Goal: Information Seeking & Learning: Find contact information

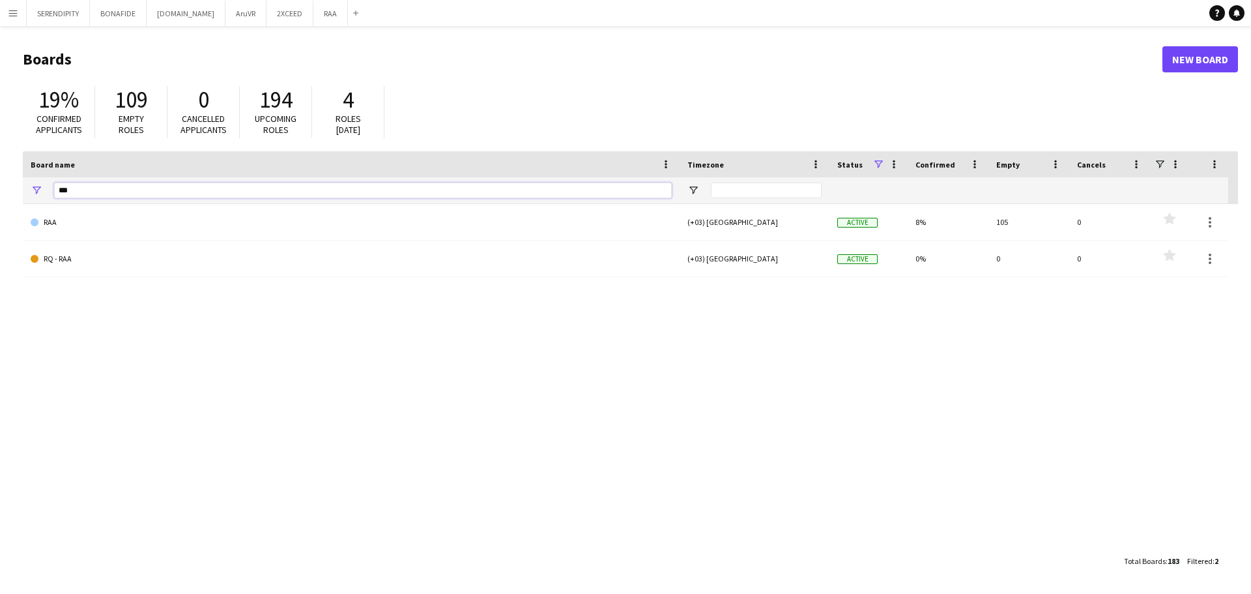
click at [160, 190] on input "***" at bounding box center [363, 190] width 618 height 16
type input "*"
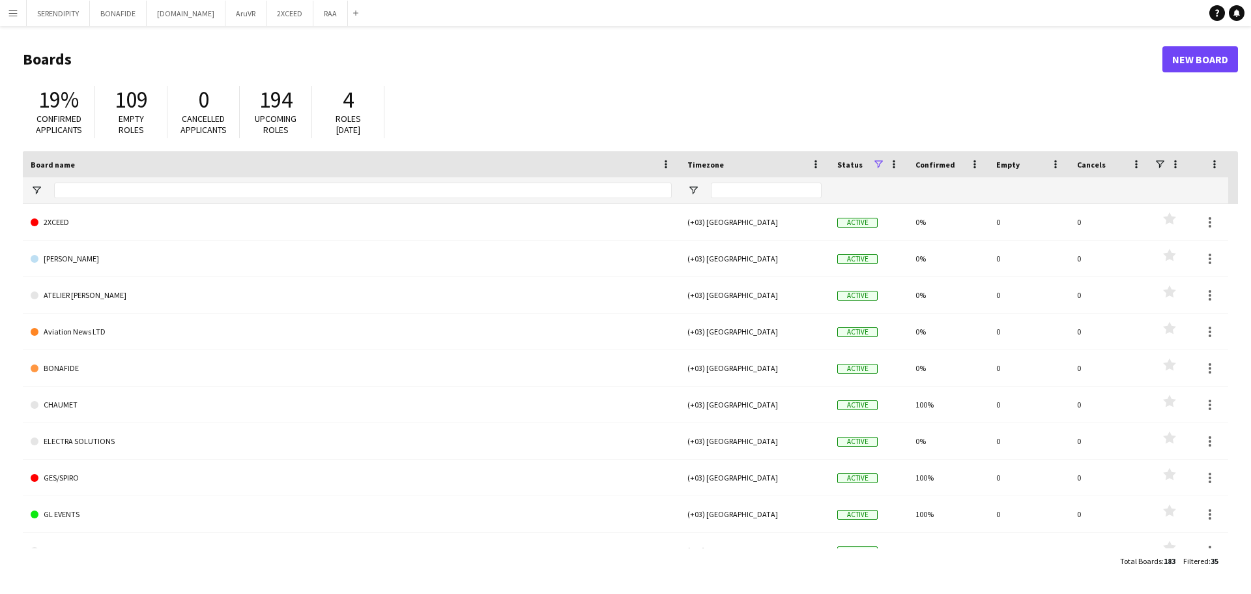
click at [12, 5] on button "Menu" at bounding box center [13, 13] width 26 height 26
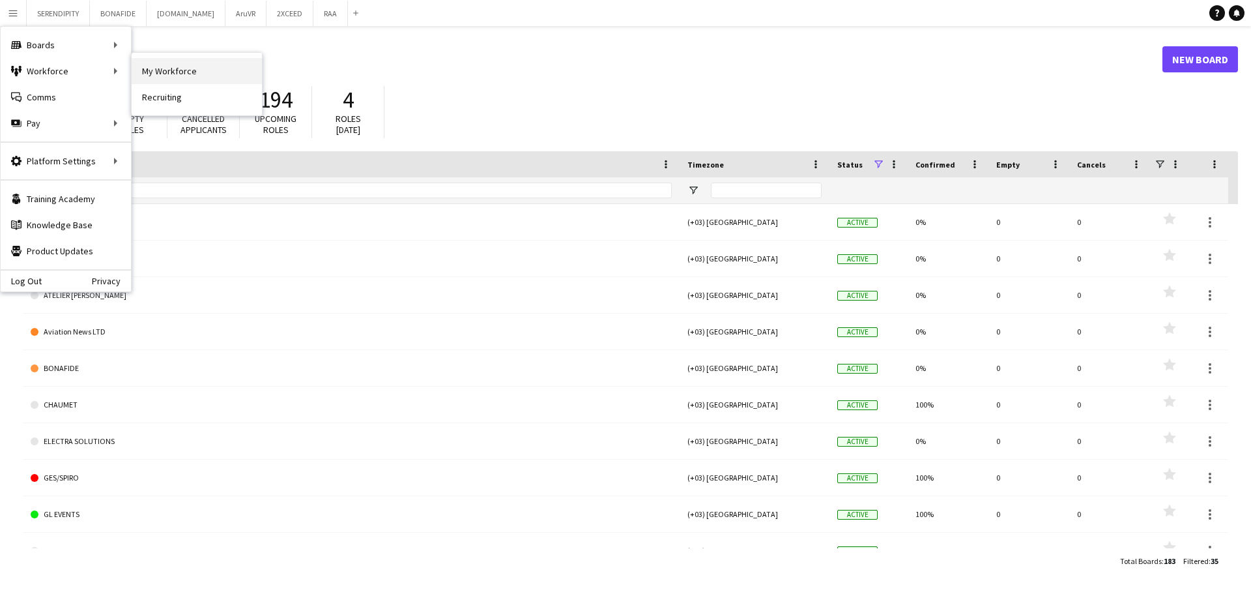
click at [181, 66] on link "My Workforce" at bounding box center [197, 71] width 130 height 26
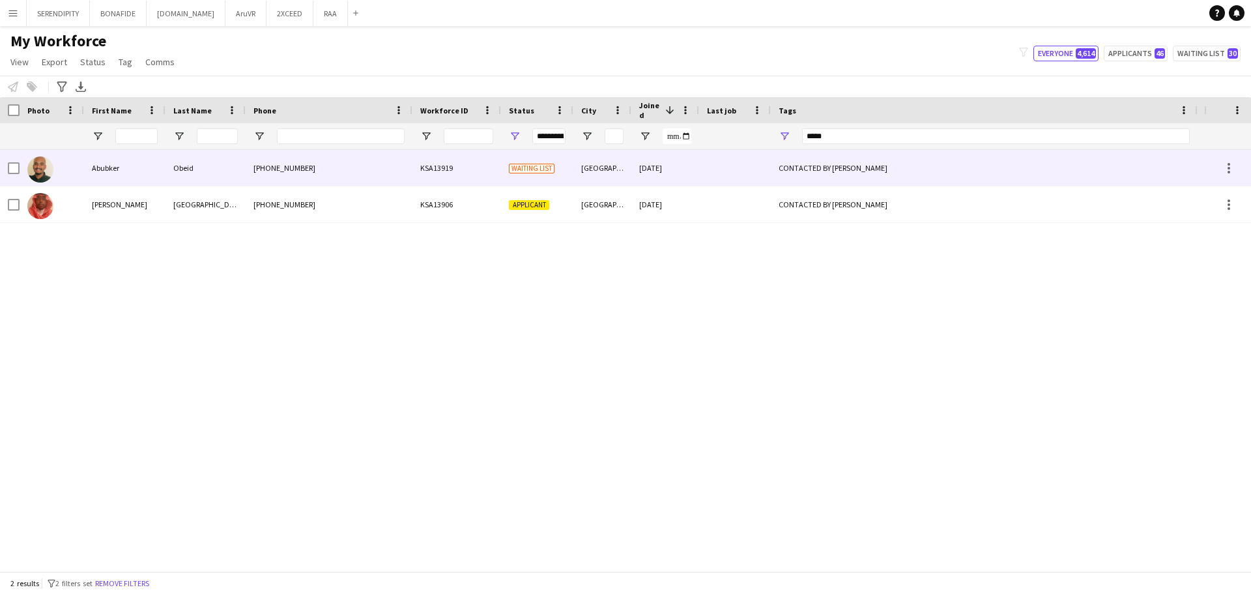
click at [656, 171] on div "[DATE]" at bounding box center [666, 168] width 68 height 36
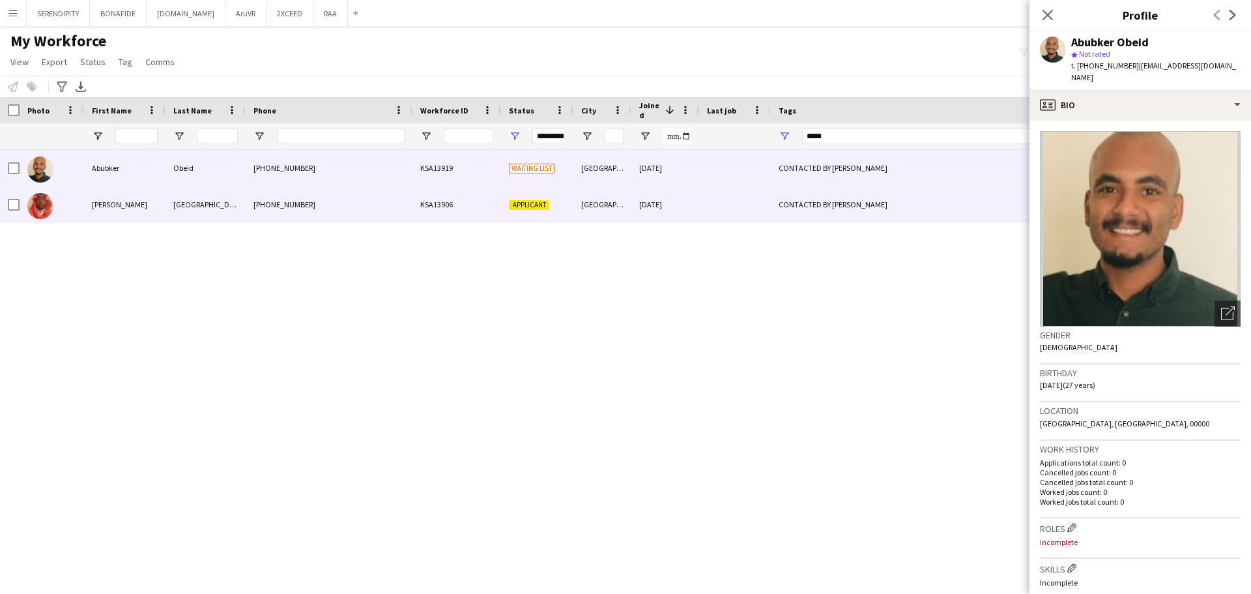
click at [712, 203] on div at bounding box center [735, 204] width 72 height 36
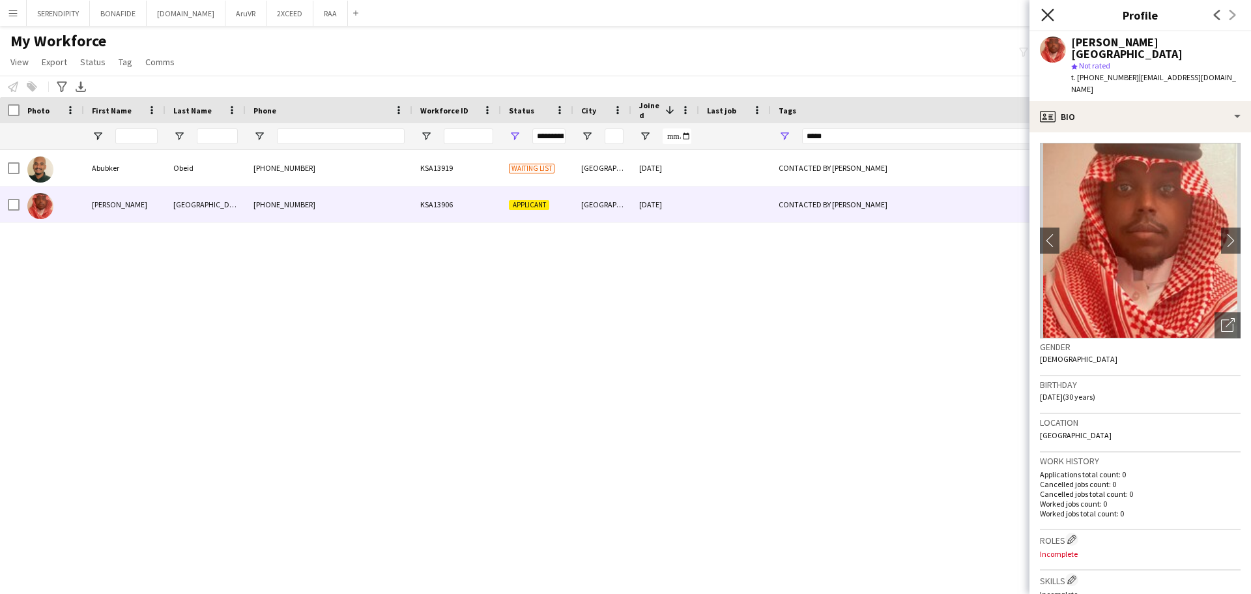
click at [1045, 16] on icon "Close pop-in" at bounding box center [1048, 14] width 12 height 12
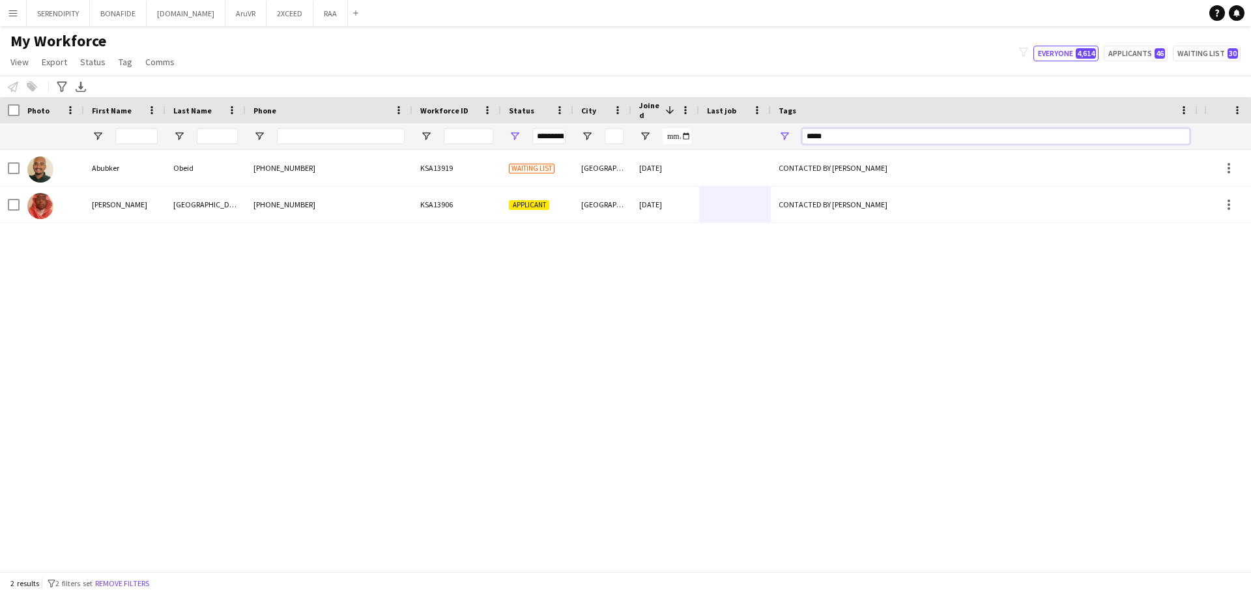
drag, startPoint x: 864, startPoint y: 135, endPoint x: 705, endPoint y: 146, distance: 158.8
click at [703, 147] on div at bounding box center [892, 136] width 1785 height 26
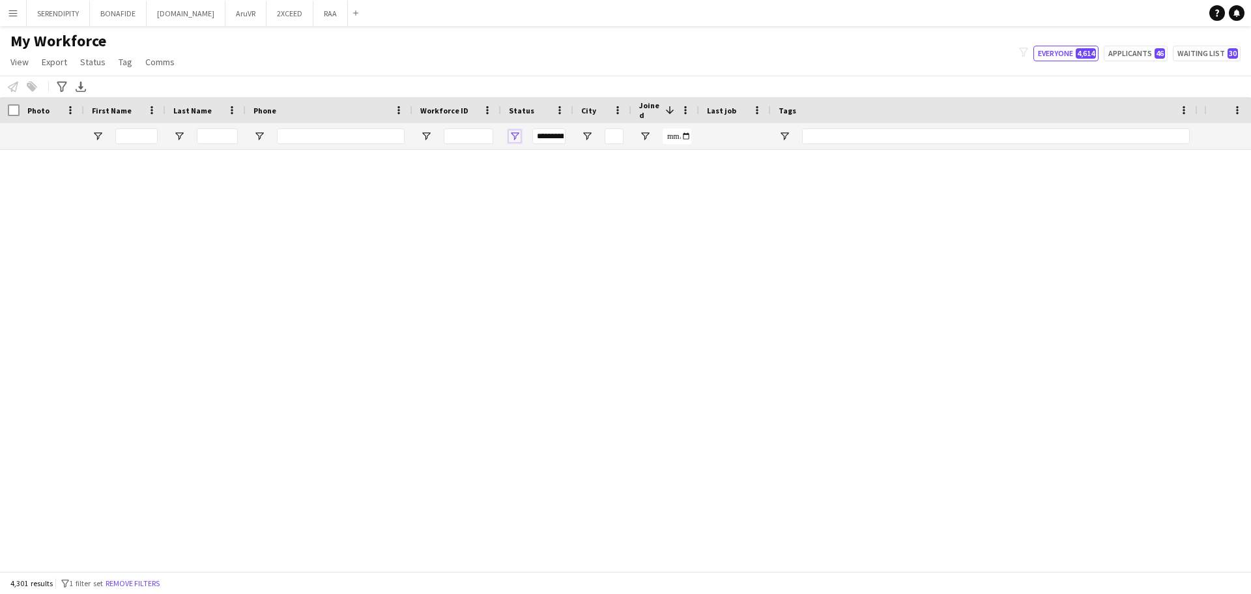
click at [513, 139] on span "Open Filter Menu" at bounding box center [515, 136] width 12 height 12
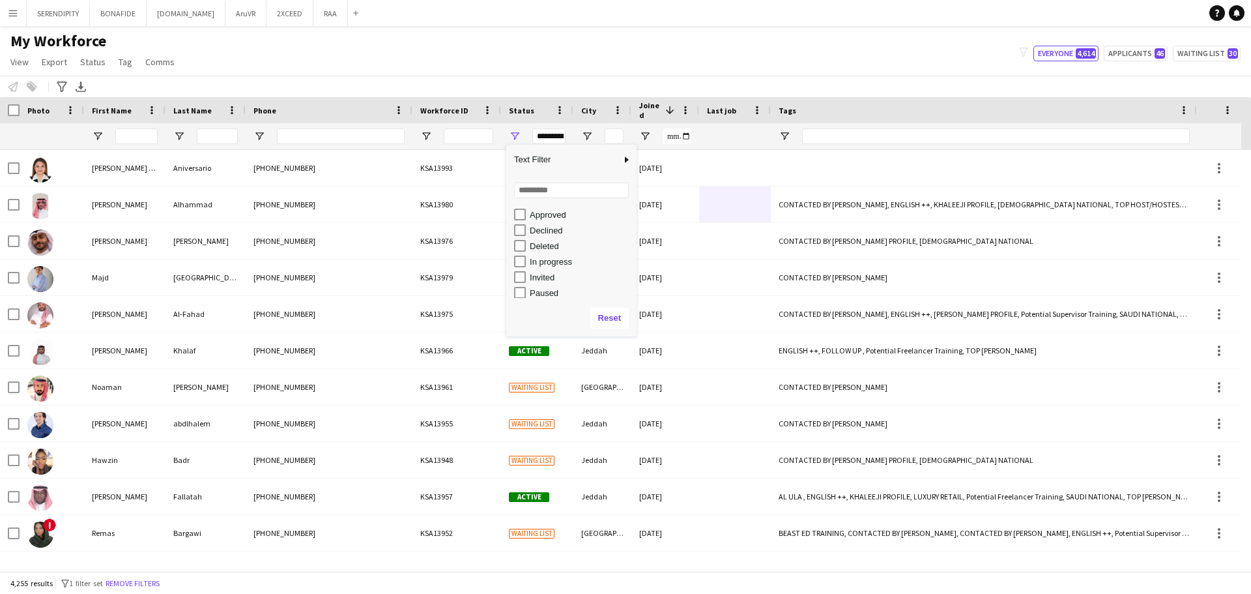
scroll to position [82, 0]
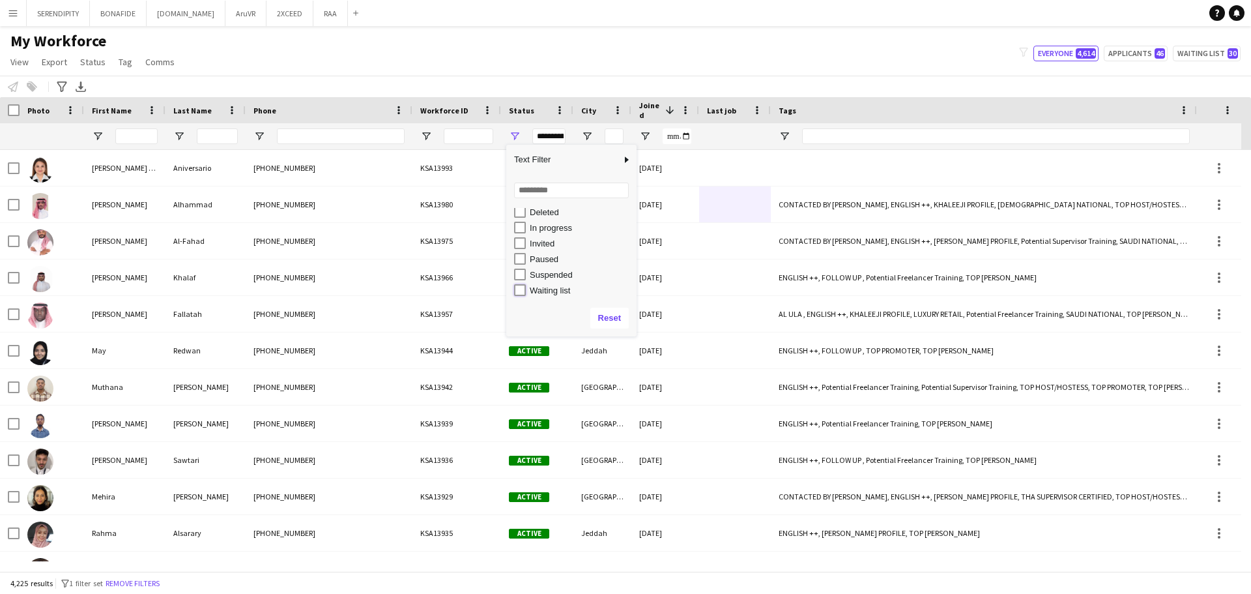
type input "**********"
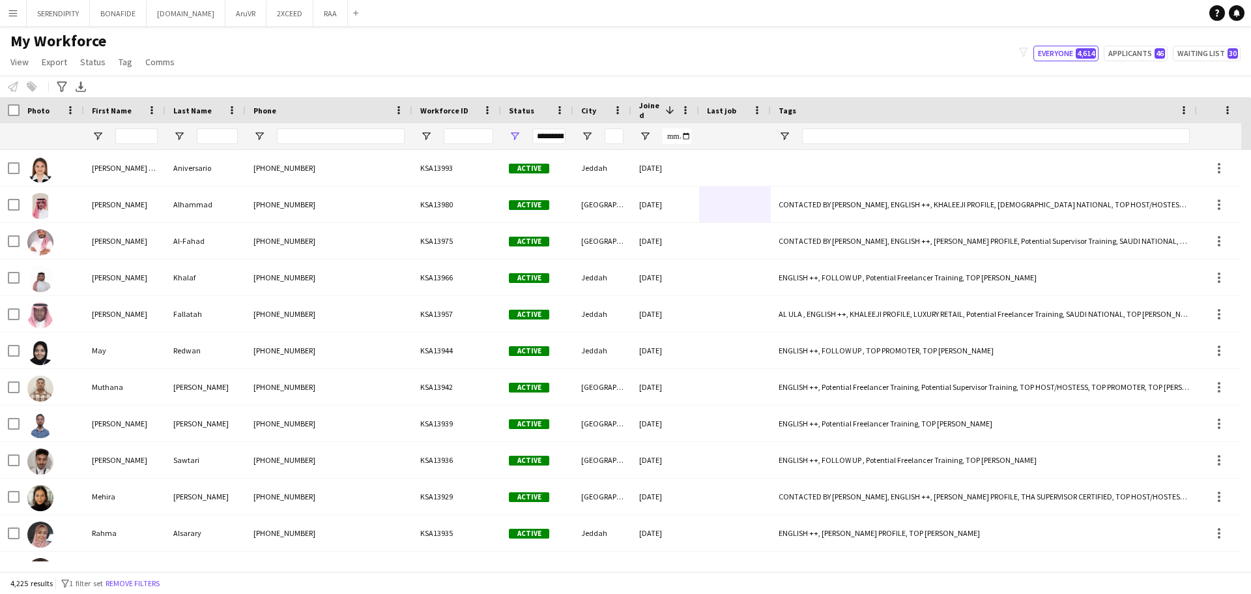
click at [560, 25] on app-navbar "Menu Boards Boards Boards All jobs Status Workforce Workforce My Workforce Recr…" at bounding box center [625, 13] width 1251 height 26
click at [670, 111] on span at bounding box center [670, 110] width 12 height 12
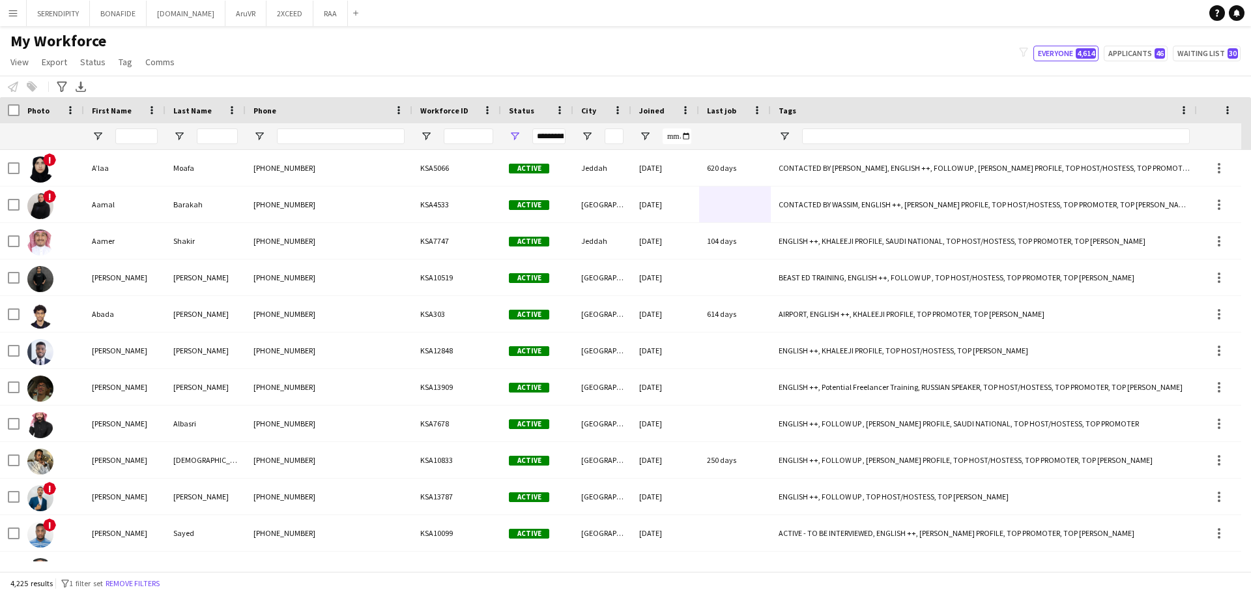
click at [670, 111] on div "Joined" at bounding box center [657, 110] width 36 height 20
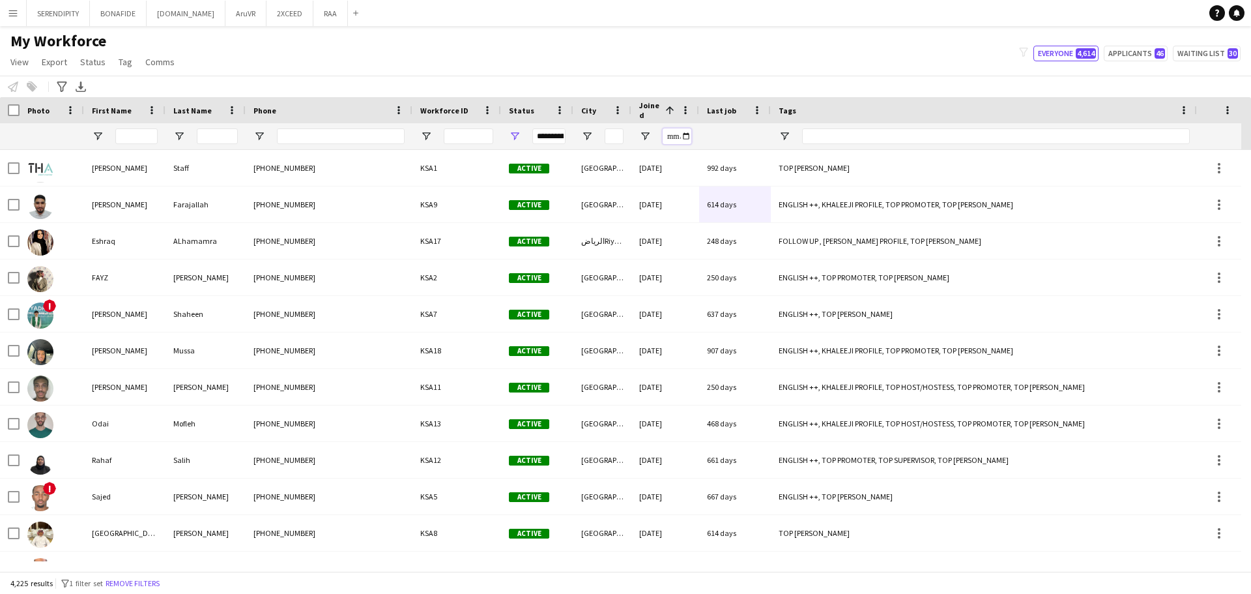
click at [673, 136] on input "Joined Filter Input" at bounding box center [677, 136] width 29 height 16
click at [686, 136] on input "Joined Filter Input" at bounding box center [677, 136] width 29 height 16
click at [684, 137] on input "Joined Filter Input" at bounding box center [677, 136] width 29 height 16
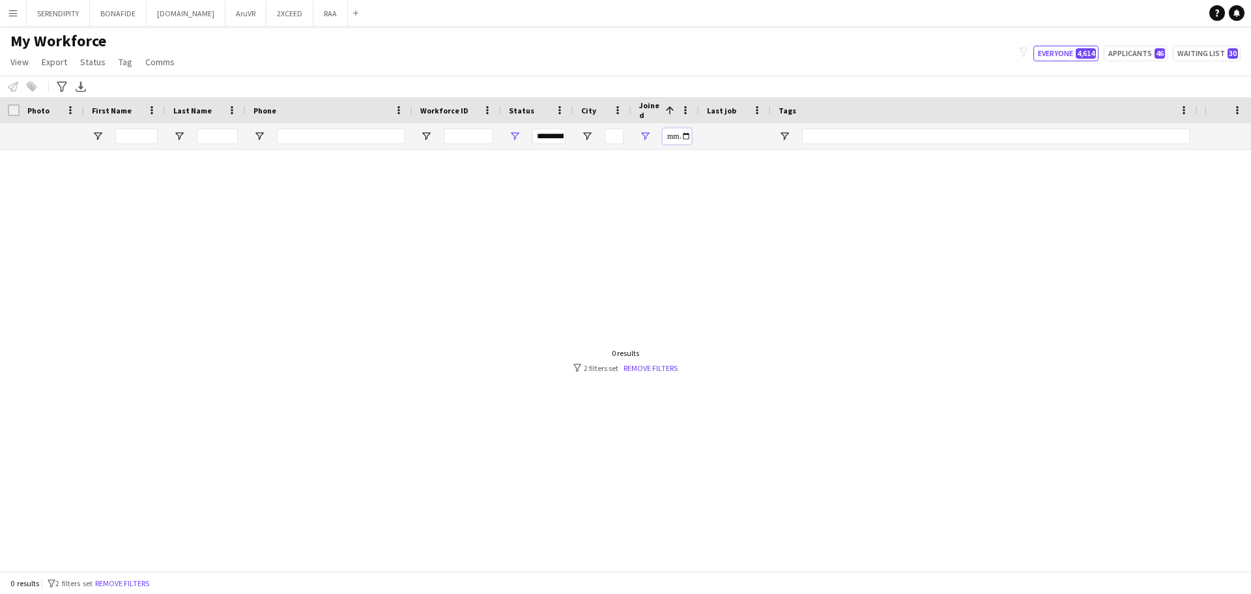
click at [685, 137] on input "**********" at bounding box center [677, 136] width 29 height 16
type input "**********"
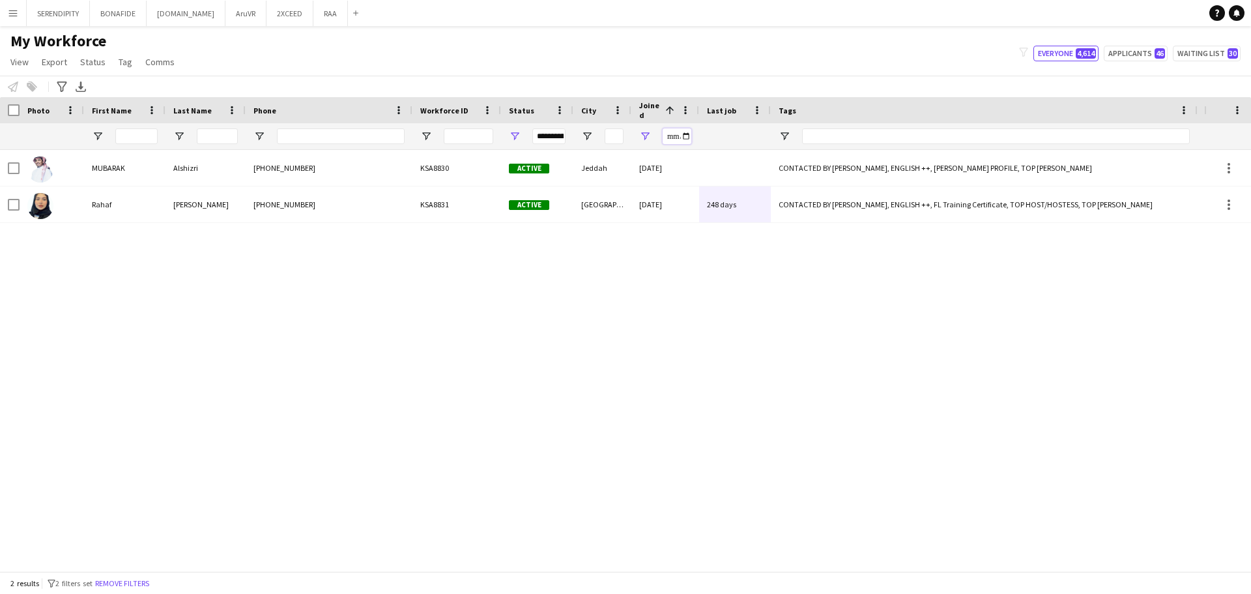
click at [687, 136] on input "**********" at bounding box center [677, 136] width 29 height 16
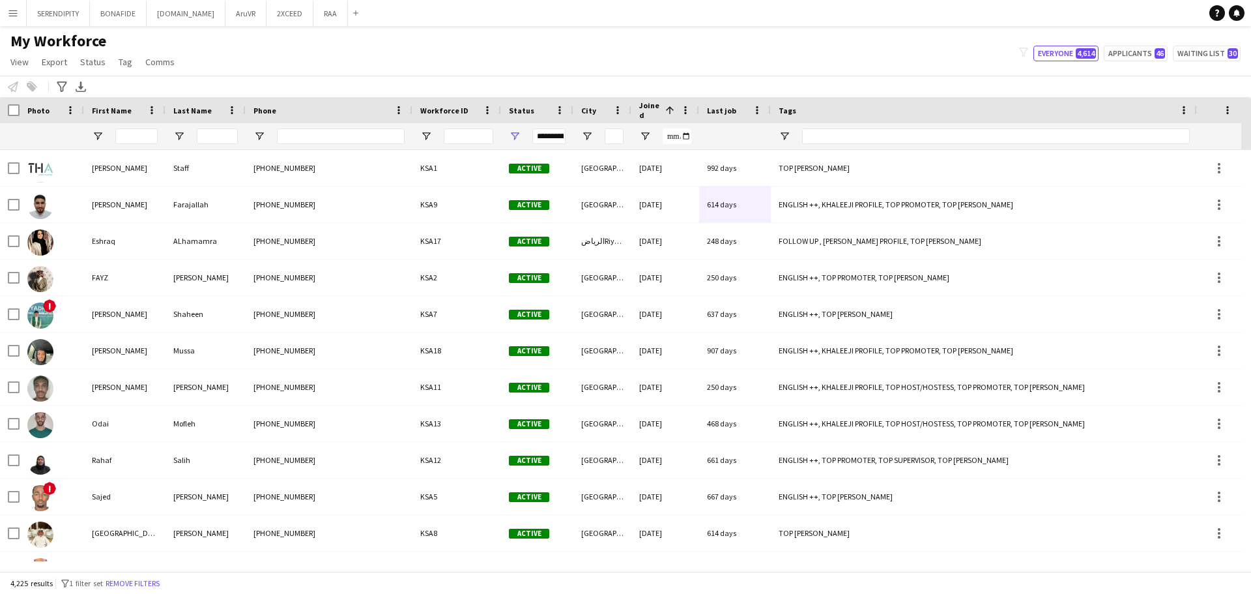
click at [669, 108] on span at bounding box center [670, 110] width 12 height 12
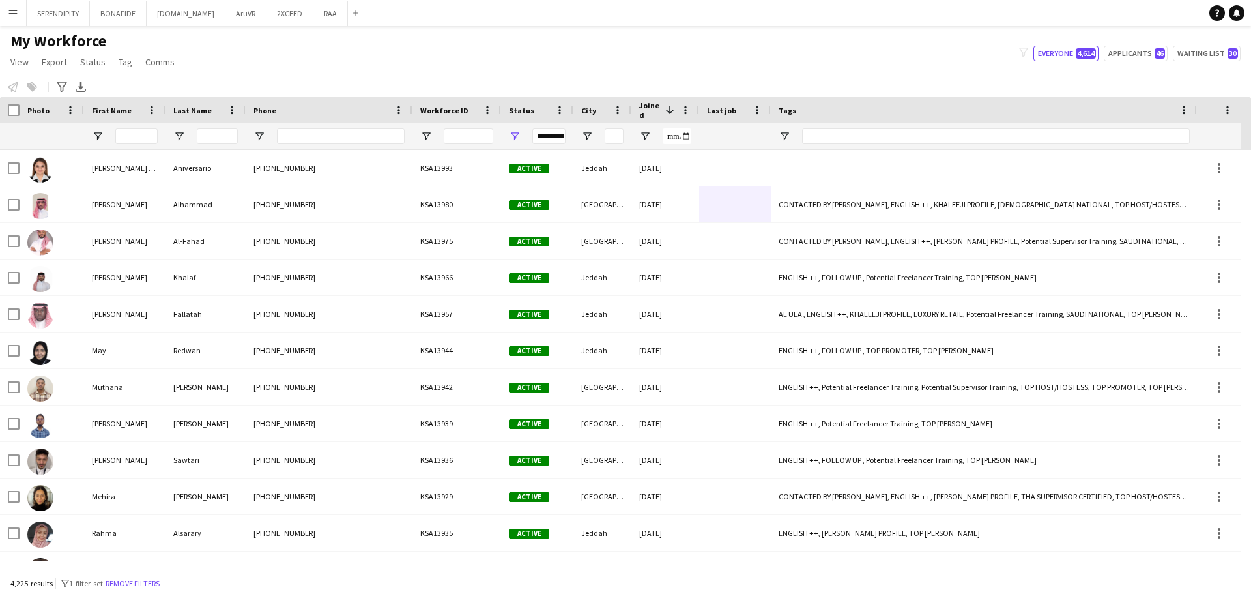
click at [669, 108] on span at bounding box center [670, 110] width 12 height 12
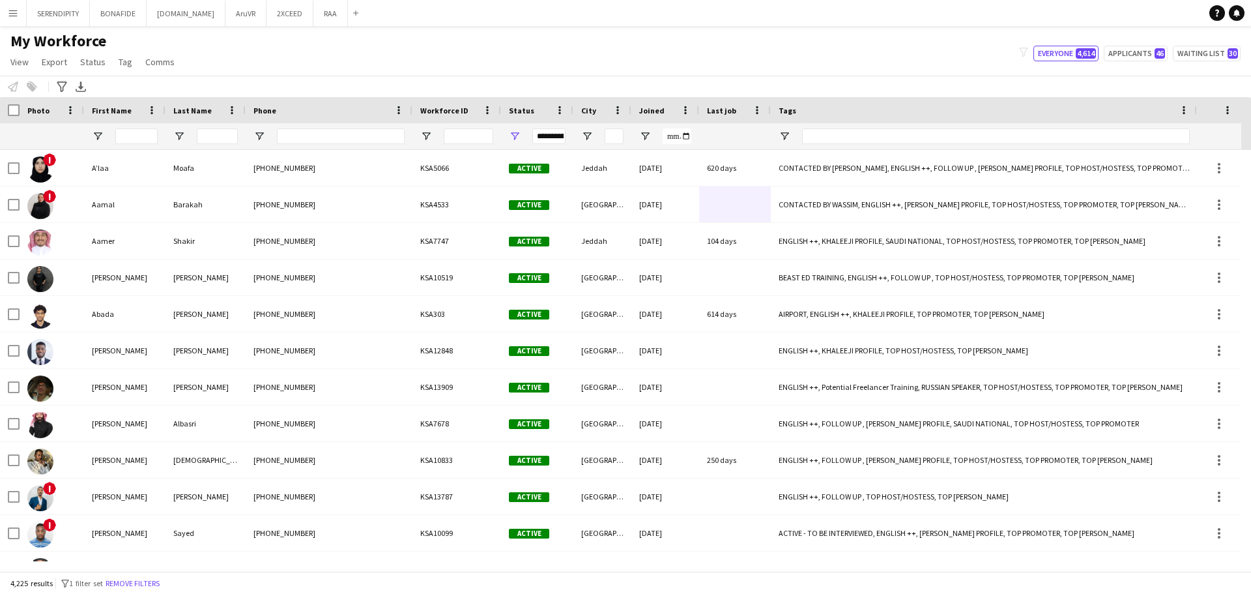
click at [669, 108] on div "Joined" at bounding box center [657, 110] width 36 height 20
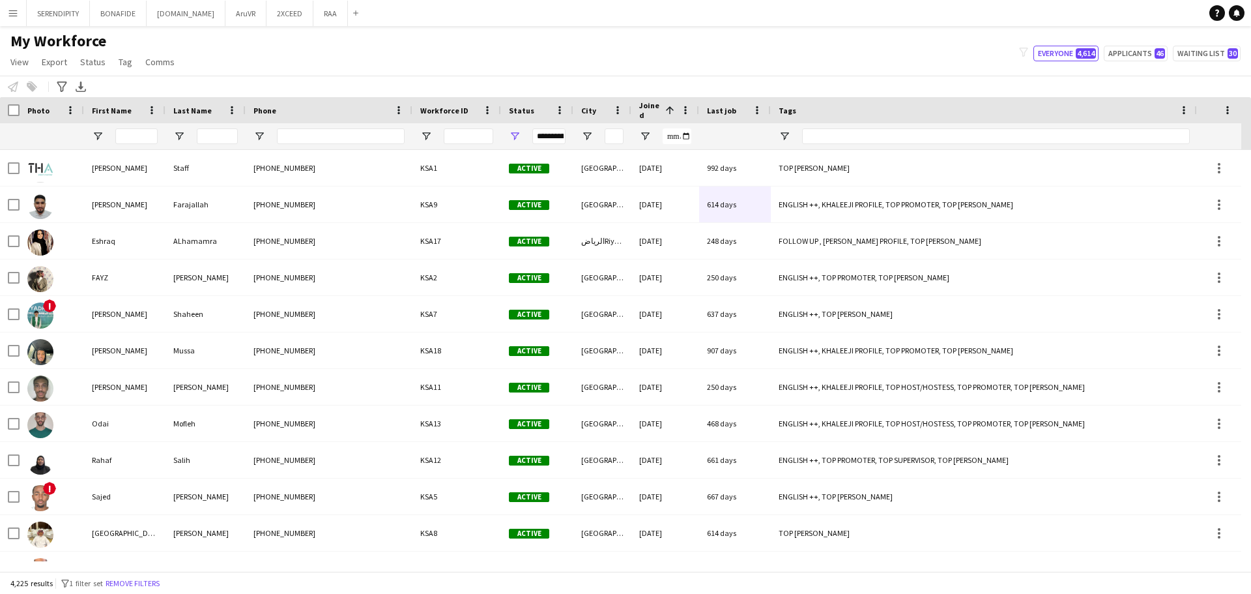
click at [670, 111] on span at bounding box center [670, 110] width 12 height 12
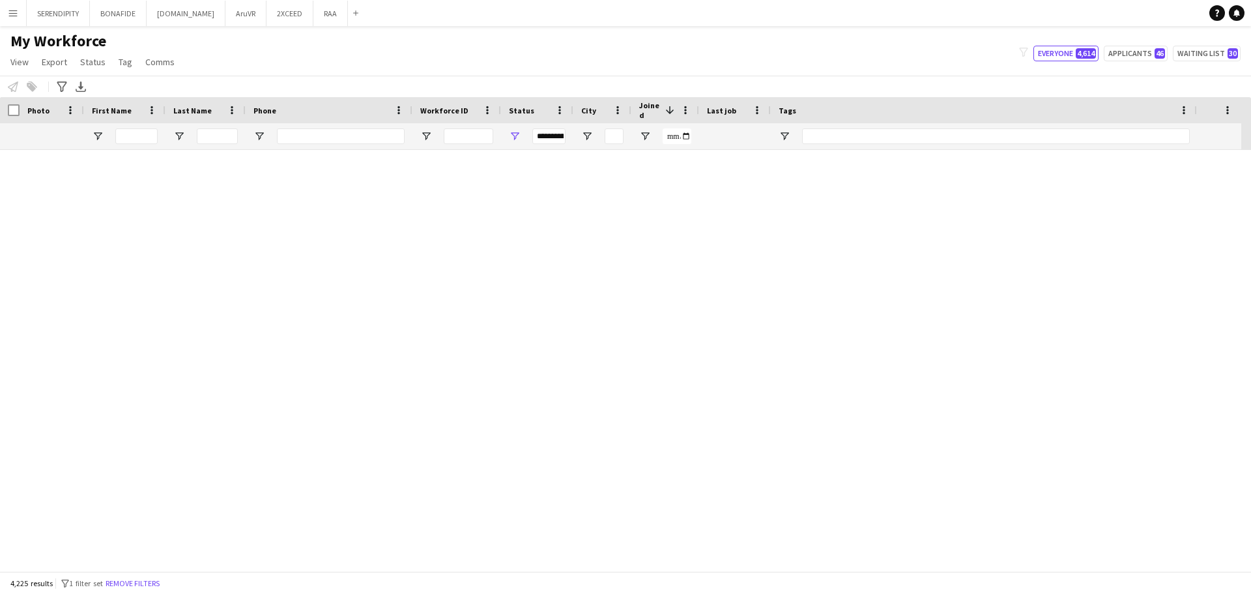
scroll to position [29003, 0]
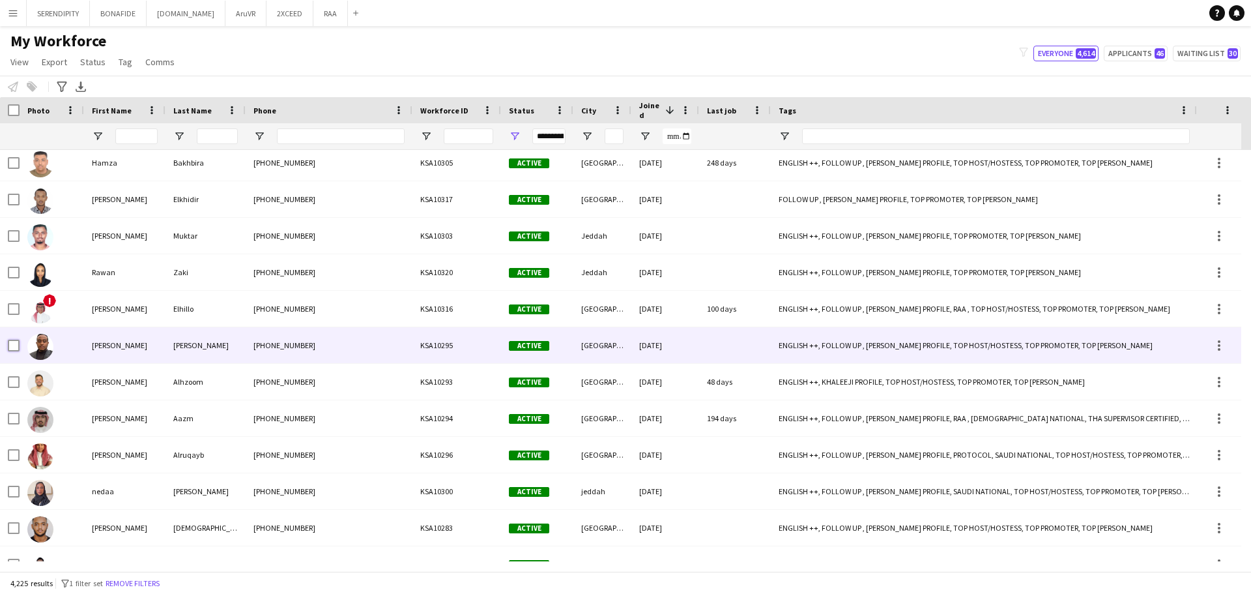
click at [10, 356] on div at bounding box center [14, 345] width 12 height 36
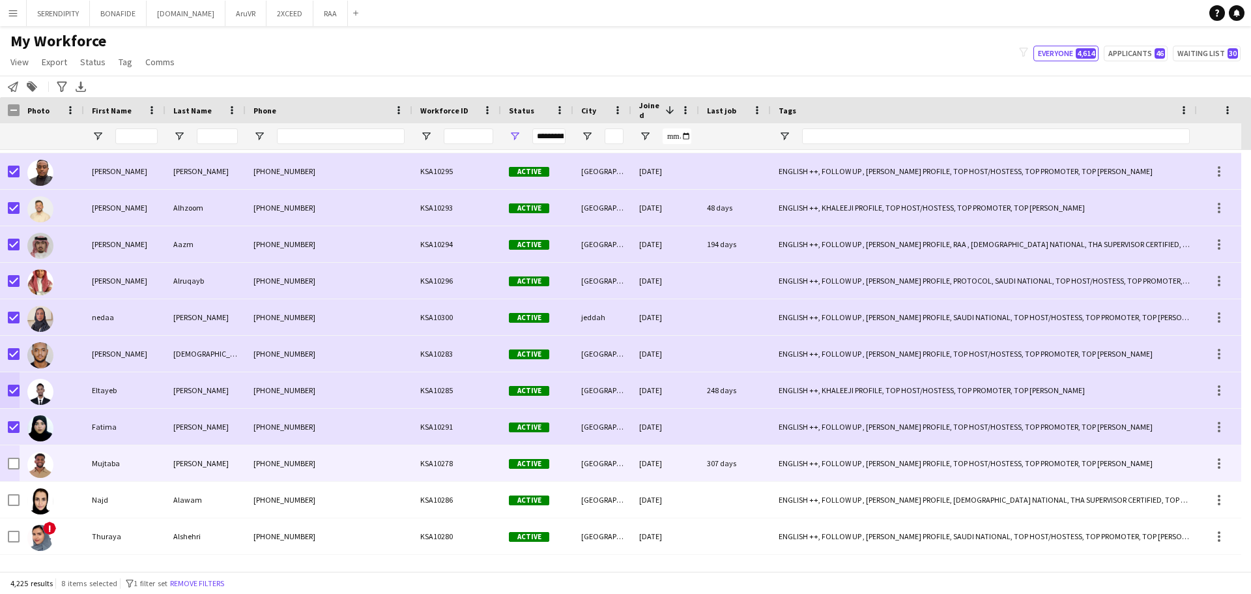
click at [18, 476] on div at bounding box center [14, 463] width 12 height 36
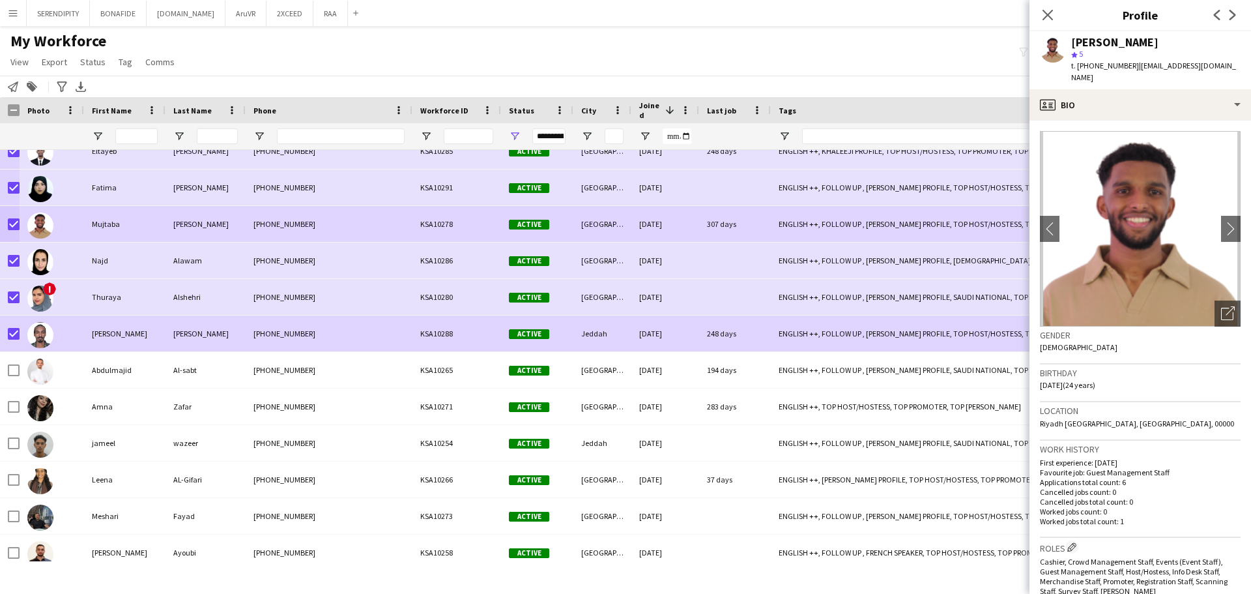
click at [20, 334] on div at bounding box center [52, 333] width 65 height 36
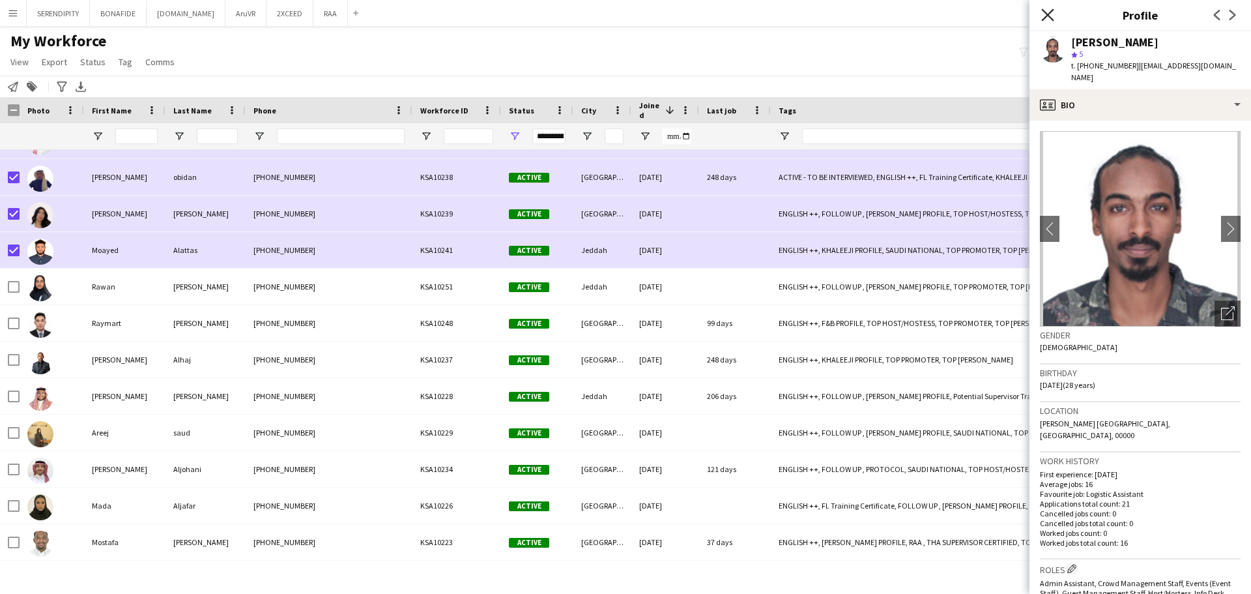
click at [1051, 14] on icon "Close pop-in" at bounding box center [1048, 14] width 12 height 12
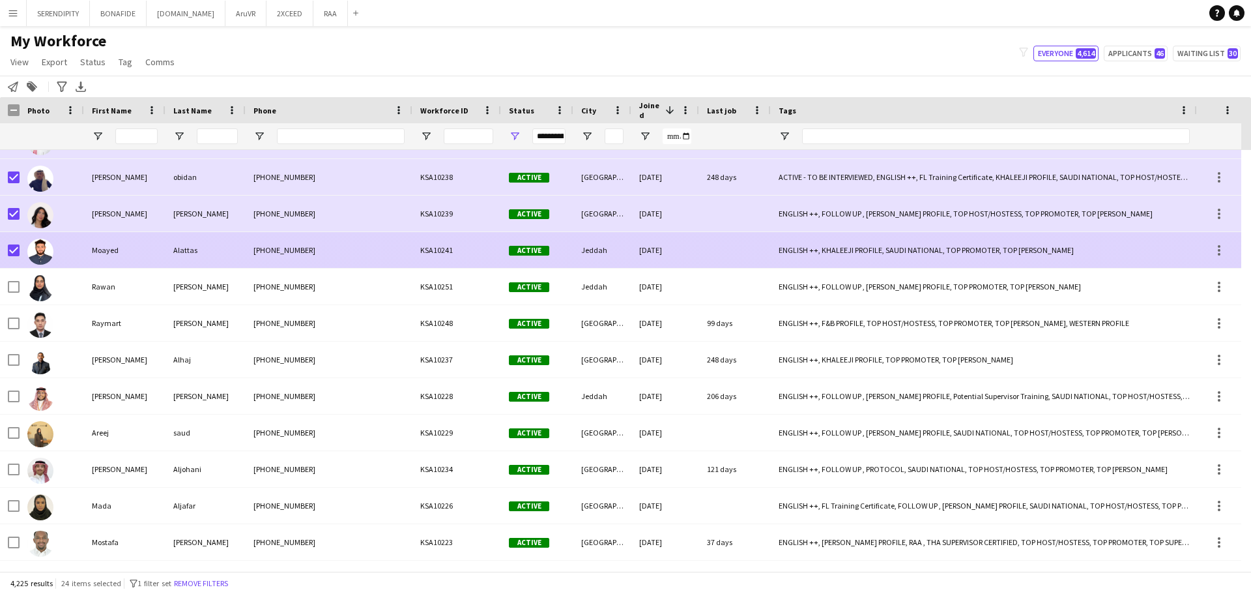
click at [778, 248] on div "ENGLISH ++, KHALEEJI PROFILE, SAUDI NATIONAL, TOP PROMOTER, TOP [PERSON_NAME]" at bounding box center [984, 250] width 427 height 36
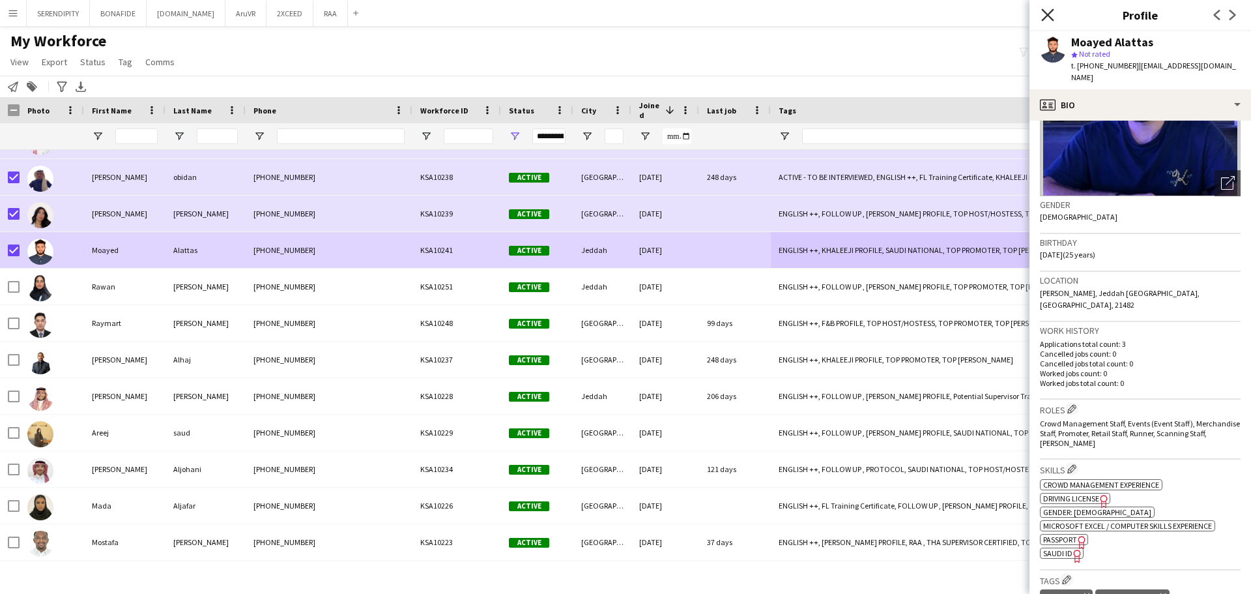
click at [1047, 15] on icon "Close pop-in" at bounding box center [1048, 14] width 12 height 12
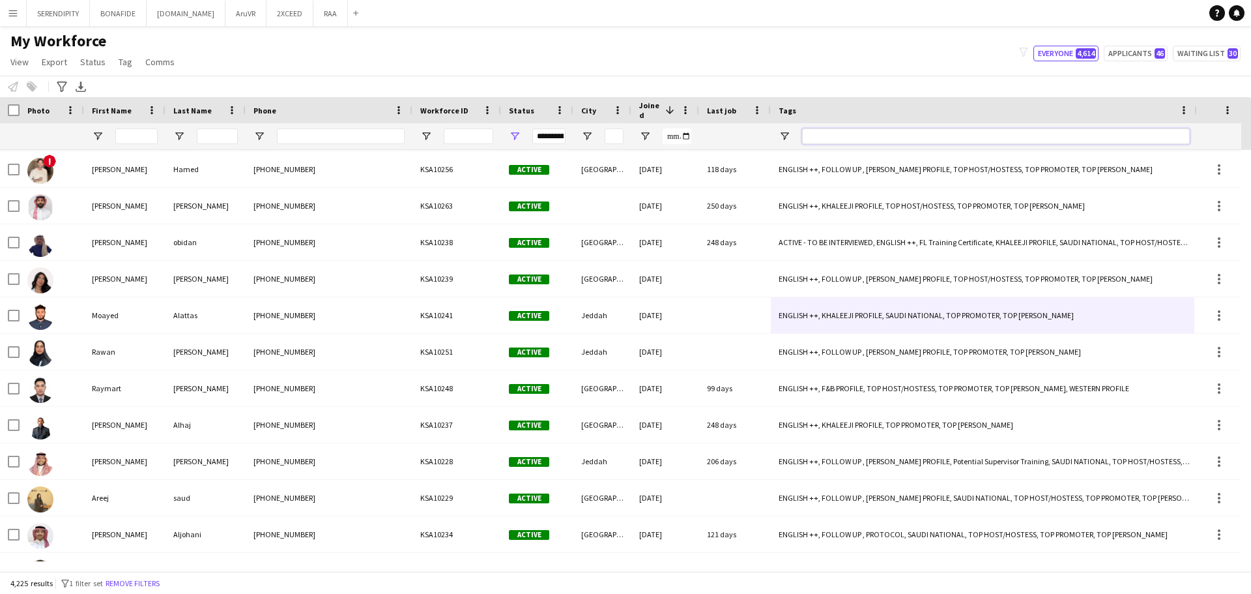
click at [861, 136] on input "Tags Filter Input" at bounding box center [996, 136] width 388 height 16
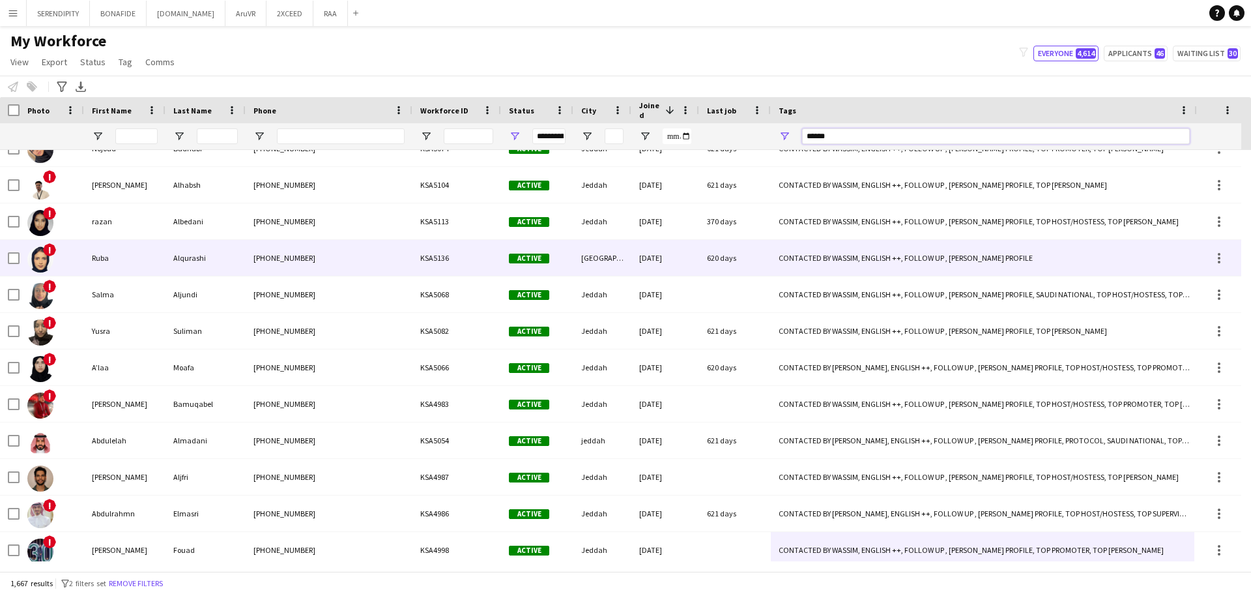
scroll to position [38473, 0]
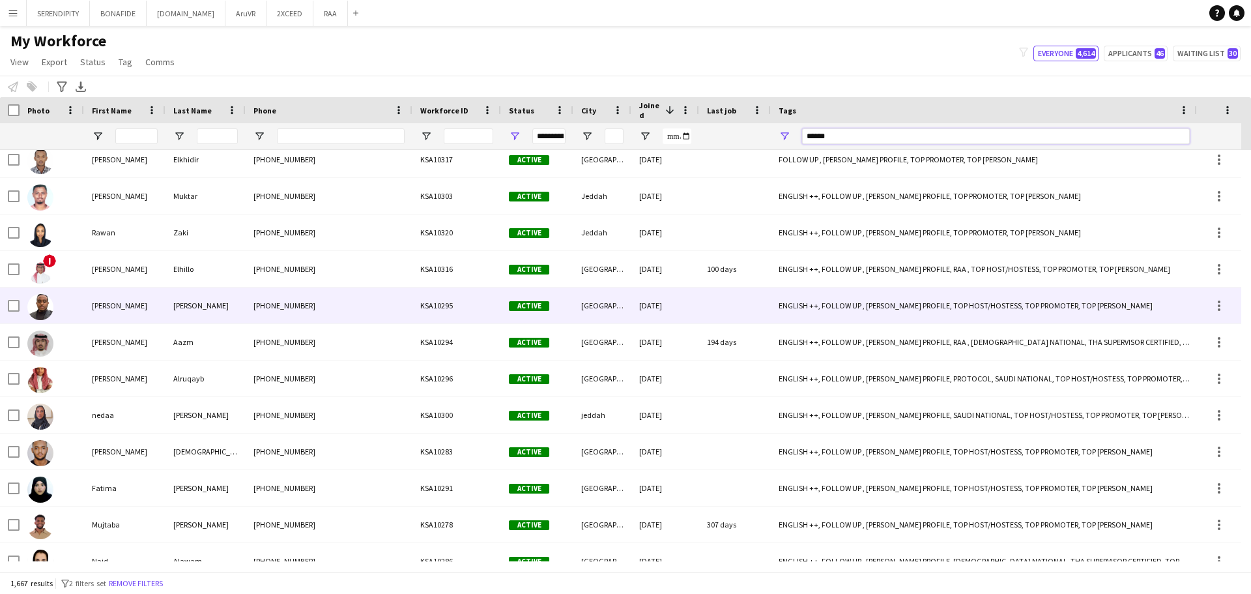
type input "******"
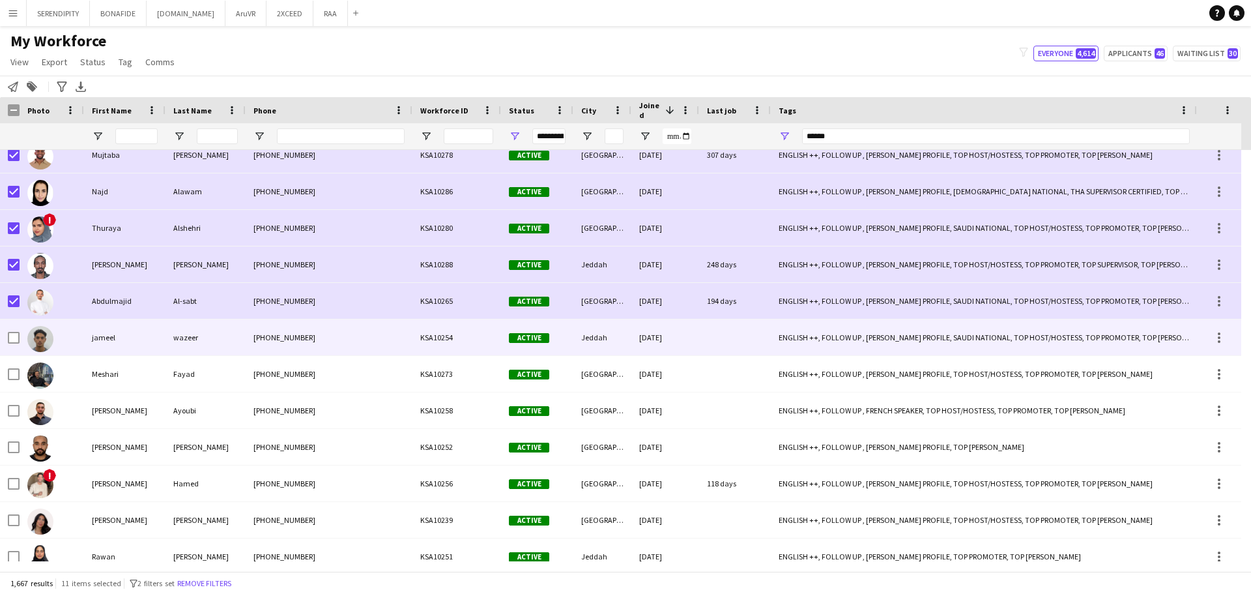
click at [14, 345] on div at bounding box center [14, 337] width 12 height 36
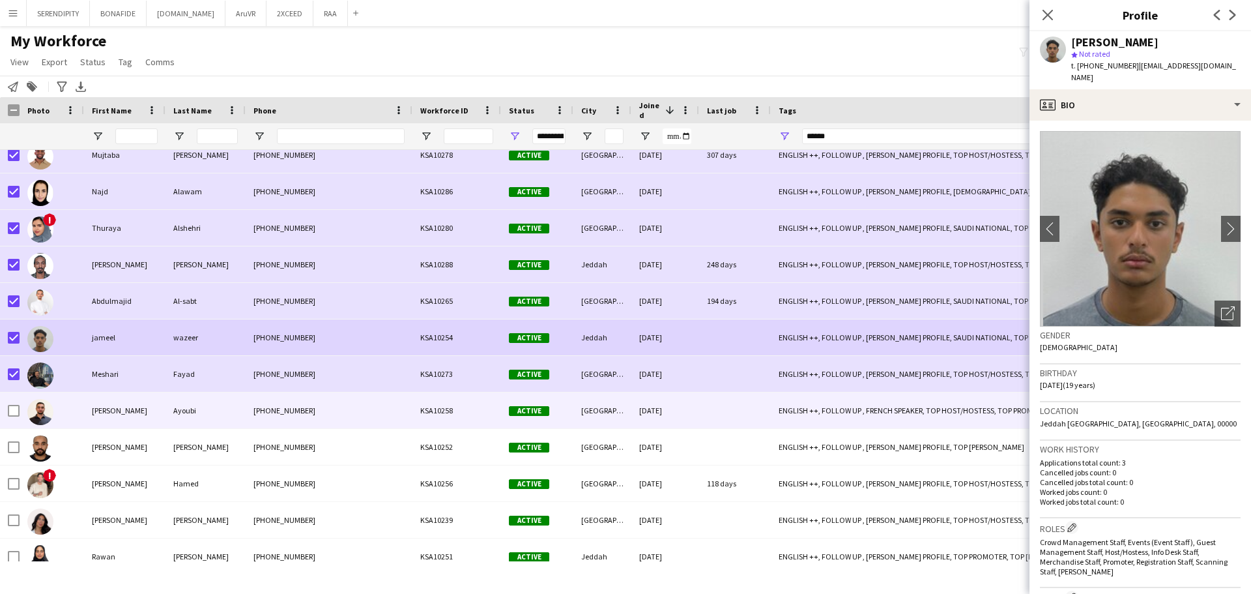
click at [12, 418] on div at bounding box center [14, 410] width 12 height 36
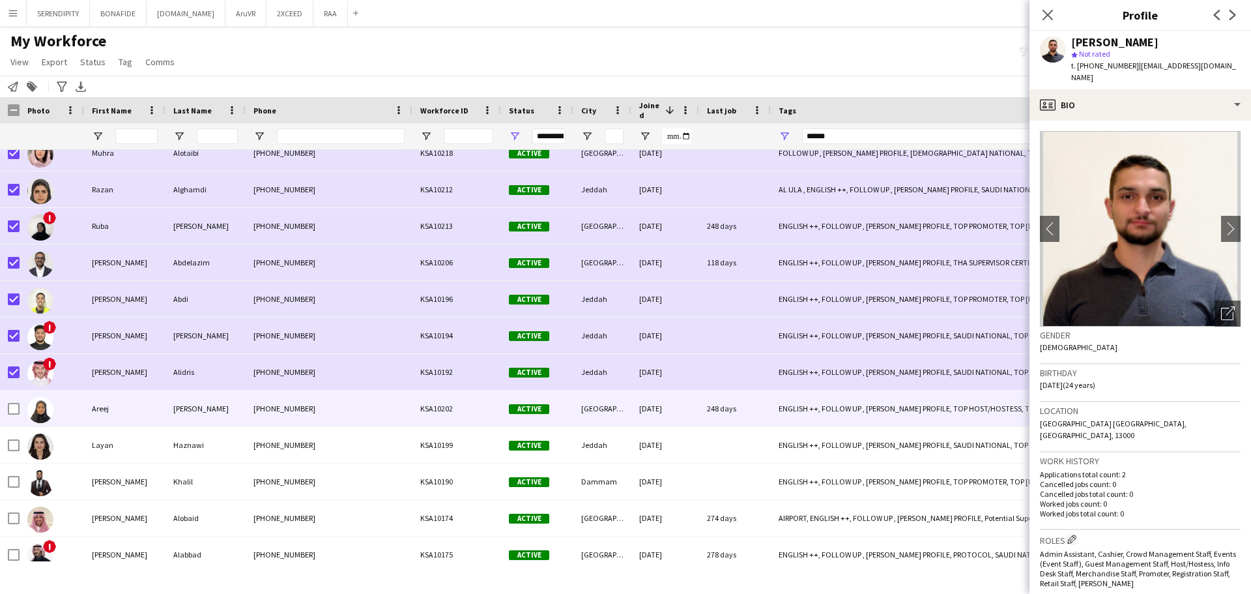
click at [17, 400] on div at bounding box center [14, 408] width 12 height 36
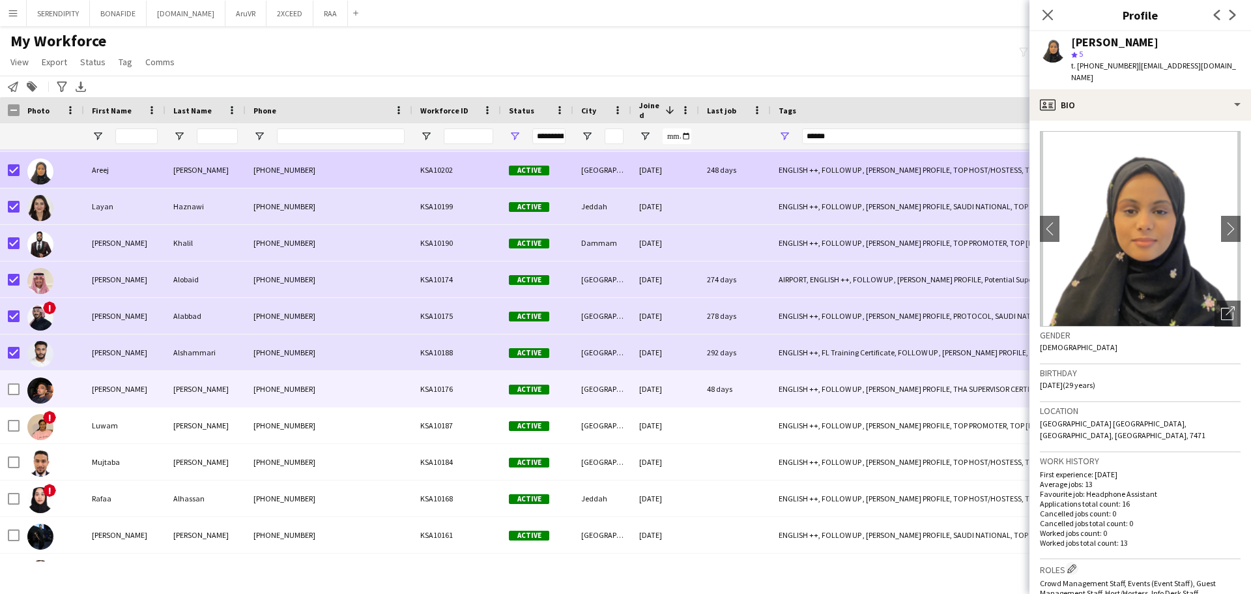
click at [8, 381] on div at bounding box center [14, 389] width 12 height 36
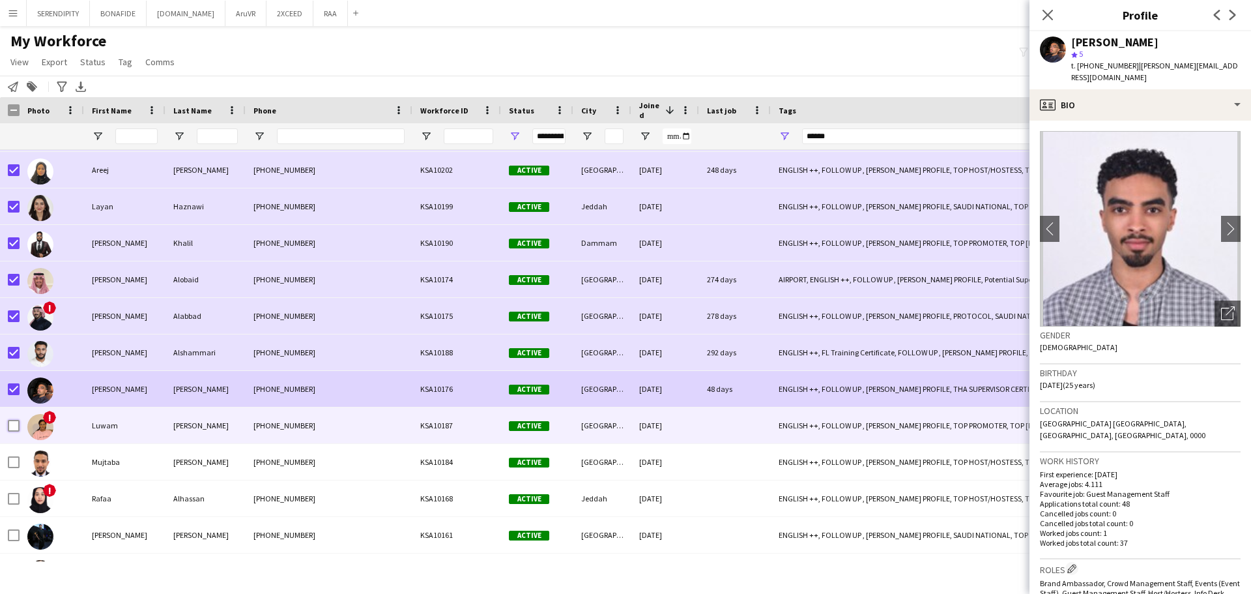
click at [20, 428] on div "! [PERSON_NAME] [PHONE_NUMBER] KSA10187 Active [GEOGRAPHIC_DATA] [DATE] ENGLISH…" at bounding box center [892, 425] width 1785 height 36
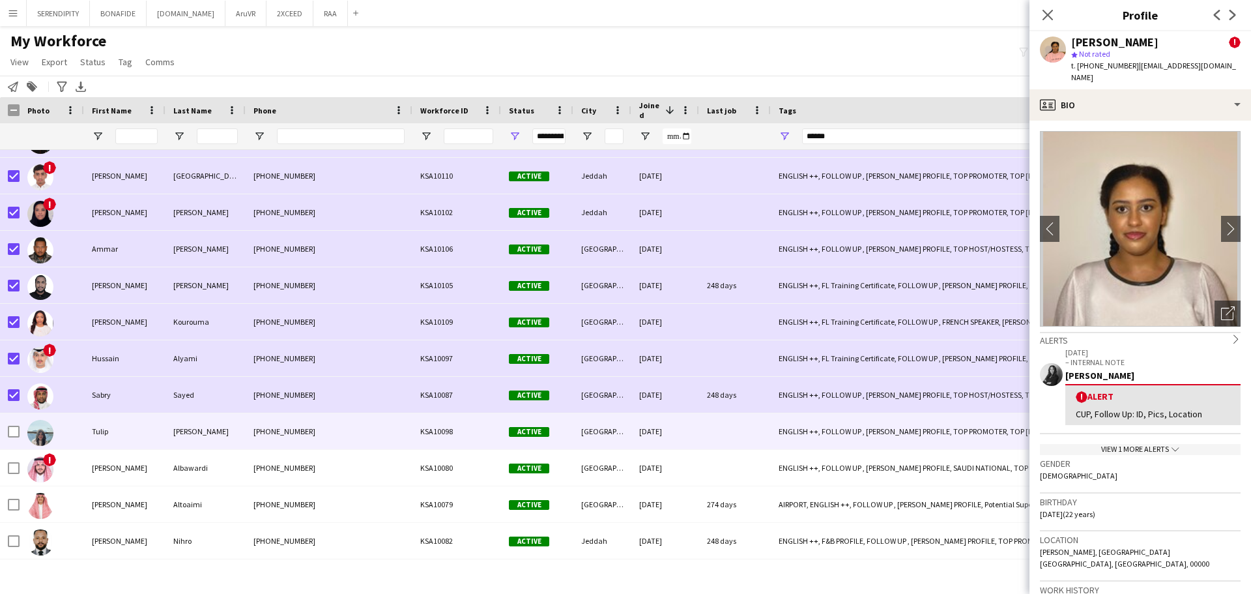
click at [21, 437] on div at bounding box center [52, 431] width 65 height 36
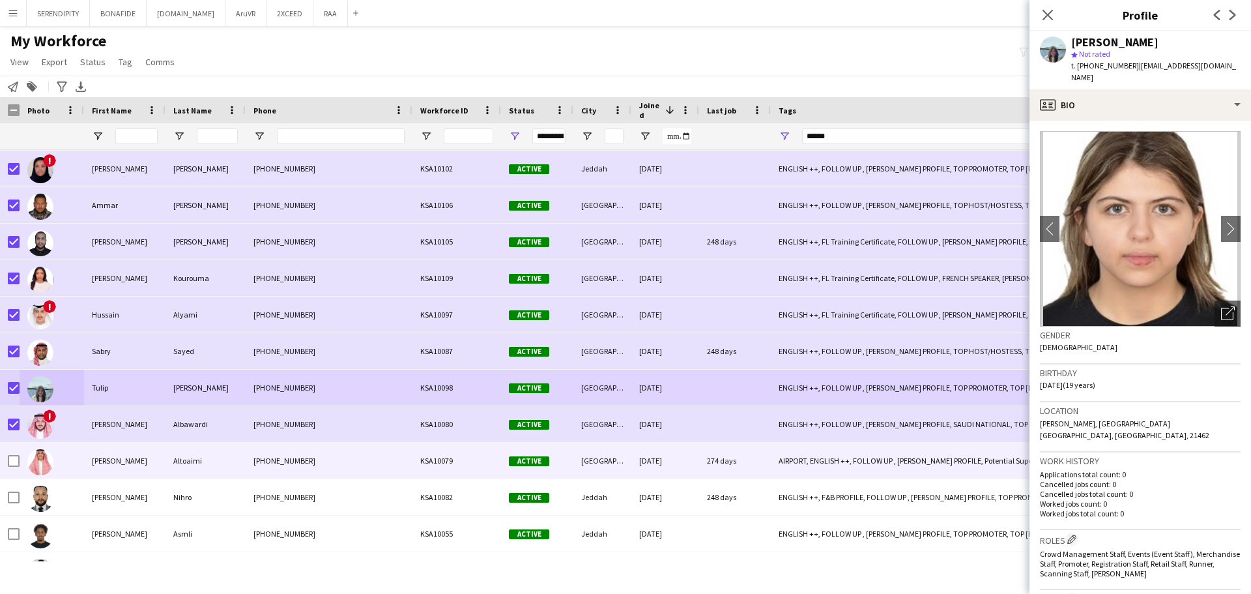
click at [16, 469] on div at bounding box center [14, 461] width 12 height 36
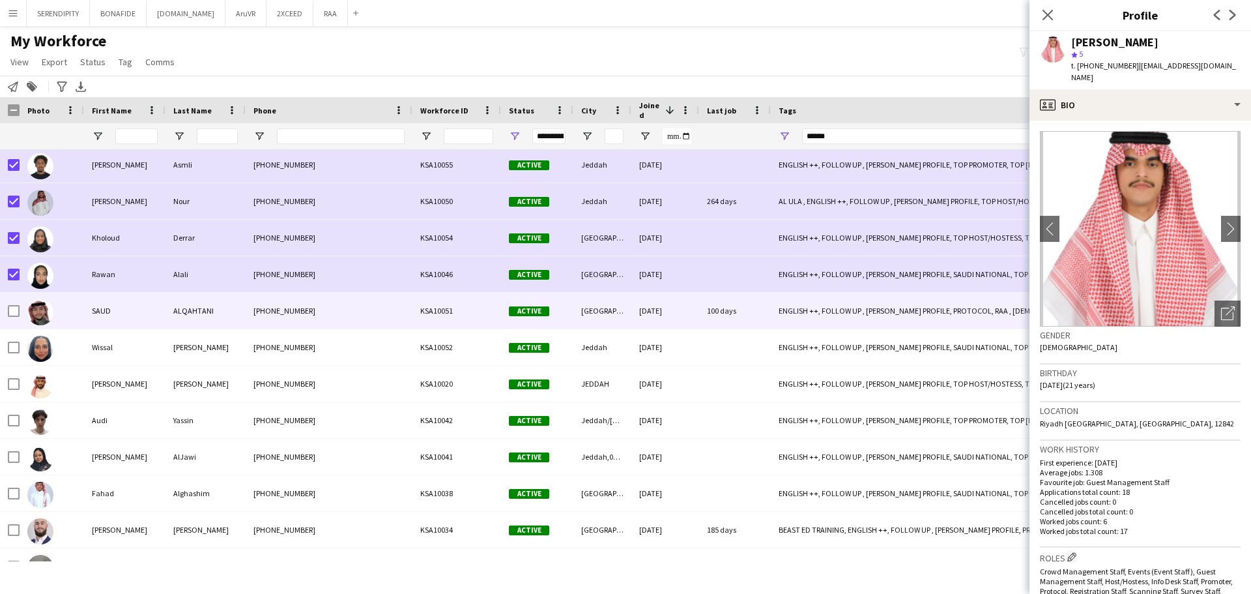
click at [14, 304] on div at bounding box center [14, 311] width 12 height 36
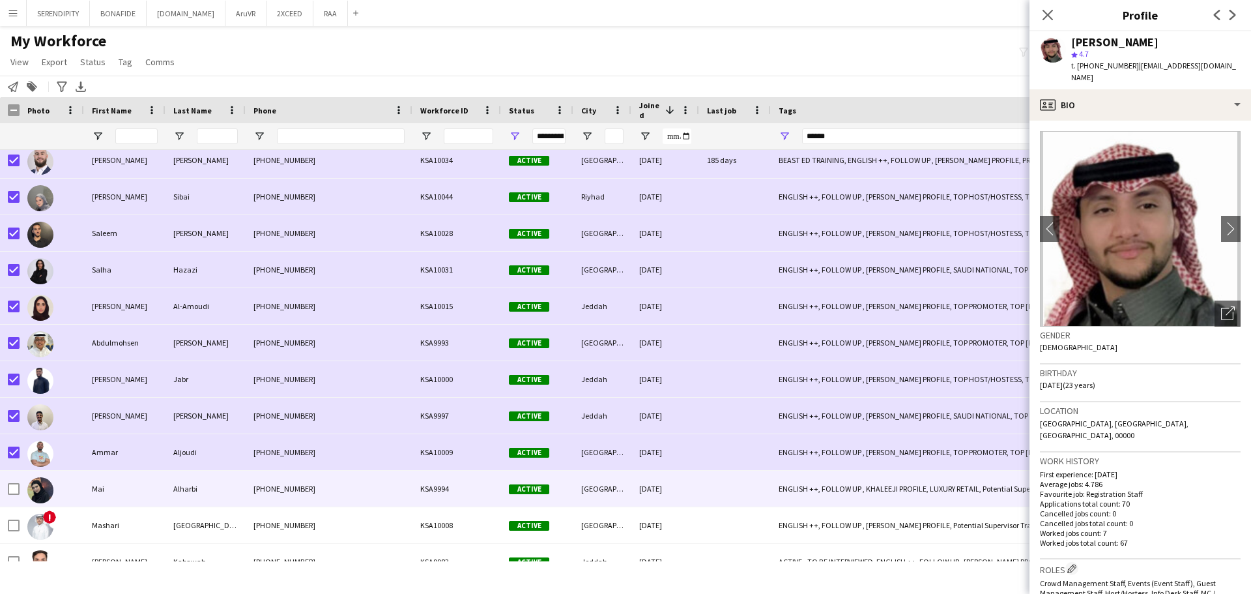
click at [11, 498] on div at bounding box center [14, 489] width 12 height 36
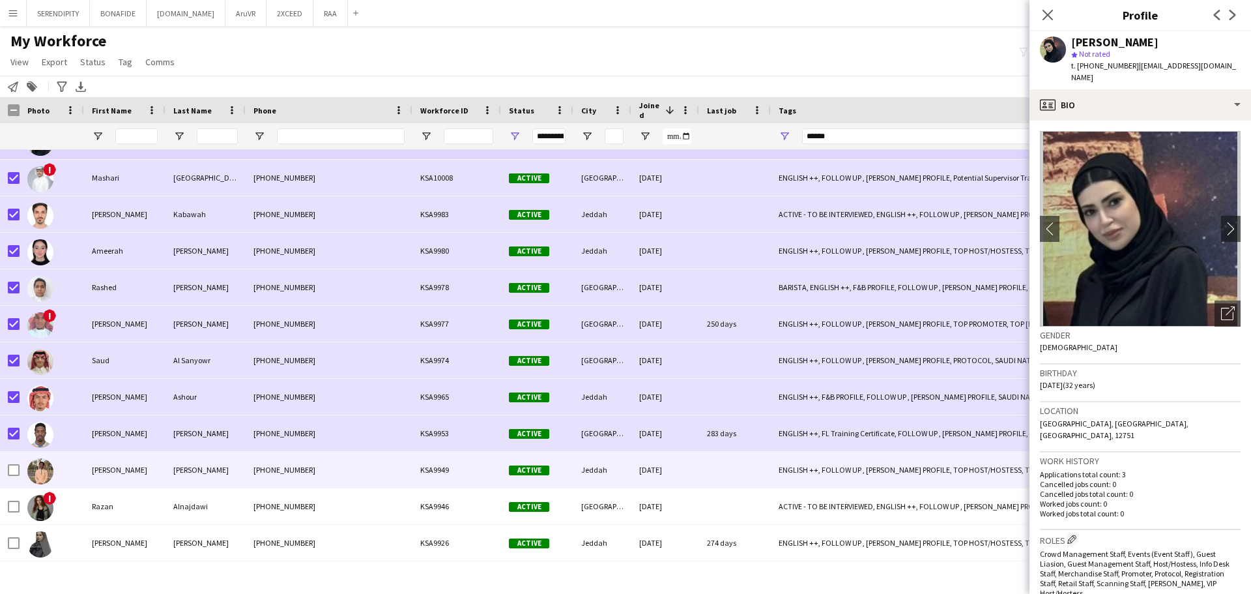
click at [15, 465] on div at bounding box center [14, 470] width 12 height 36
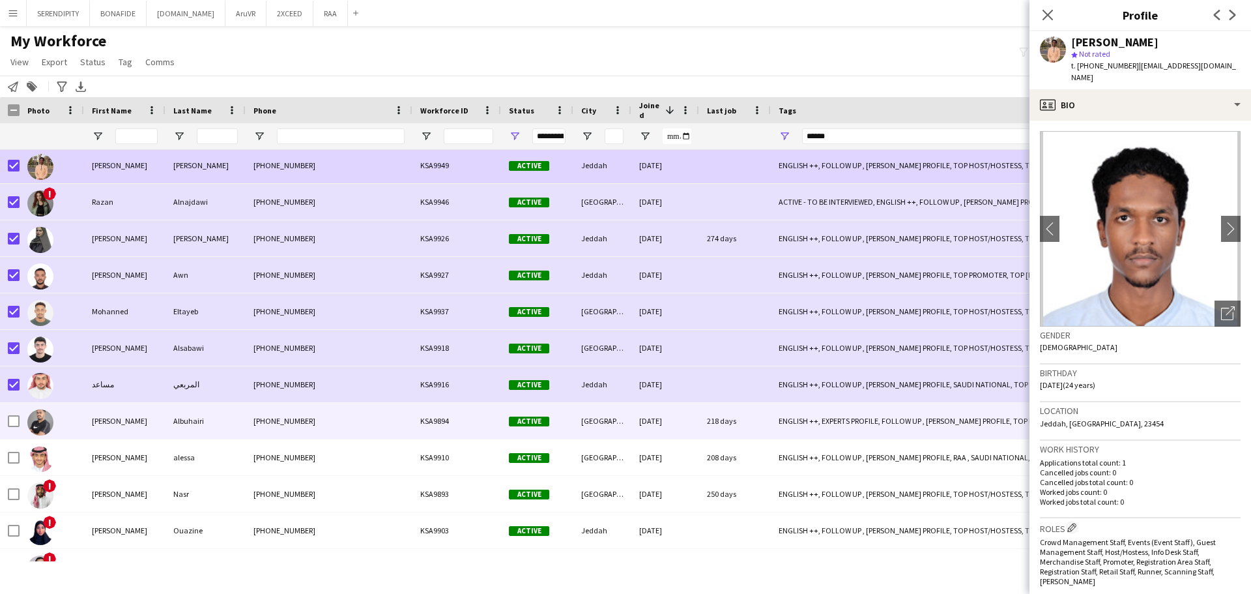
click at [13, 415] on div at bounding box center [14, 421] width 12 height 36
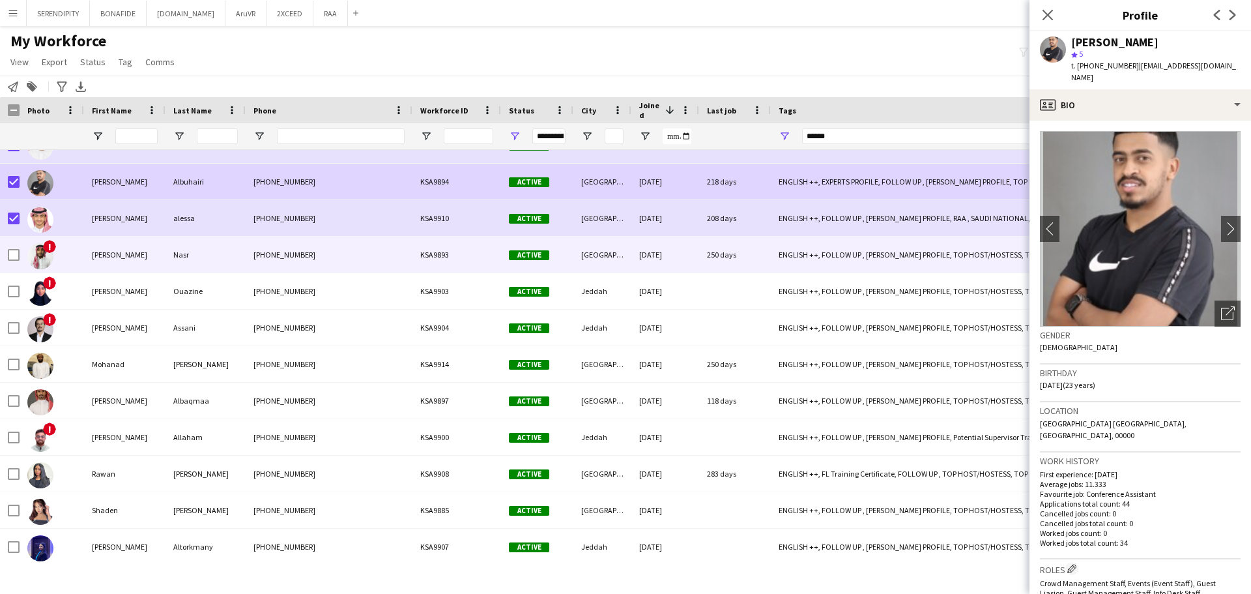
click at [20, 256] on div "!" at bounding box center [52, 255] width 65 height 36
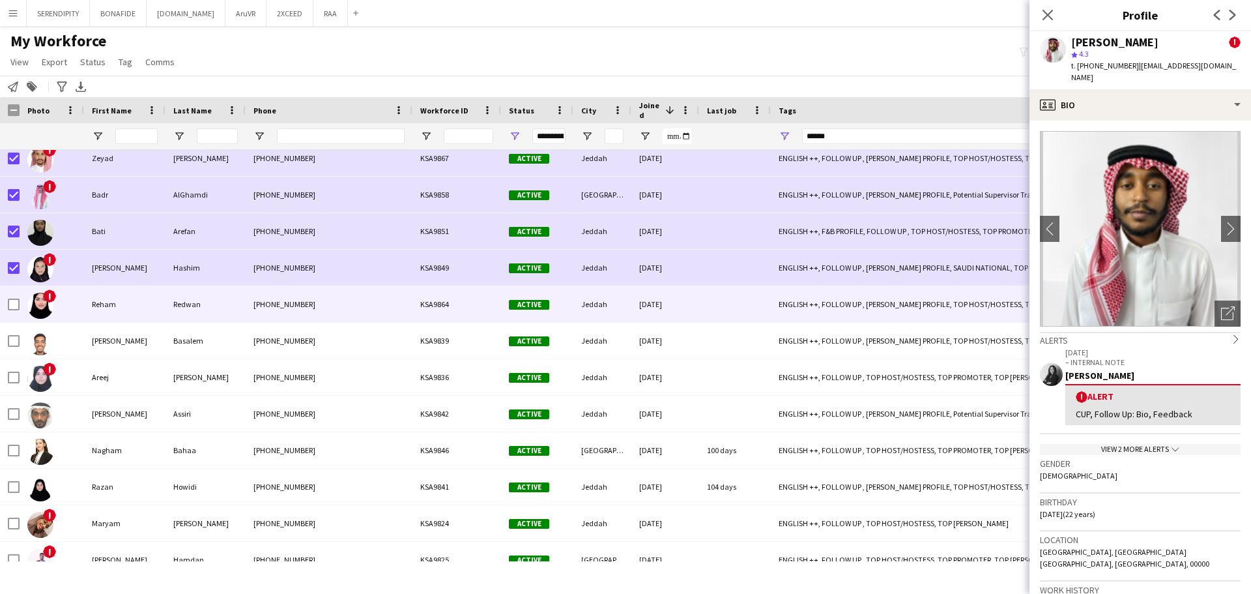
click at [16, 311] on div at bounding box center [14, 304] width 12 height 36
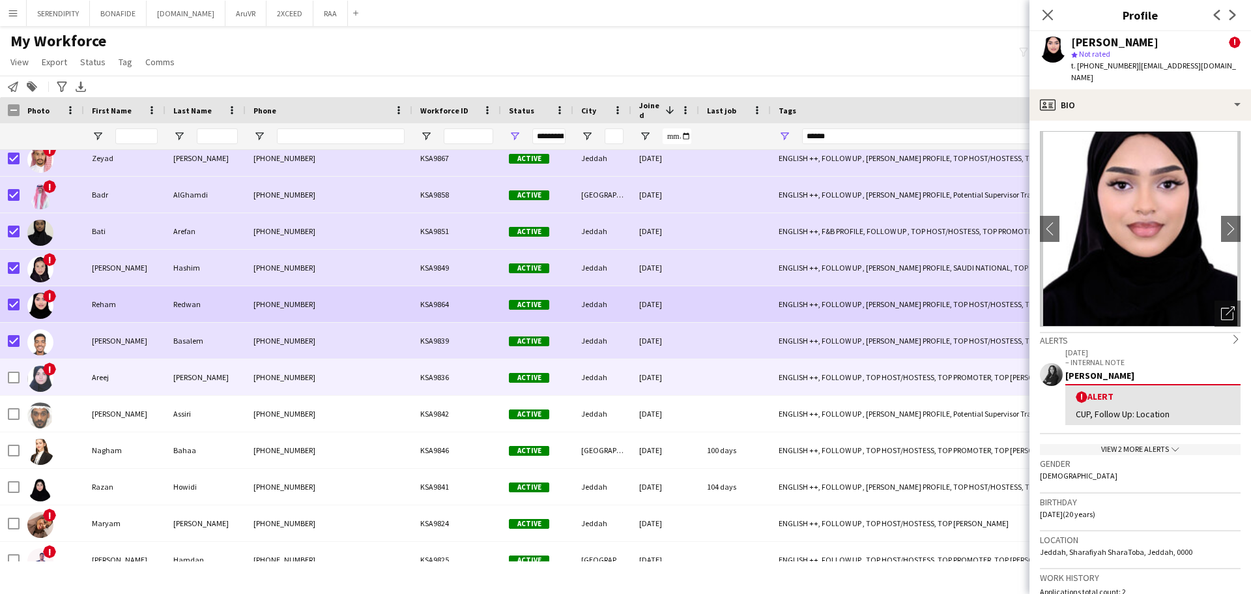
click at [20, 379] on div "!" at bounding box center [52, 377] width 65 height 36
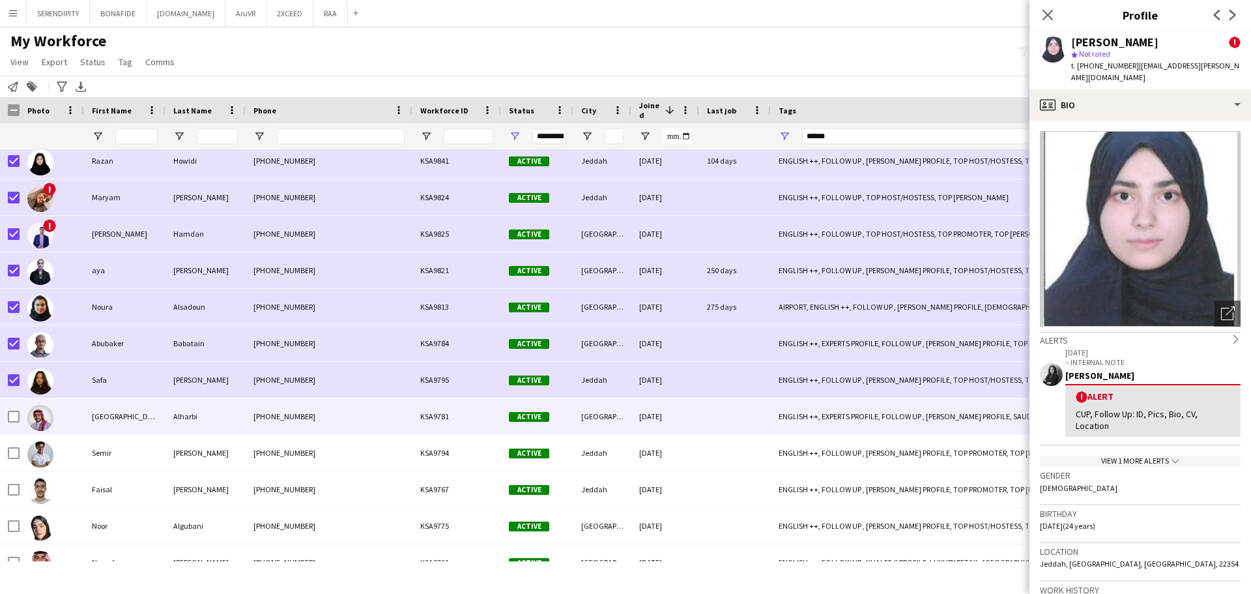
click at [15, 423] on div at bounding box center [14, 416] width 12 height 36
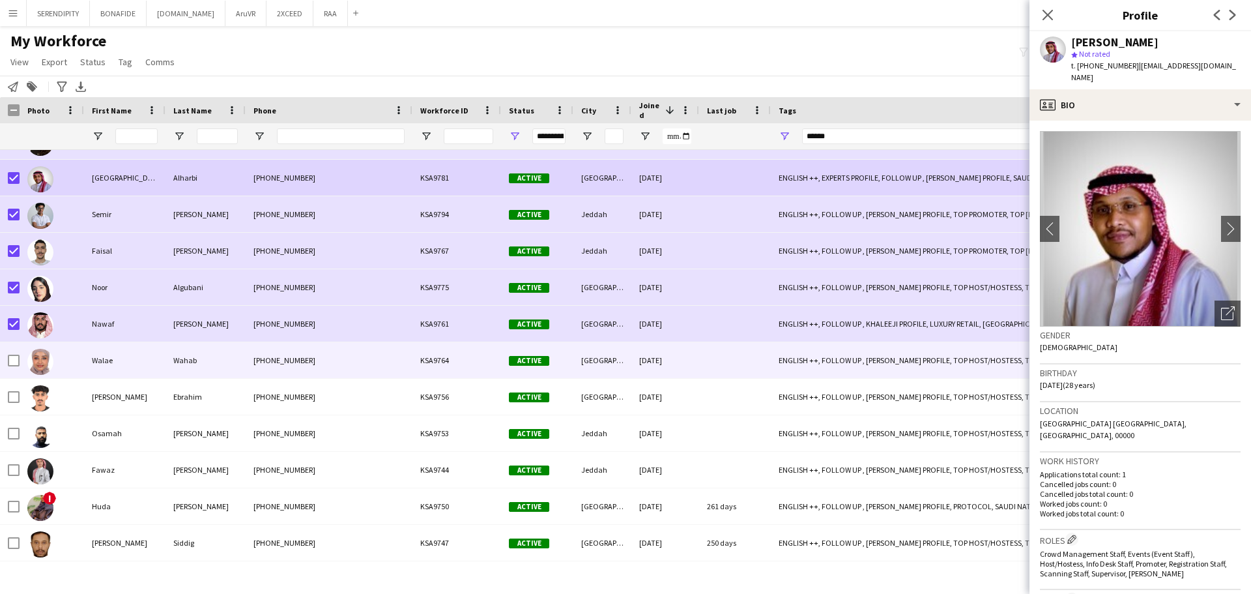
click at [18, 367] on div at bounding box center [14, 360] width 12 height 36
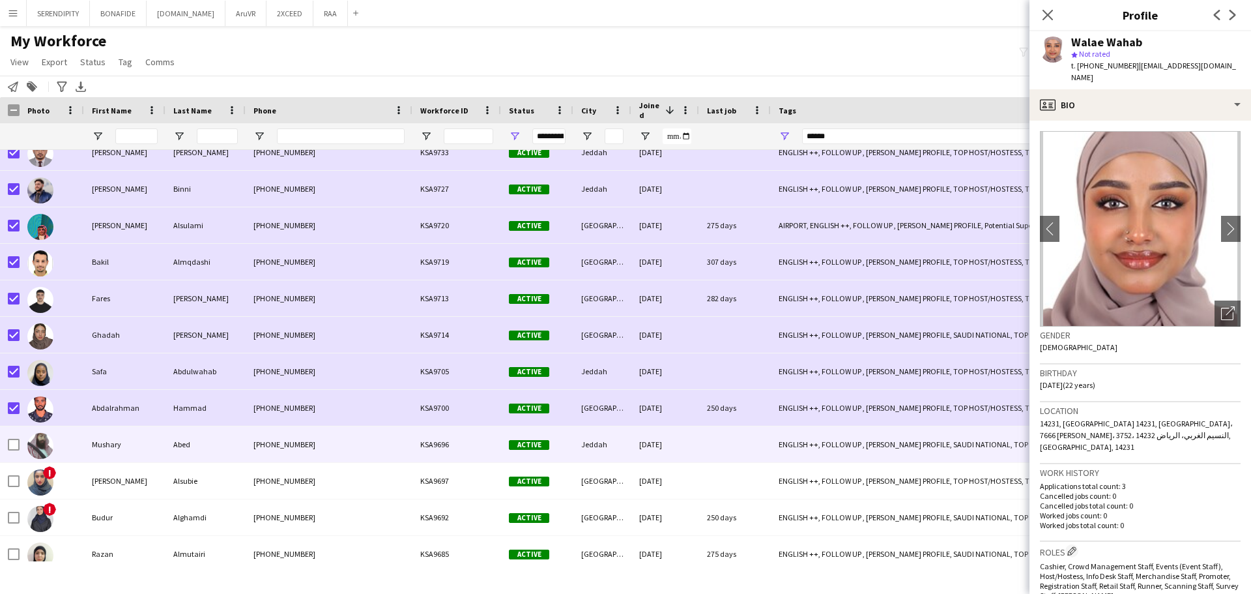
click at [14, 451] on div at bounding box center [14, 444] width 12 height 36
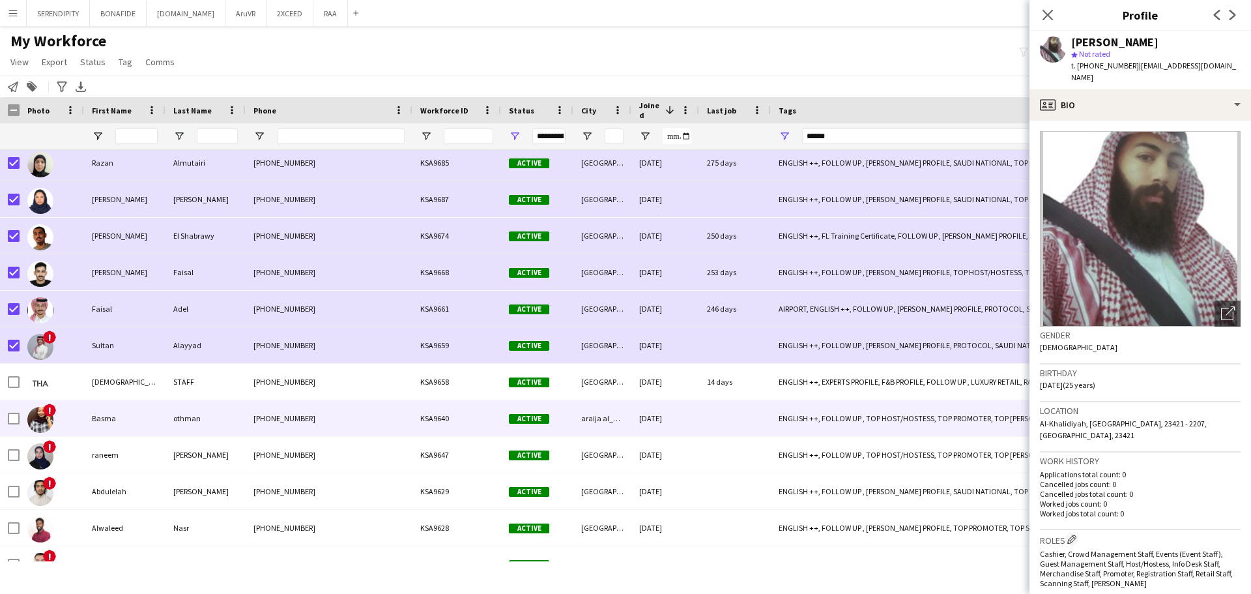
click at [3, 420] on div at bounding box center [10, 418] width 20 height 36
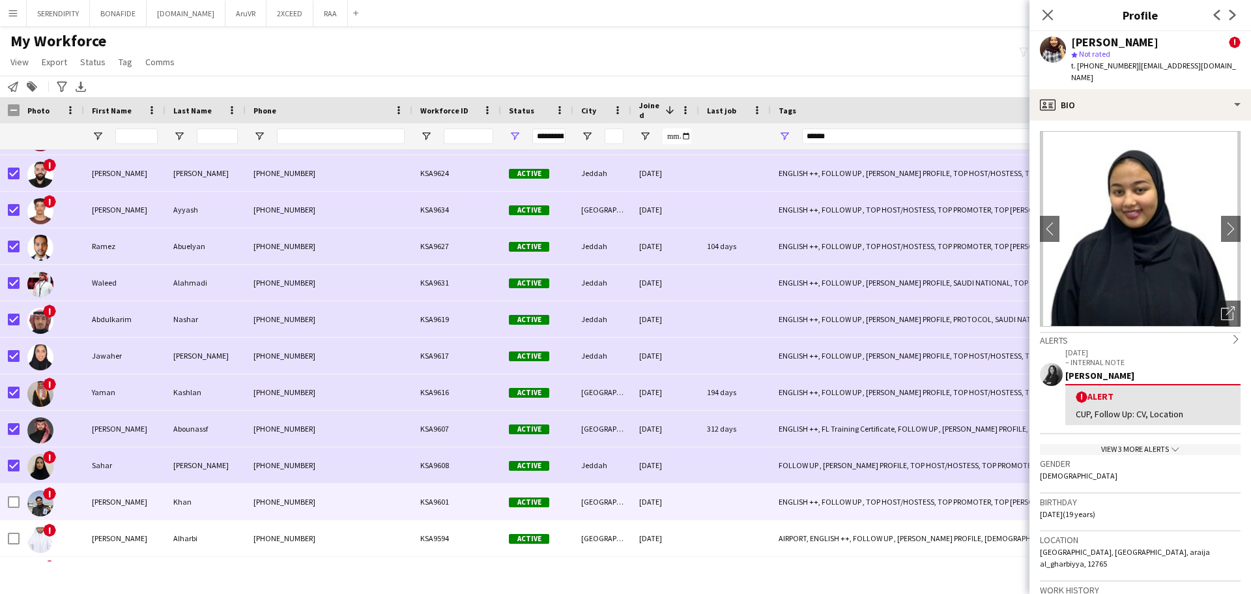
click at [14, 497] on div at bounding box center [14, 502] width 12 height 36
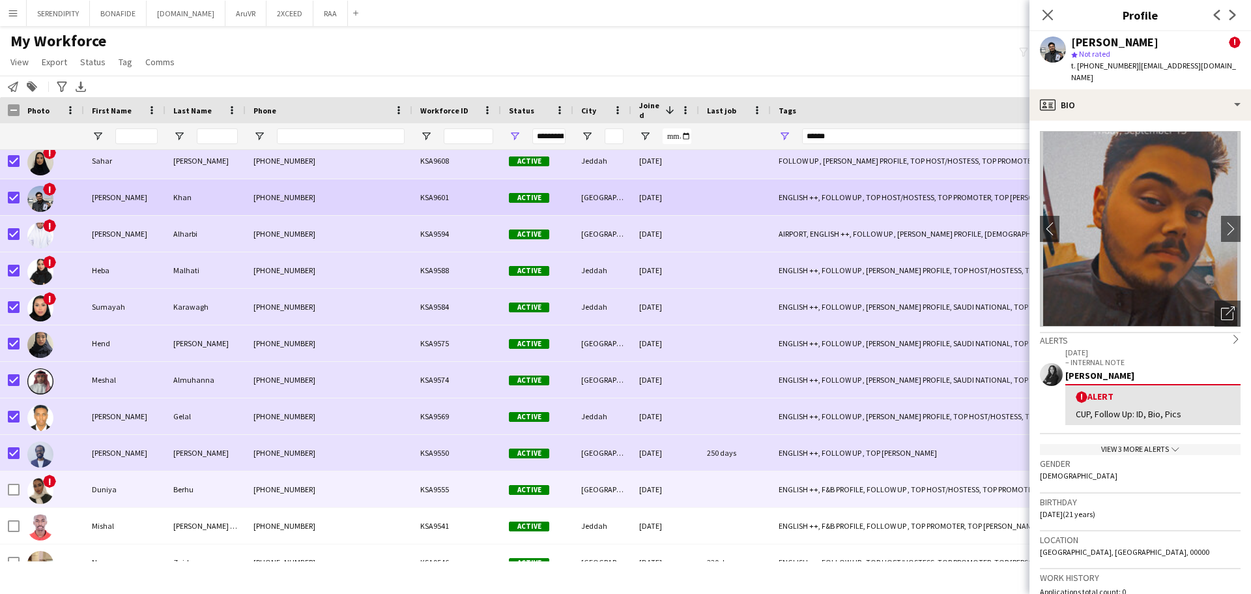
click at [16, 496] on div at bounding box center [14, 489] width 12 height 36
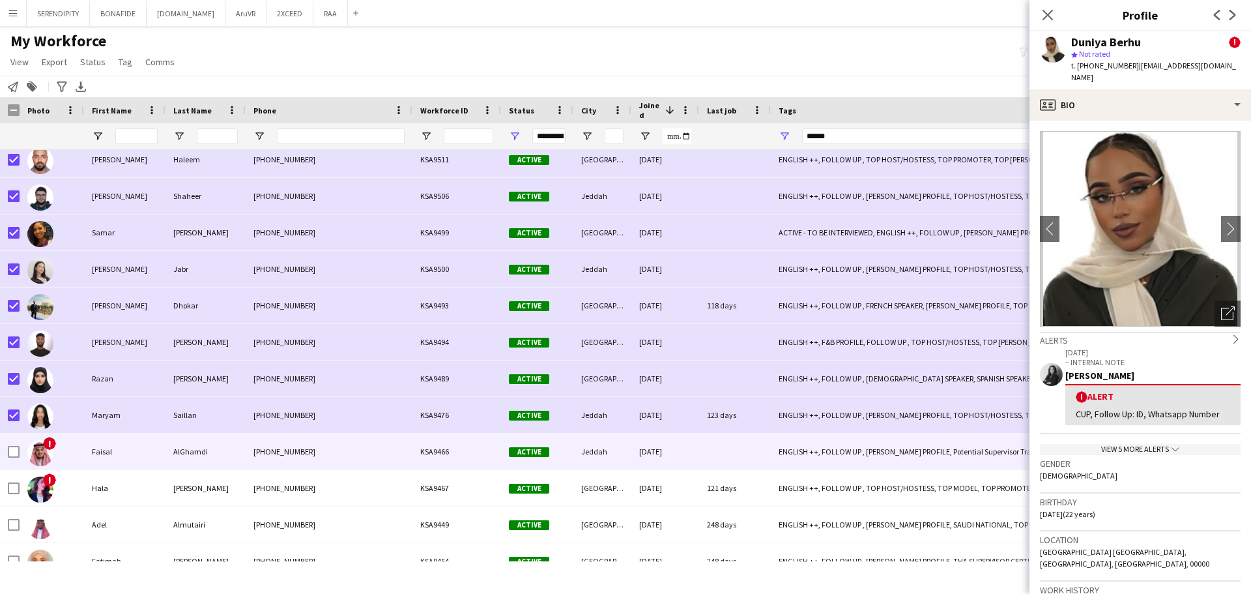
click at [15, 446] on div at bounding box center [14, 451] width 12 height 36
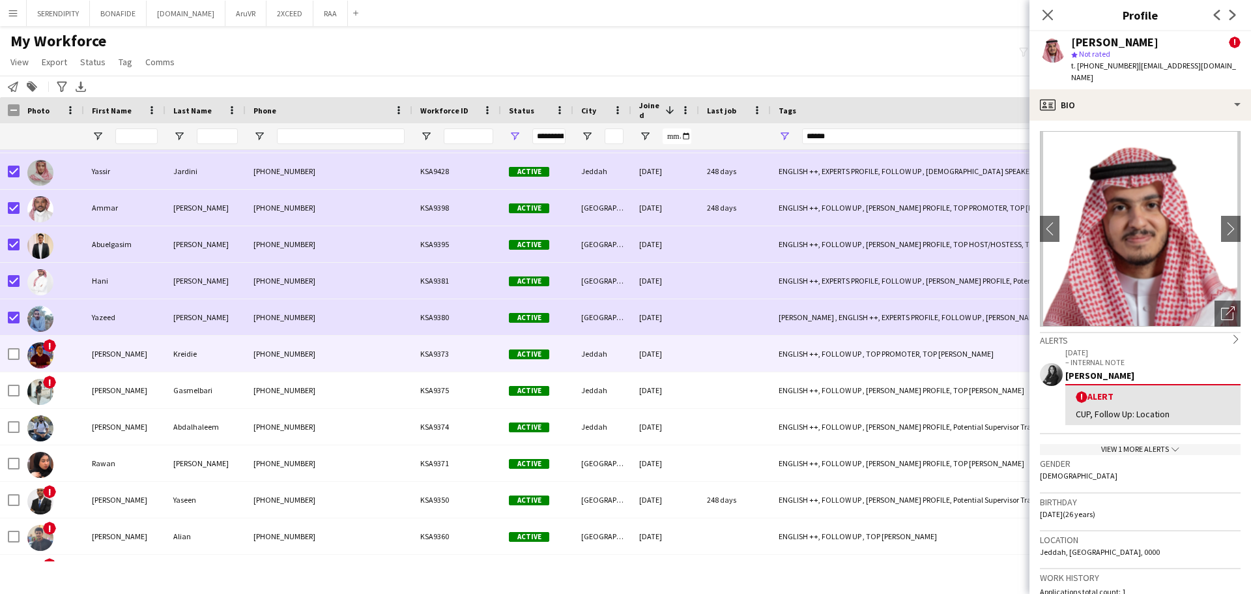
click at [14, 362] on div at bounding box center [14, 354] width 12 height 36
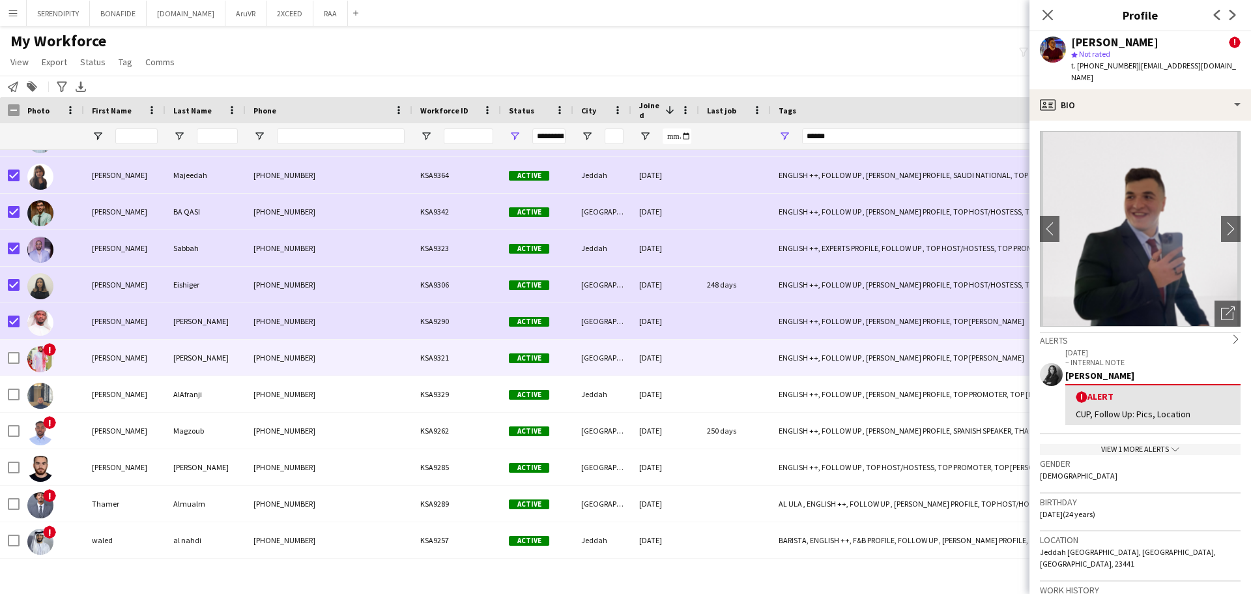
click at [20, 354] on div "!" at bounding box center [52, 358] width 65 height 36
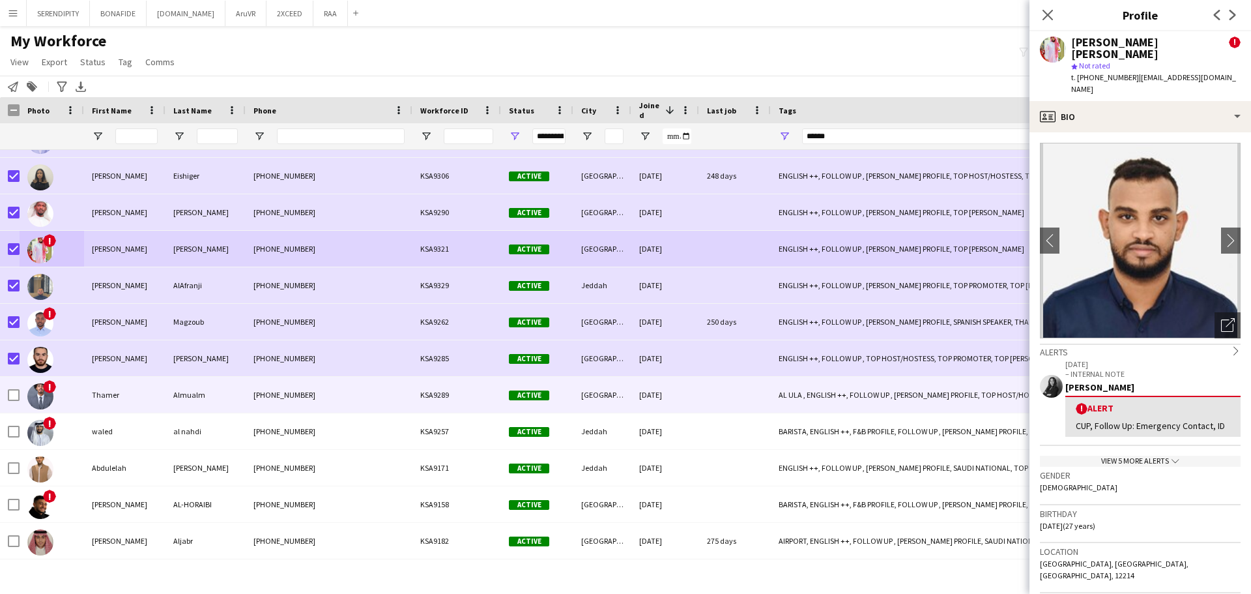
click at [12, 388] on div at bounding box center [14, 395] width 12 height 36
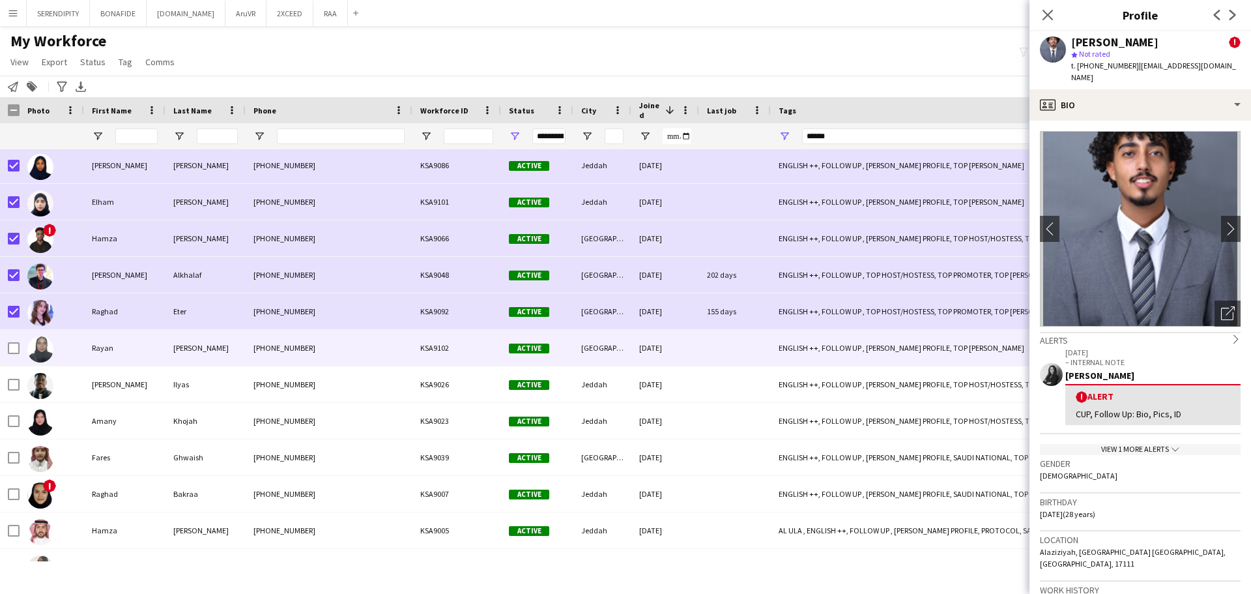
click at [17, 355] on div at bounding box center [14, 348] width 12 height 36
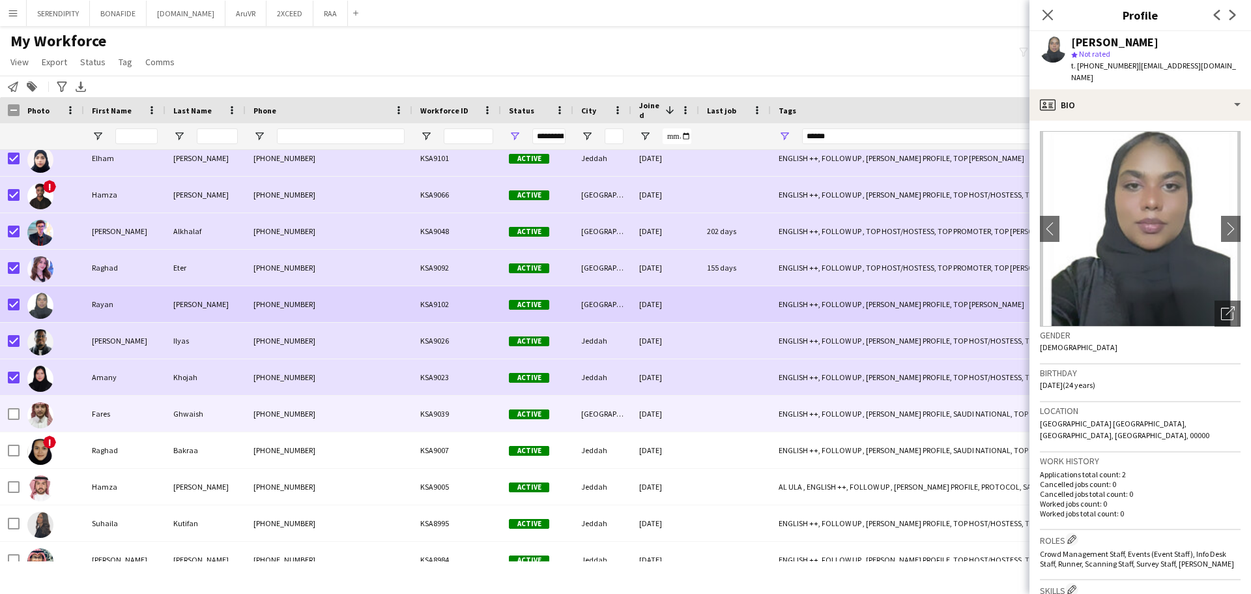
click at [12, 407] on div at bounding box center [14, 414] width 12 height 36
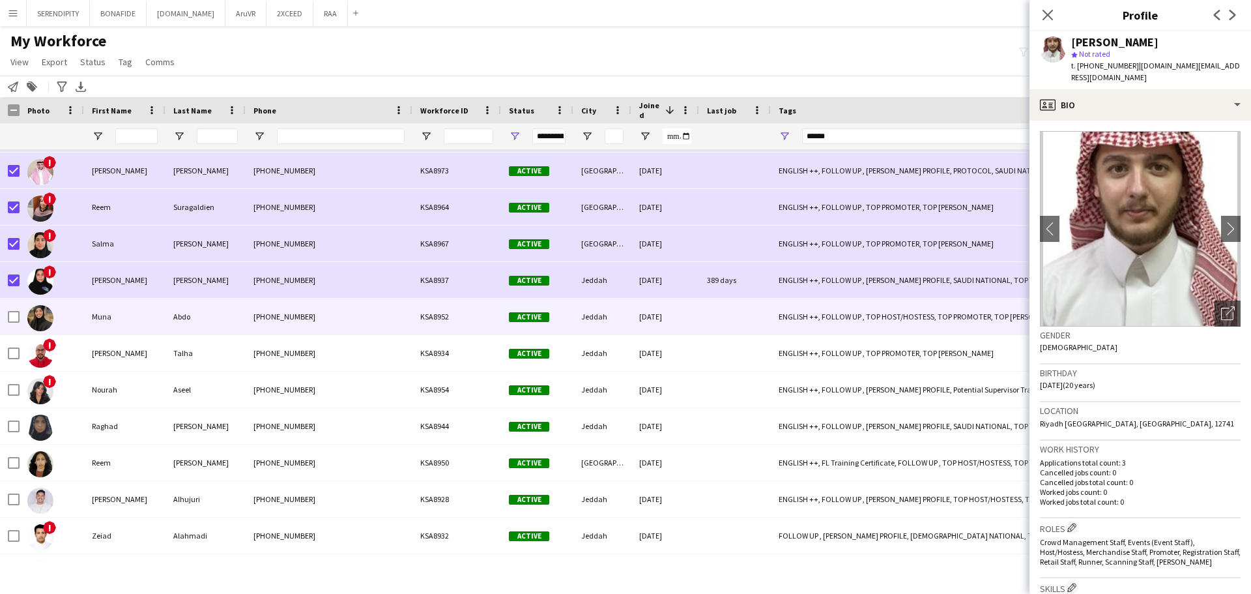
click at [14, 324] on div at bounding box center [14, 317] width 12 height 36
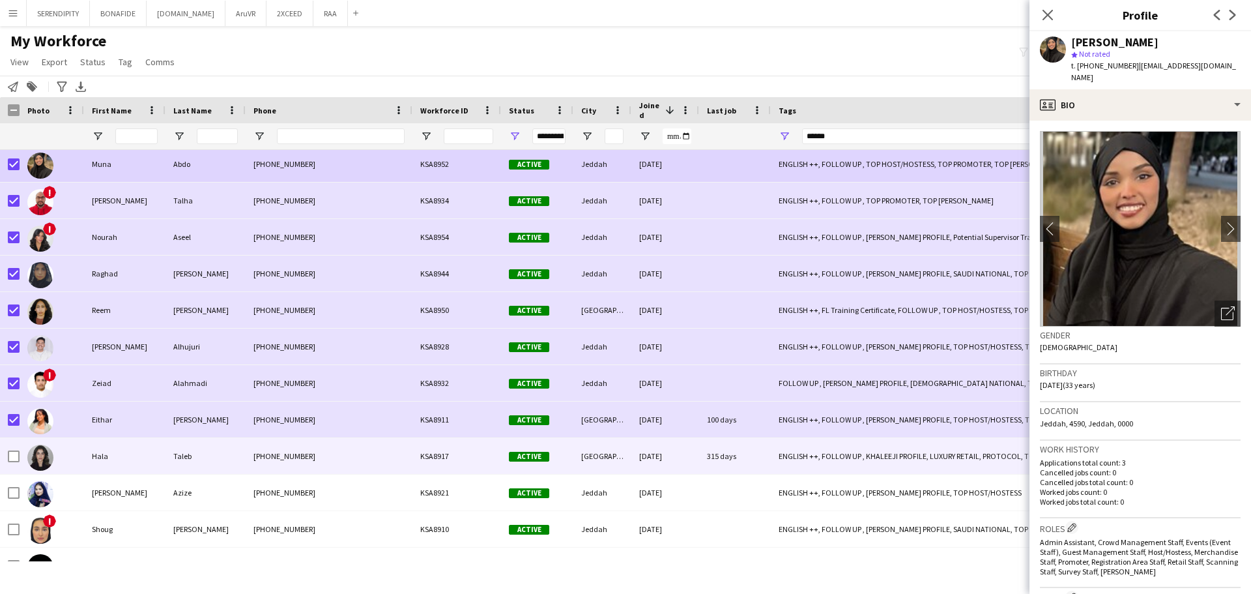
click at [14, 467] on div at bounding box center [14, 456] width 12 height 36
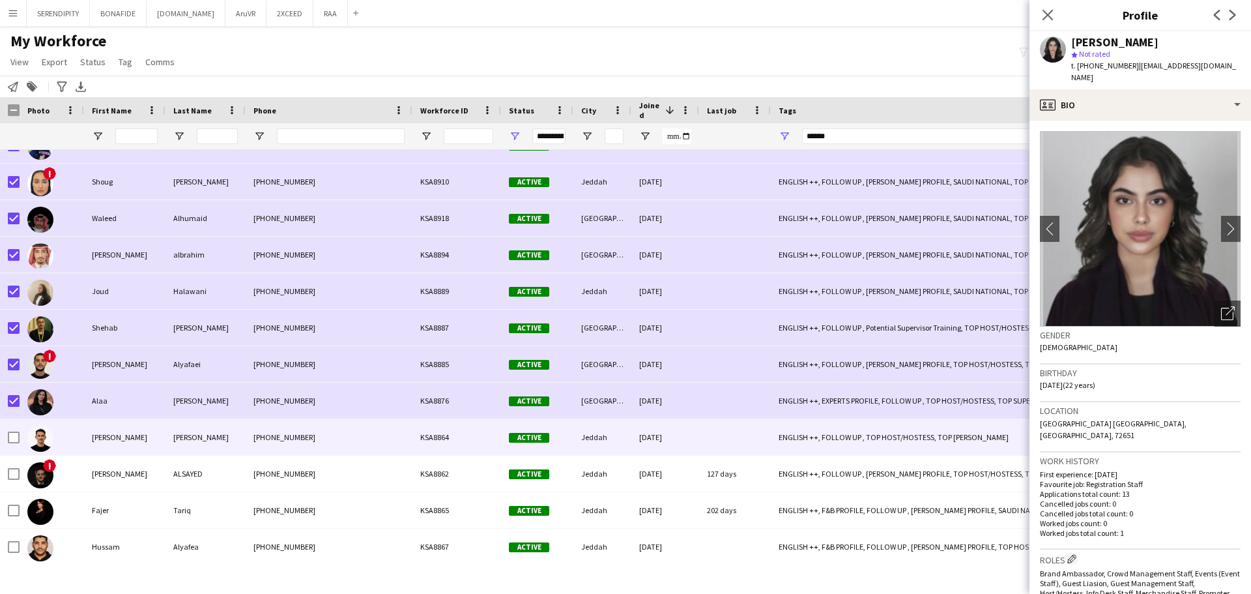
click at [16, 445] on div at bounding box center [14, 437] width 12 height 36
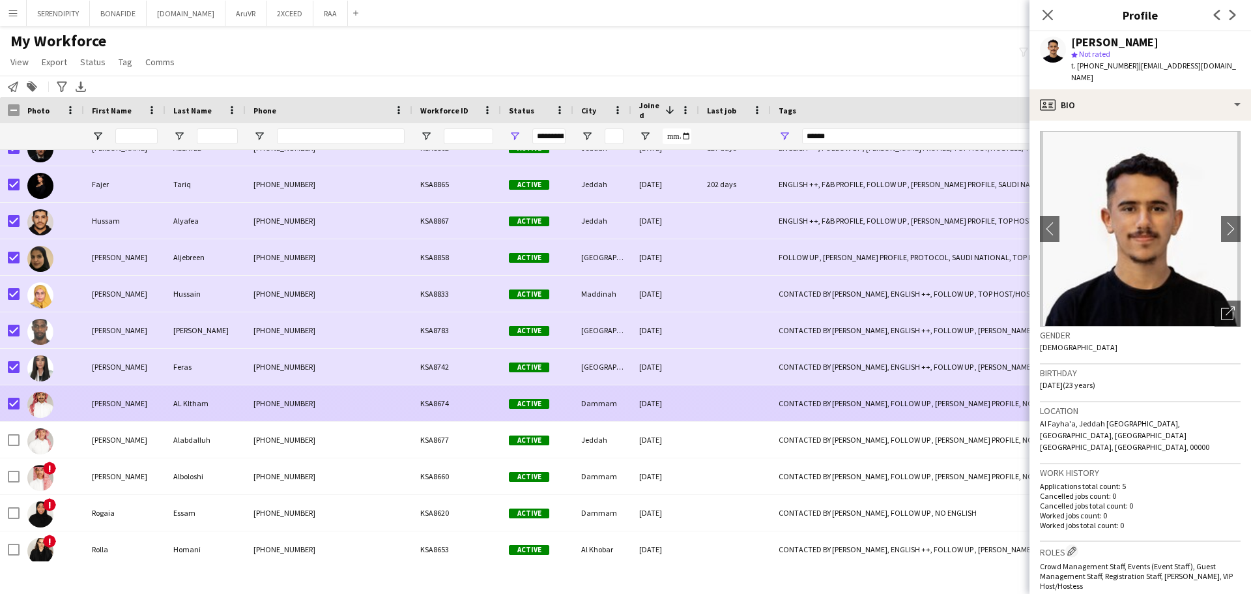
click at [18, 416] on div at bounding box center [14, 403] width 12 height 36
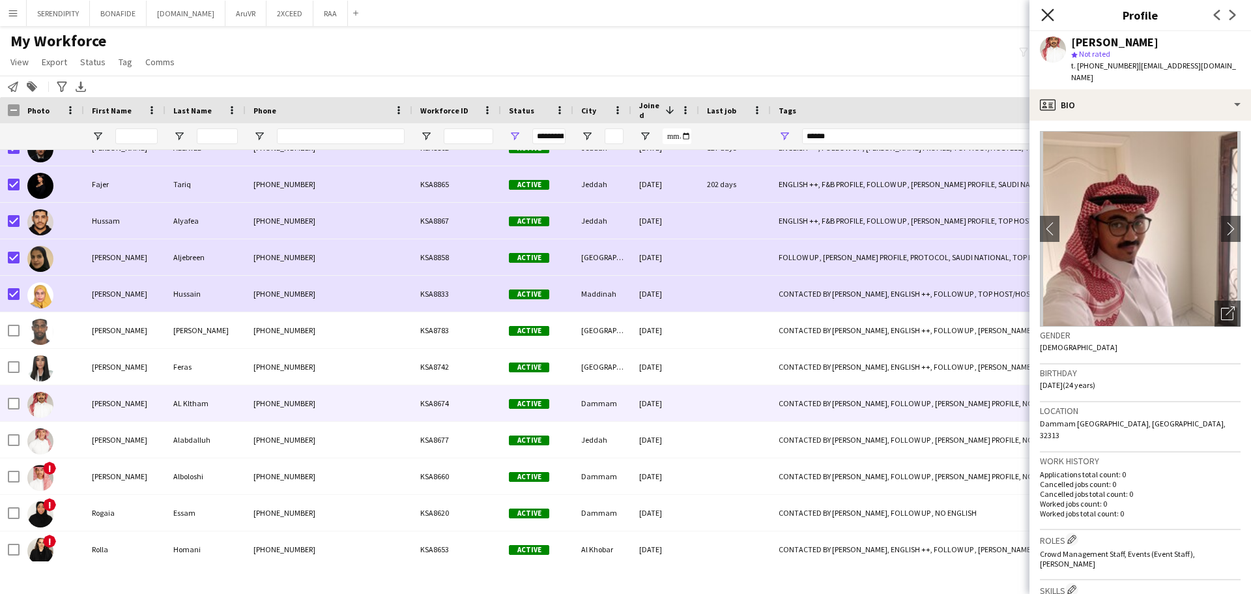
click at [1049, 17] on icon at bounding box center [1048, 14] width 12 height 12
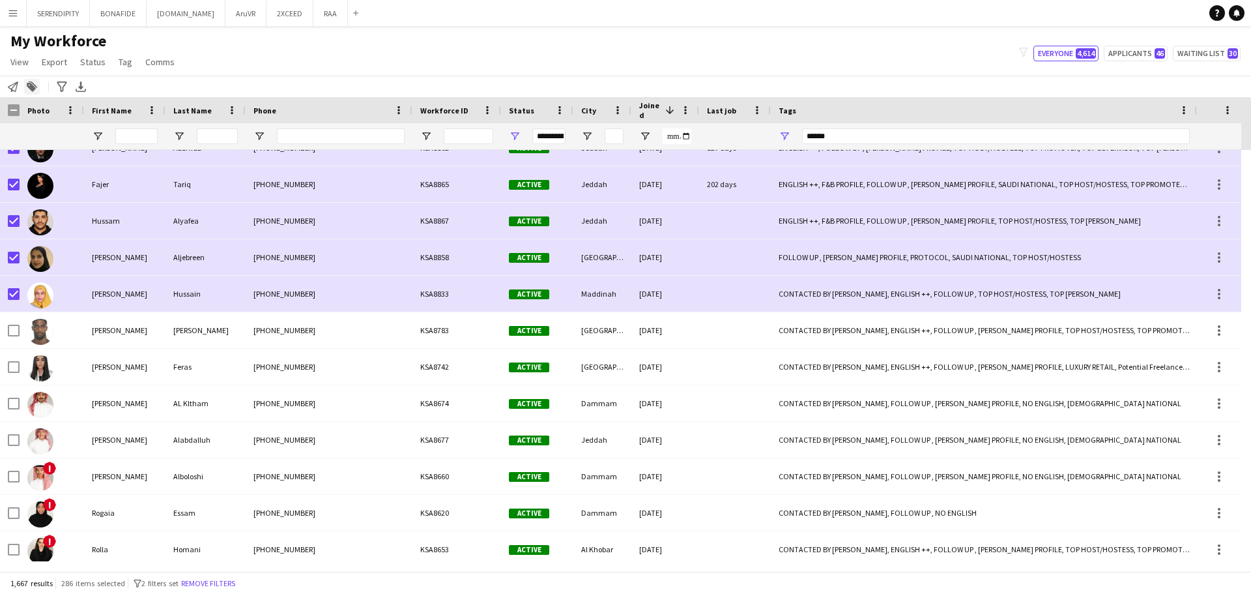
click at [35, 87] on icon at bounding box center [32, 84] width 9 height 7
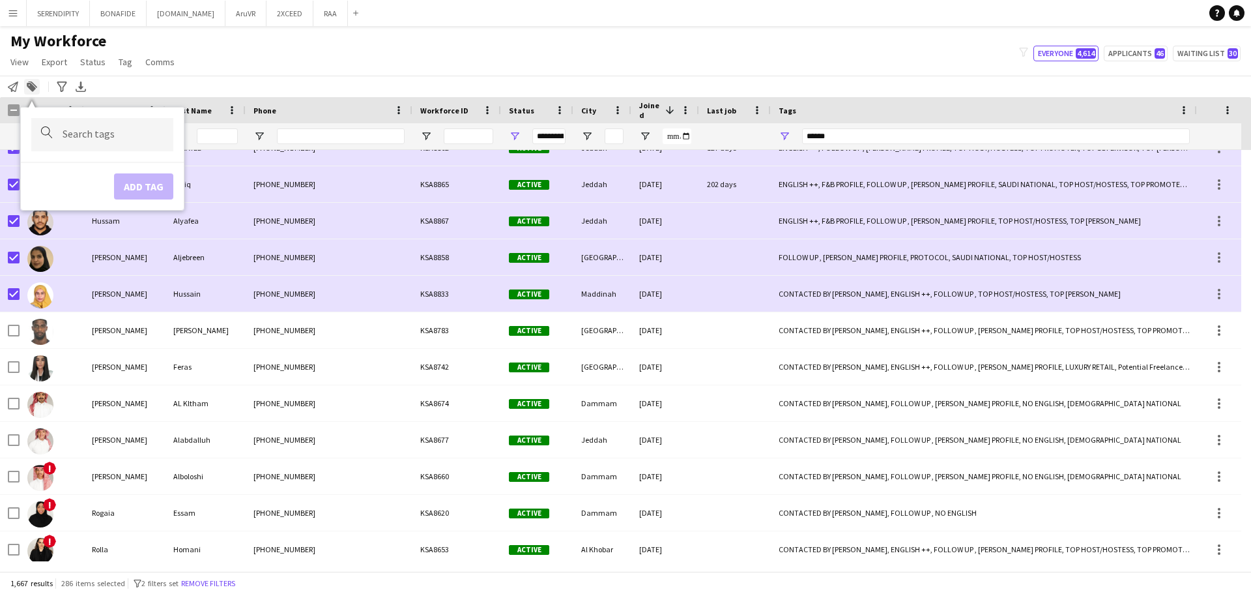
click at [35, 87] on icon at bounding box center [32, 84] width 9 height 7
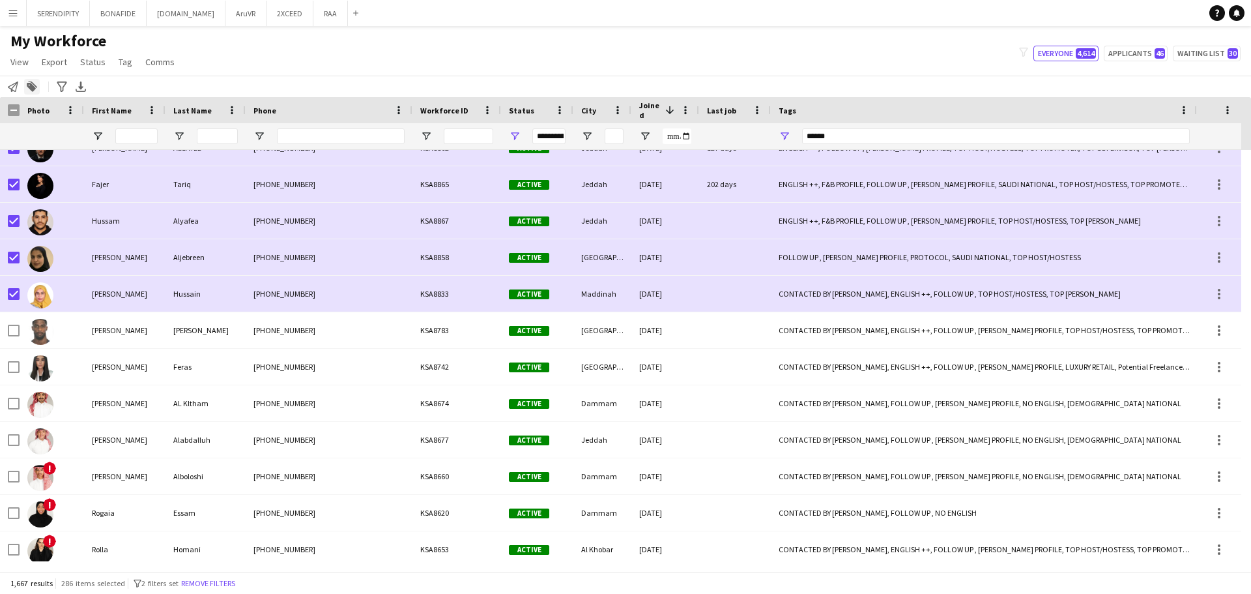
click at [35, 91] on icon "Add to tag" at bounding box center [32, 86] width 10 height 10
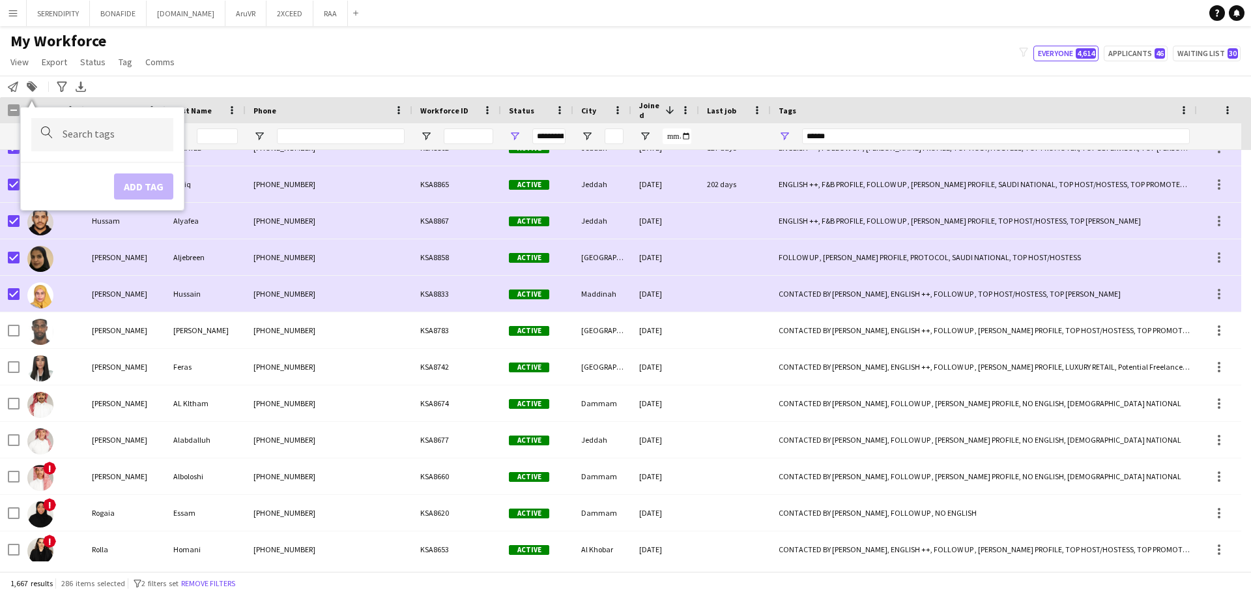
click at [80, 126] on div at bounding box center [102, 134] width 142 height 33
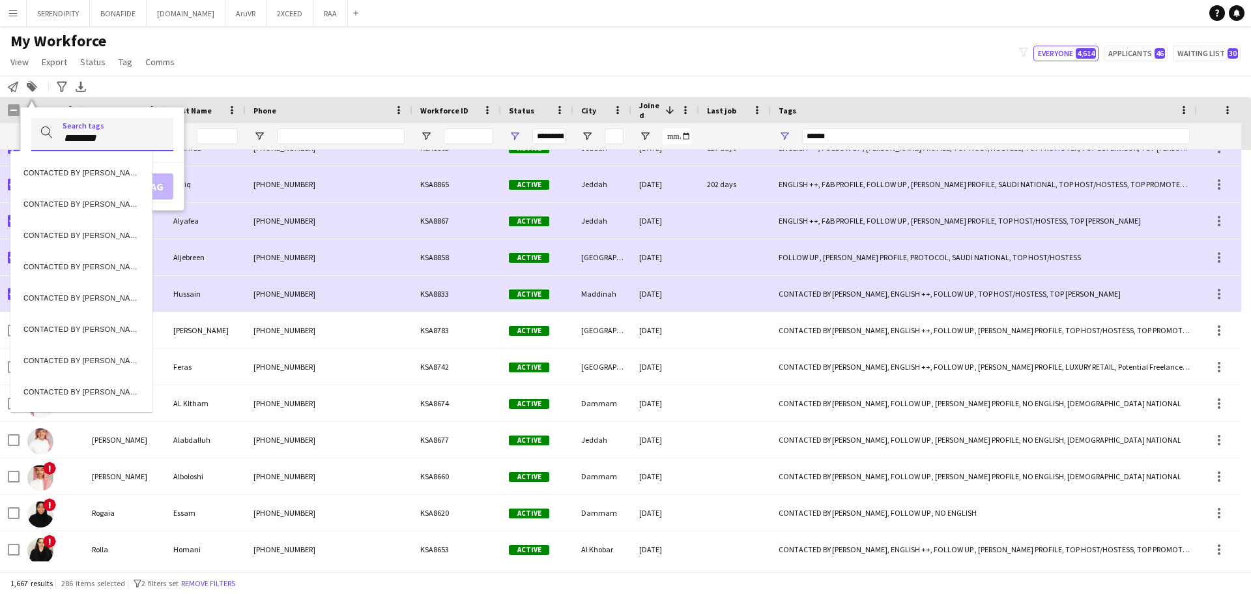
type input "*******"
click at [96, 334] on div "CONTACTED BY [PERSON_NAME]" at bounding box center [81, 327] width 142 height 31
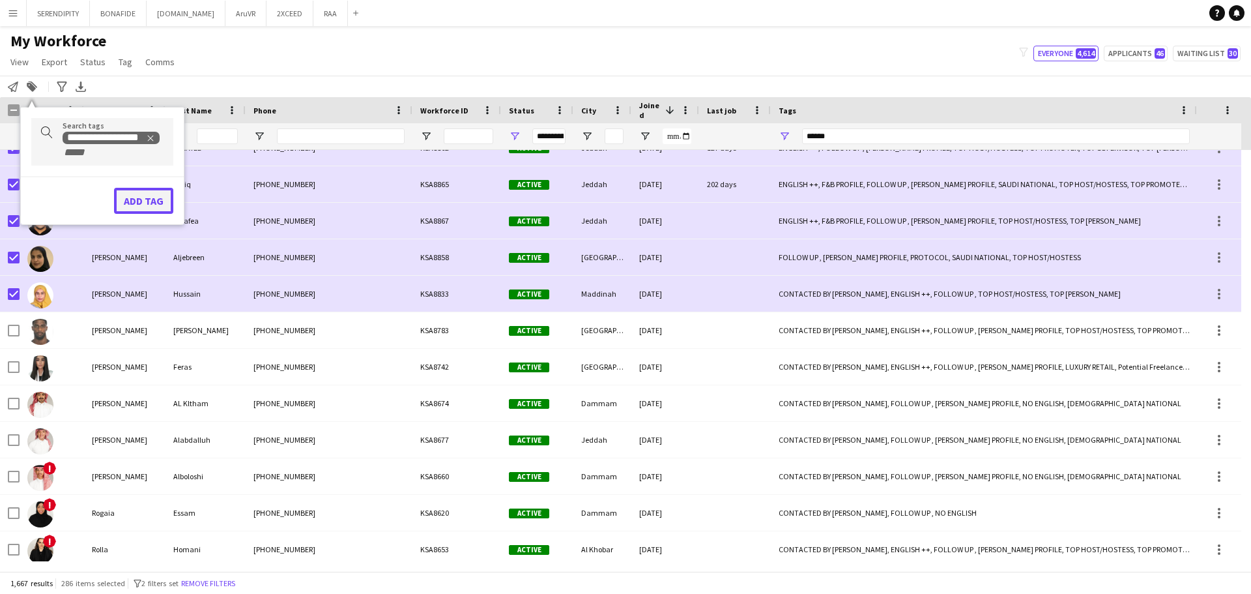
click at [153, 197] on button "Add tag" at bounding box center [143, 201] width 59 height 26
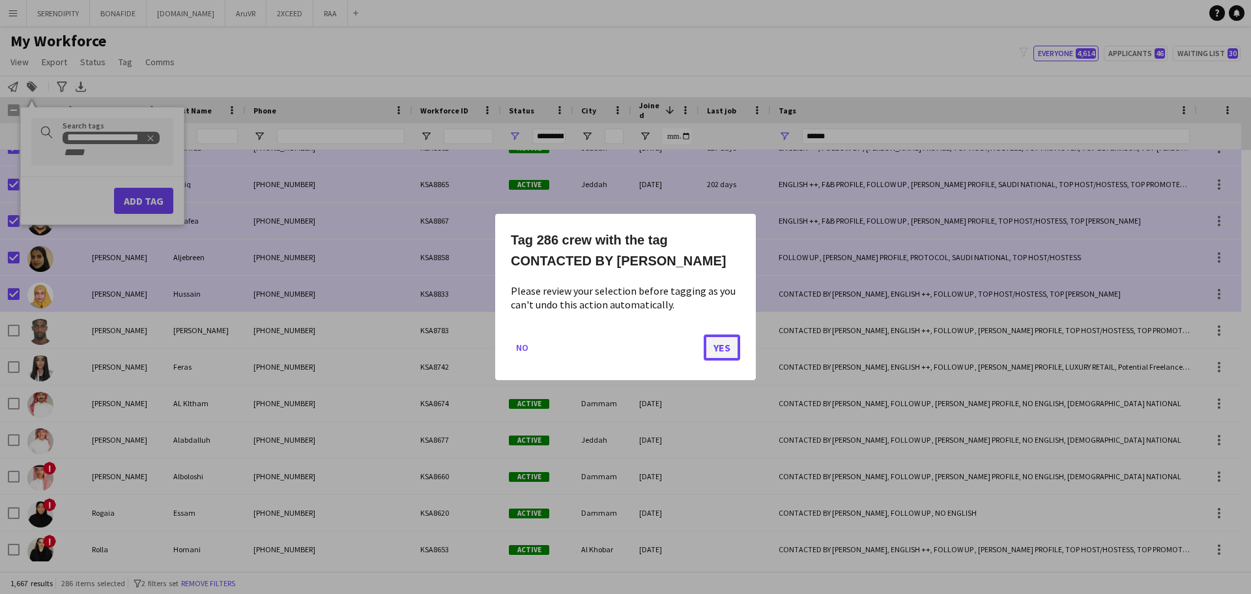
click at [725, 343] on button "Yes" at bounding box center [722, 347] width 36 height 26
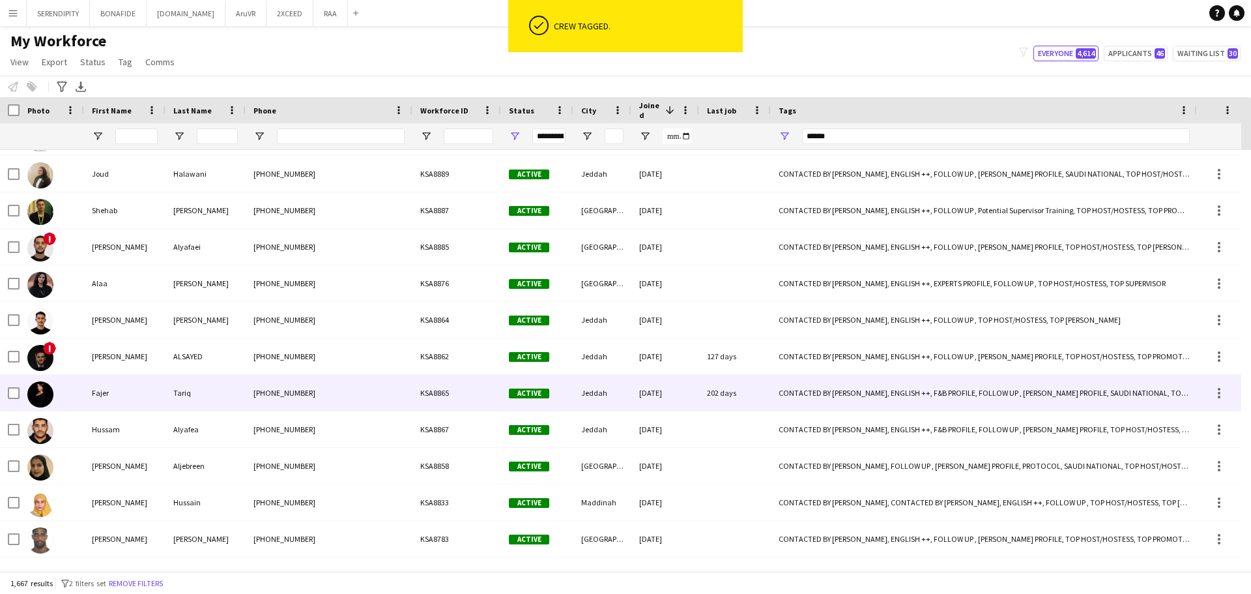
scroll to position [20512, 0]
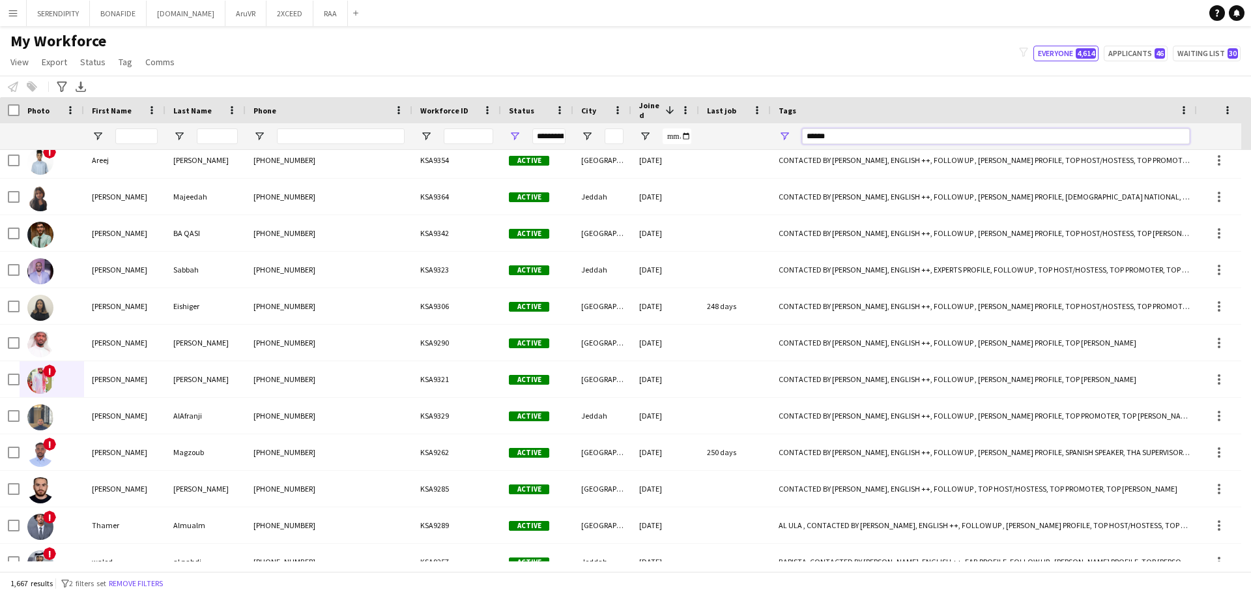
click at [860, 129] on input "******" at bounding box center [996, 136] width 388 height 16
type input "*"
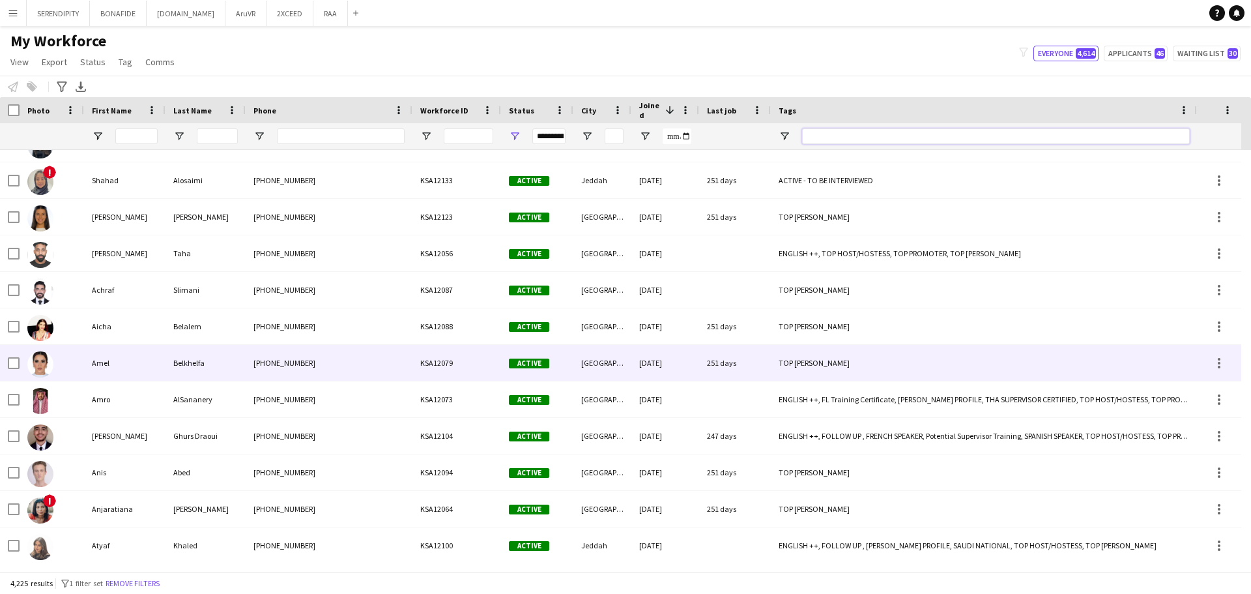
scroll to position [17995, 0]
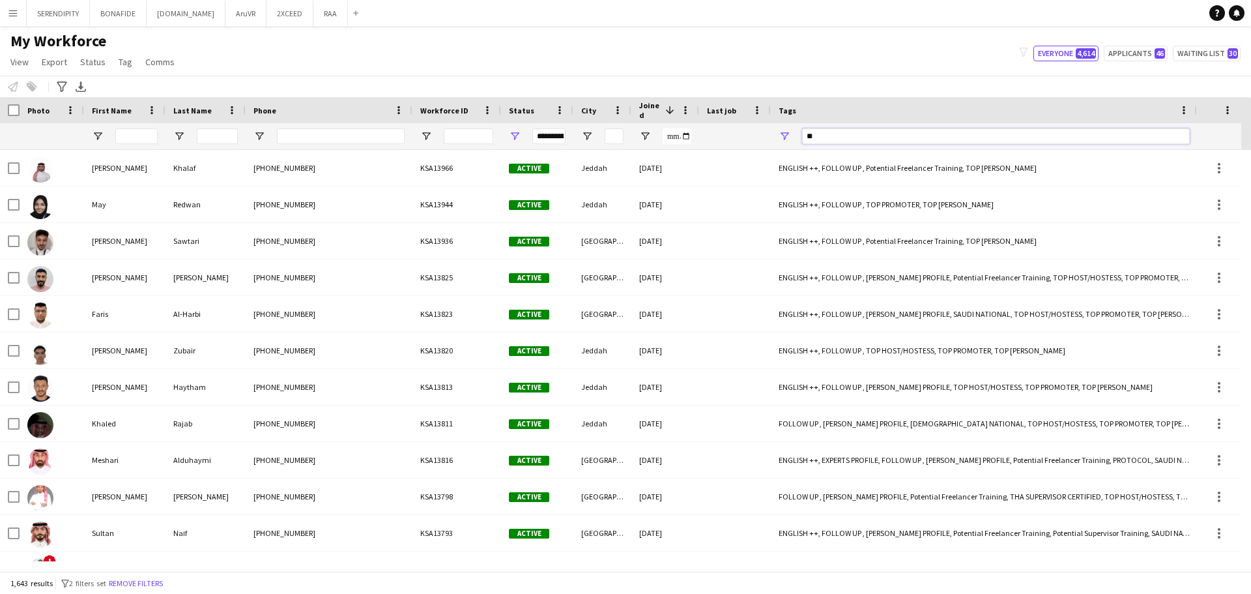
type input "*"
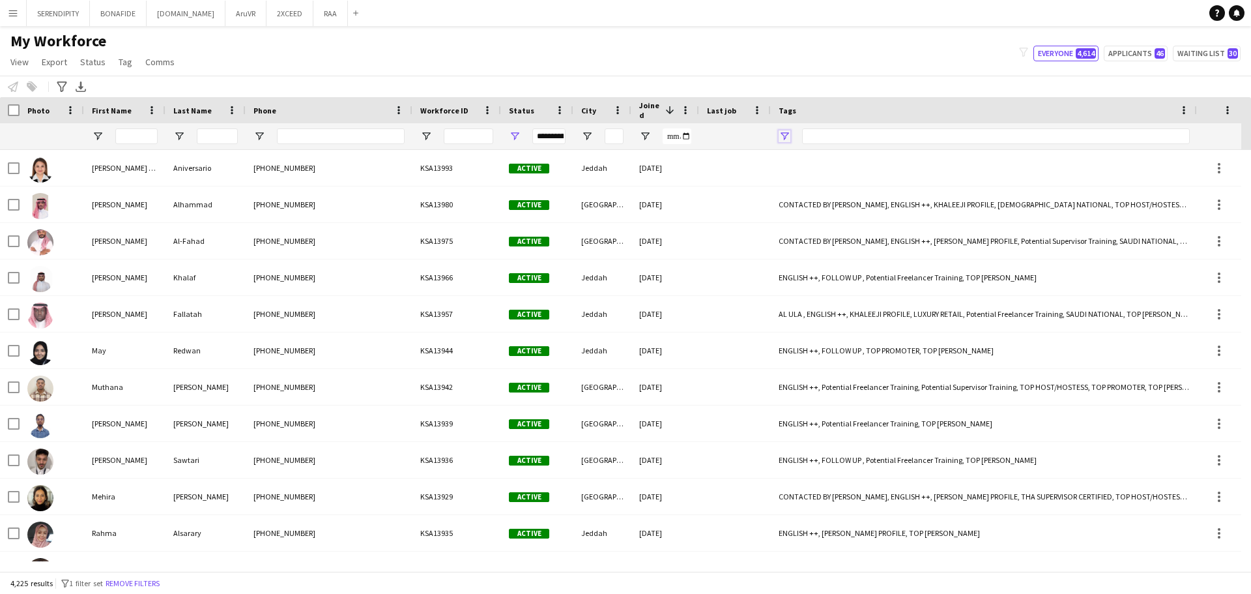
click at [784, 135] on span "Open Filter Menu" at bounding box center [785, 136] width 12 height 12
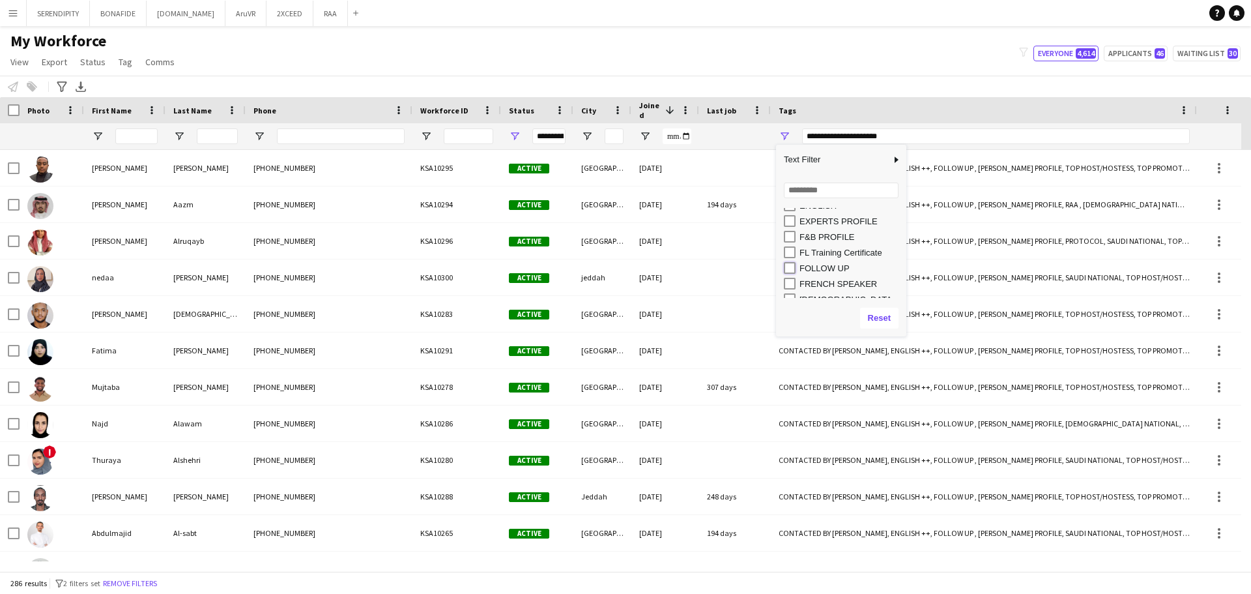
type input "**********"
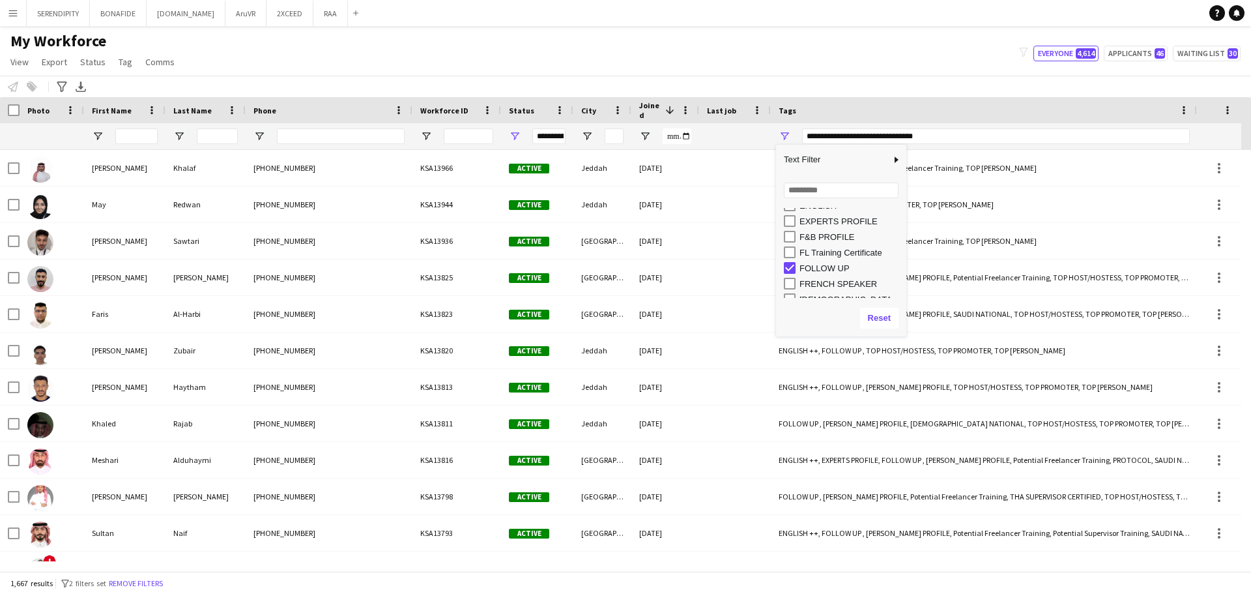
click at [864, 50] on div "My Workforce View Views Default view Basic Export View TAGS Test New view Updat…" at bounding box center [625, 53] width 1251 height 44
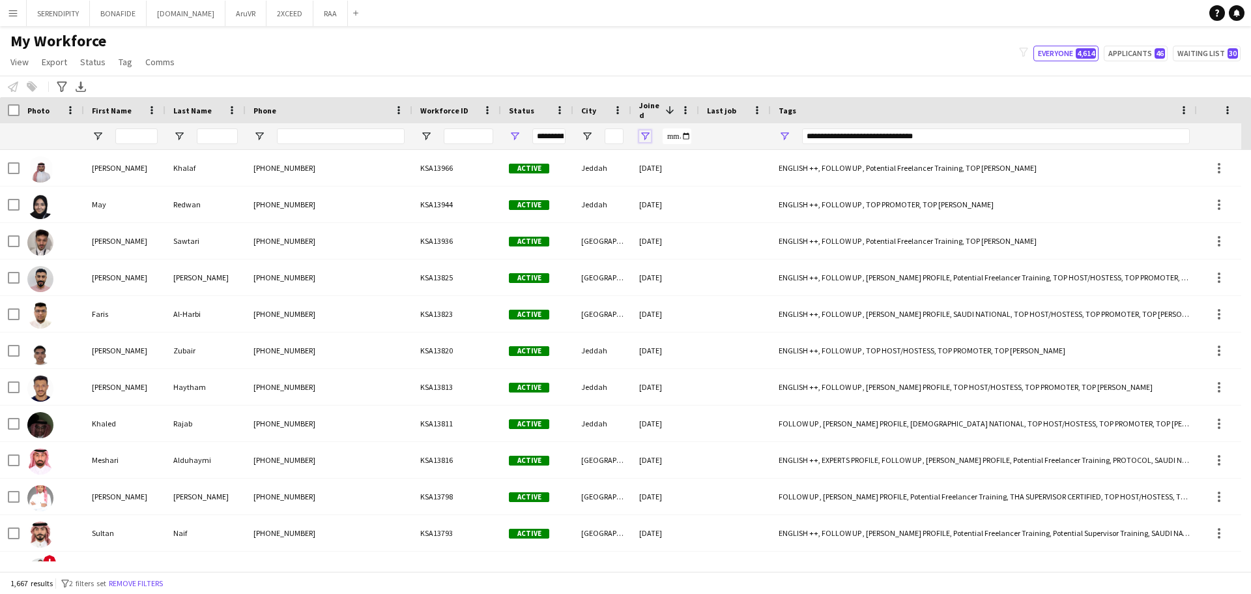
click at [644, 138] on span "Open Filter Menu" at bounding box center [645, 136] width 12 height 12
click at [677, 156] on div "Equals" at bounding box center [690, 161] width 80 height 10
click at [893, 135] on div "**********" at bounding box center [996, 136] width 388 height 16
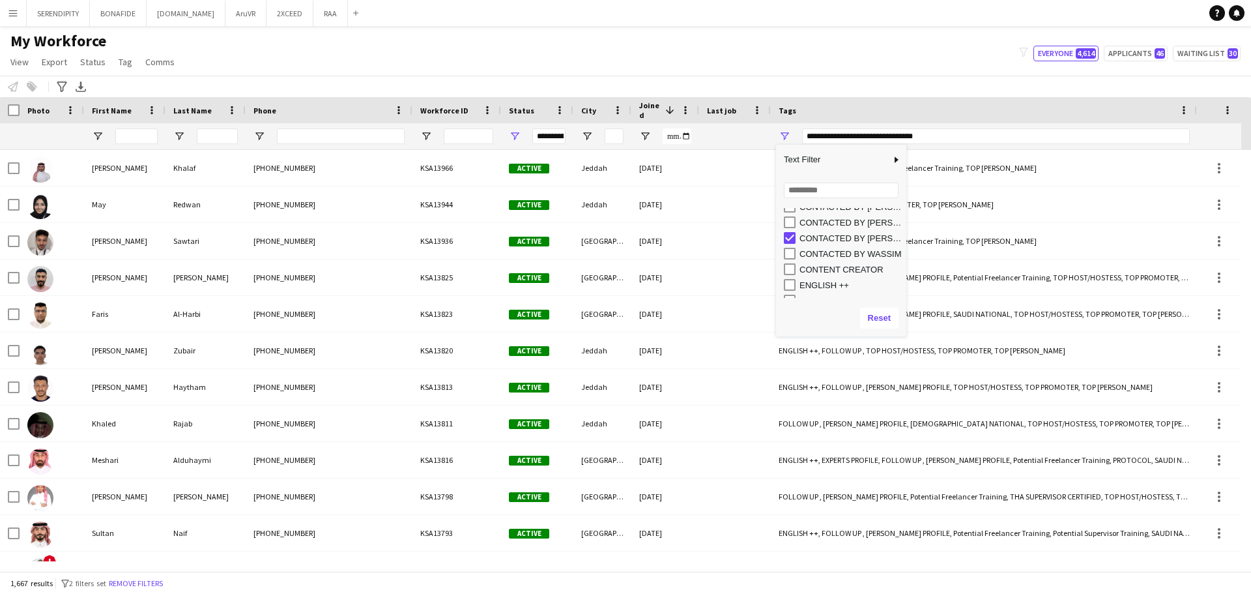
scroll to position [174, 0]
click at [897, 162] on span "Column Filter" at bounding box center [897, 160] width 12 height 12
click at [959, 164] on div "Contains" at bounding box center [959, 165] width 81 height 10
click at [970, 187] on input "Filter Value" at bounding box center [964, 186] width 102 height 16
type input "*"
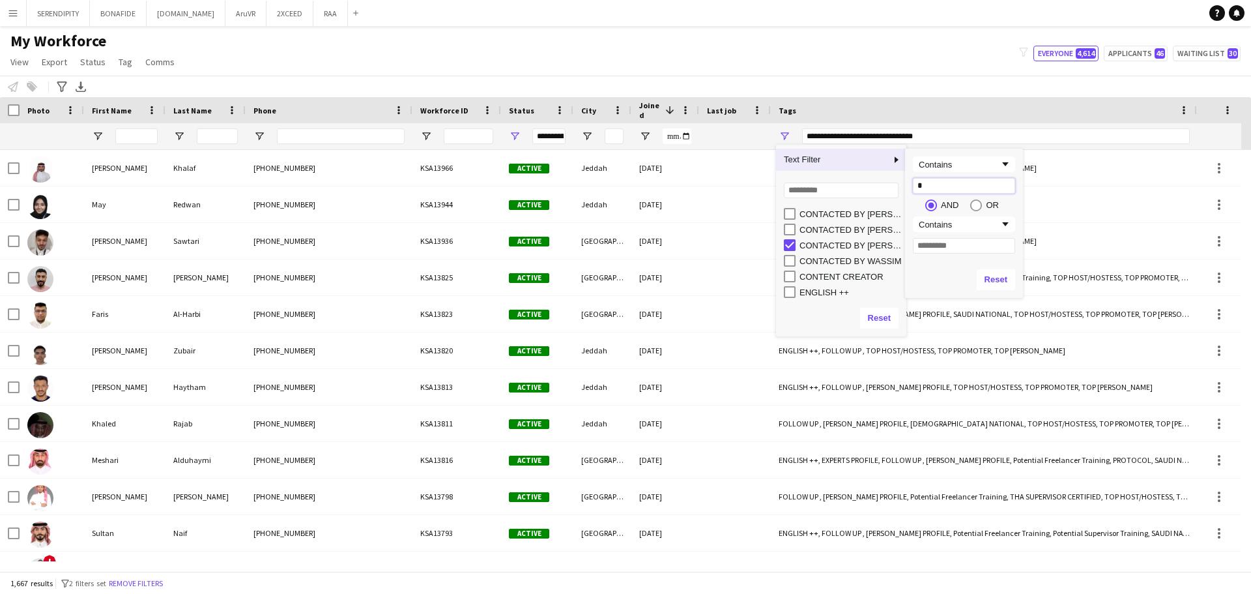
type input "*"
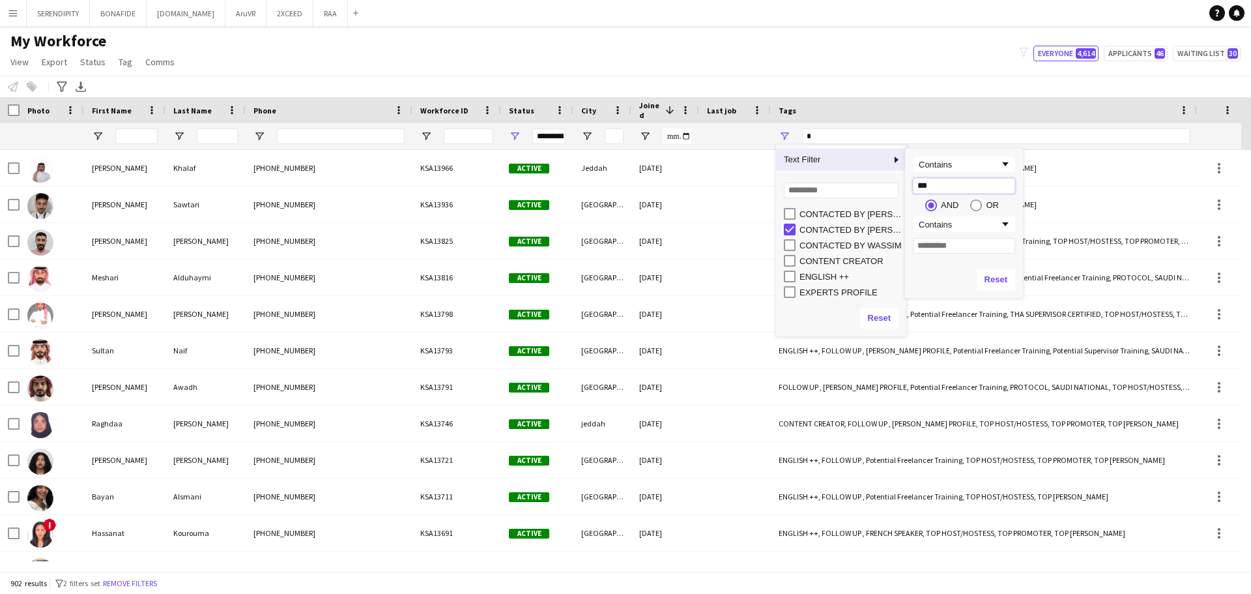
type input "****"
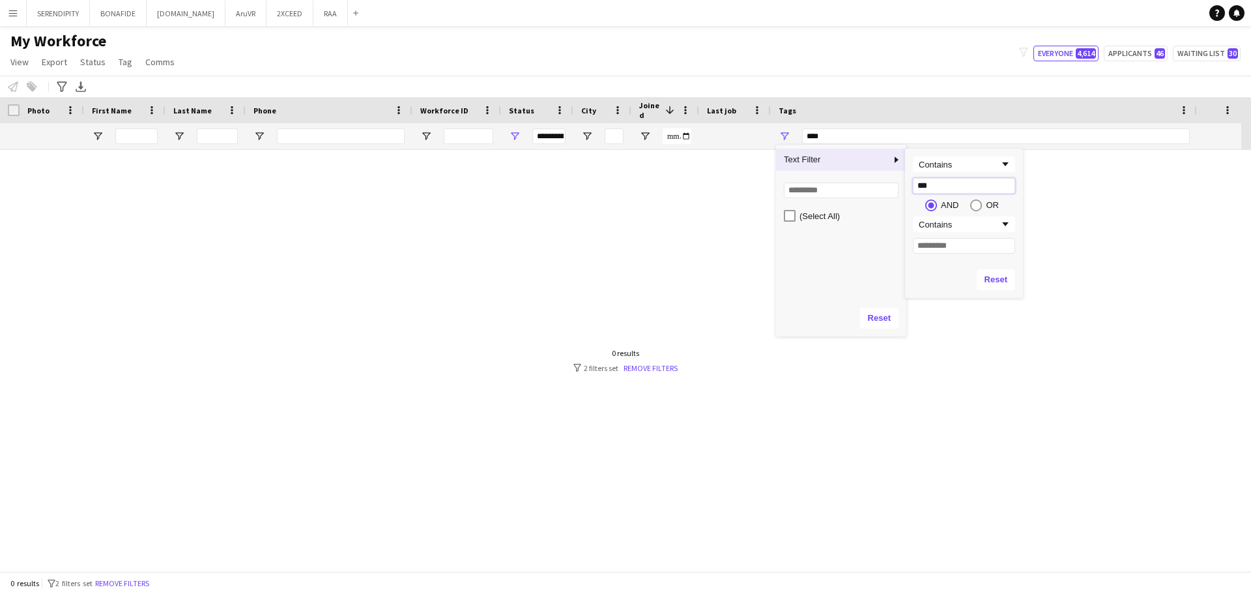
scroll to position [0, 0]
type input "****"
type input "***"
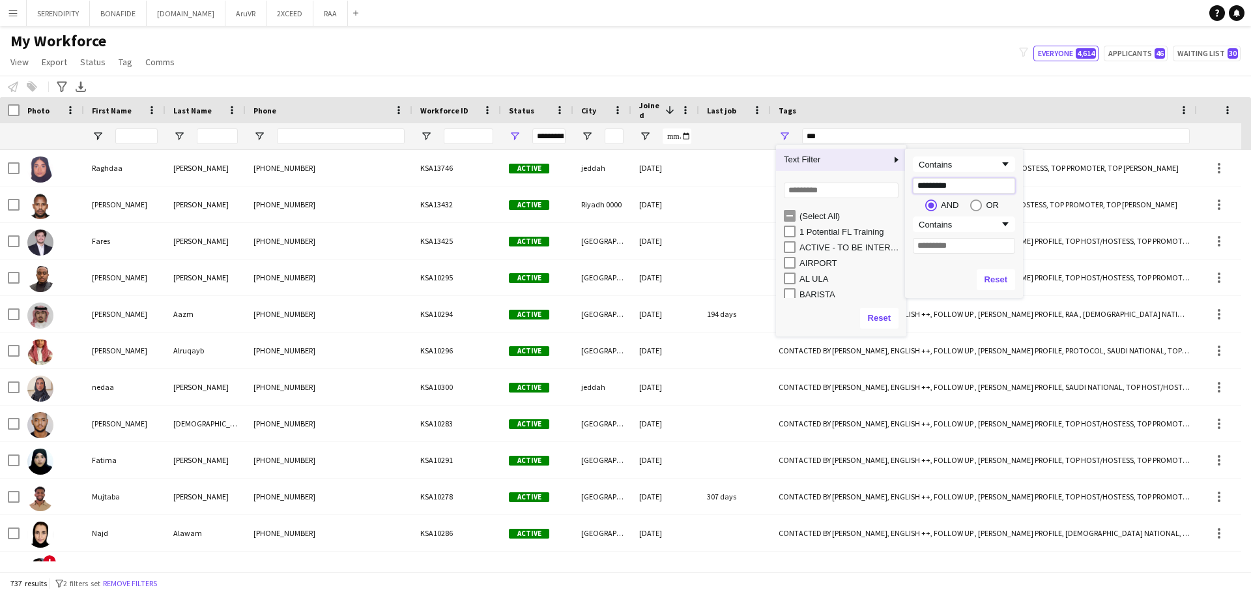
type input "*********"
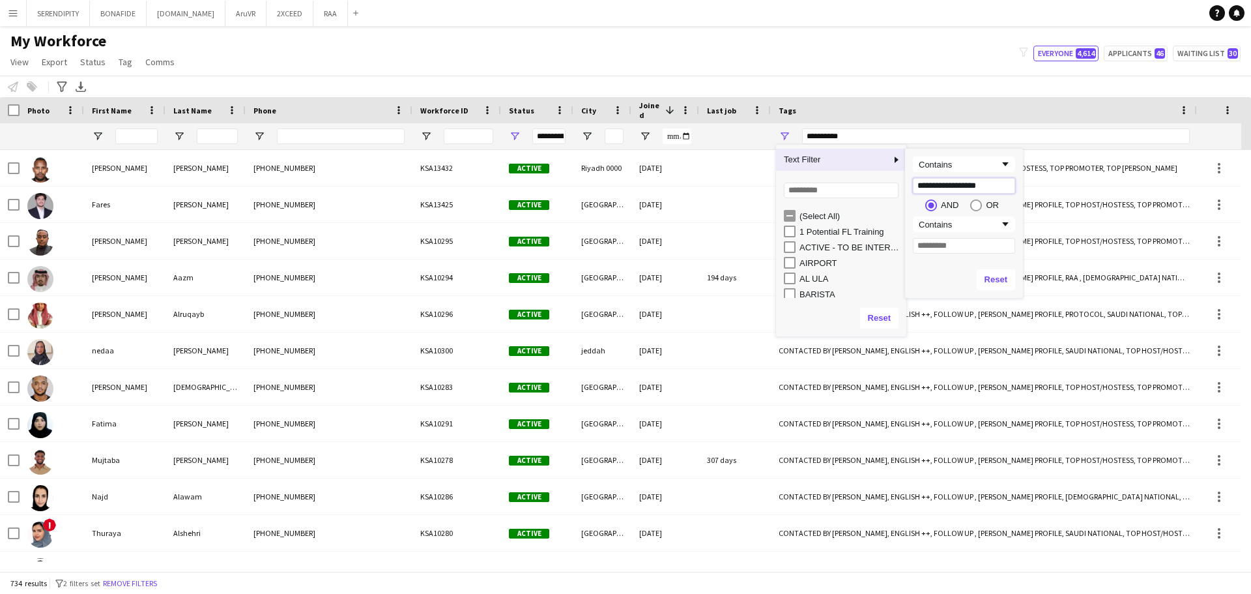
type input "**********"
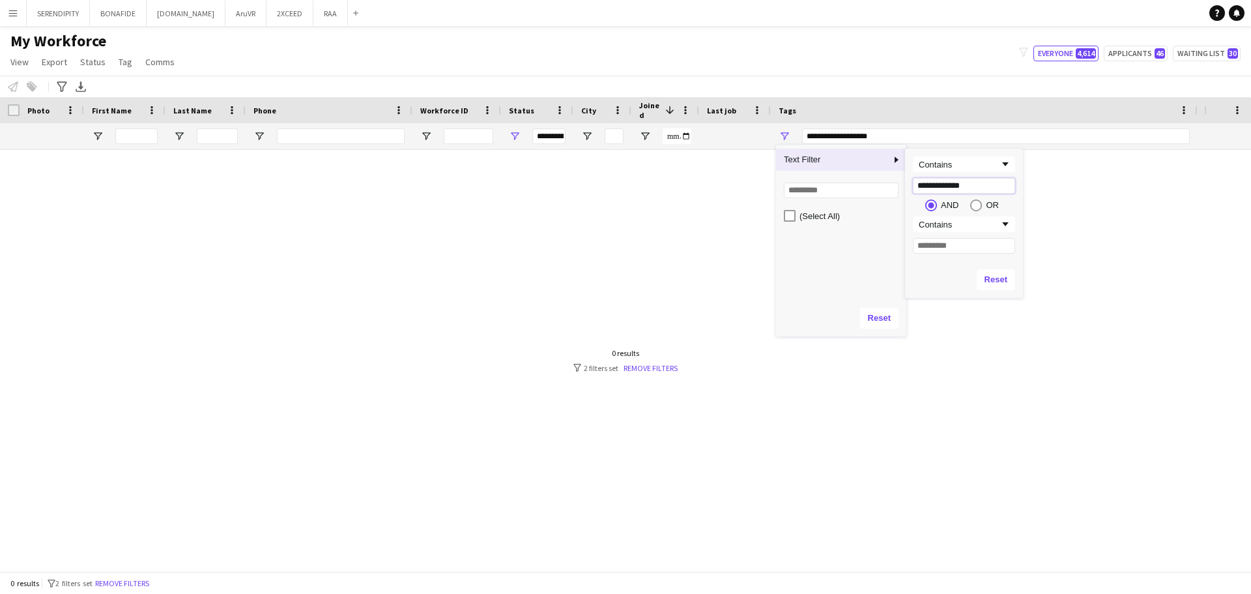
type input "**********"
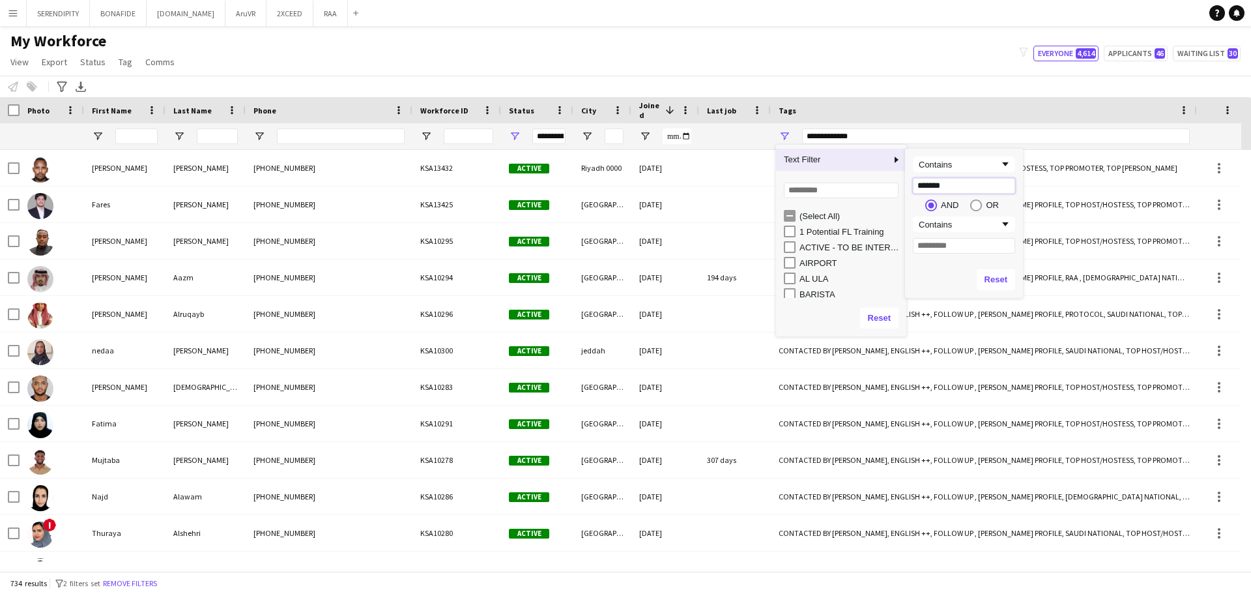
type input "******"
type input "*********"
type input "*"
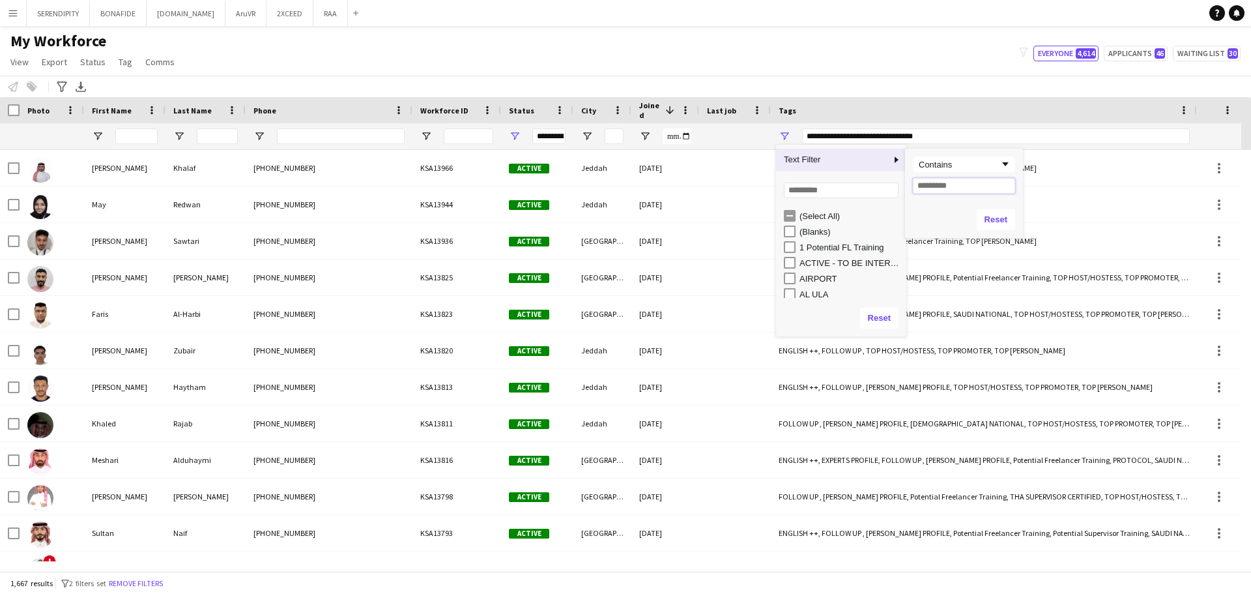
click at [965, 186] on input "Filter Value" at bounding box center [964, 186] width 102 height 16
click at [980, 163] on div "Contains" at bounding box center [959, 165] width 81 height 10
click at [962, 187] on input "Filter Value" at bounding box center [964, 186] width 102 height 16
type input "*"
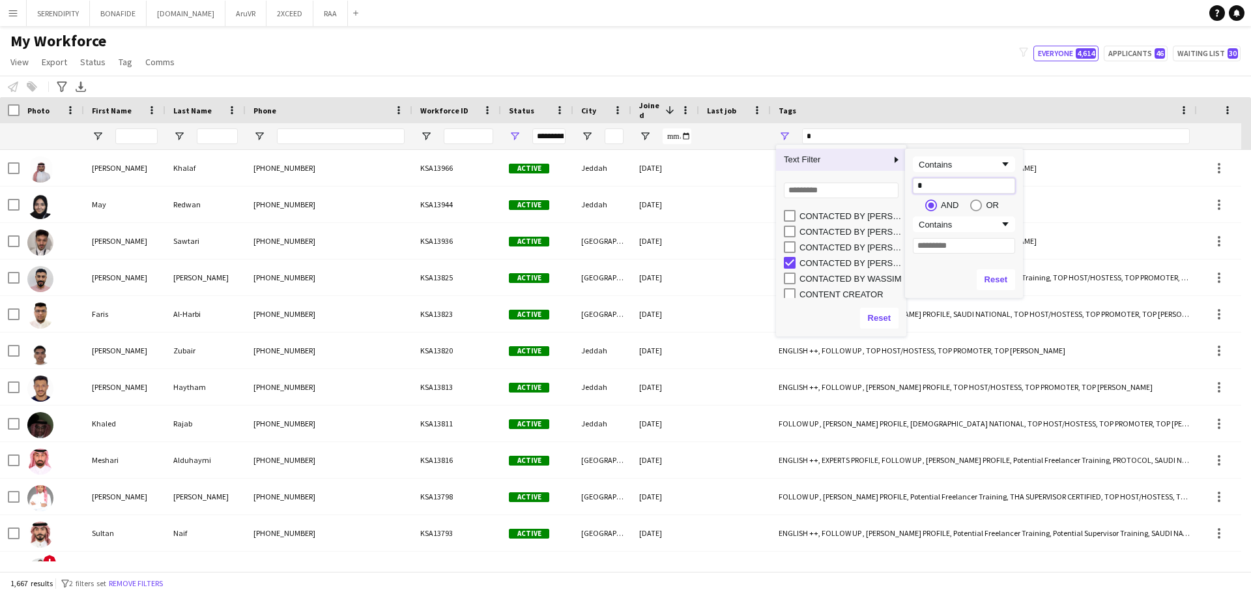
scroll to position [152, 0]
type input "*"
click at [958, 247] on input "Filter Value" at bounding box center [964, 246] width 102 height 16
type input "*"
type input "*******"
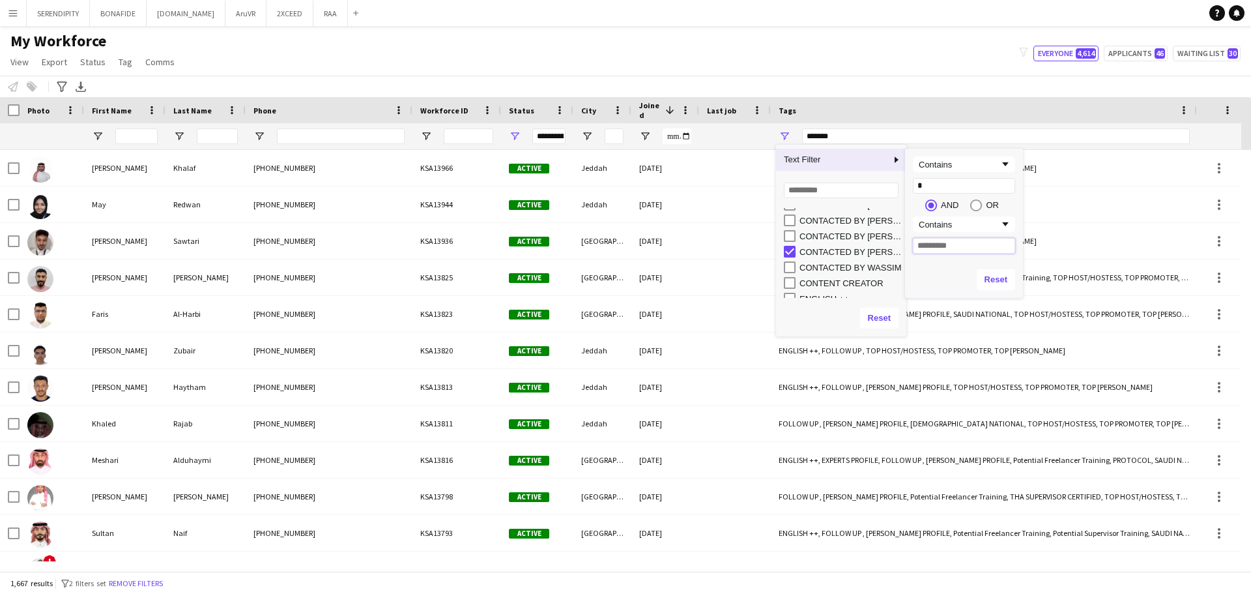
type input "*"
click at [940, 187] on input "*" at bounding box center [964, 186] width 102 height 16
type input "*****"
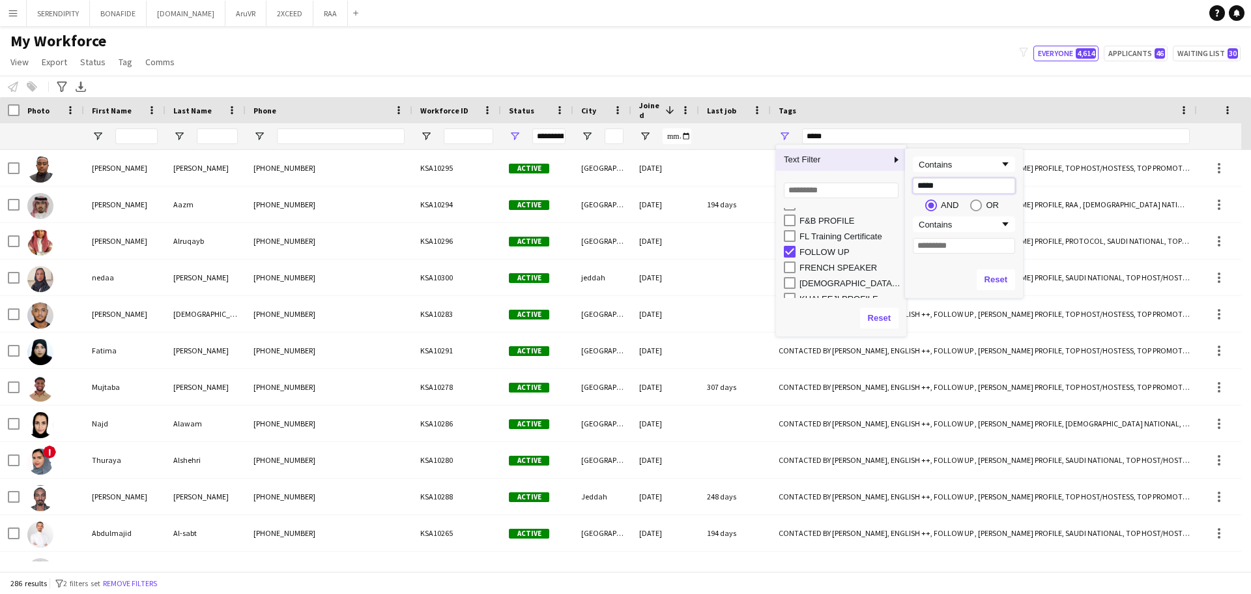
type input "*****"
click at [954, 248] on input "Filter Value" at bounding box center [964, 246] width 102 height 16
type input "******"
type input "**********"
type input "******"
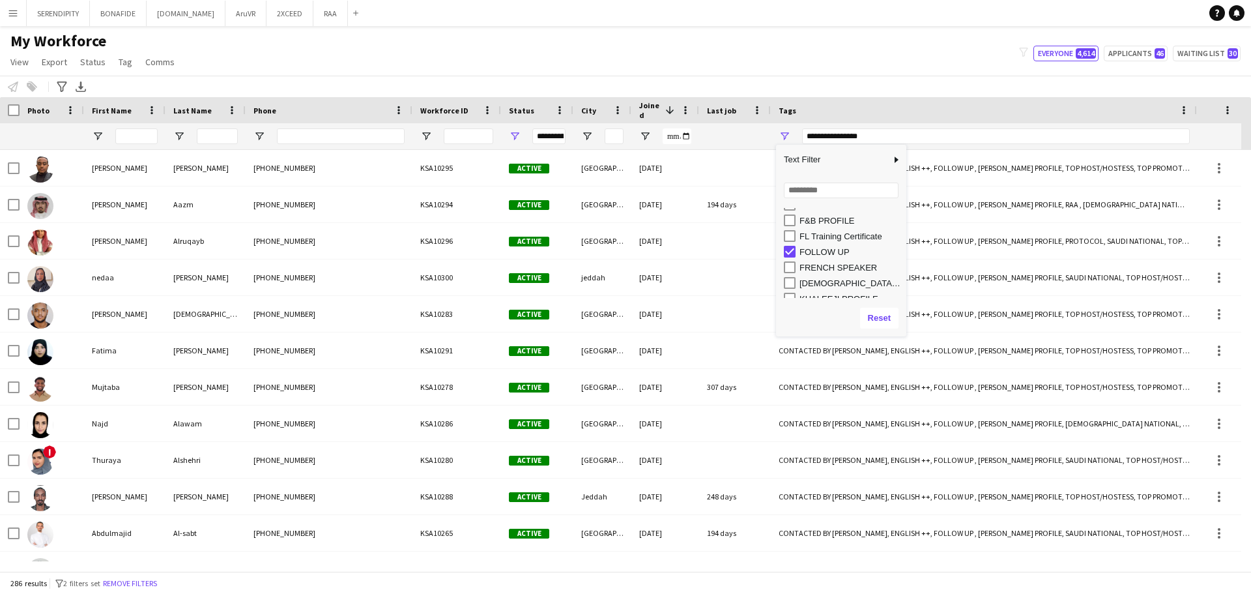
click at [902, 74] on div "My Workforce View Views Default view Basic Export View TAGS Test New view Updat…" at bounding box center [625, 53] width 1251 height 44
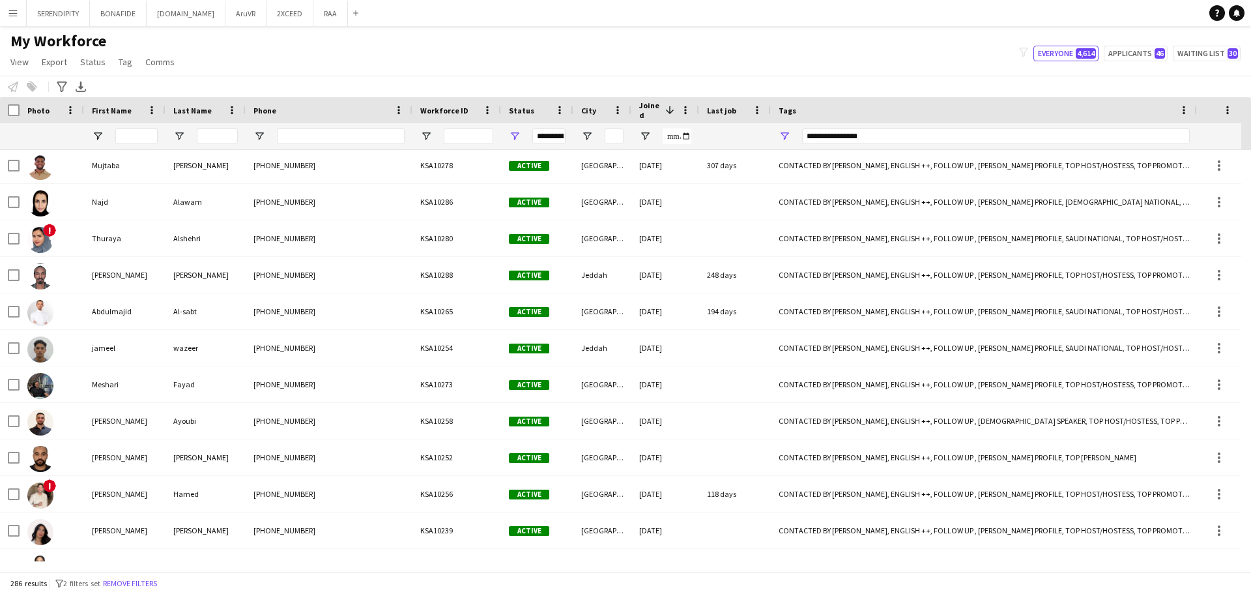
scroll to position [239, 0]
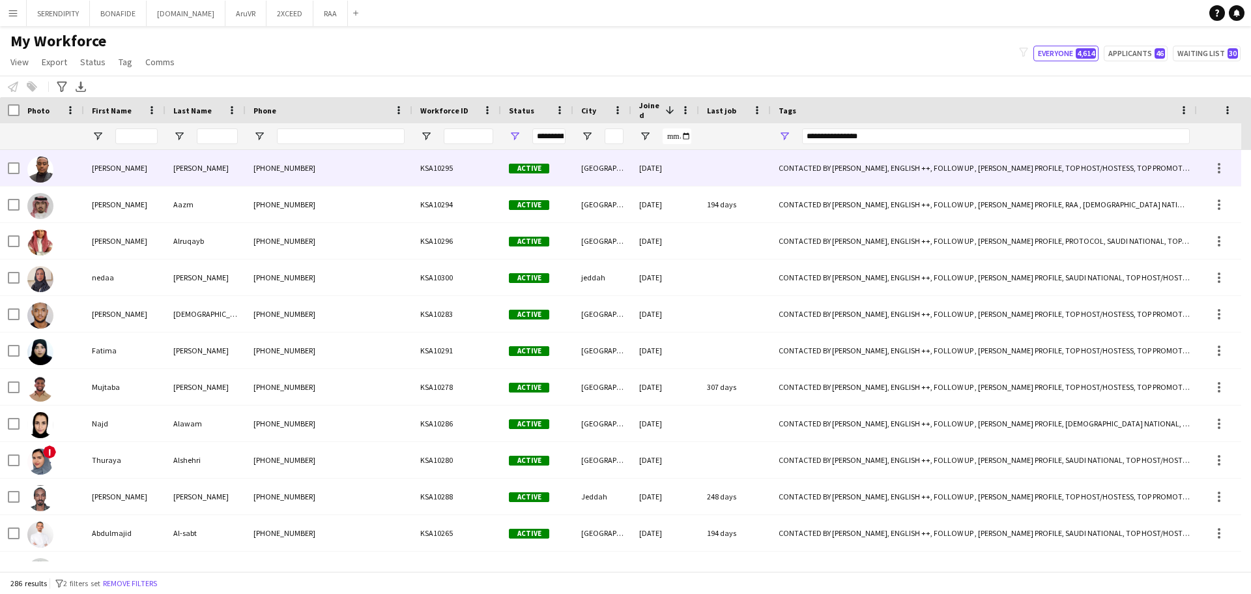
click at [652, 166] on div "[DATE]" at bounding box center [666, 168] width 68 height 36
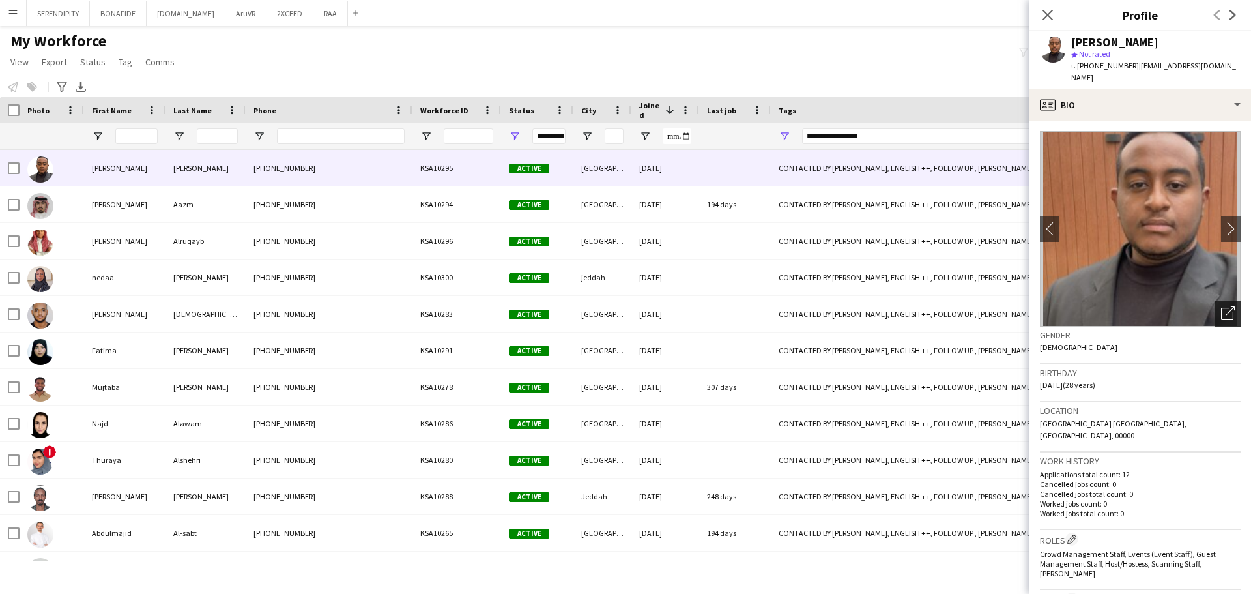
click at [1222, 306] on icon "Open photos pop-in" at bounding box center [1228, 313] width 14 height 14
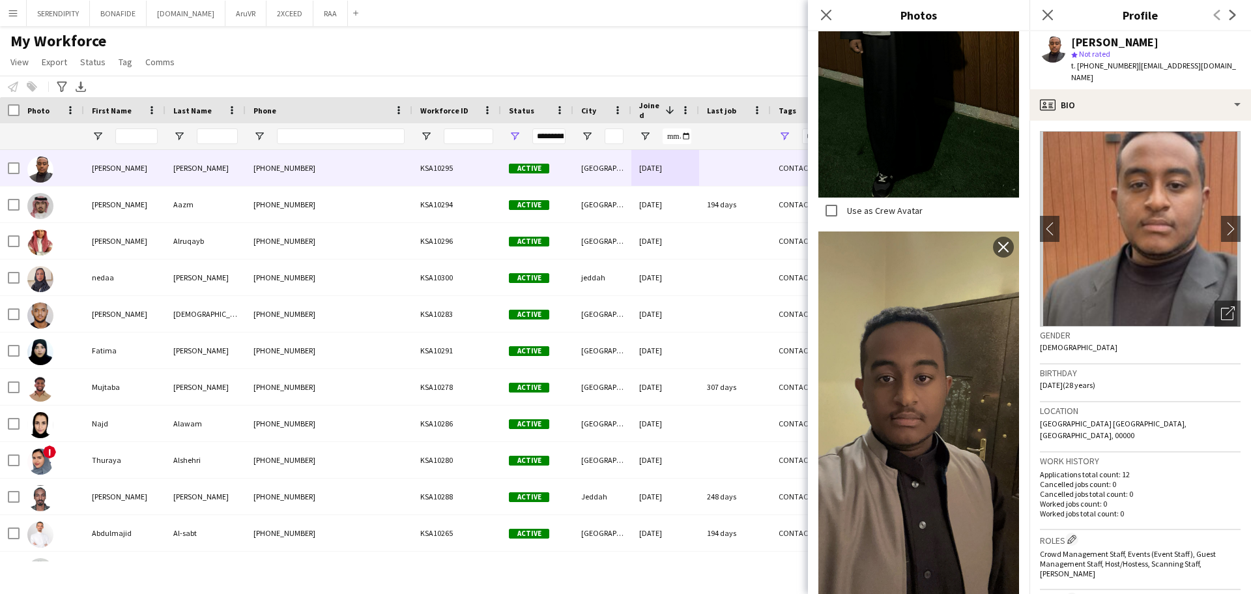
scroll to position [478, 0]
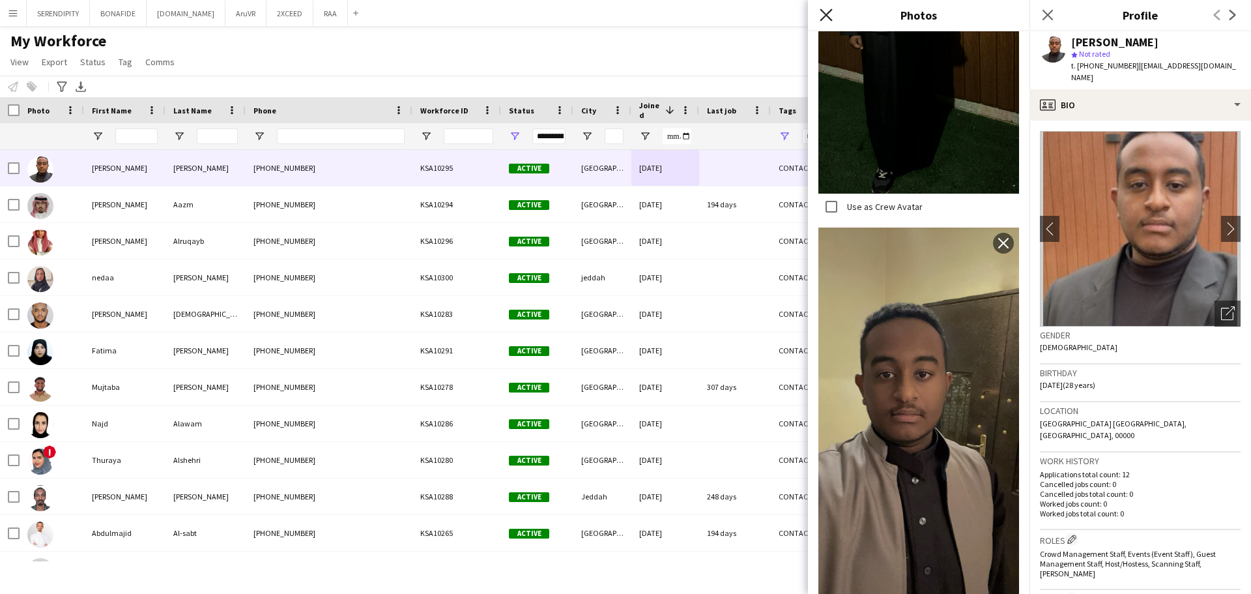
click at [830, 10] on icon "Close pop-in" at bounding box center [826, 14] width 12 height 12
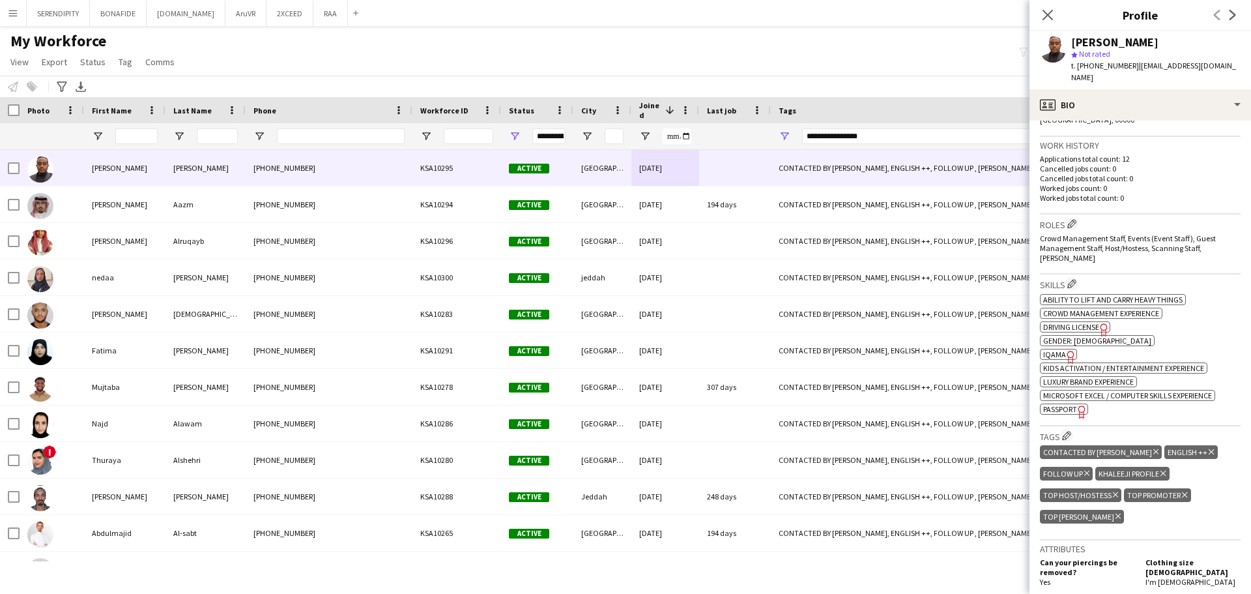
scroll to position [282, 0]
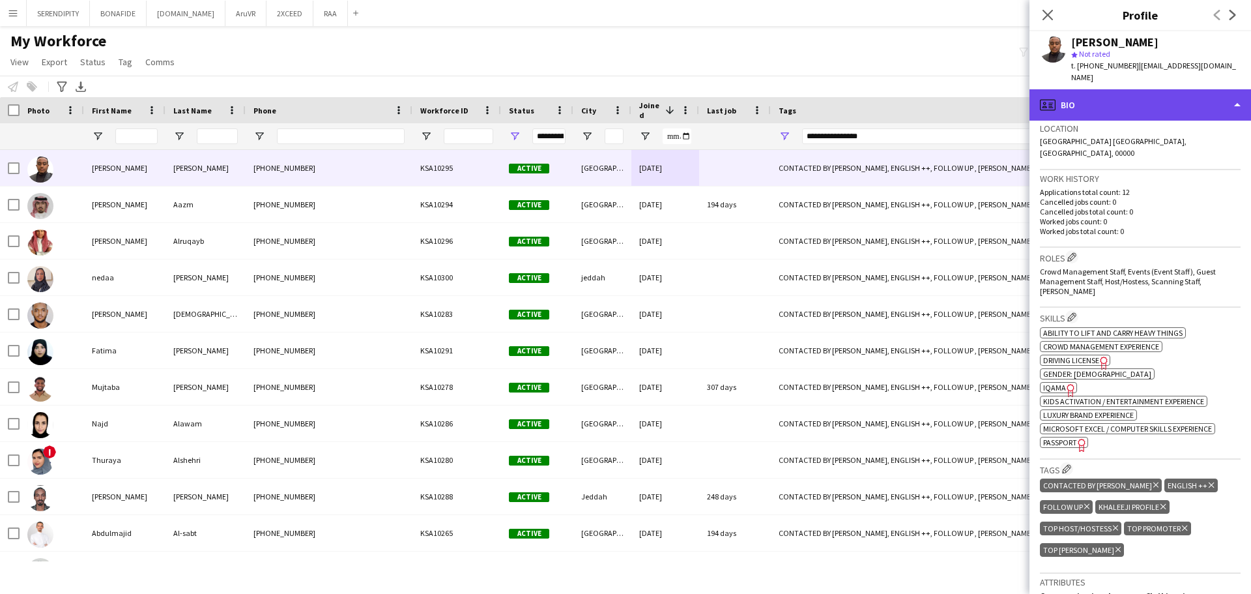
click at [1129, 89] on div "profile Bio" at bounding box center [1141, 104] width 222 height 31
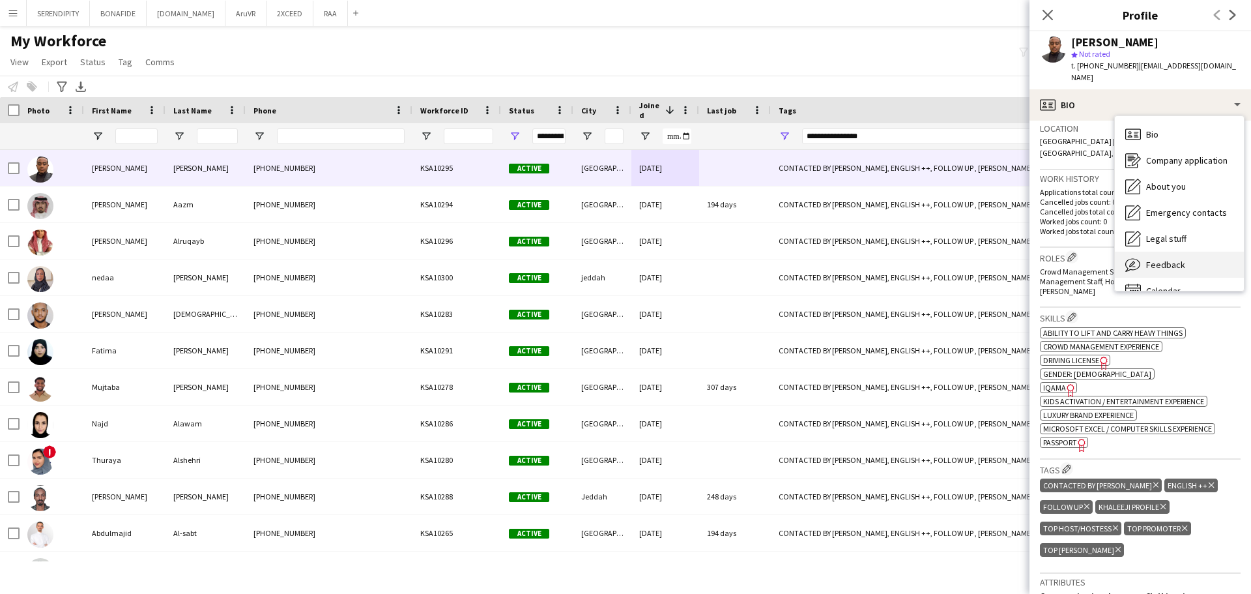
click at [1197, 252] on div "Feedback Feedback" at bounding box center [1179, 265] width 129 height 26
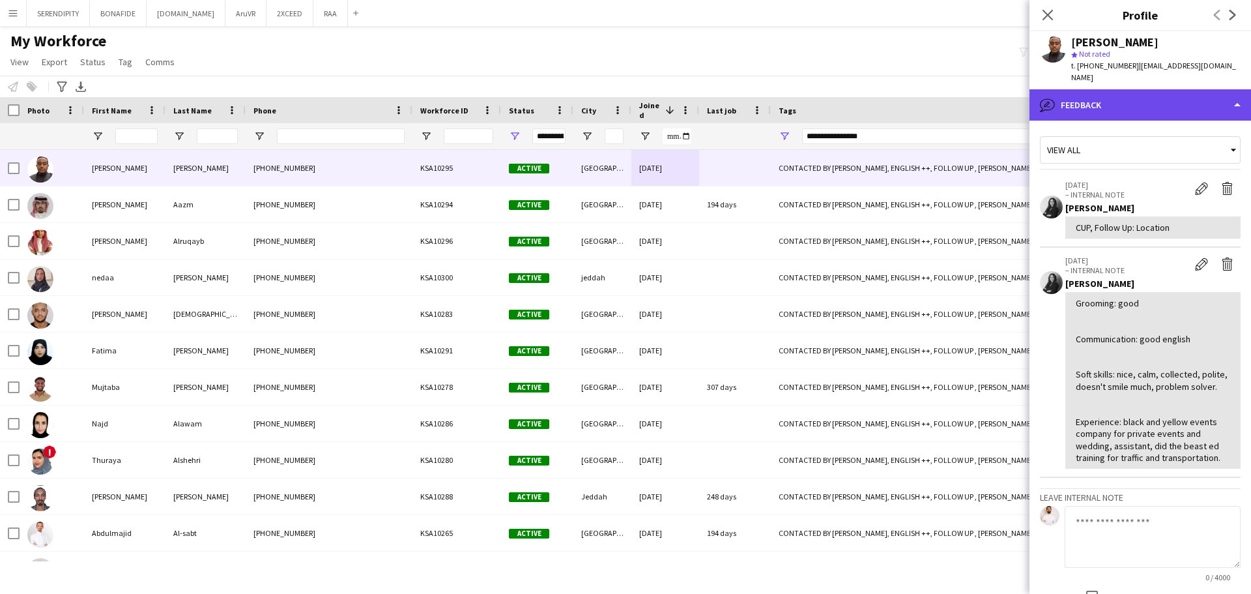
click at [1171, 90] on div "bubble-pencil Feedback" at bounding box center [1141, 104] width 222 height 31
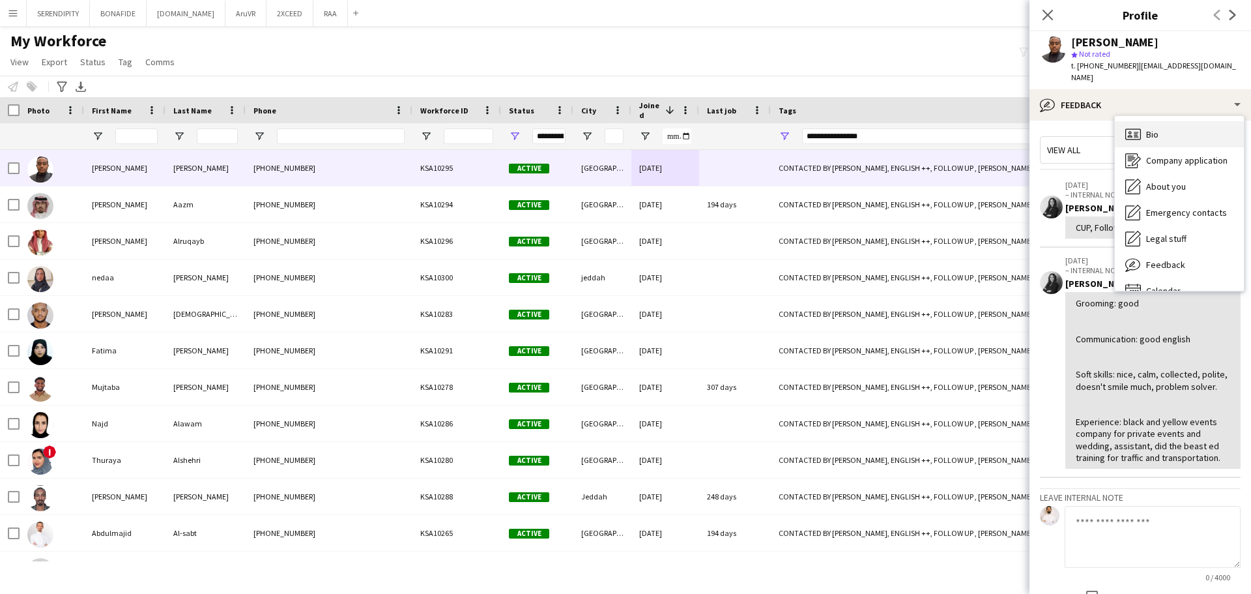
click at [1177, 130] on div "Bio Bio" at bounding box center [1179, 134] width 129 height 26
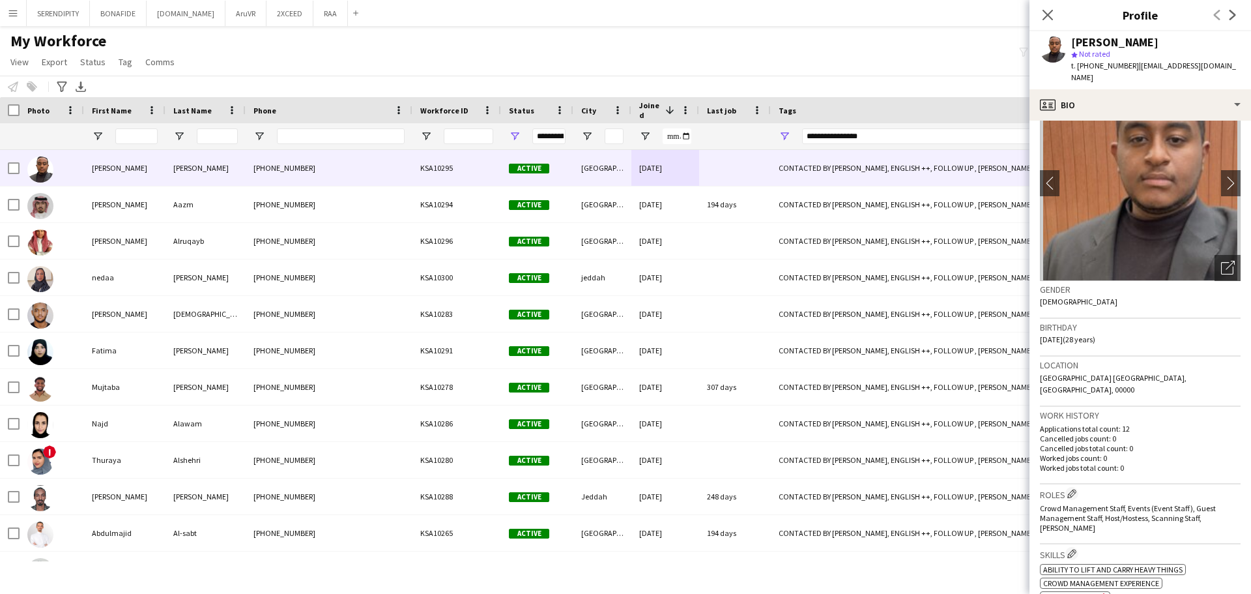
scroll to position [0, 0]
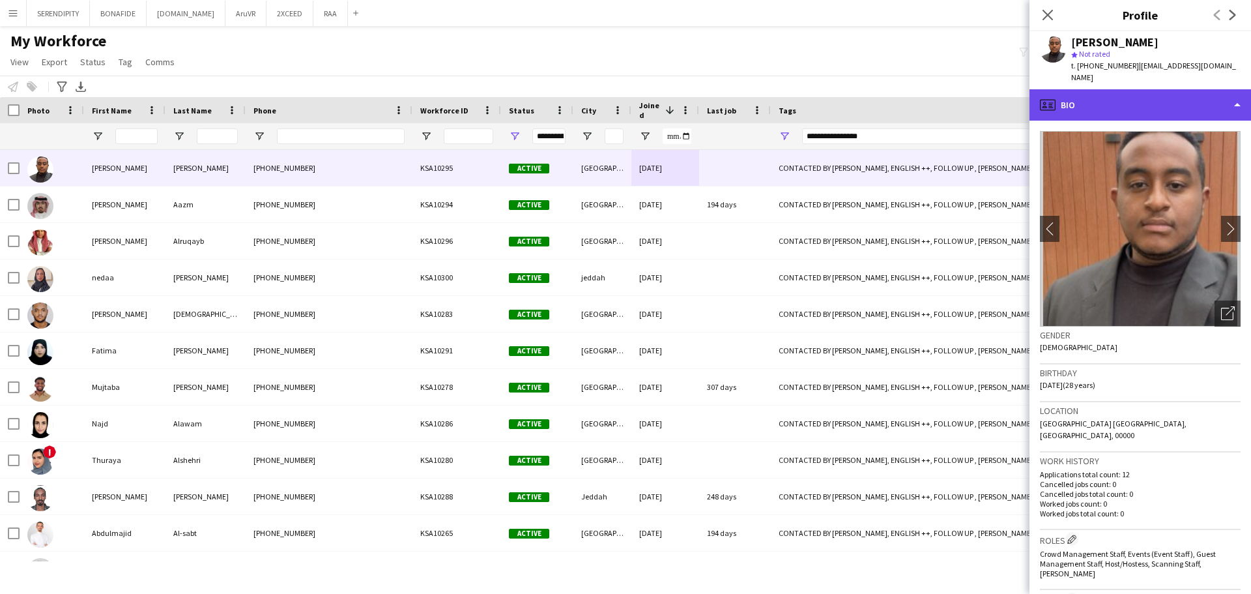
click at [1182, 93] on div "profile Bio" at bounding box center [1141, 104] width 222 height 31
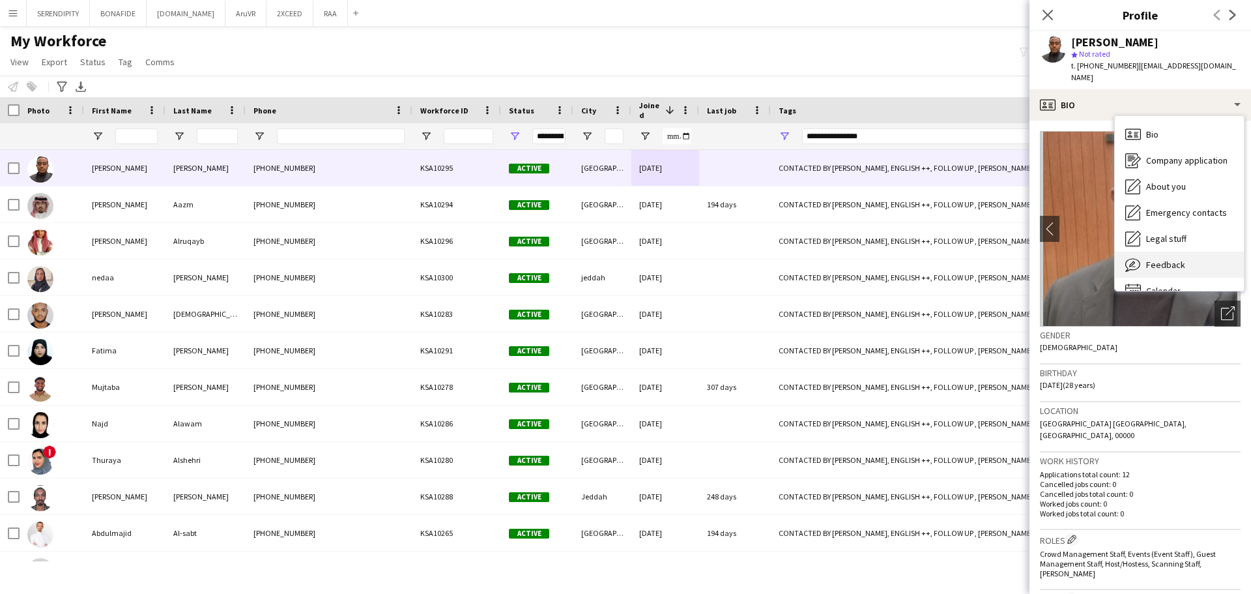
click at [1207, 252] on div "Feedback Feedback" at bounding box center [1179, 265] width 129 height 26
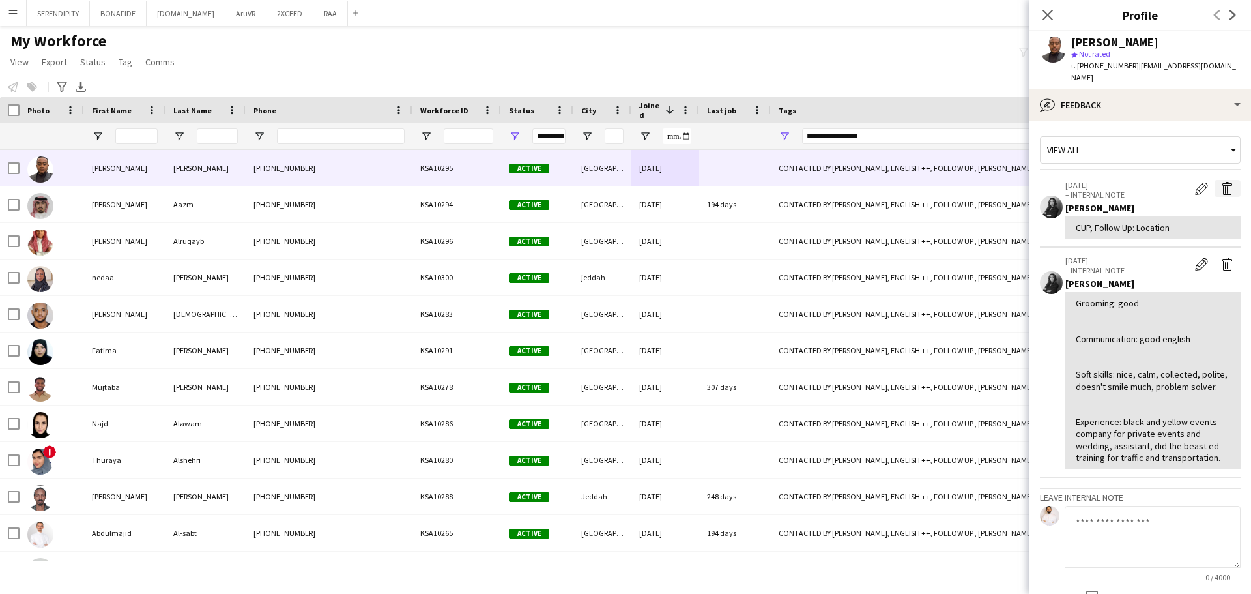
click at [1221, 182] on app-icon "Delete internal note" at bounding box center [1227, 188] width 13 height 13
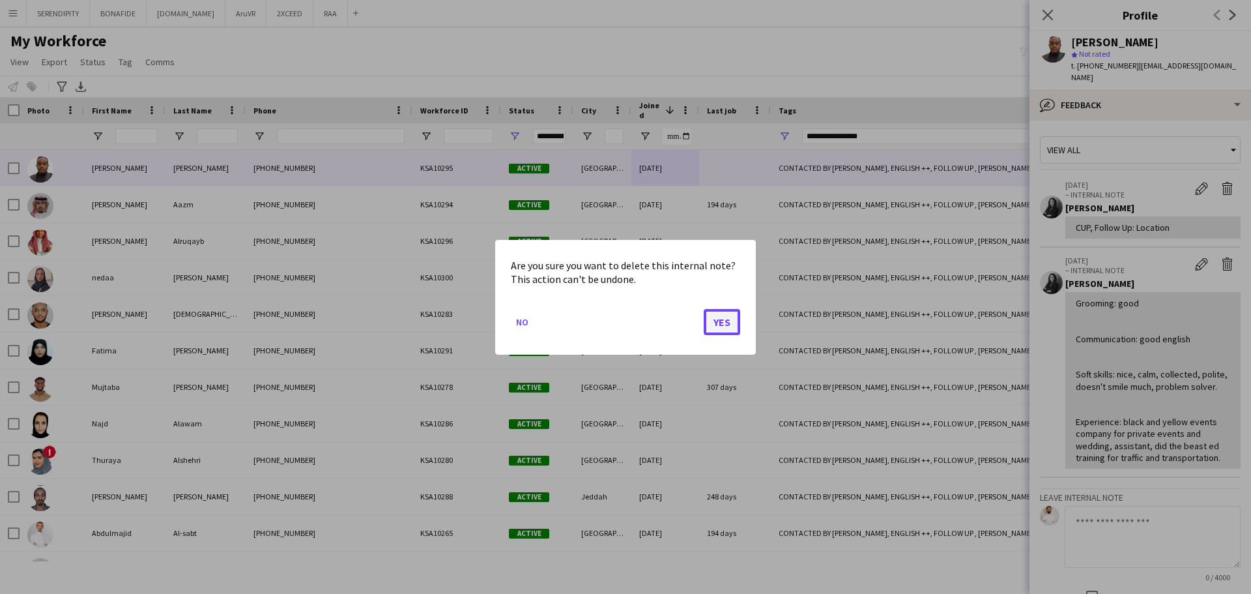
click at [735, 320] on button "Yes" at bounding box center [722, 321] width 36 height 26
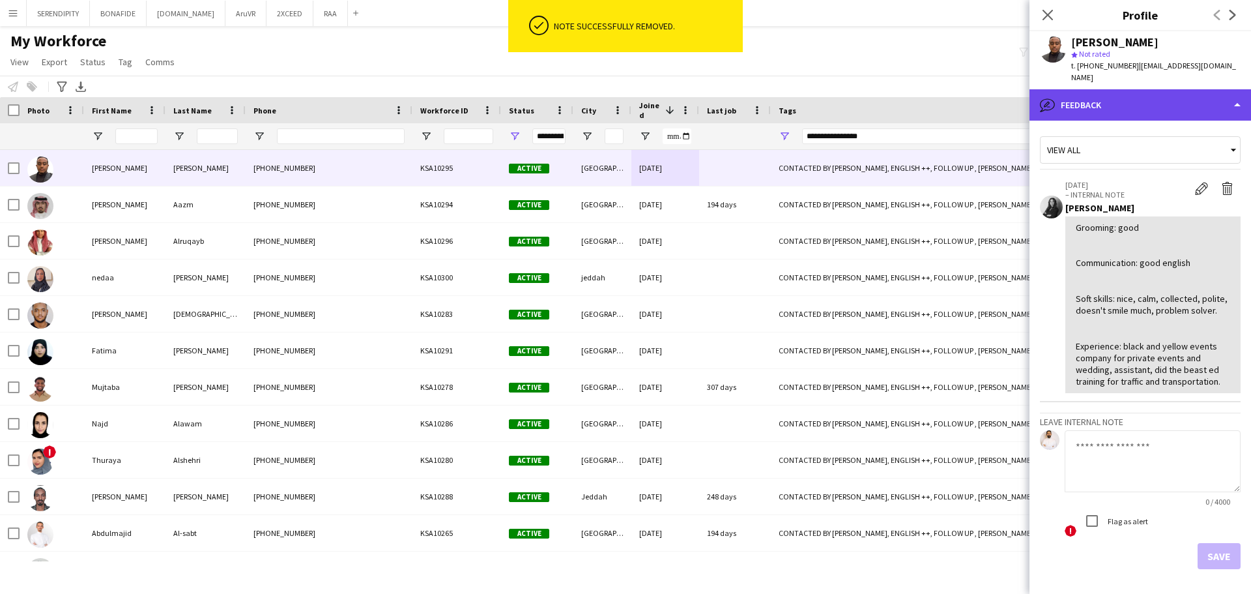
click at [1154, 98] on div "bubble-pencil Feedback" at bounding box center [1141, 104] width 222 height 31
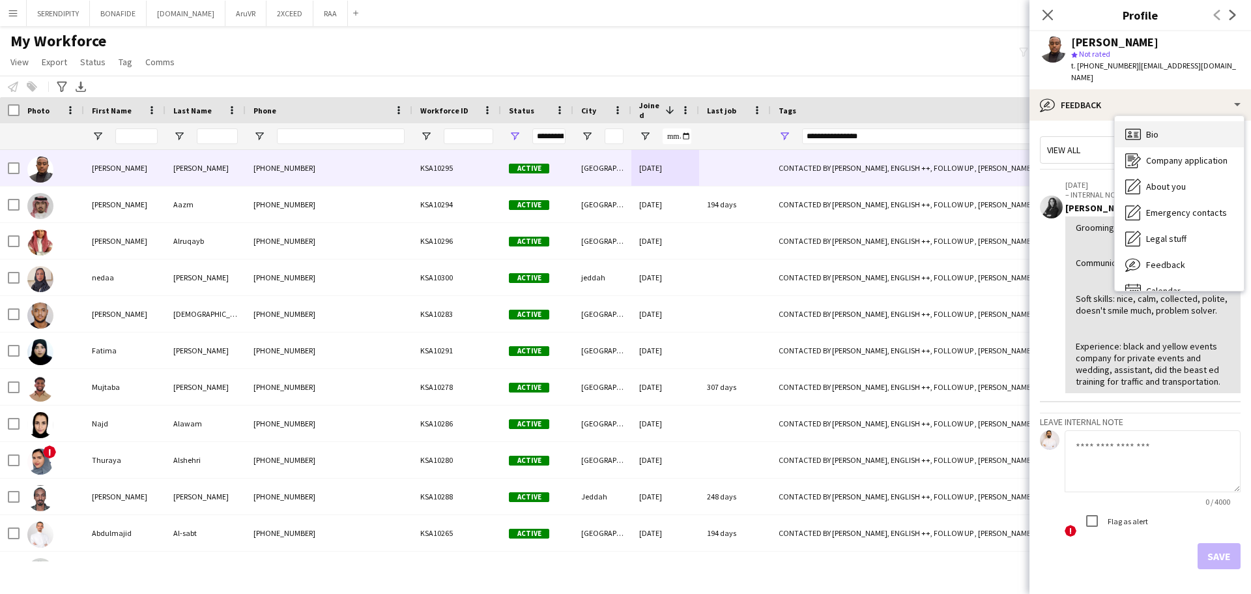
click at [1159, 128] on span "Bio" at bounding box center [1152, 134] width 12 height 12
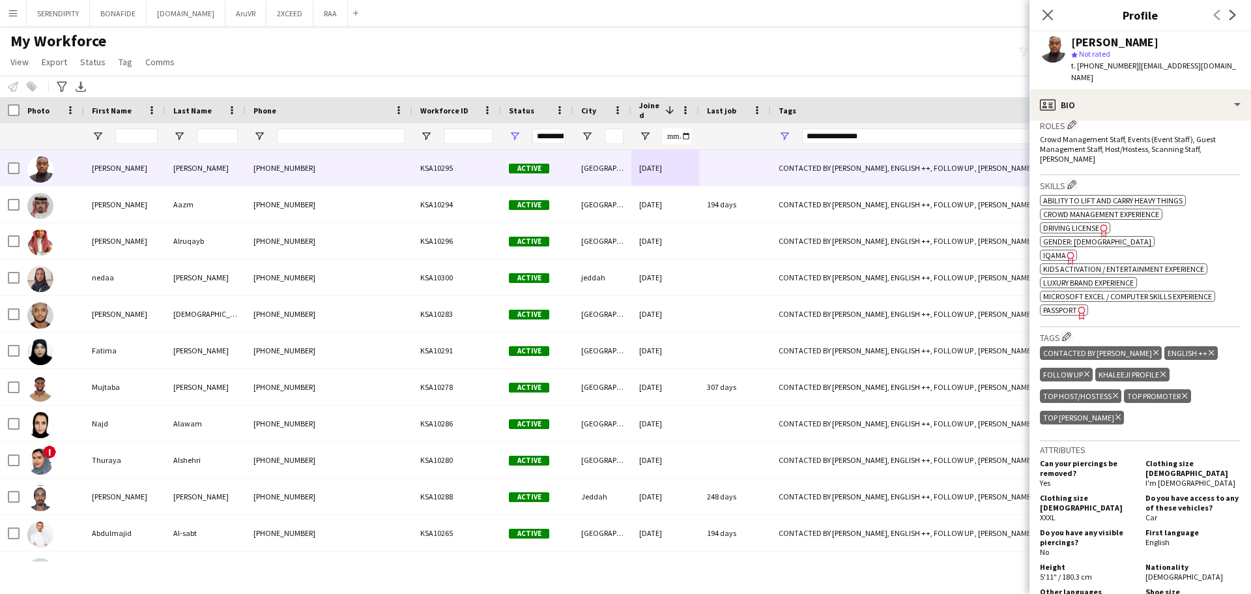
scroll to position [435, 0]
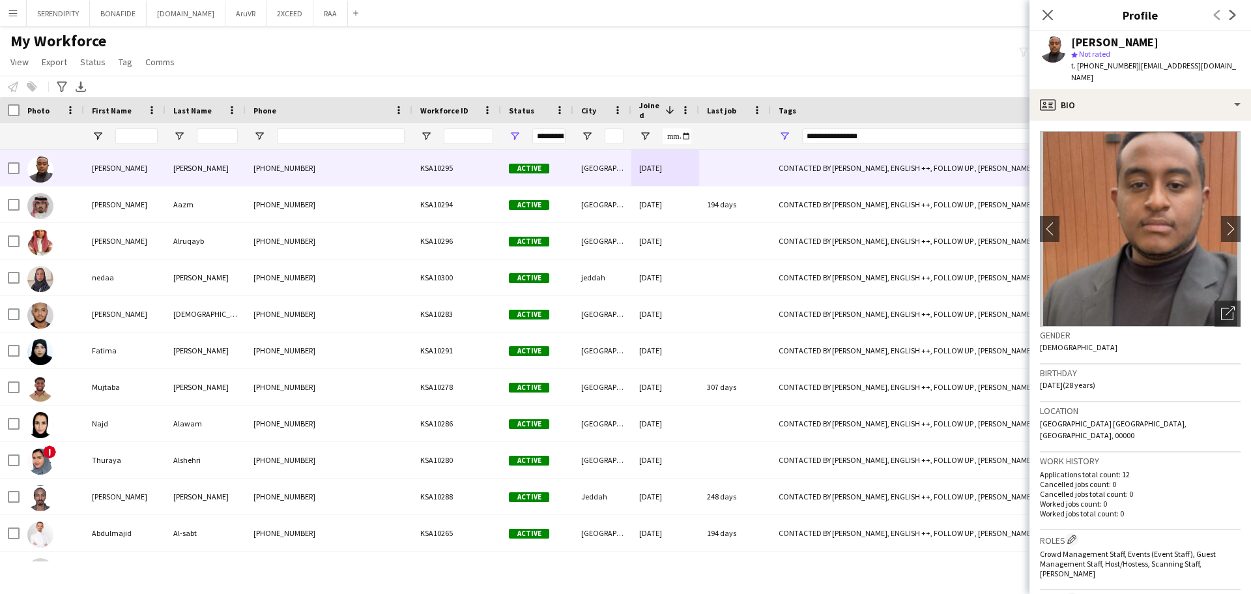
scroll to position [435, 0]
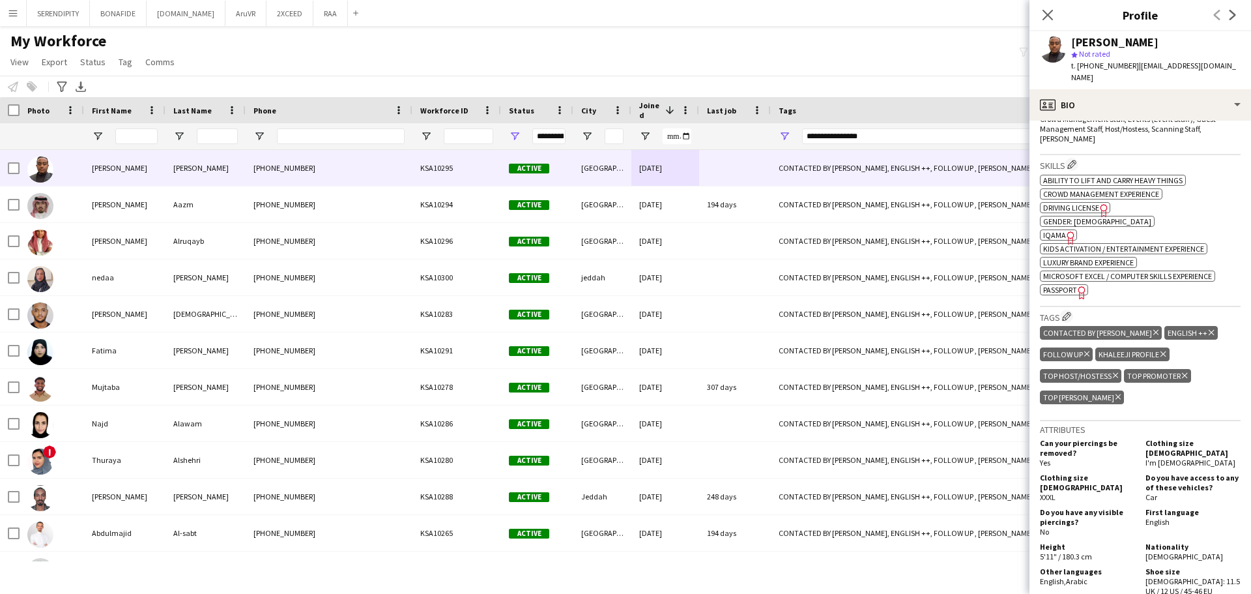
click at [1085, 350] on icon "Delete tag" at bounding box center [1087, 354] width 5 height 8
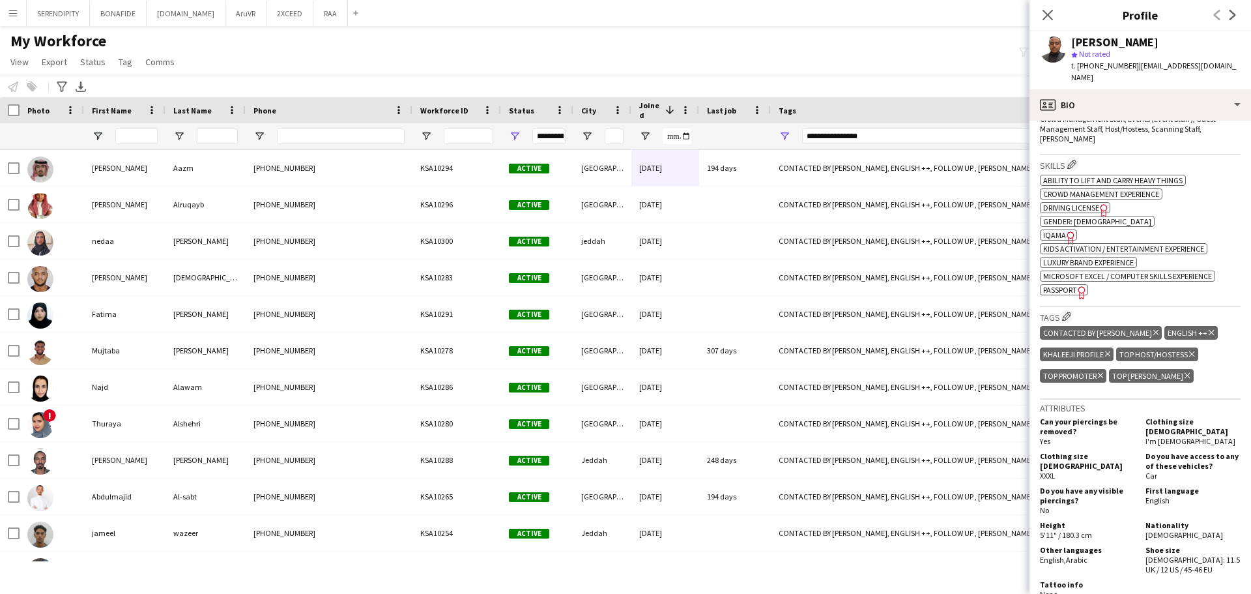
click at [1154, 328] on icon "Delete tag" at bounding box center [1156, 332] width 5 height 8
click at [1051, 12] on icon at bounding box center [1048, 14] width 12 height 12
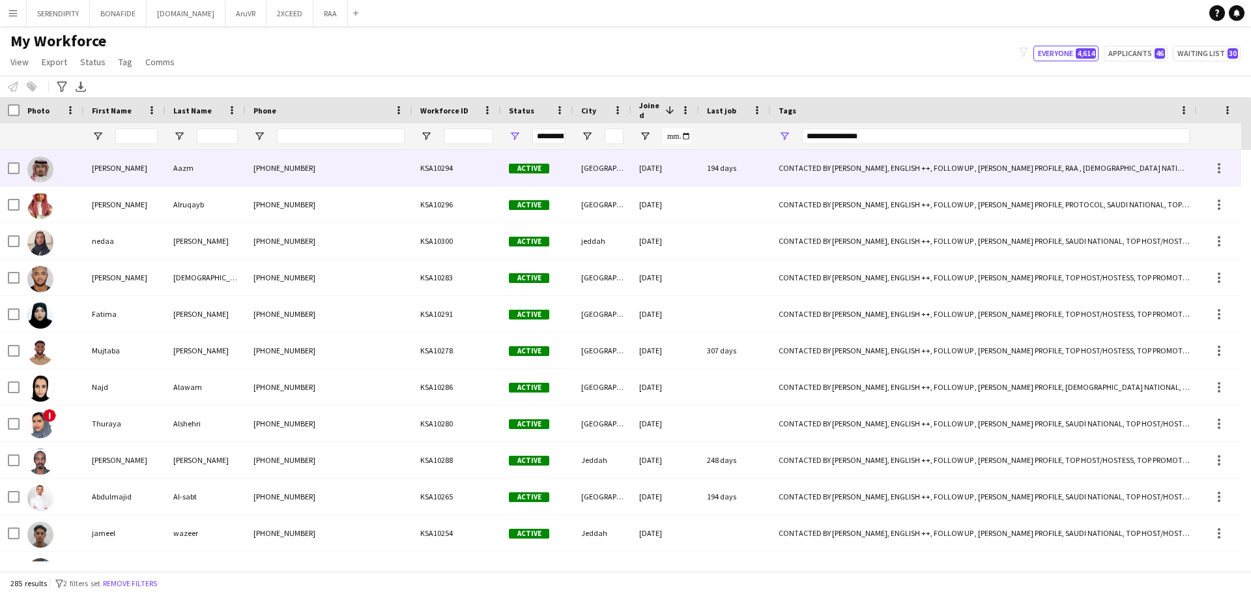
click at [939, 179] on div "CONTACTED BY [PERSON_NAME], ENGLISH ++, FOLLOW UP , [PERSON_NAME] PROFILE, RAA …" at bounding box center [984, 168] width 427 height 36
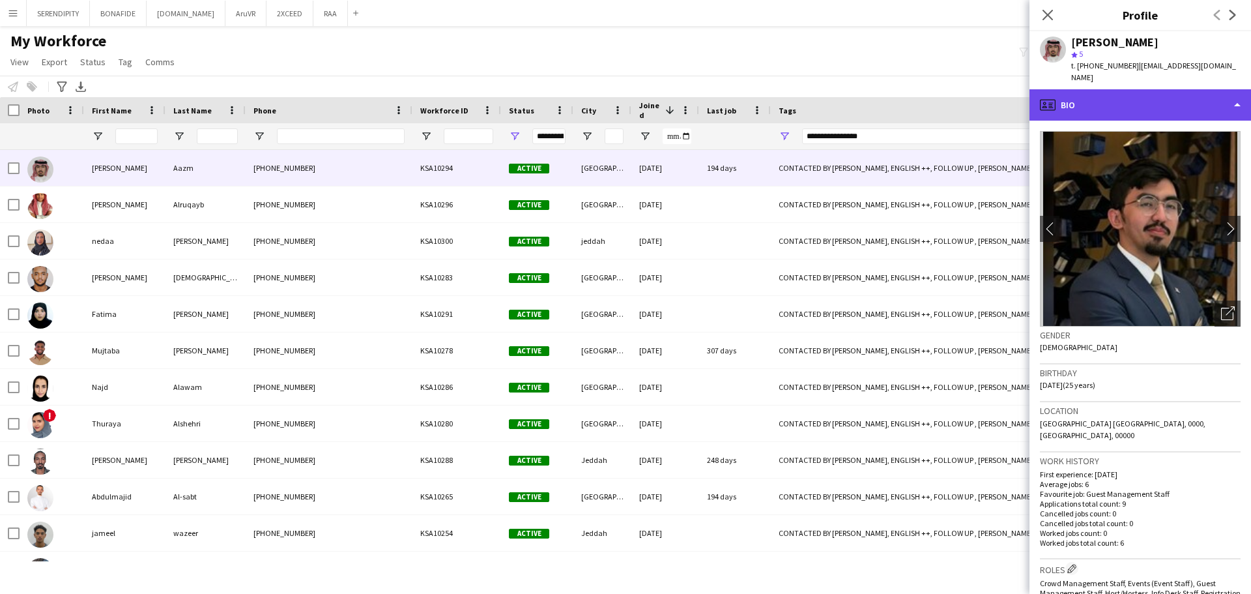
click at [1148, 91] on div "profile Bio" at bounding box center [1141, 104] width 222 height 31
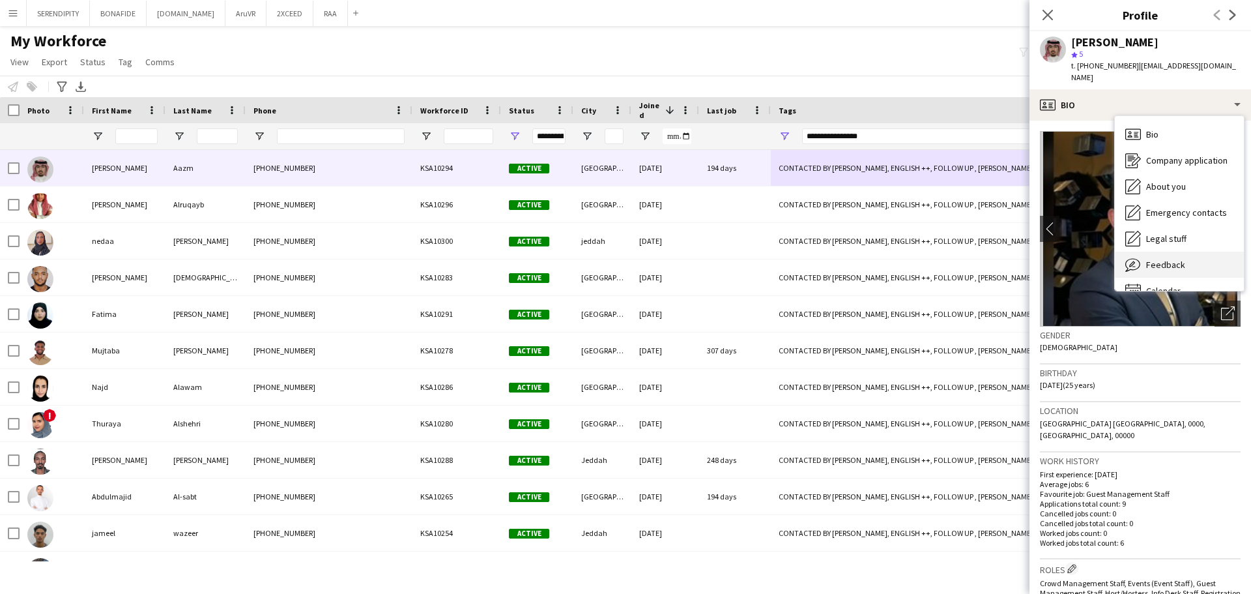
click at [1193, 252] on div "Feedback Feedback" at bounding box center [1179, 265] width 129 height 26
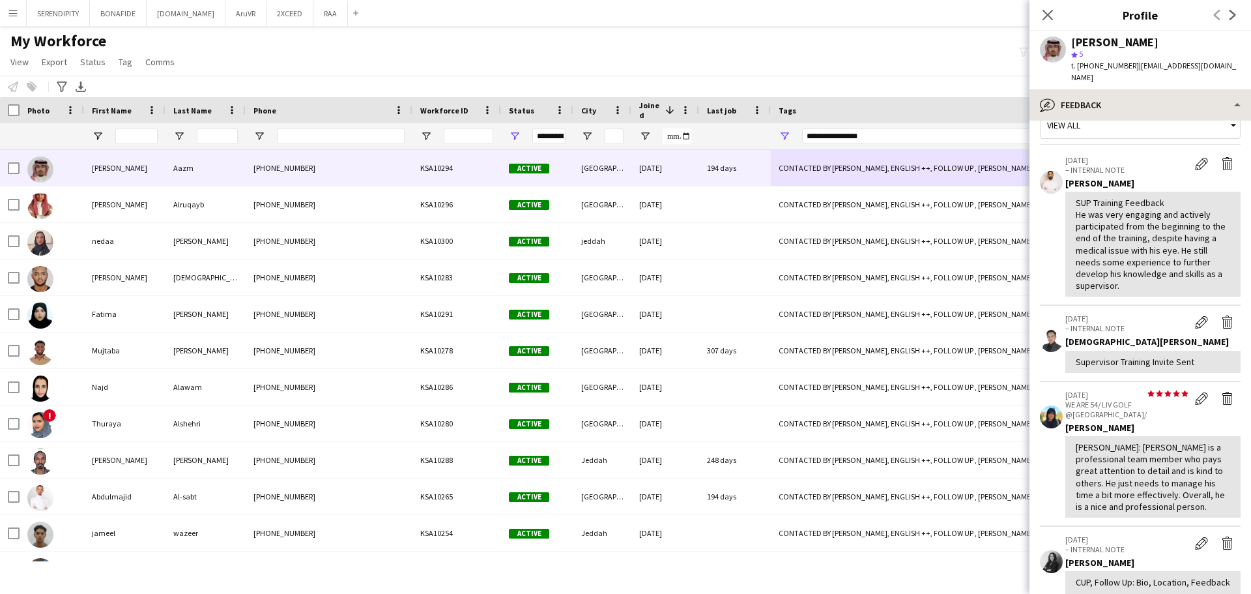
scroll to position [22, 0]
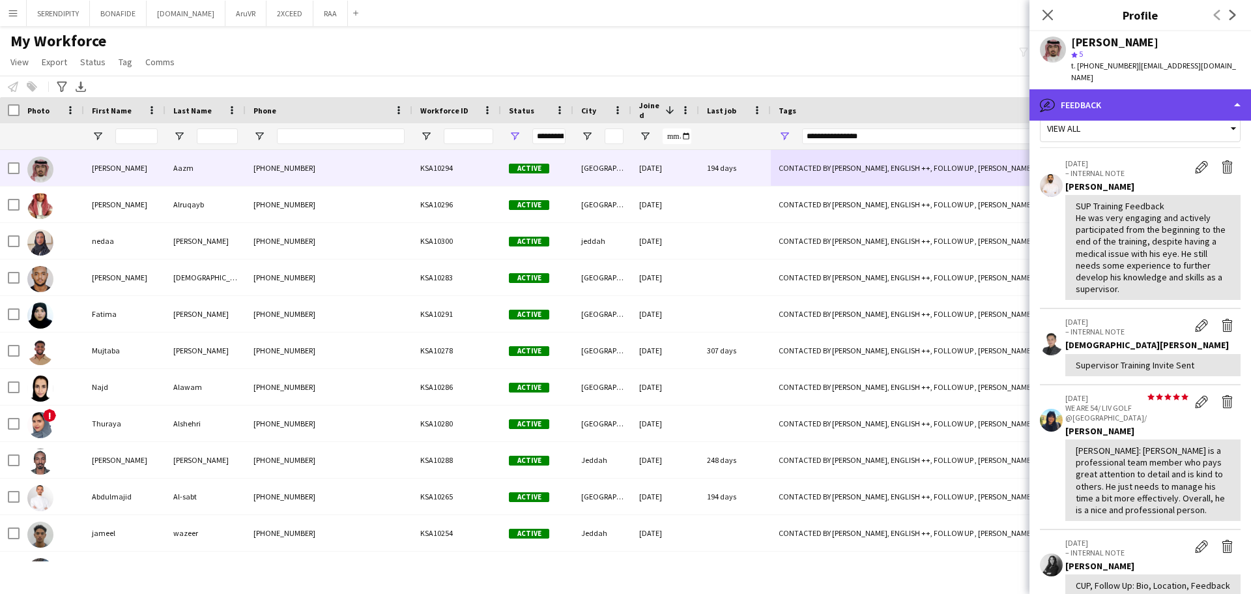
click at [1135, 92] on div "bubble-pencil Feedback" at bounding box center [1141, 104] width 222 height 31
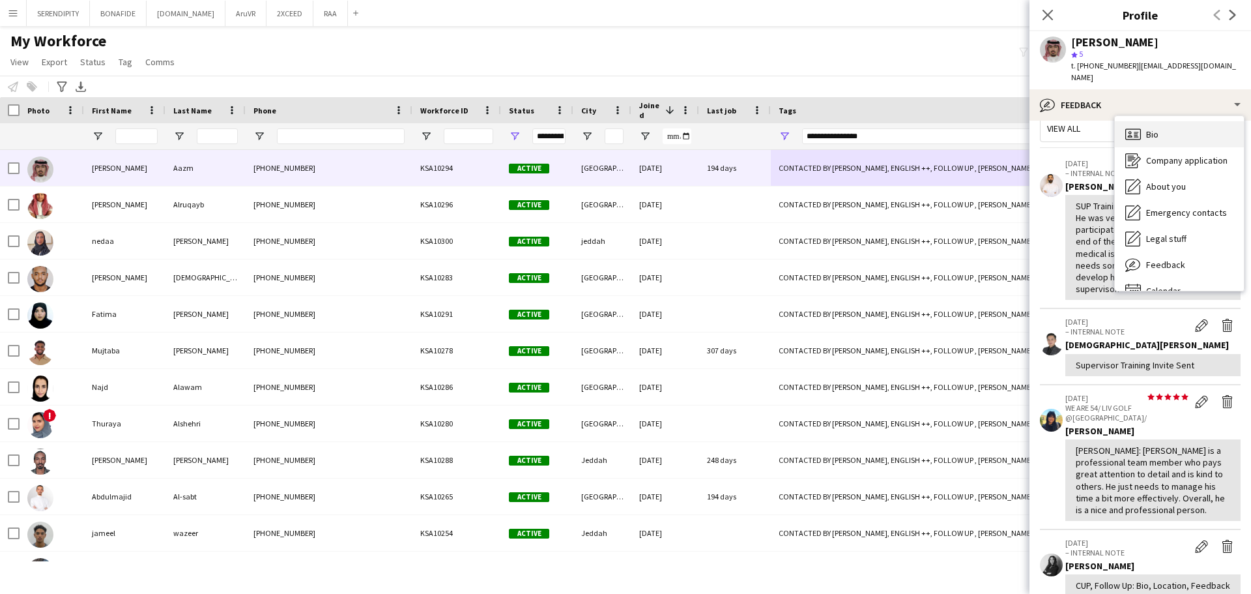
click at [1173, 126] on div "Bio Bio" at bounding box center [1179, 134] width 129 height 26
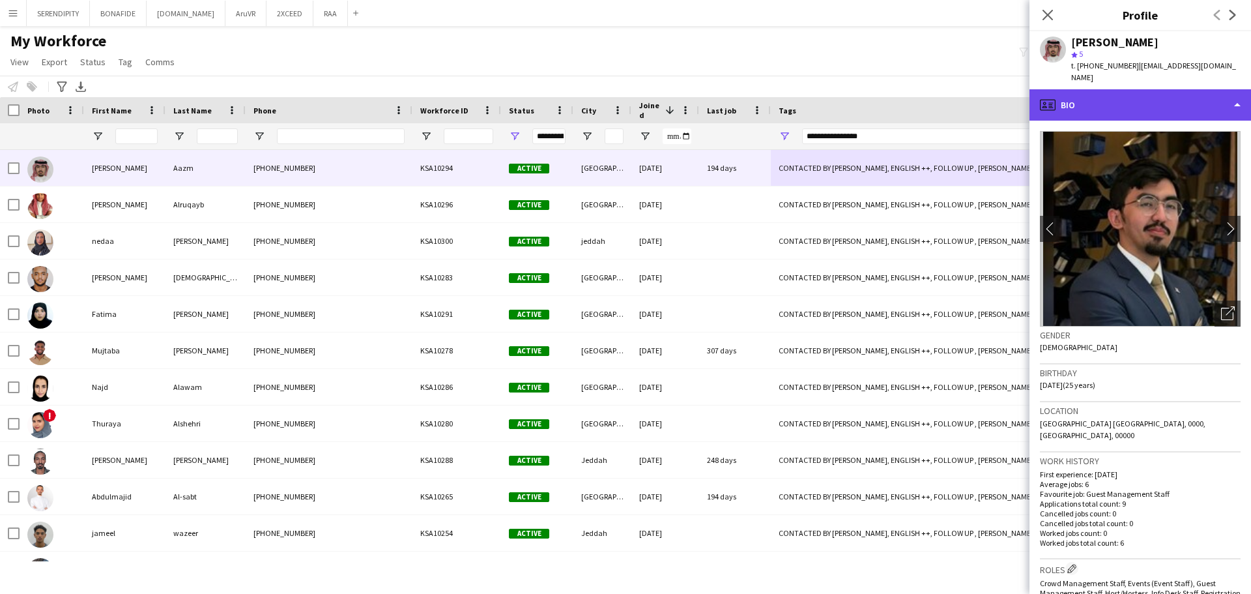
click at [1153, 92] on div "profile Bio" at bounding box center [1141, 104] width 222 height 31
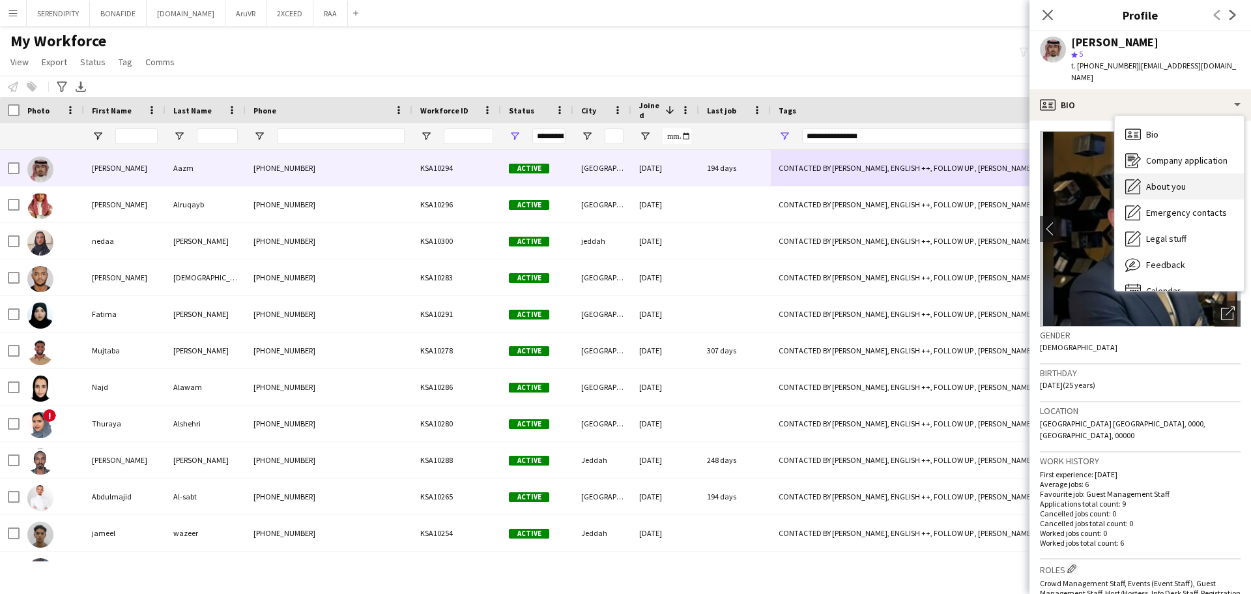
click at [1178, 181] on span "About you" at bounding box center [1166, 187] width 40 height 12
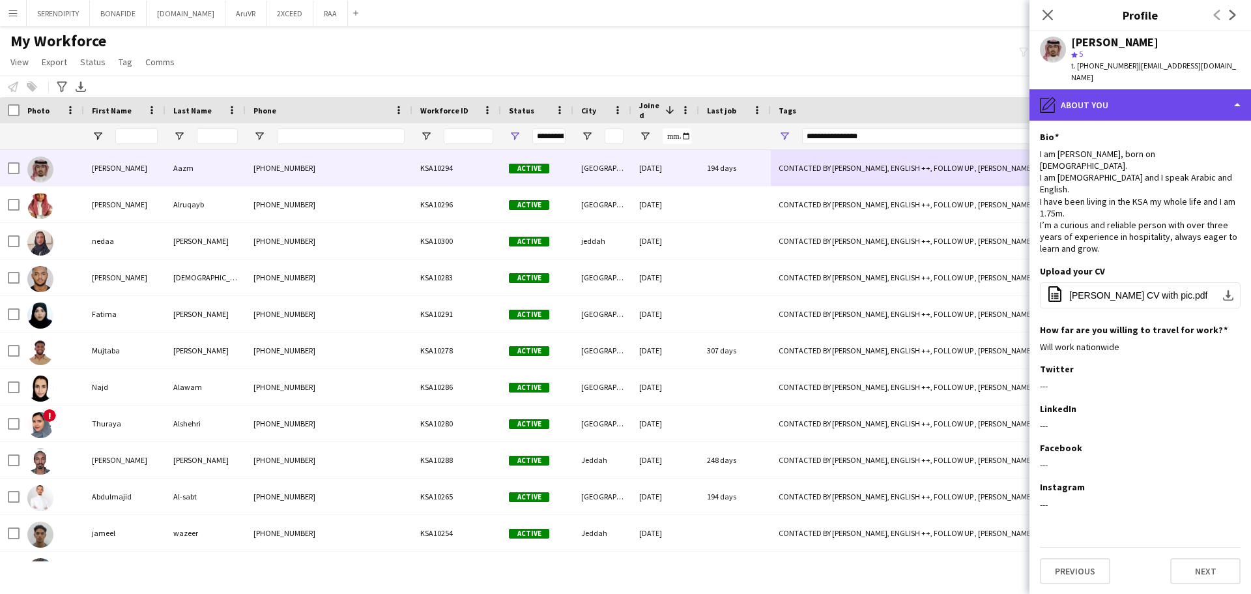
click at [1167, 93] on div "pencil4 About you" at bounding box center [1141, 104] width 222 height 31
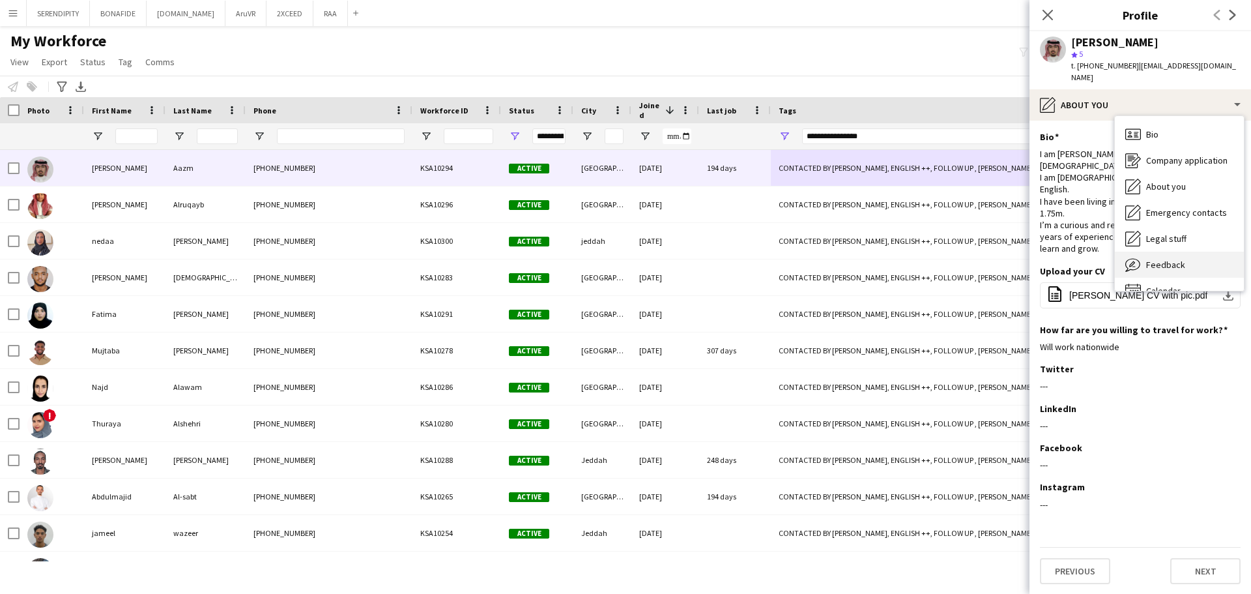
click at [1196, 252] on div "Feedback Feedback" at bounding box center [1179, 265] width 129 height 26
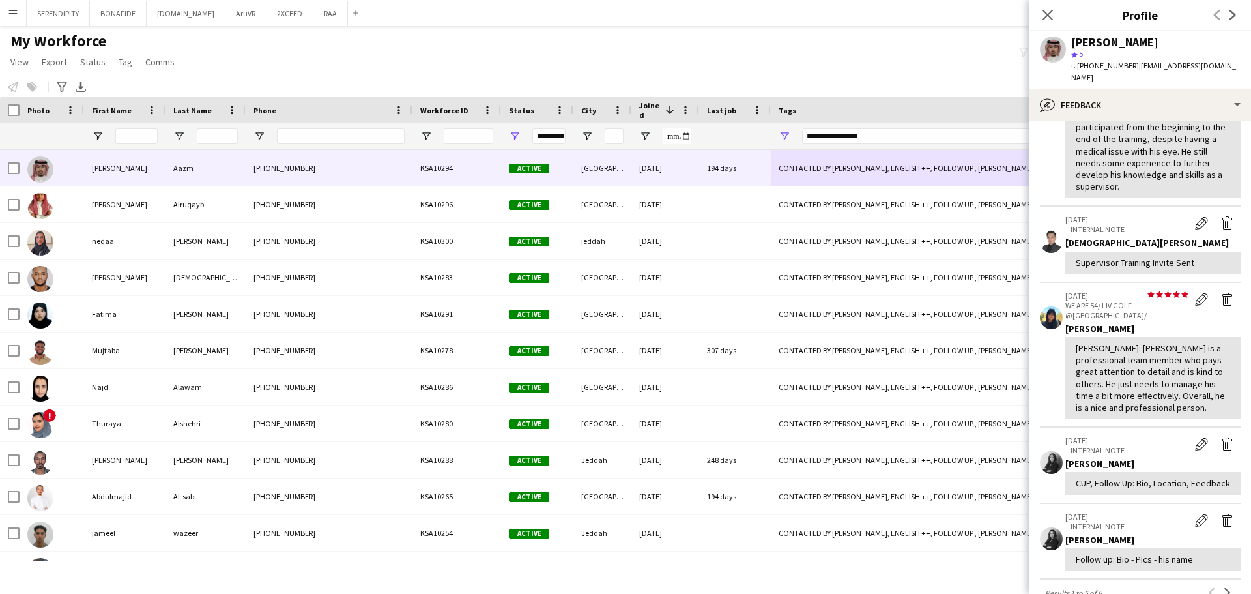
scroll to position [152, 0]
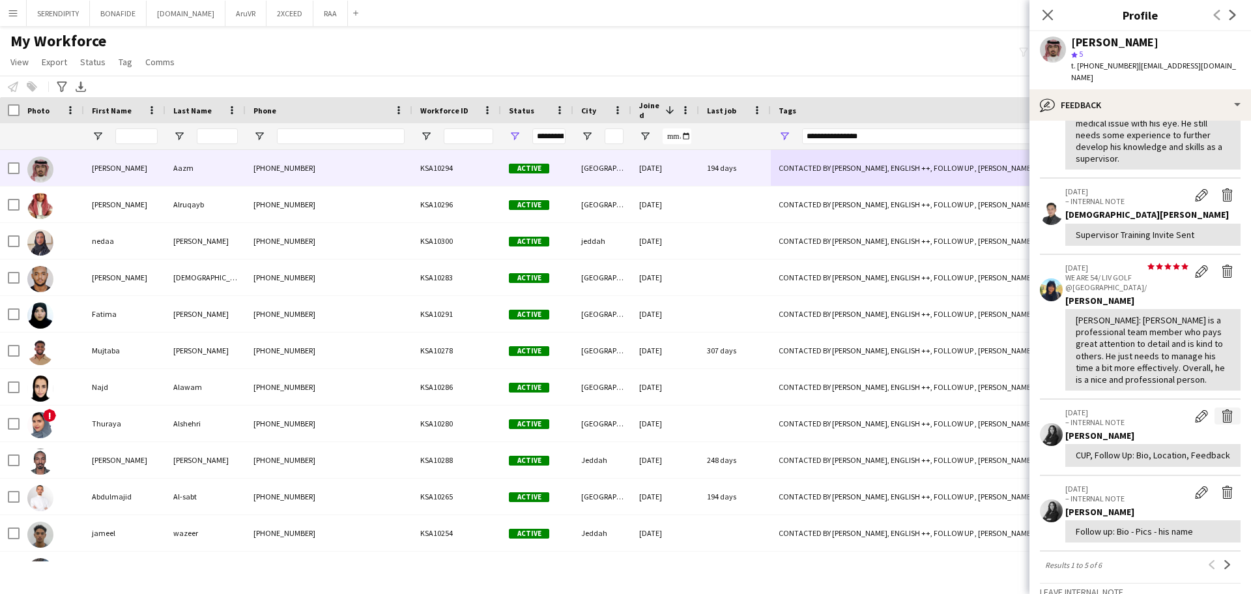
click at [1221, 409] on app-icon "Delete internal note" at bounding box center [1227, 415] width 13 height 13
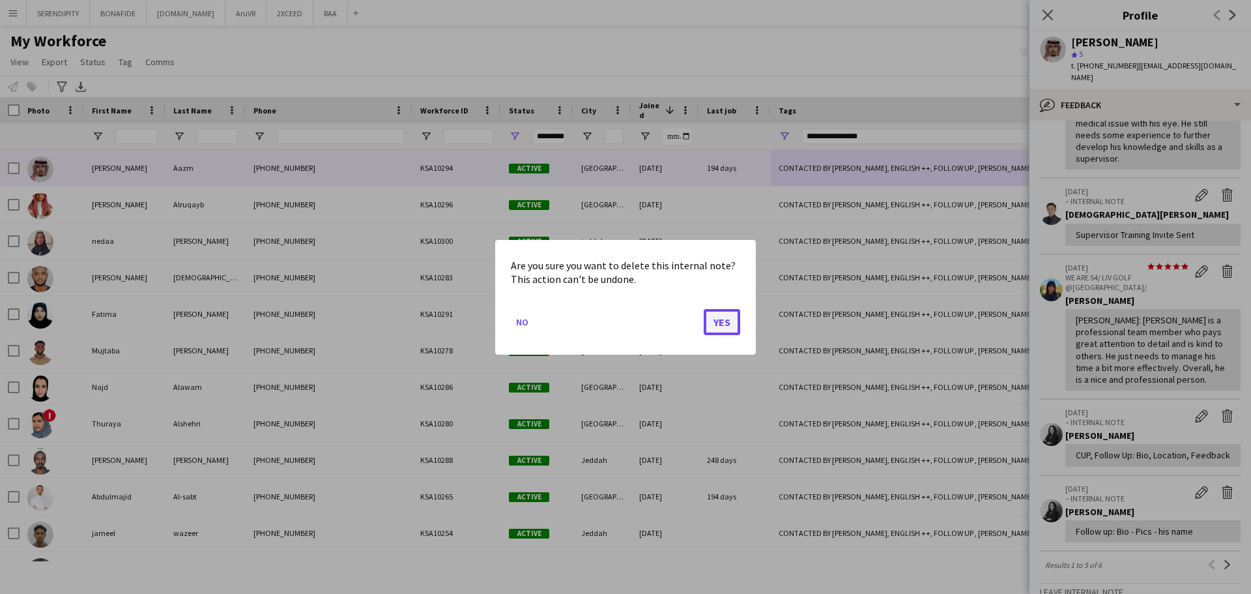
click at [724, 328] on button "Yes" at bounding box center [722, 321] width 36 height 26
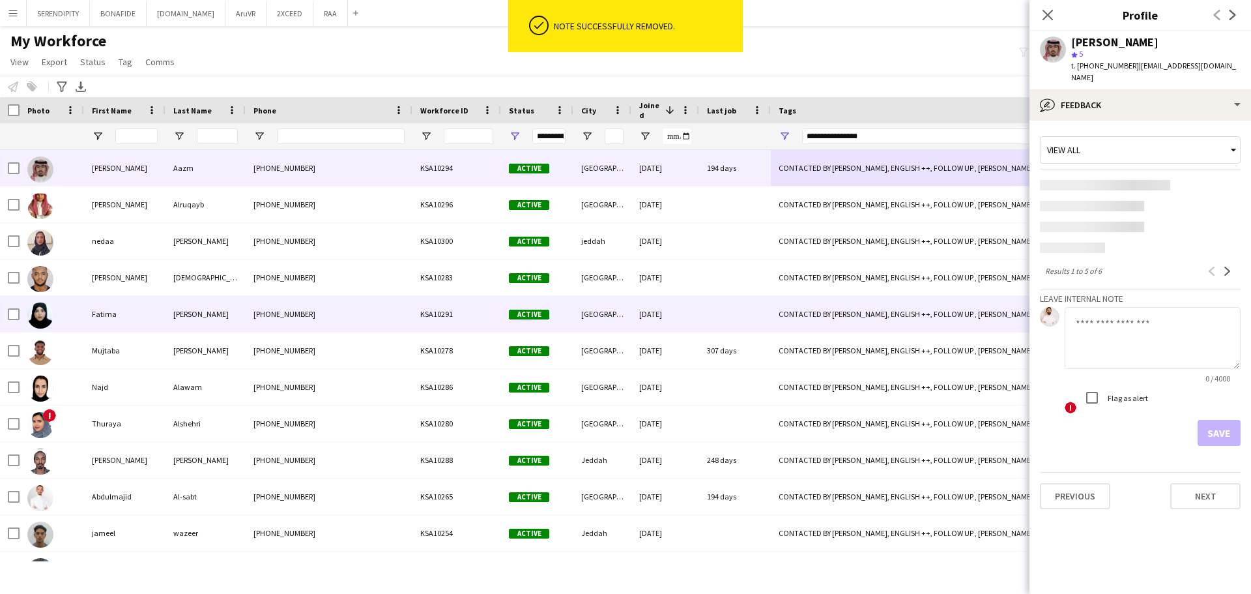
scroll to position [0, 0]
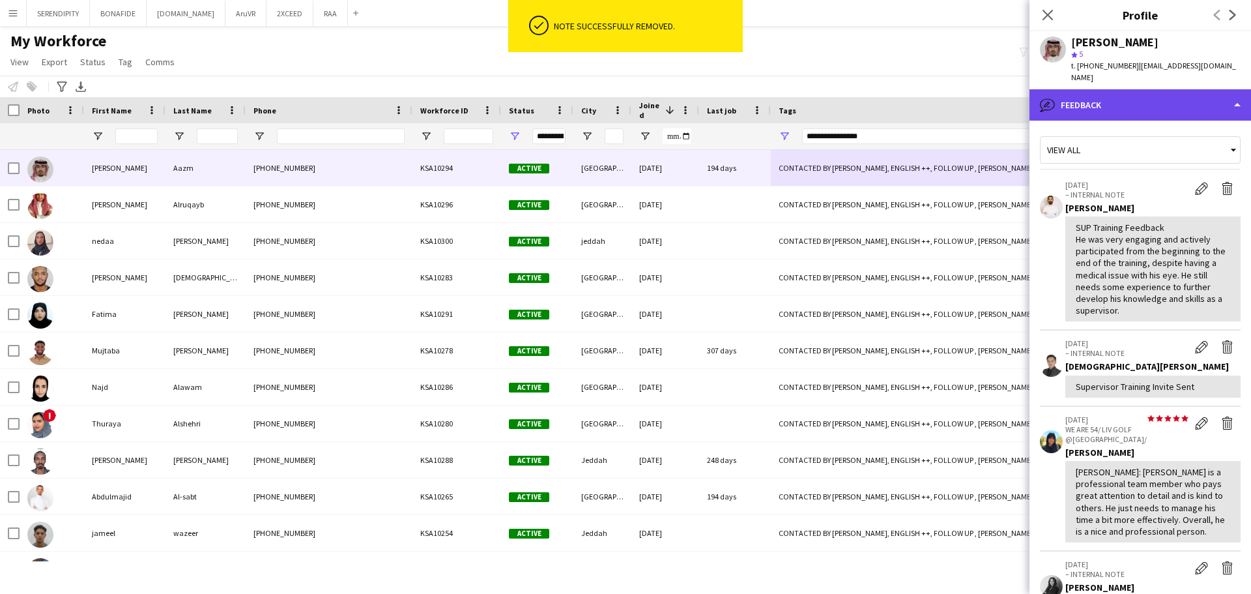
click at [1110, 89] on div "bubble-pencil Feedback" at bounding box center [1141, 104] width 222 height 31
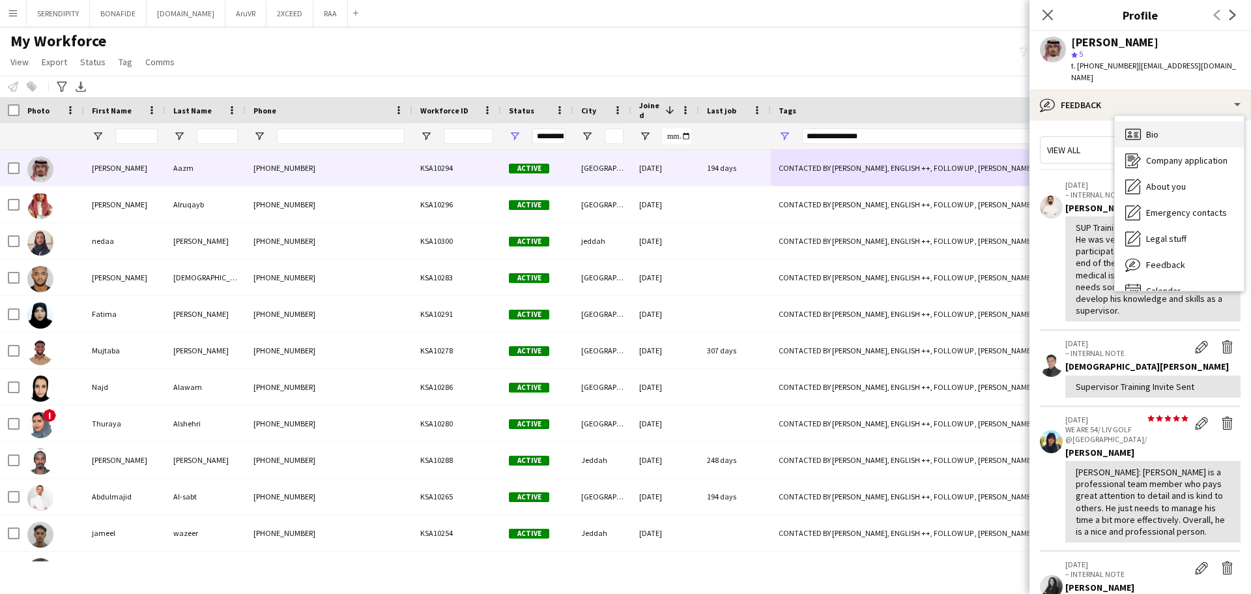
click at [1163, 123] on div "Bio Bio" at bounding box center [1179, 134] width 129 height 26
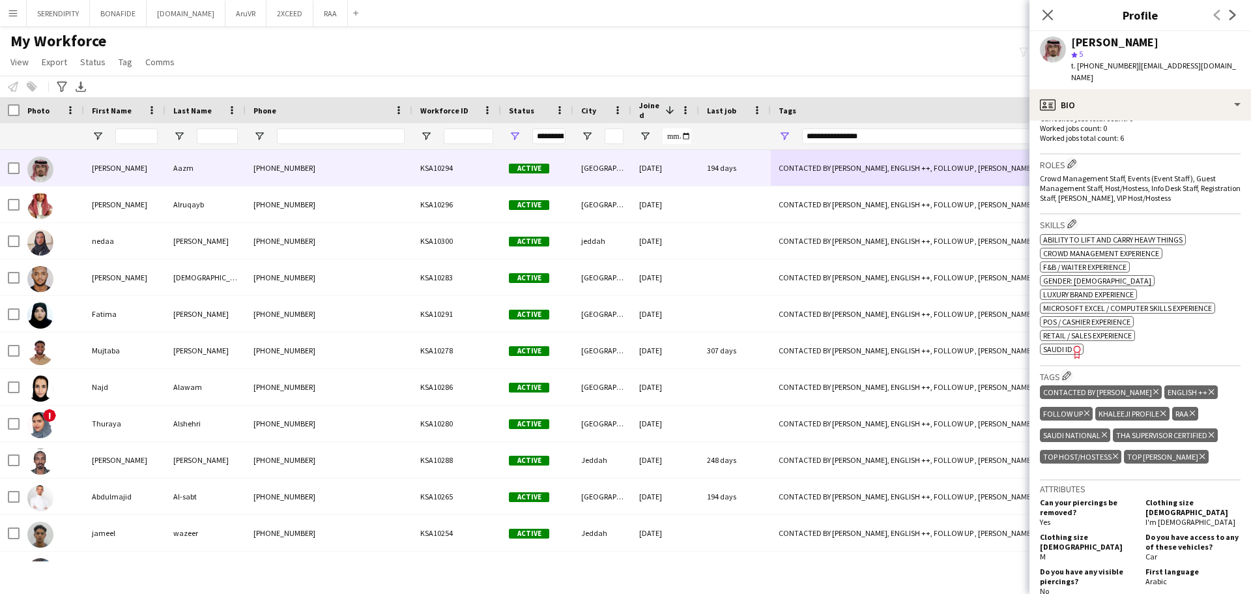
scroll to position [435, 0]
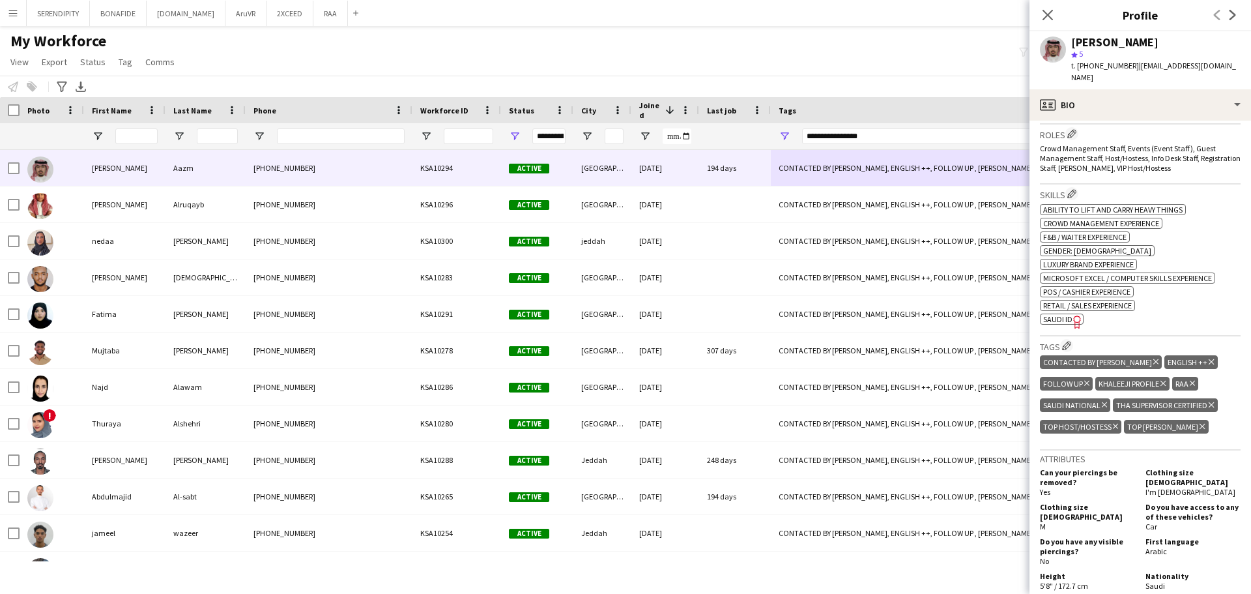
click at [1154, 358] on icon "Delete tag" at bounding box center [1156, 362] width 5 height 8
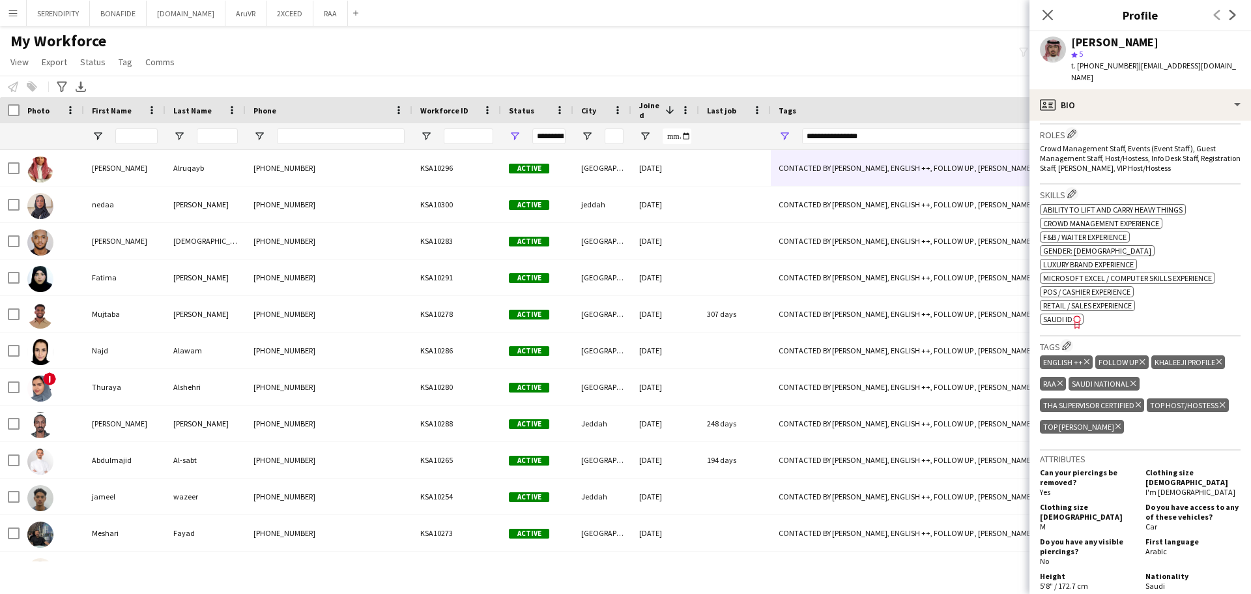
click at [1140, 358] on icon "Delete tag" at bounding box center [1142, 362] width 5 height 8
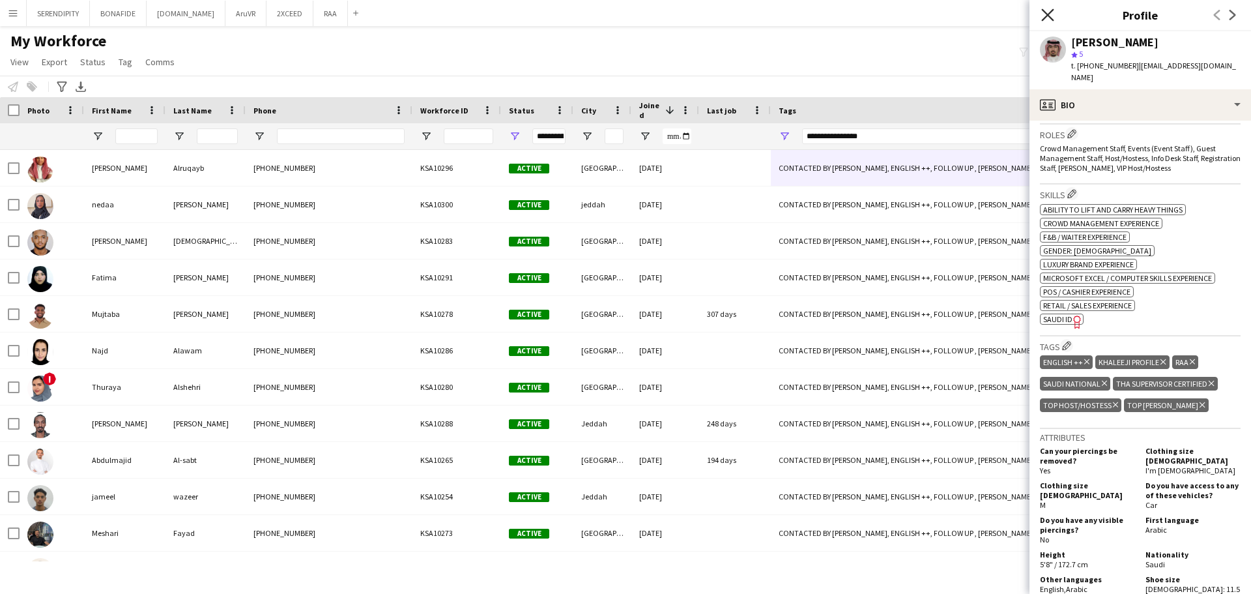
click at [1048, 12] on icon "Close pop-in" at bounding box center [1048, 14] width 12 height 12
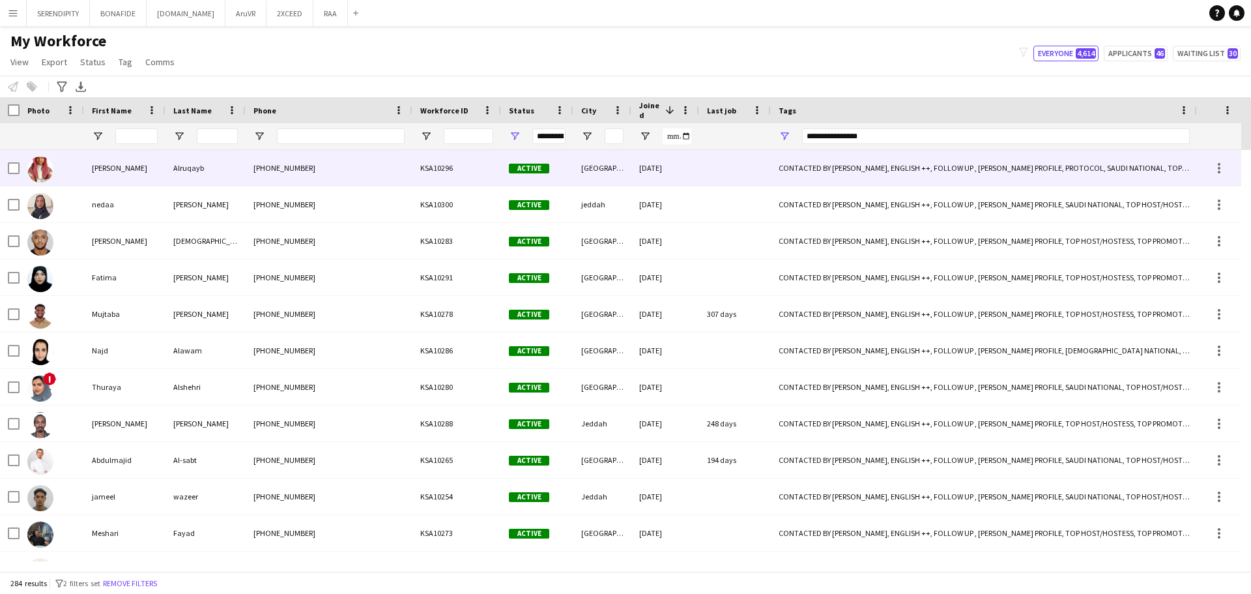
click at [362, 167] on div "[PHONE_NUMBER]" at bounding box center [329, 168] width 167 height 36
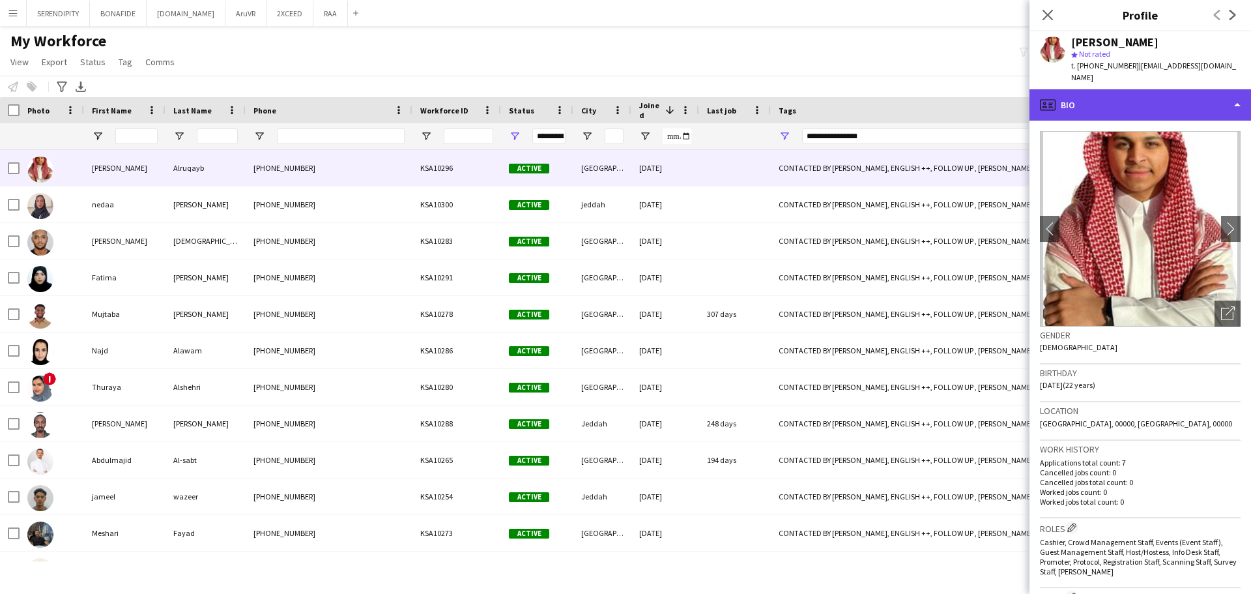
click at [1195, 96] on div "profile Bio" at bounding box center [1141, 104] width 222 height 31
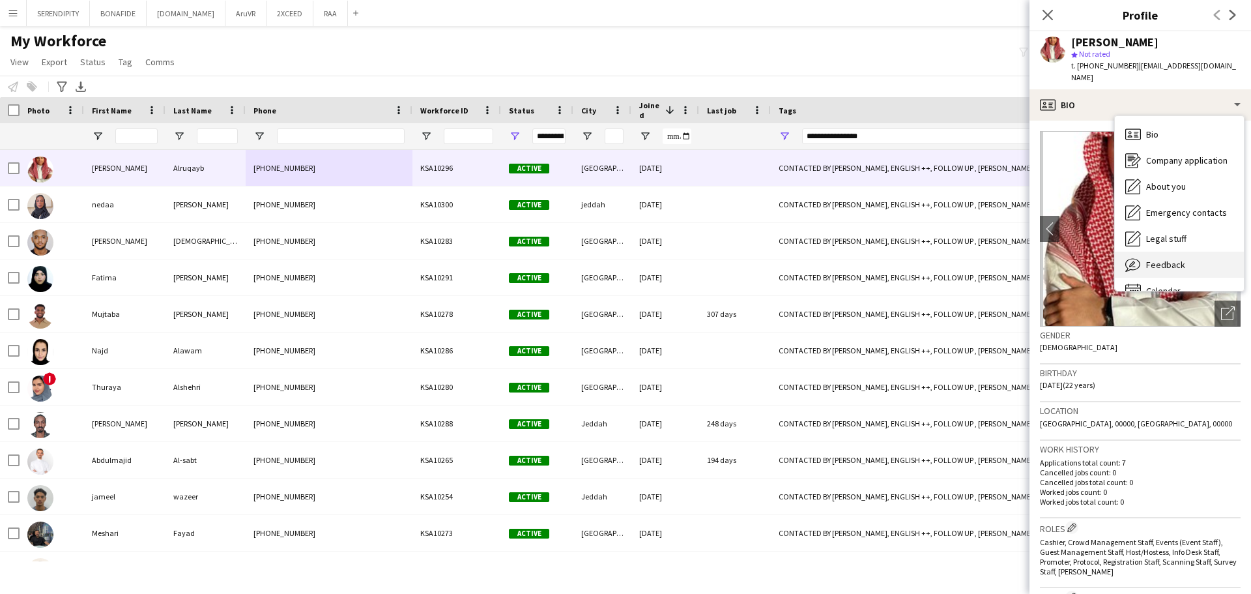
click at [1195, 252] on div "Feedback Feedback" at bounding box center [1179, 265] width 129 height 26
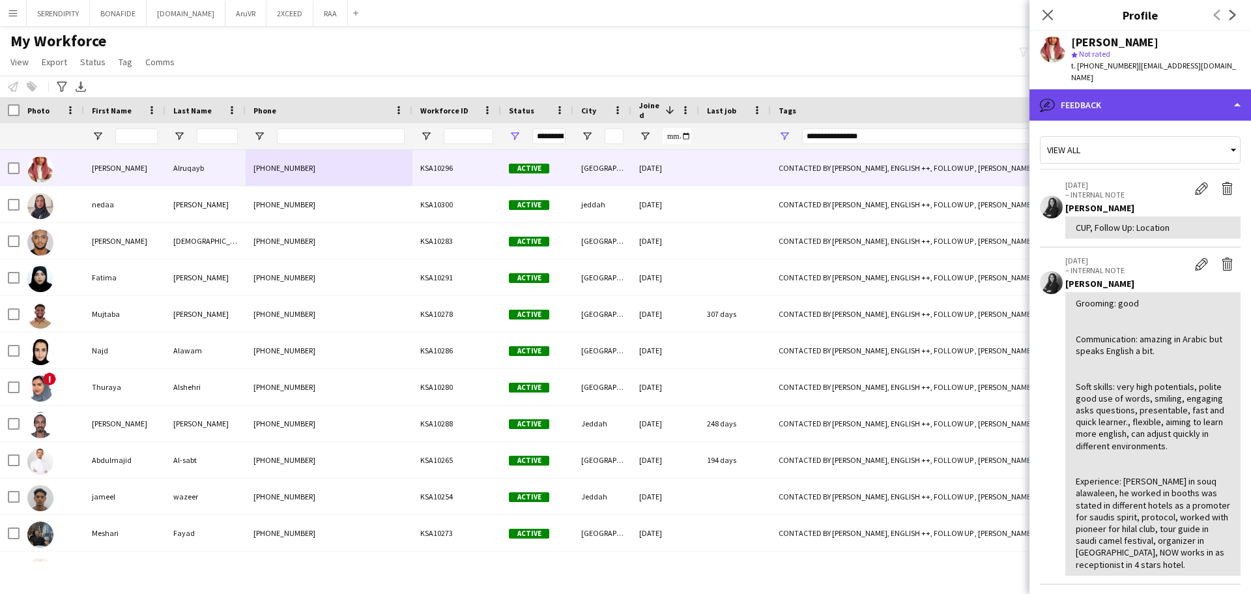
click at [1165, 93] on div "bubble-pencil Feedback" at bounding box center [1141, 104] width 222 height 31
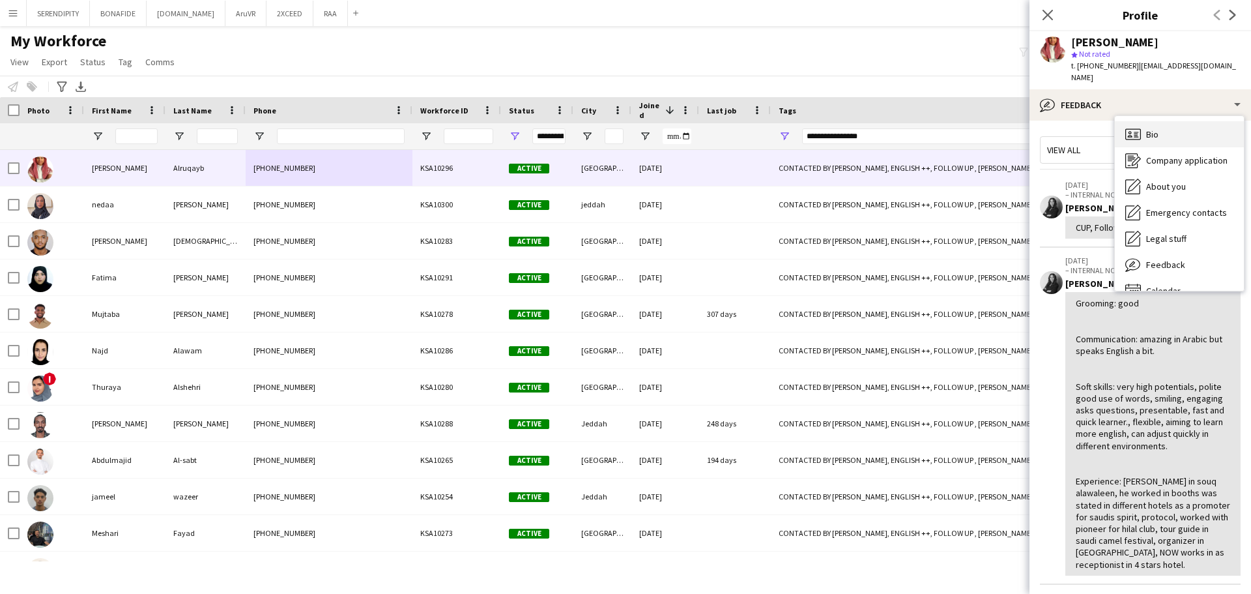
click at [1173, 123] on div "Bio Bio" at bounding box center [1179, 134] width 129 height 26
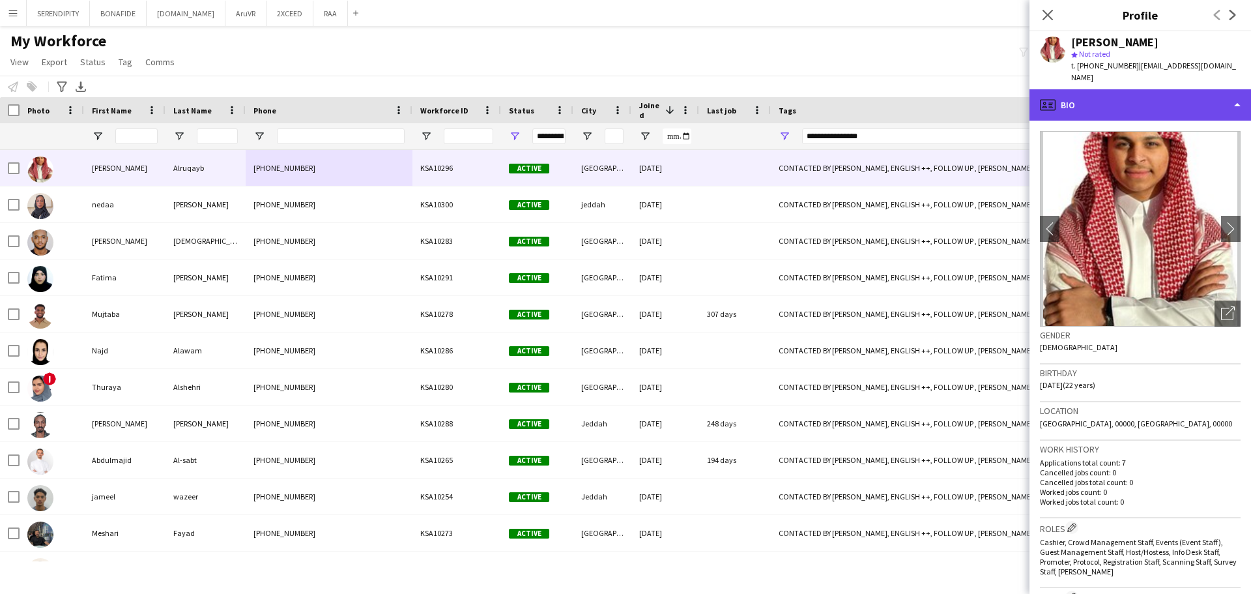
click at [1167, 89] on div "profile Bio" at bounding box center [1141, 104] width 222 height 31
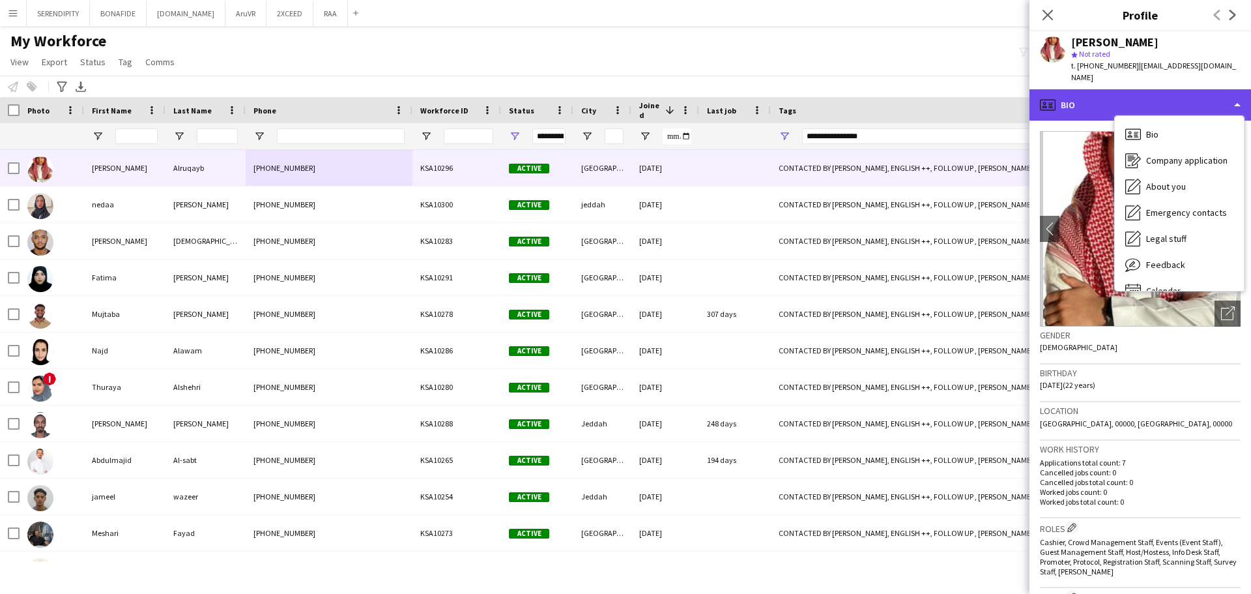
click at [1081, 92] on div "profile Bio" at bounding box center [1141, 104] width 222 height 31
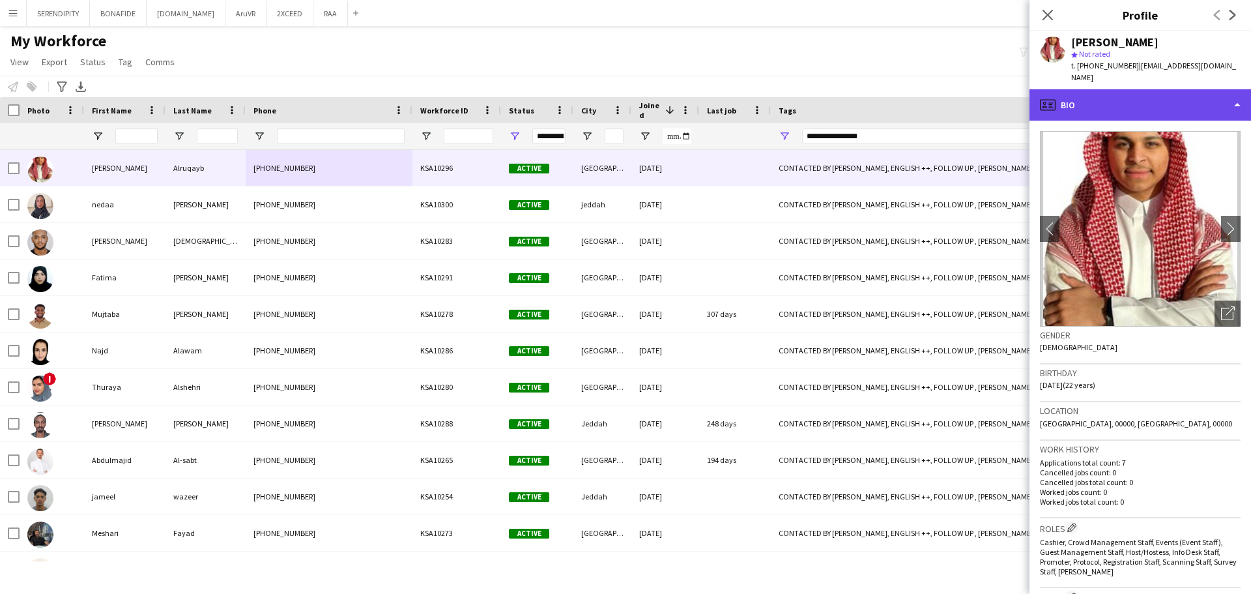
click at [1147, 89] on div "profile Bio" at bounding box center [1141, 104] width 222 height 31
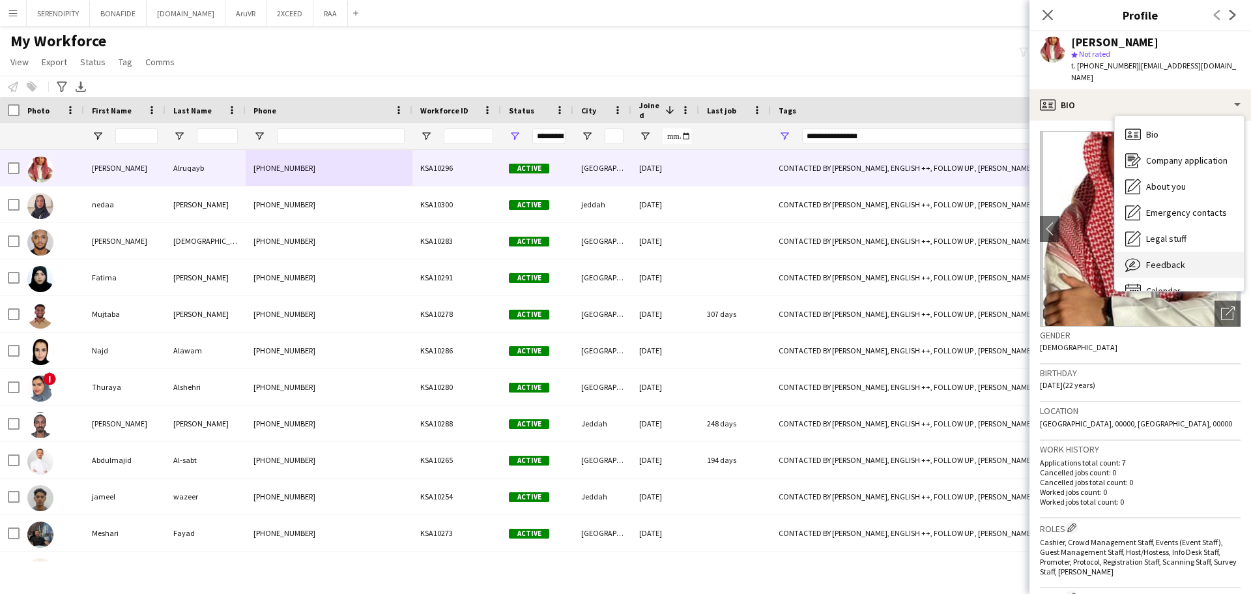
click at [1191, 252] on div "Feedback Feedback" at bounding box center [1179, 265] width 129 height 26
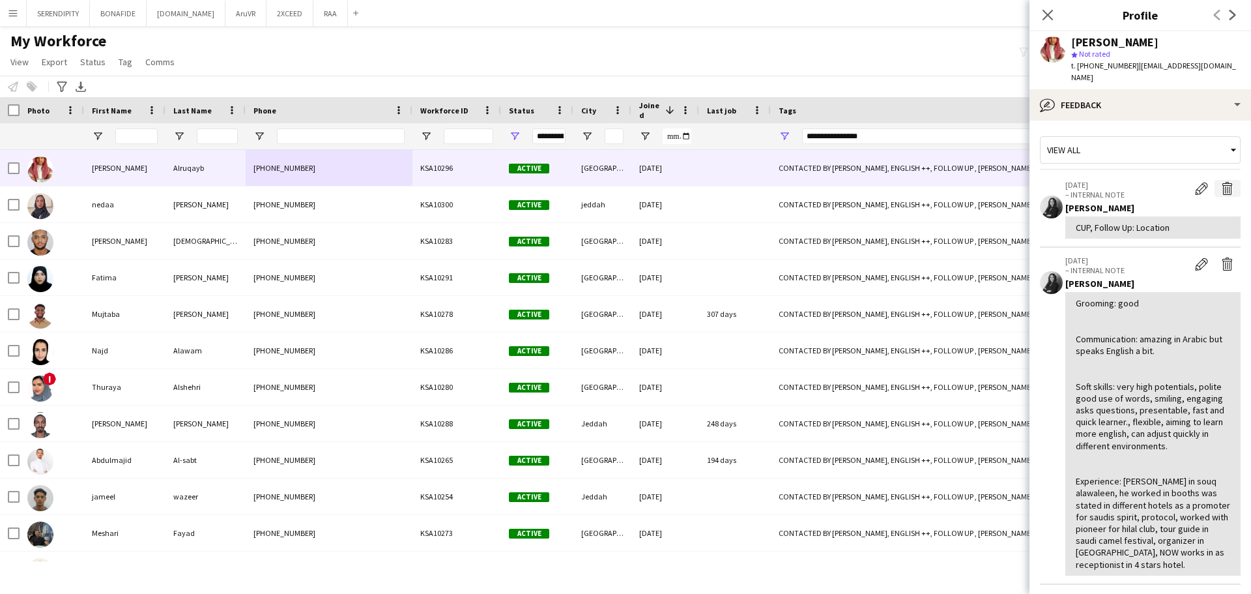
click at [1219, 180] on button "Delete internal note" at bounding box center [1228, 188] width 26 height 17
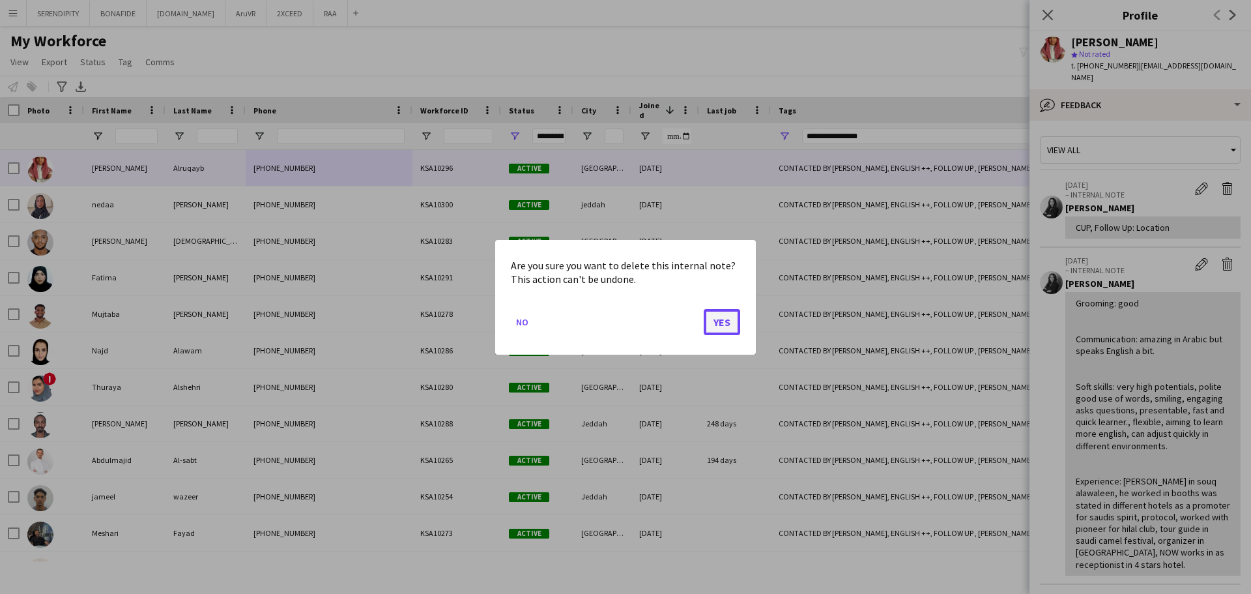
click at [718, 319] on button "Yes" at bounding box center [722, 321] width 36 height 26
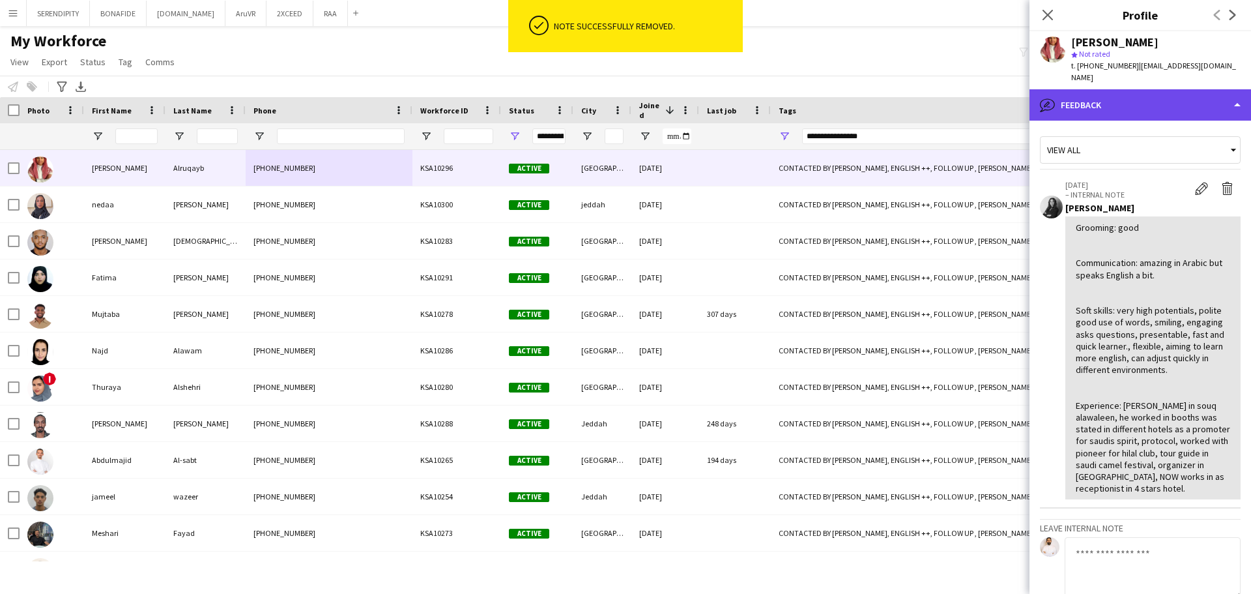
click at [1163, 89] on div "bubble-pencil Feedback" at bounding box center [1141, 104] width 222 height 31
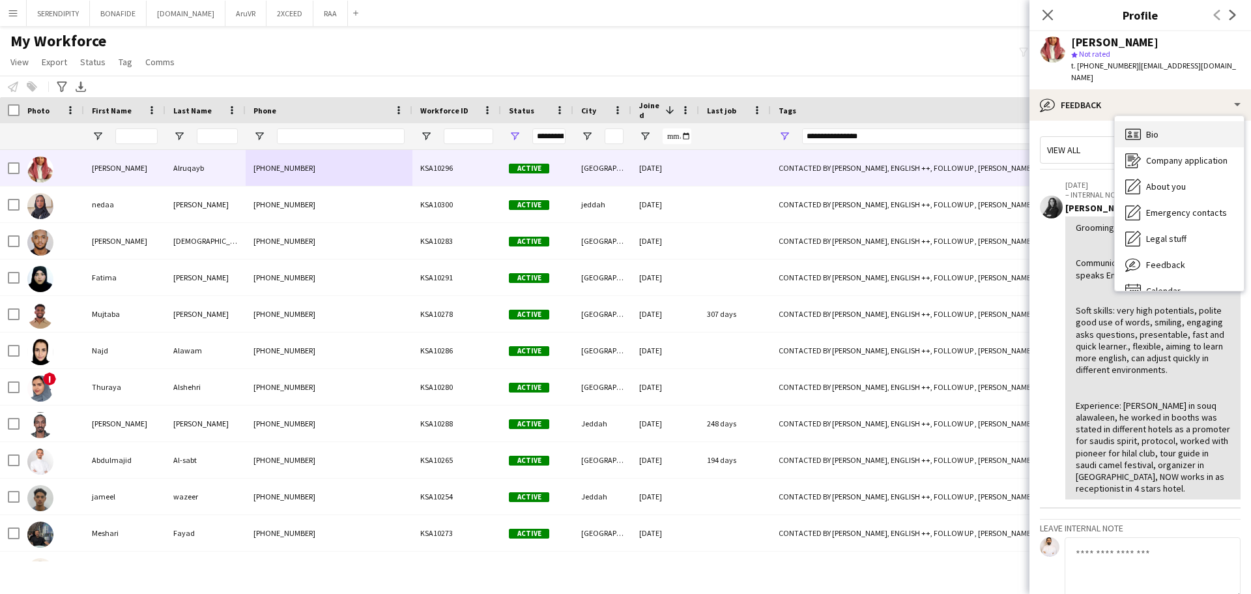
click at [1183, 129] on div "Bio Bio" at bounding box center [1179, 134] width 129 height 26
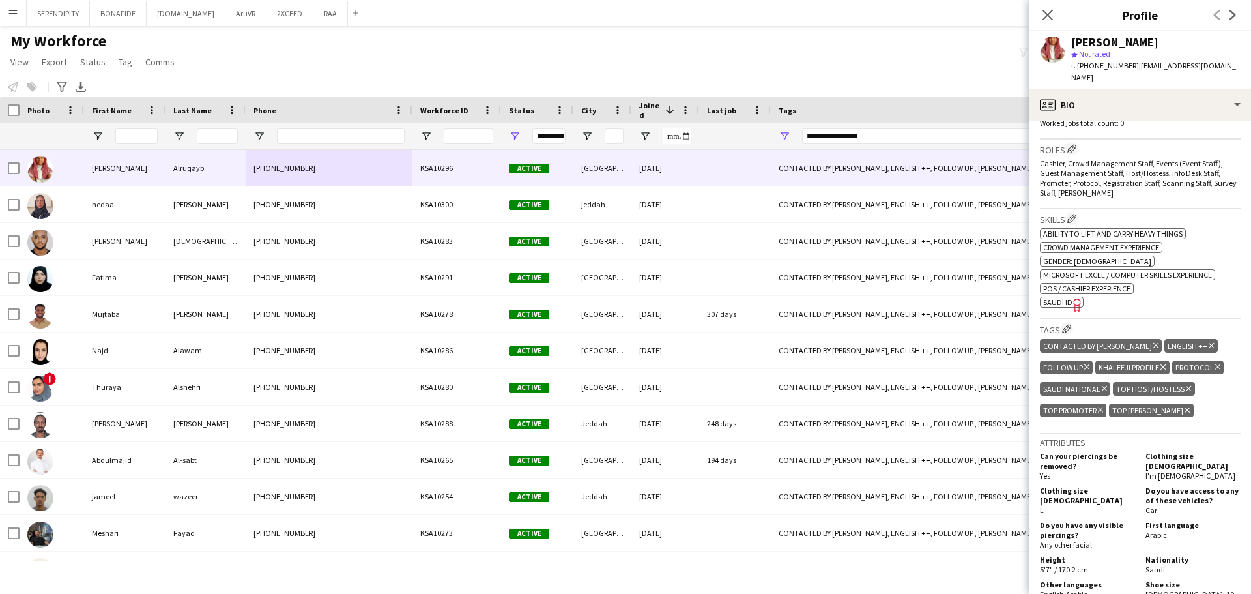
scroll to position [413, 0]
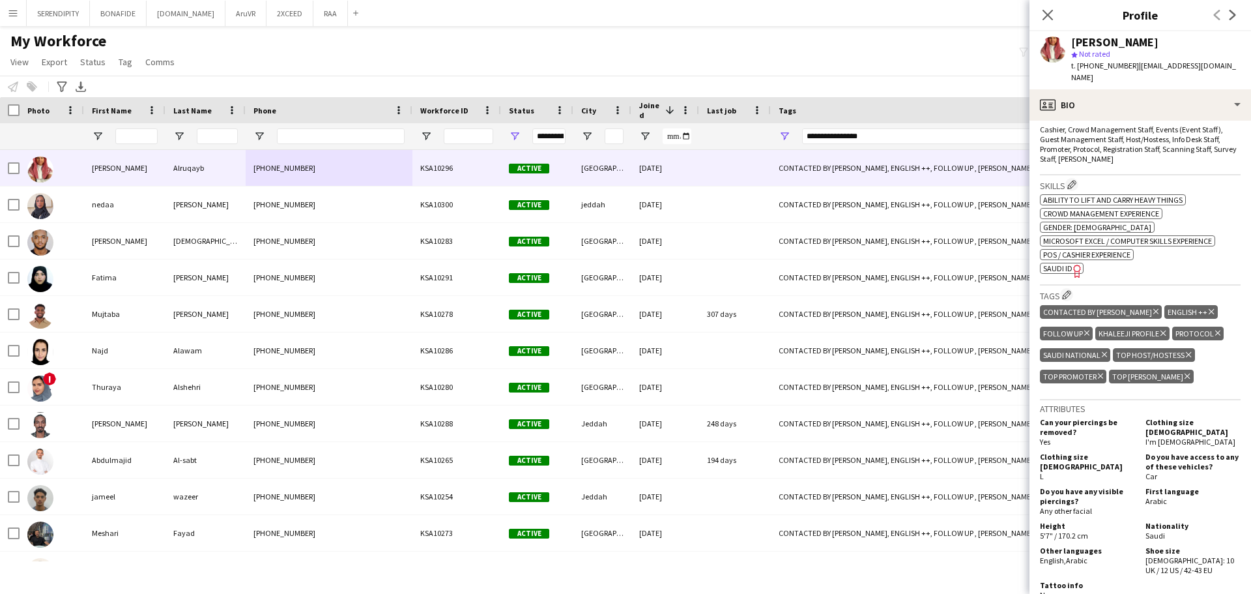
click at [1154, 308] on icon "Delete tag" at bounding box center [1156, 312] width 5 height 8
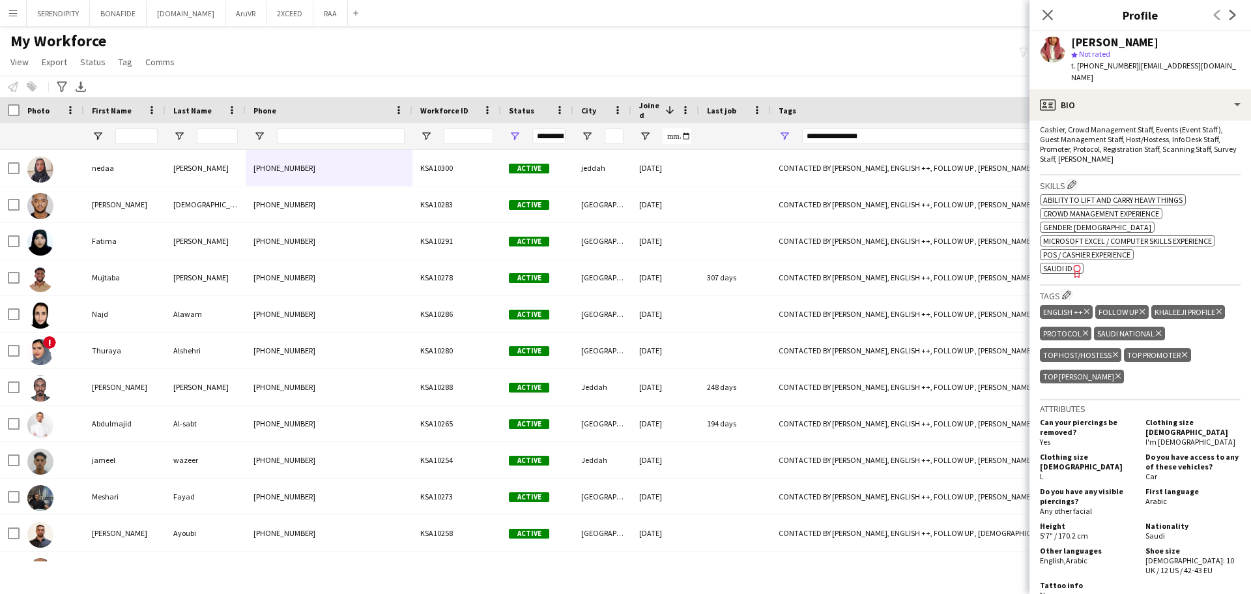
click at [1143, 308] on icon "Delete tag" at bounding box center [1142, 312] width 5 height 8
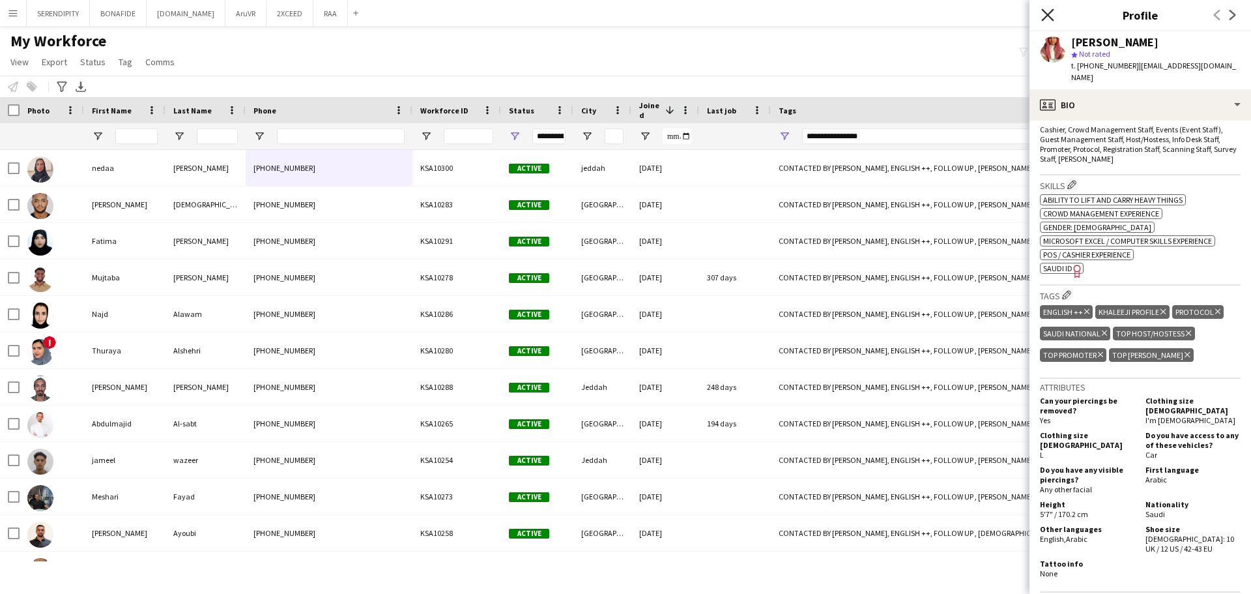
click at [1051, 12] on icon at bounding box center [1048, 14] width 12 height 12
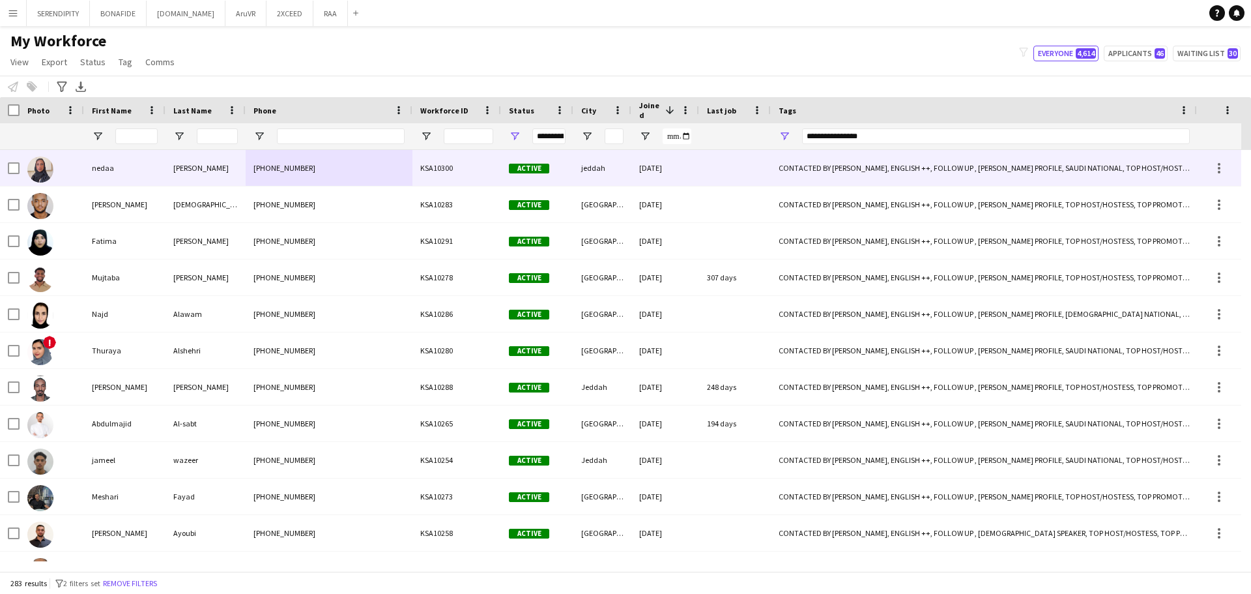
click at [864, 174] on div "CONTACTED BY [PERSON_NAME], ENGLISH ++, FOLLOW UP , [PERSON_NAME] PROFILE, SAUD…" at bounding box center [984, 168] width 427 height 36
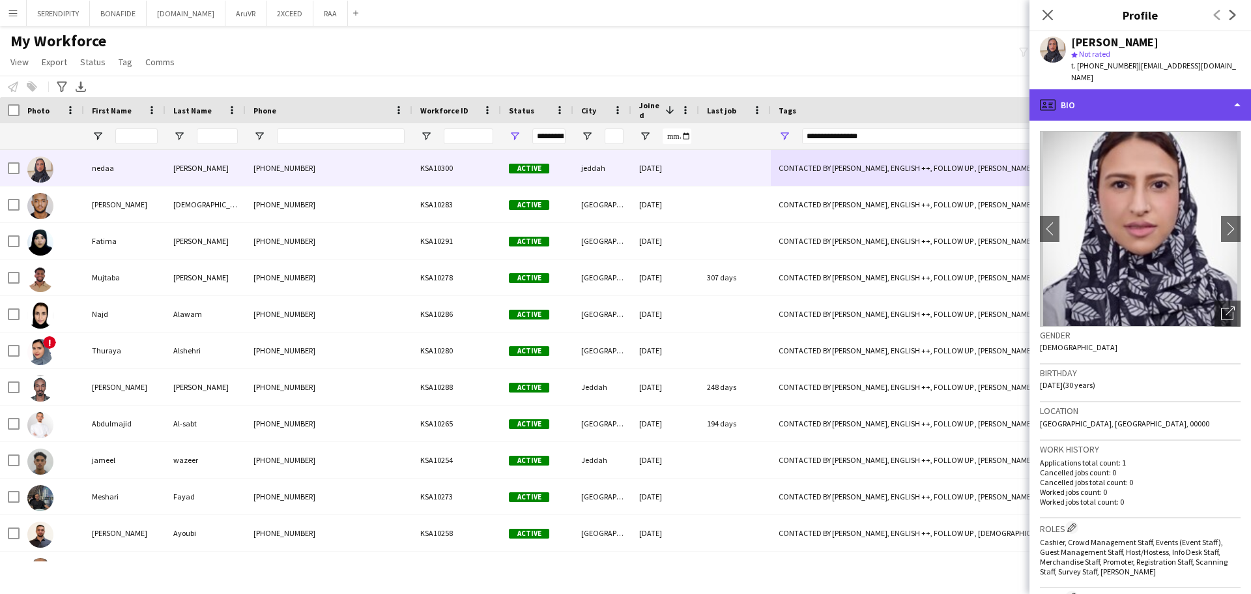
click at [1133, 108] on div "profile Bio" at bounding box center [1141, 104] width 222 height 31
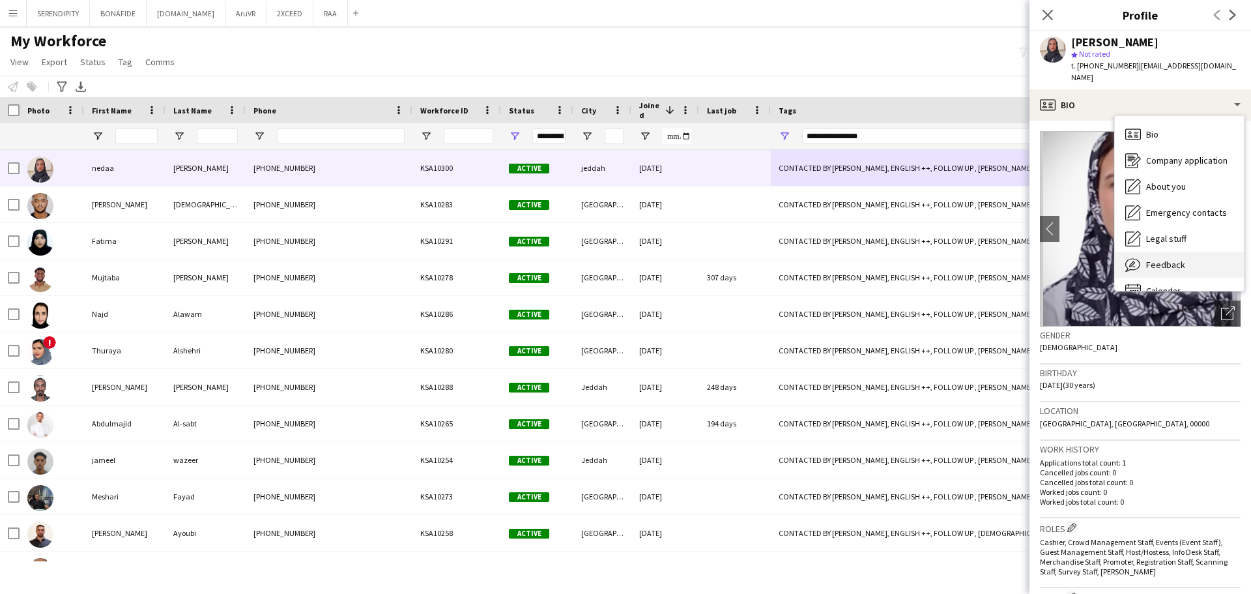
click at [1190, 252] on div "Feedback Feedback" at bounding box center [1179, 265] width 129 height 26
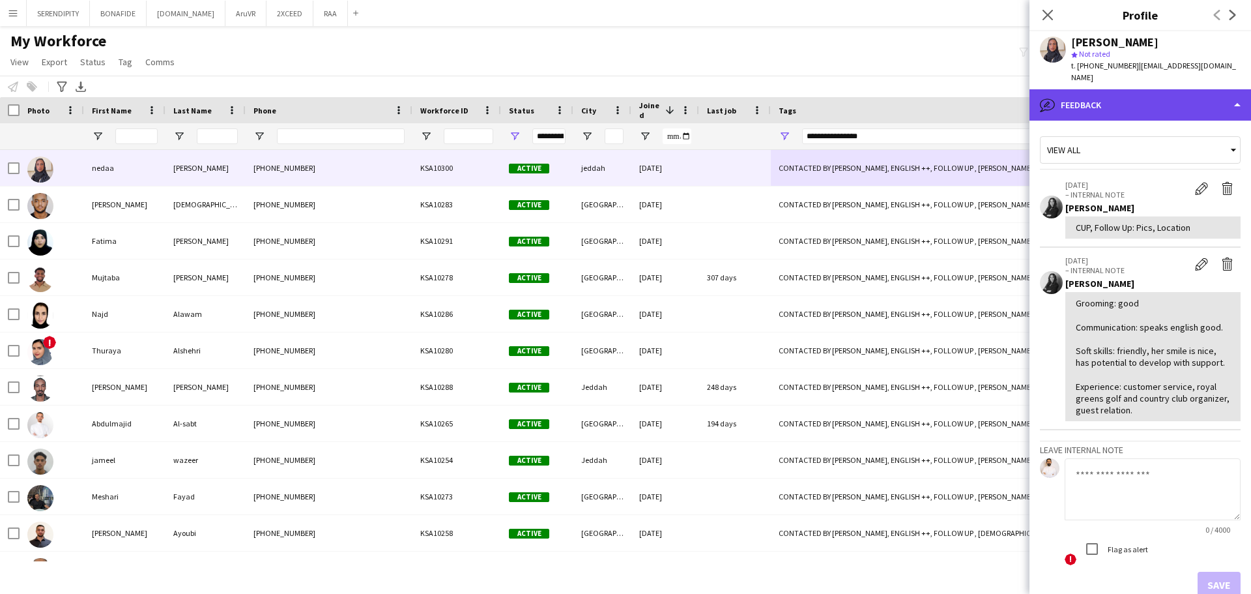
click at [1099, 93] on div "bubble-pencil Feedback" at bounding box center [1141, 104] width 222 height 31
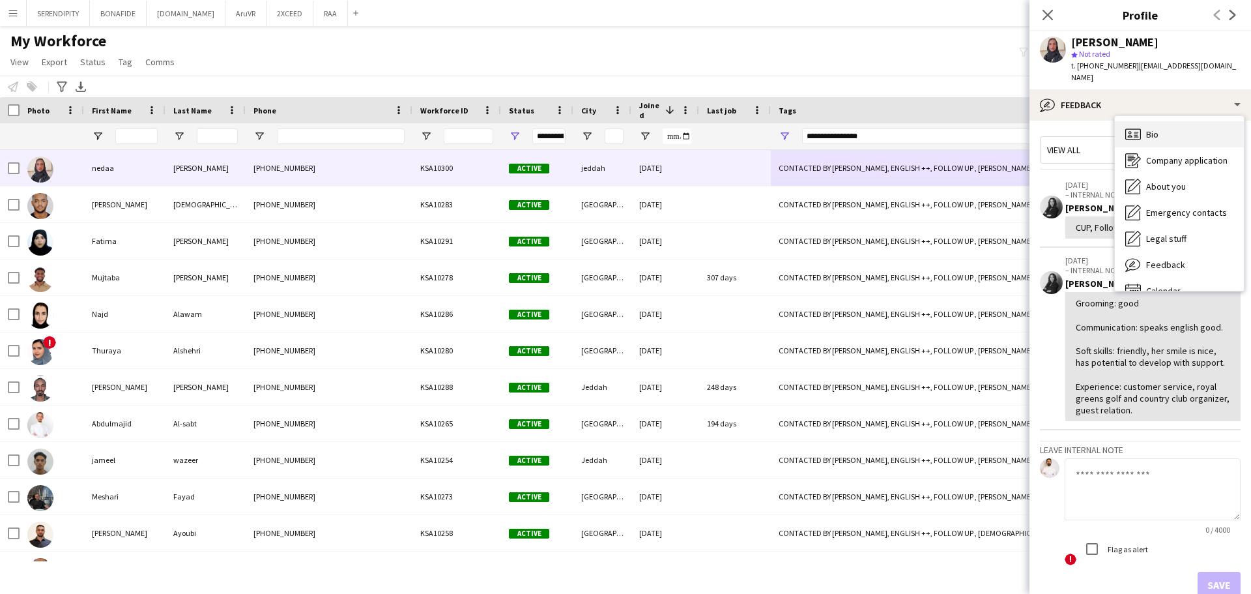
click at [1137, 126] on icon "Bio" at bounding box center [1134, 134] width 16 height 16
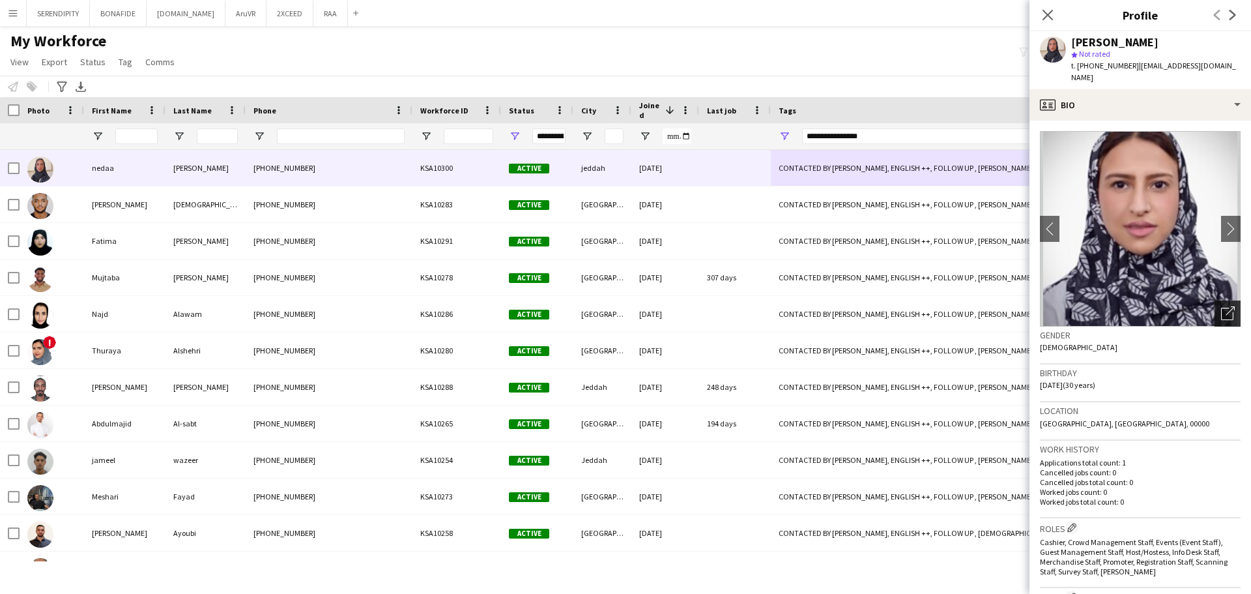
click at [1221, 300] on div "Open photos pop-in" at bounding box center [1228, 313] width 26 height 26
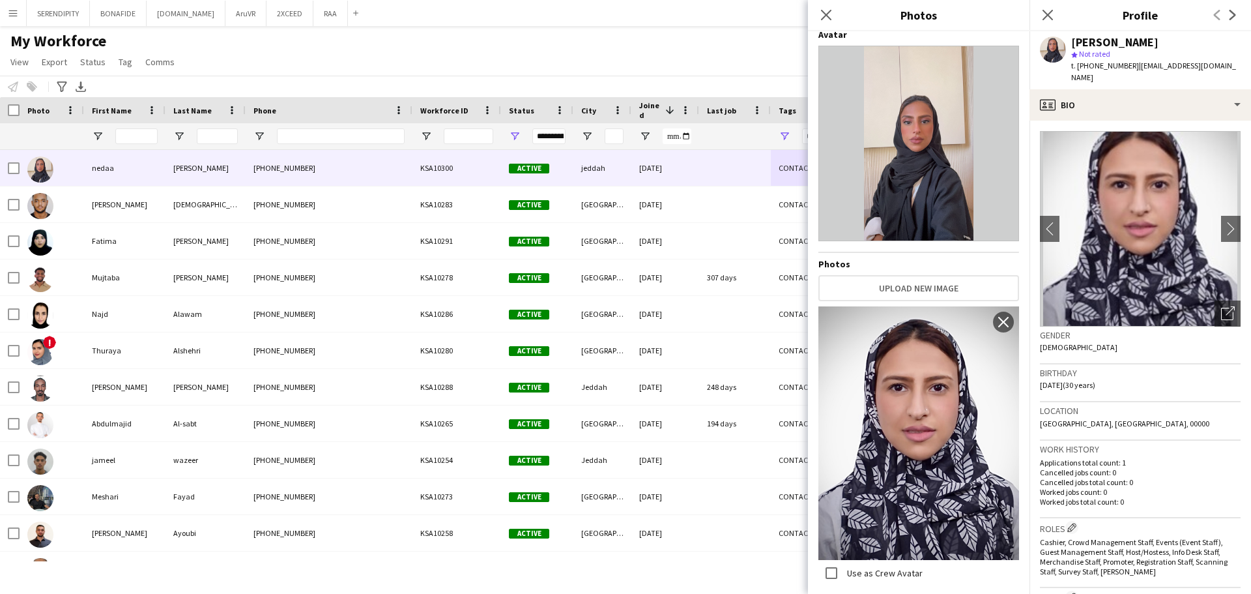
scroll to position [0, 0]
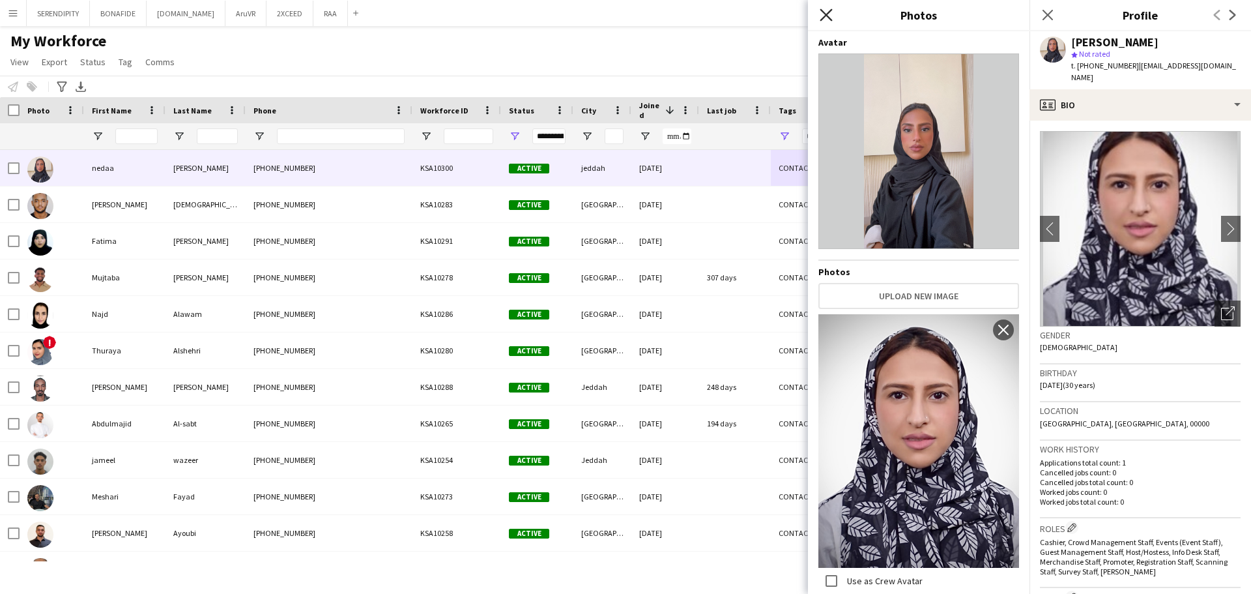
click at [828, 16] on icon at bounding box center [826, 14] width 12 height 12
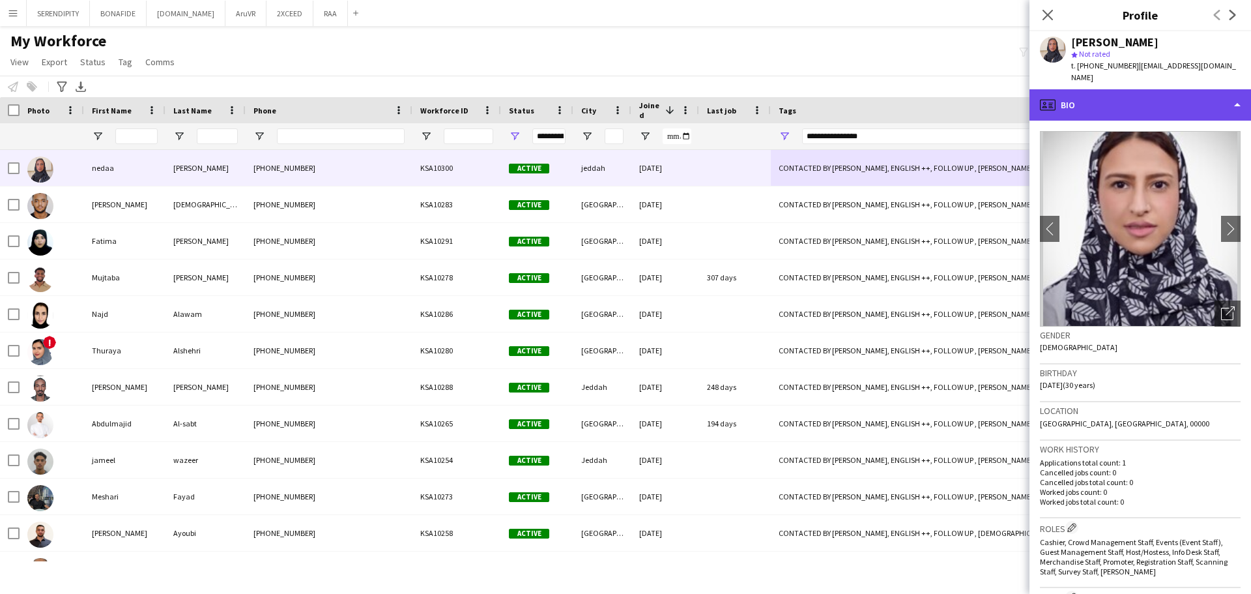
click at [1195, 89] on div "profile Bio" at bounding box center [1141, 104] width 222 height 31
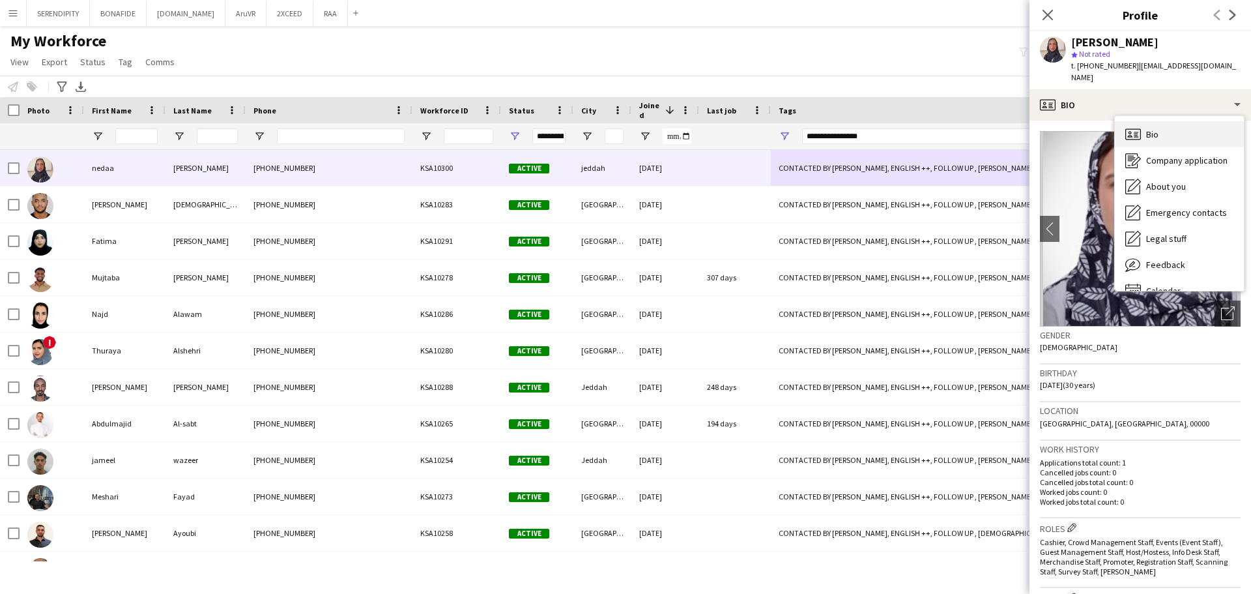
click at [1191, 128] on div "Bio Bio" at bounding box center [1179, 134] width 129 height 26
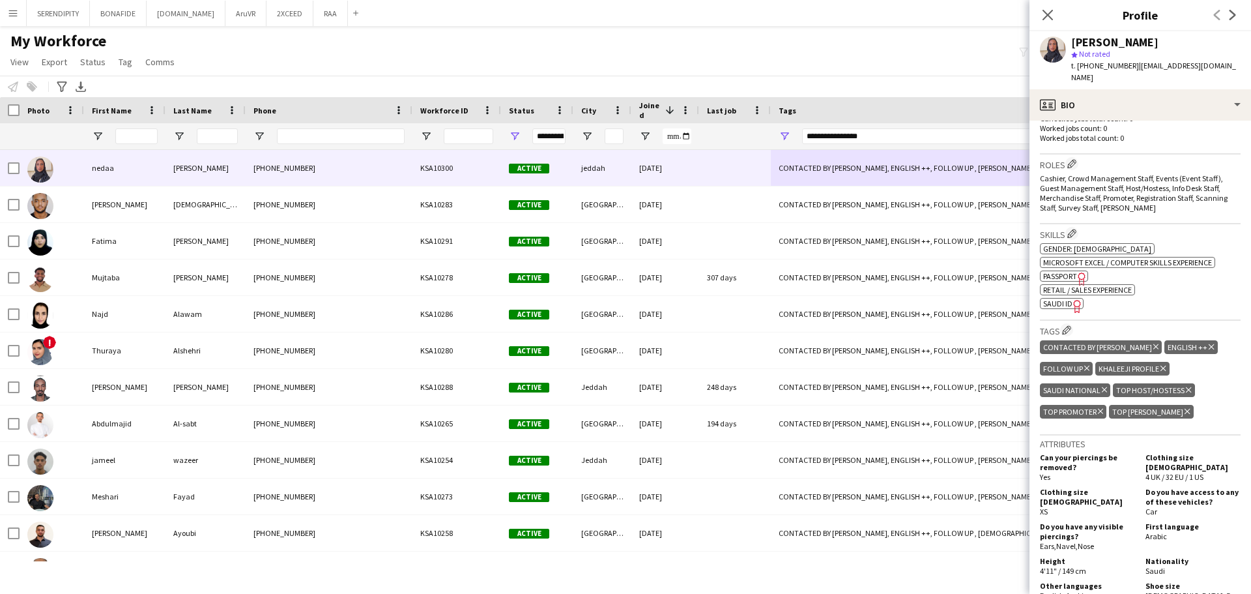
scroll to position [435, 0]
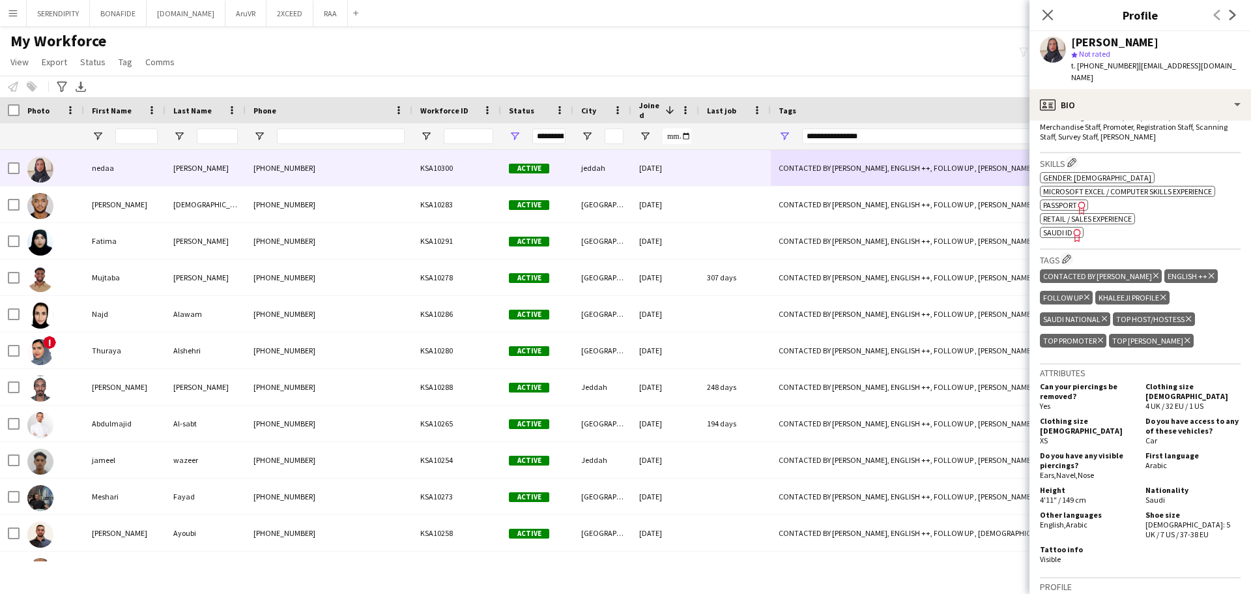
click at [1154, 272] on icon "Delete tag" at bounding box center [1156, 276] width 5 height 8
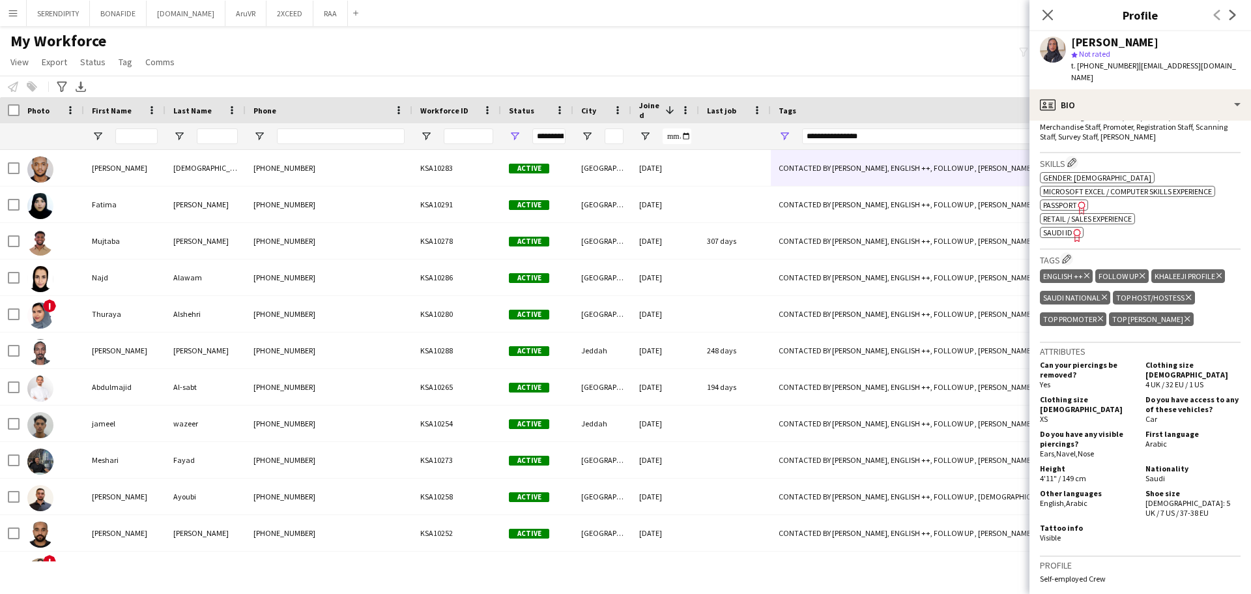
click at [1140, 272] on icon "Delete tag" at bounding box center [1142, 276] width 5 height 8
click at [1043, 12] on icon "Close pop-in" at bounding box center [1048, 14] width 12 height 12
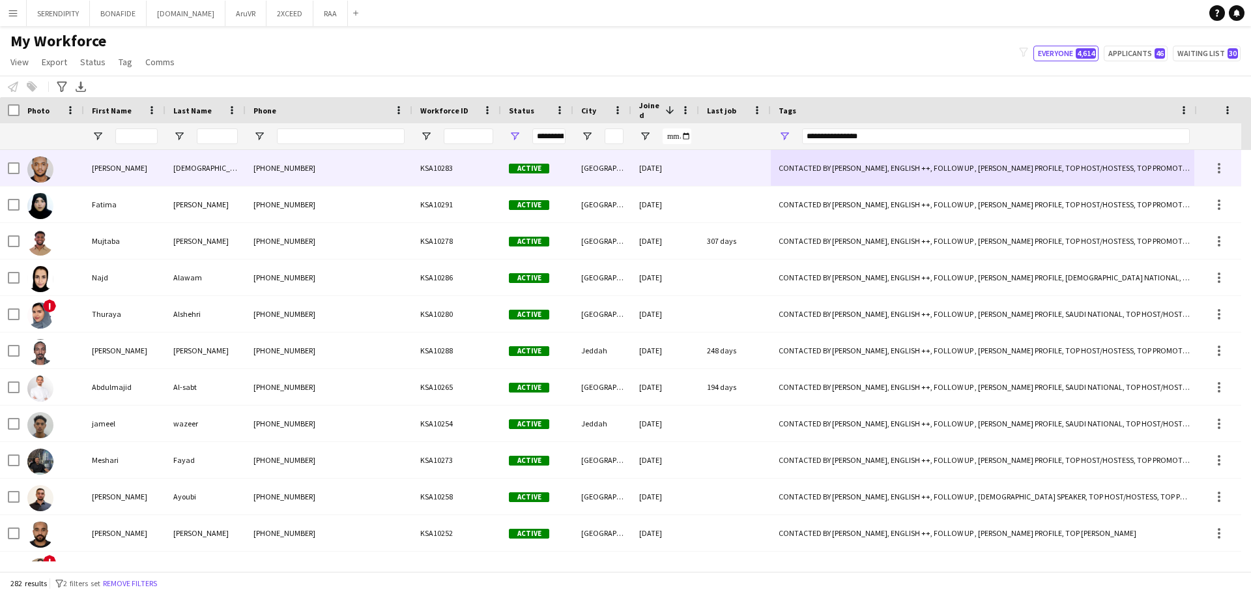
click at [712, 161] on div at bounding box center [735, 168] width 72 height 36
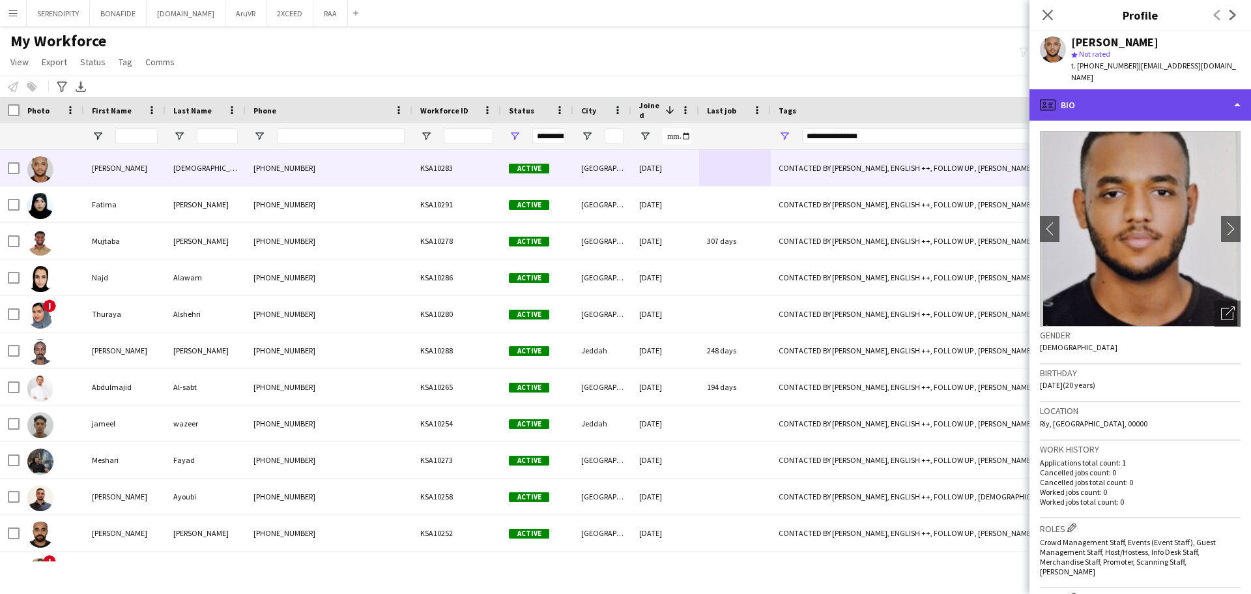
click at [1188, 93] on div "profile Bio" at bounding box center [1141, 104] width 222 height 31
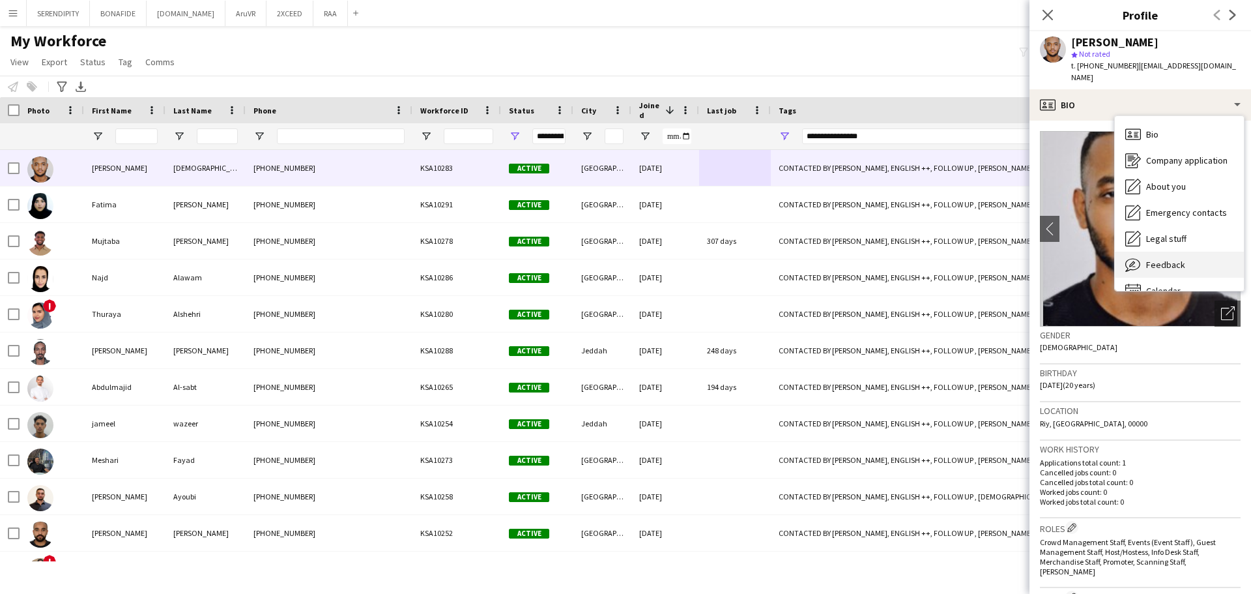
click at [1193, 259] on div "Feedback Feedback" at bounding box center [1179, 265] width 129 height 26
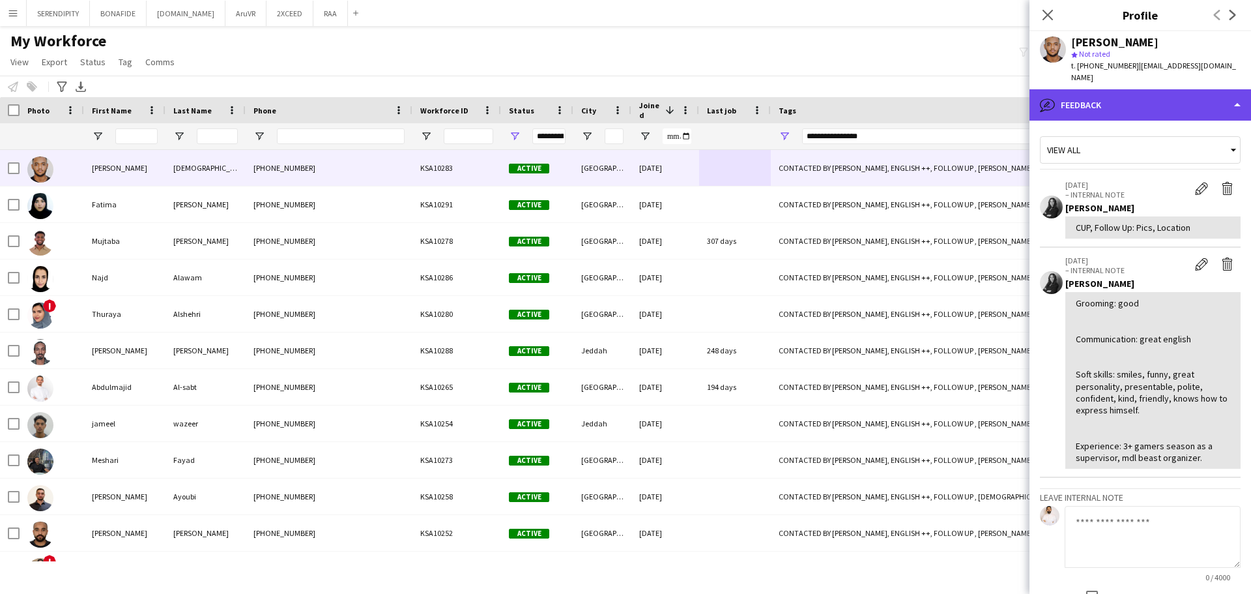
click at [1118, 104] on div "bubble-pencil Feedback" at bounding box center [1141, 104] width 222 height 31
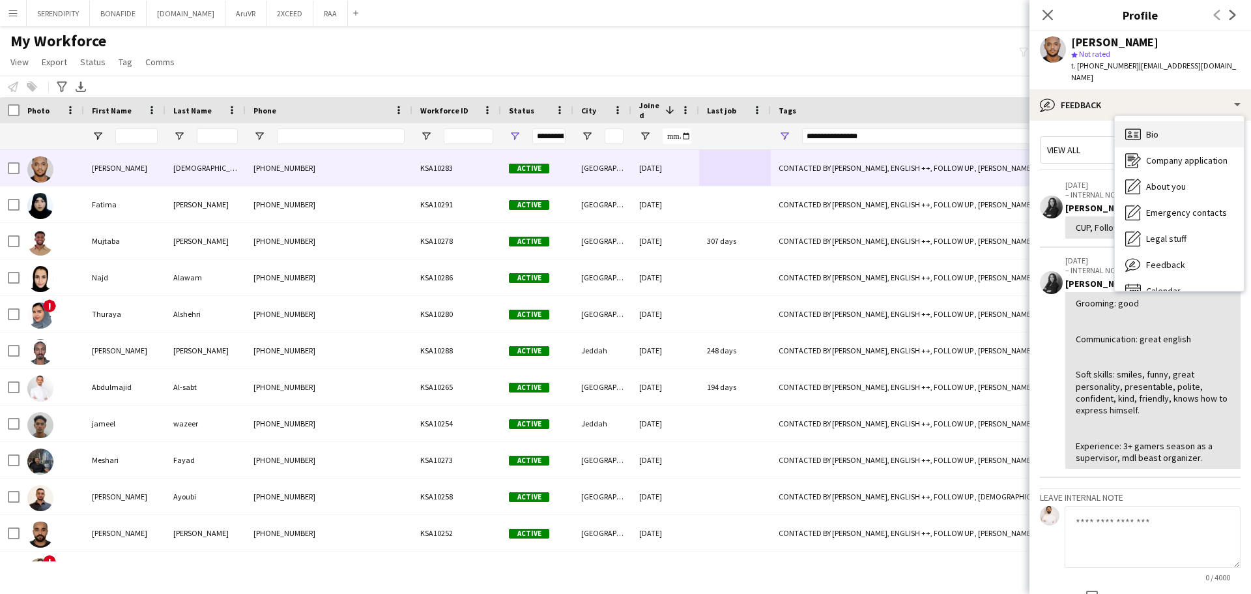
click at [1141, 127] on icon "Bio" at bounding box center [1134, 134] width 16 height 16
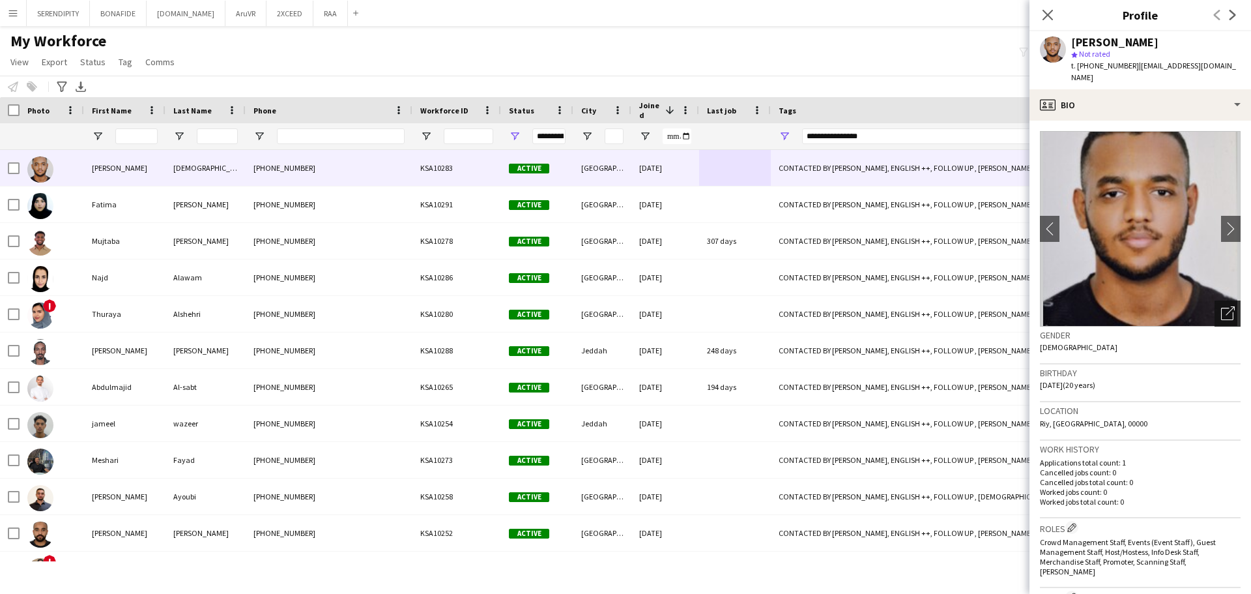
click at [1224, 306] on div "Open photos pop-in" at bounding box center [1228, 313] width 26 height 26
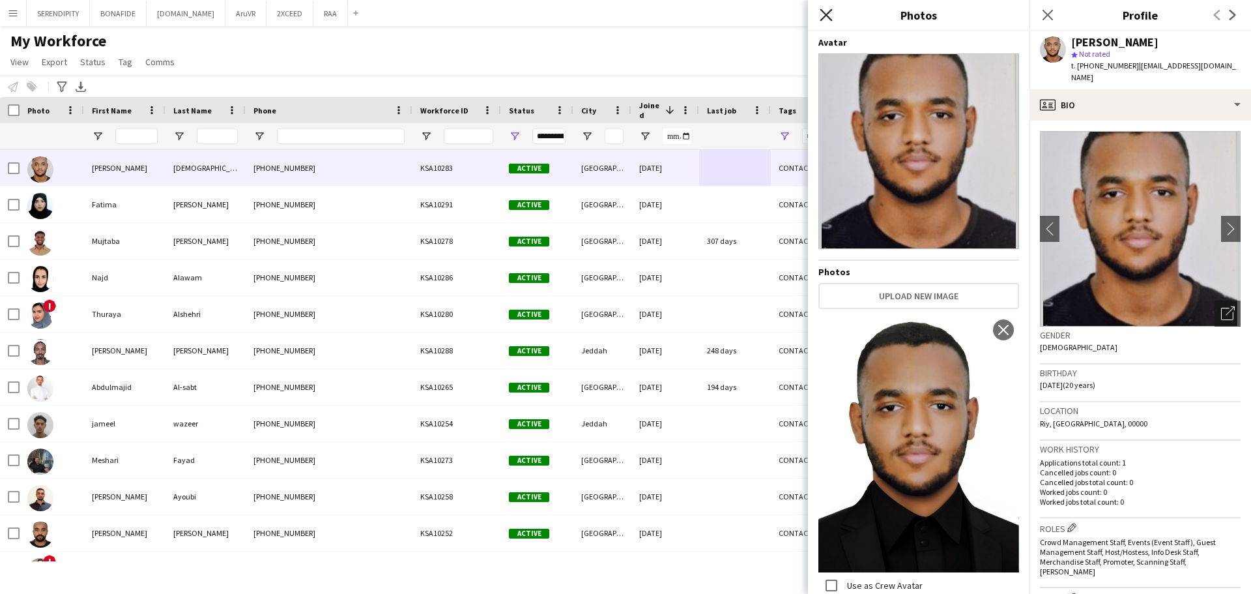
click at [830, 14] on icon "Close pop-in" at bounding box center [826, 14] width 12 height 12
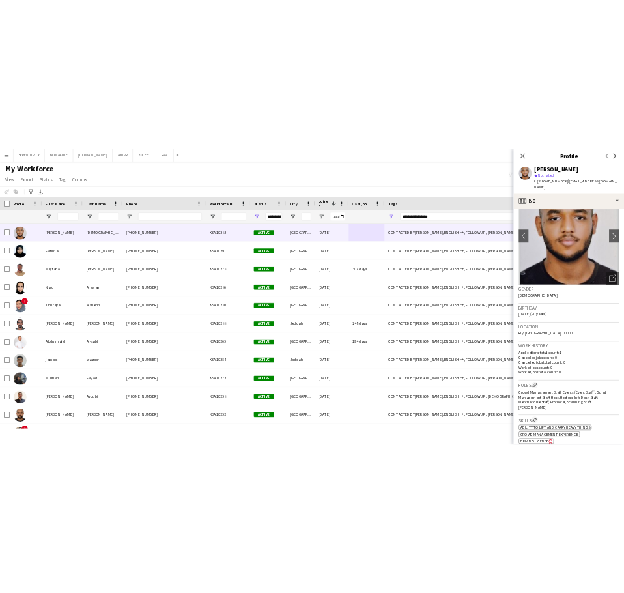
scroll to position [44, 0]
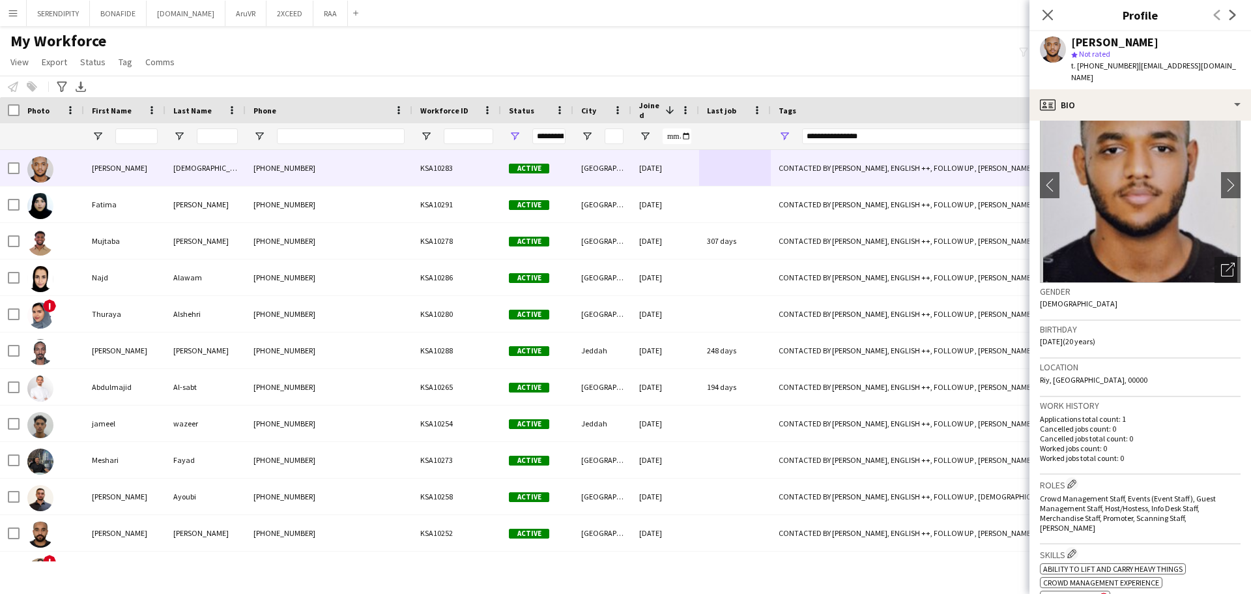
click at [1050, 380] on span "Riy, Riyadh, 00000" at bounding box center [1094, 380] width 108 height 10
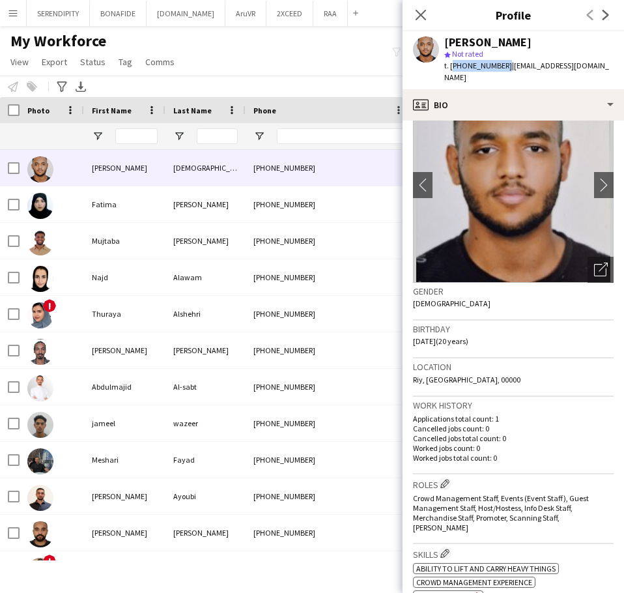
drag, startPoint x: 451, startPoint y: 65, endPoint x: 500, endPoint y: 67, distance: 48.9
click at [500, 67] on span "t. +966537968203" at bounding box center [479, 66] width 68 height 10
copy span "[PHONE_NUMBER]"
click at [470, 76] on div "t. +966537968203 | abdurahman.musa012@gmail.com" at bounding box center [529, 71] width 169 height 23
drag, startPoint x: 450, startPoint y: 66, endPoint x: 502, endPoint y: 66, distance: 51.5
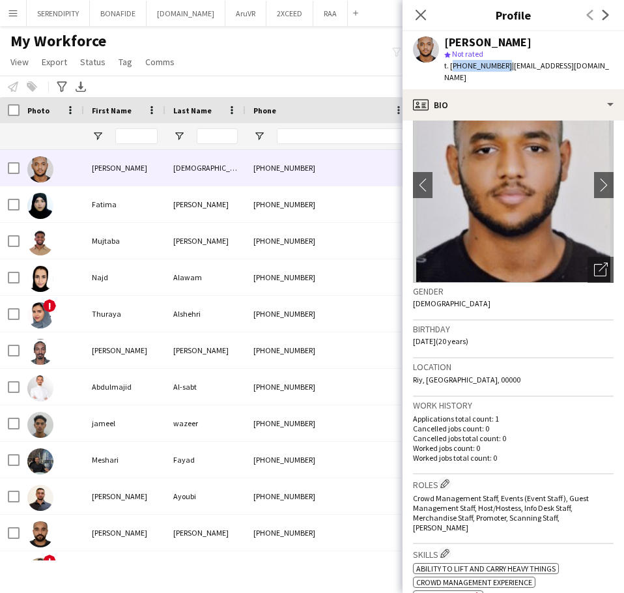
click at [502, 66] on span "t. +966537968203" at bounding box center [479, 66] width 68 height 10
copy span "[PHONE_NUMBER]"
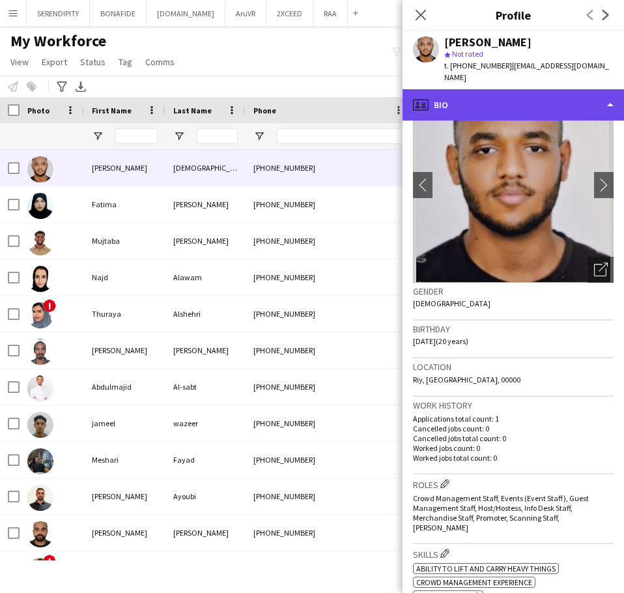
click at [493, 108] on div "profile Bio" at bounding box center [514, 104] width 222 height 31
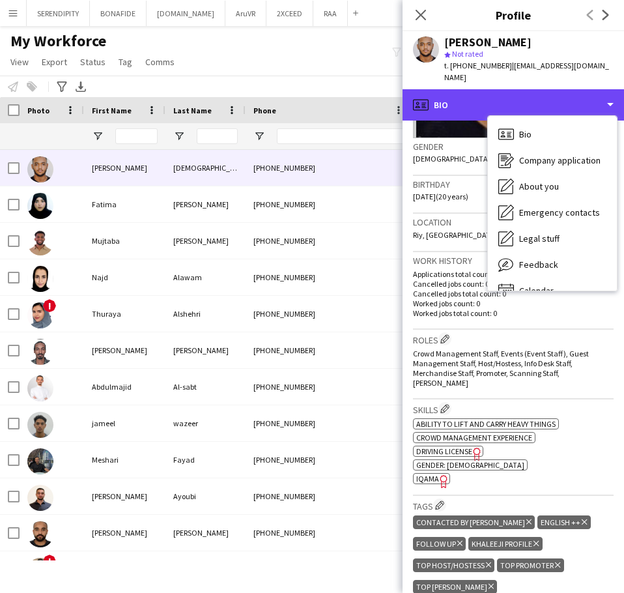
scroll to position [196, 0]
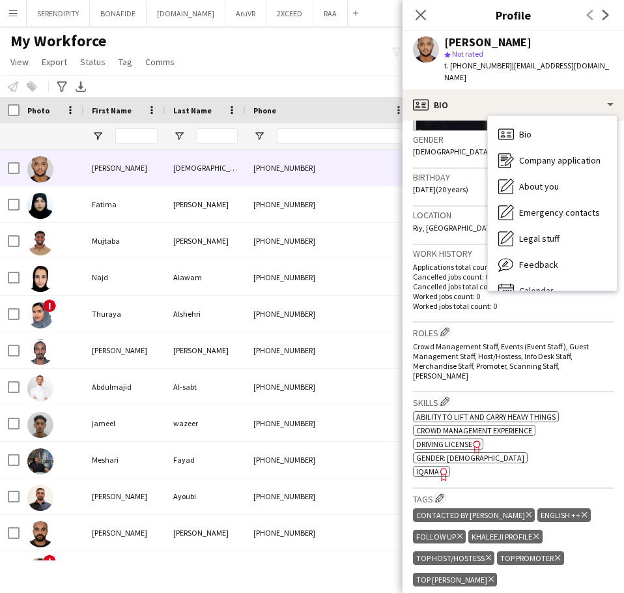
click at [439, 467] on icon "Freelancer has uploaded a photo validation of skill. Click to see" at bounding box center [444, 474] width 14 height 14
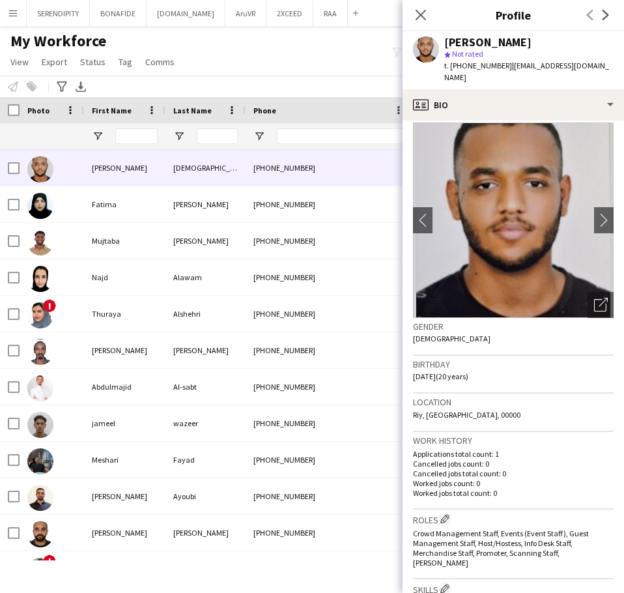
scroll to position [0, 0]
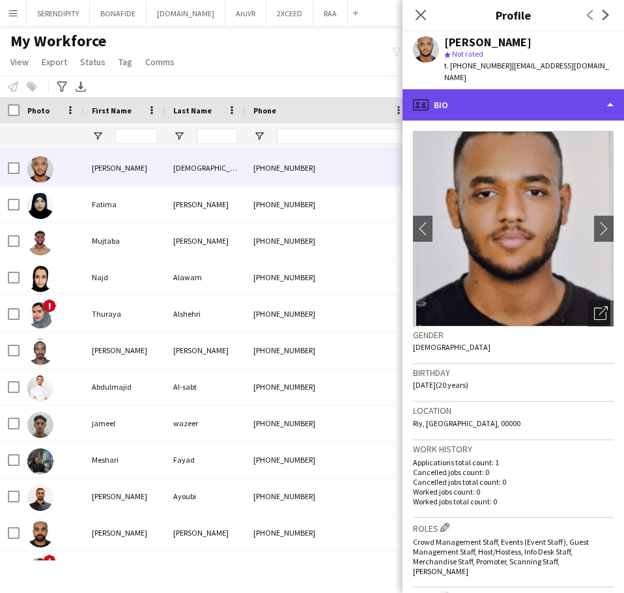
click at [531, 94] on div "profile Bio" at bounding box center [514, 104] width 222 height 31
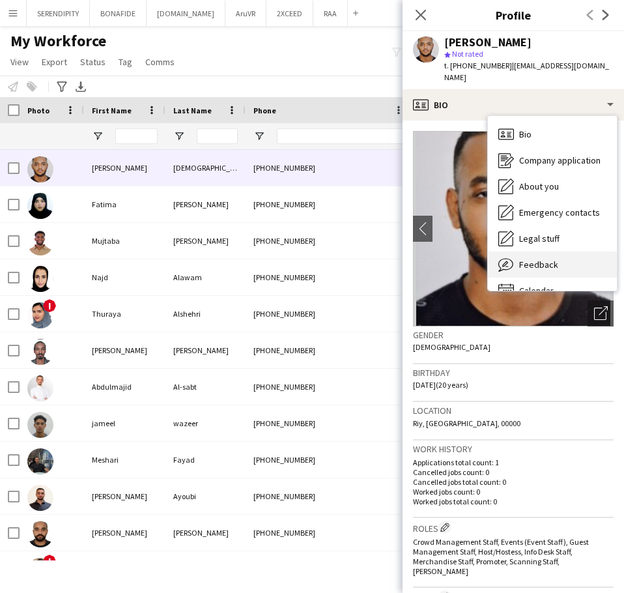
click at [566, 260] on div "Feedback Feedback" at bounding box center [552, 265] width 129 height 26
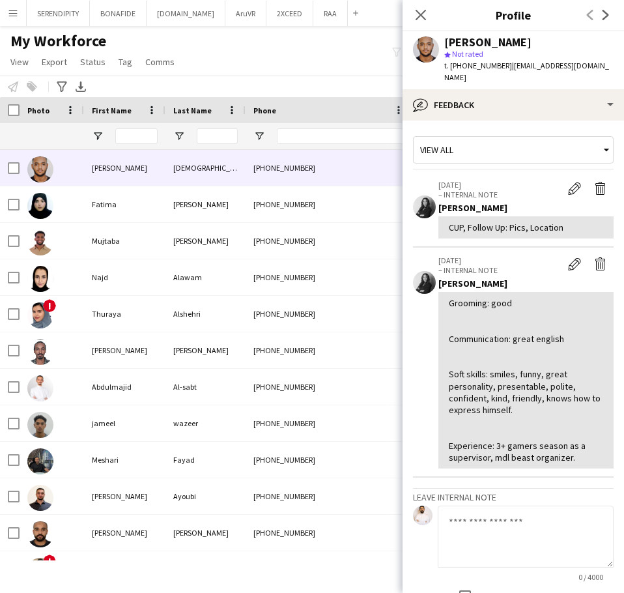
drag, startPoint x: 527, startPoint y: 534, endPoint x: 529, endPoint y: 525, distance: 9.9
click at [526, 532] on textarea at bounding box center [526, 537] width 176 height 62
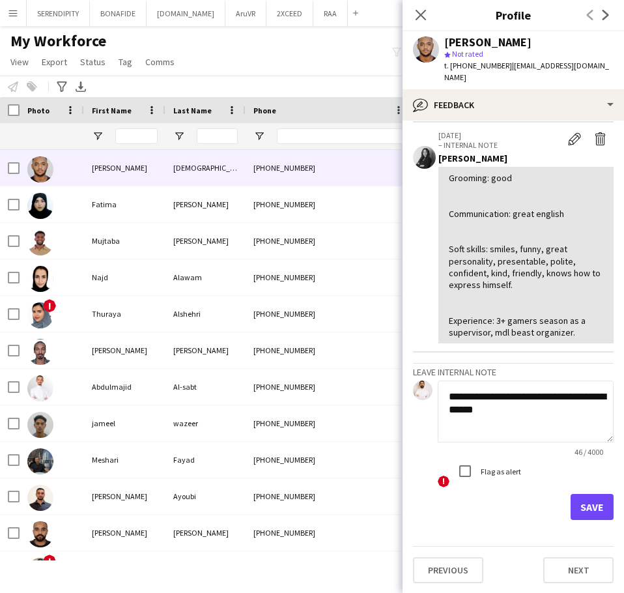
scroll to position [126, 0]
type textarea "**********"
click at [586, 505] on button "Save" at bounding box center [592, 506] width 43 height 26
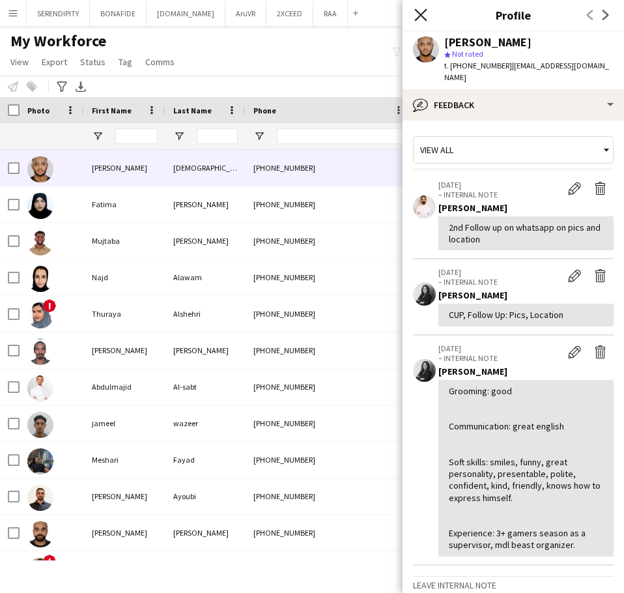
click at [421, 13] on icon "Close pop-in" at bounding box center [421, 14] width 12 height 12
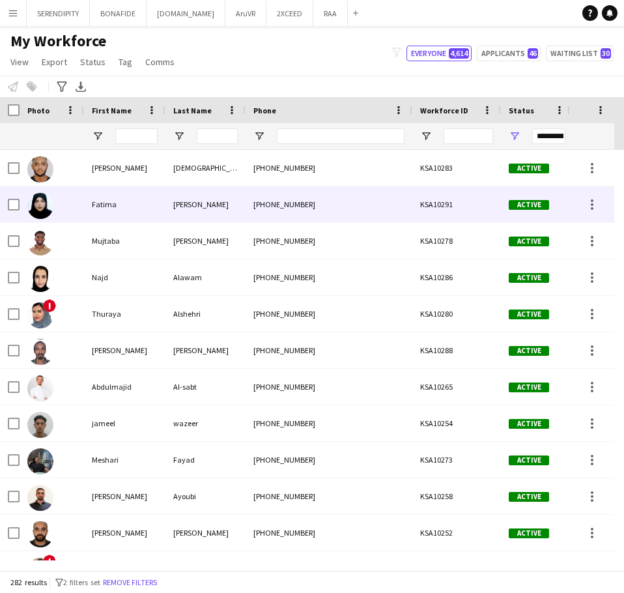
click at [369, 205] on div "[PHONE_NUMBER]" at bounding box center [329, 204] width 167 height 36
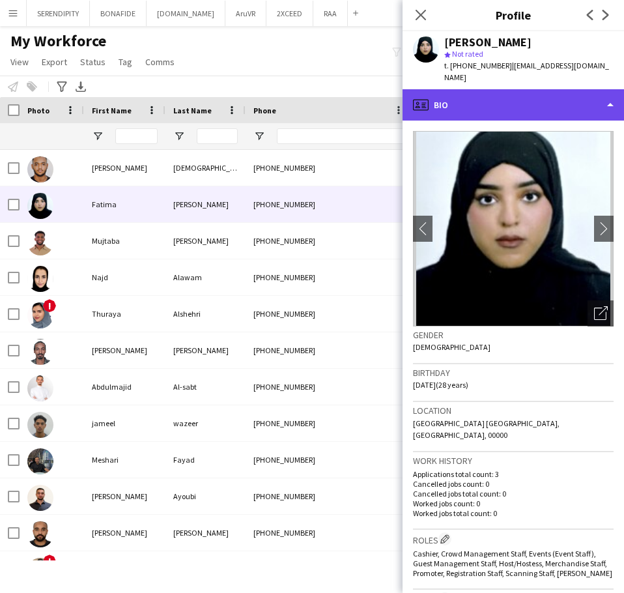
click at [534, 93] on div "profile Bio" at bounding box center [514, 104] width 222 height 31
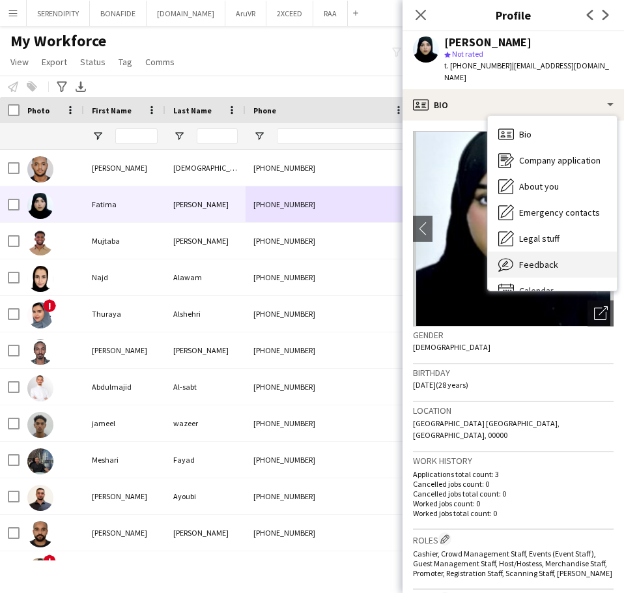
click at [583, 257] on div "Feedback Feedback" at bounding box center [552, 265] width 129 height 26
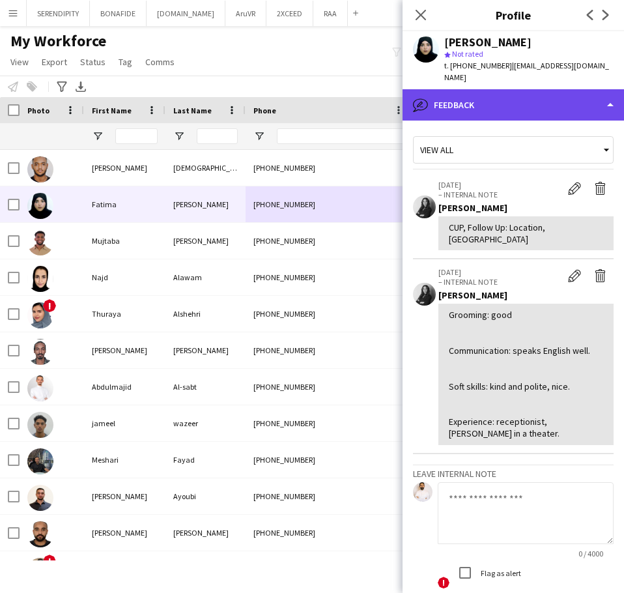
click at [544, 93] on div "bubble-pencil Feedback" at bounding box center [514, 104] width 222 height 31
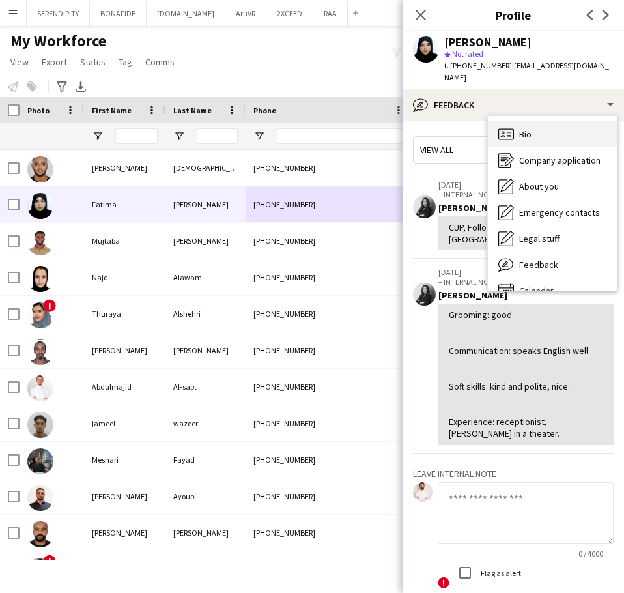
click at [549, 121] on div "Bio Bio" at bounding box center [552, 134] width 129 height 26
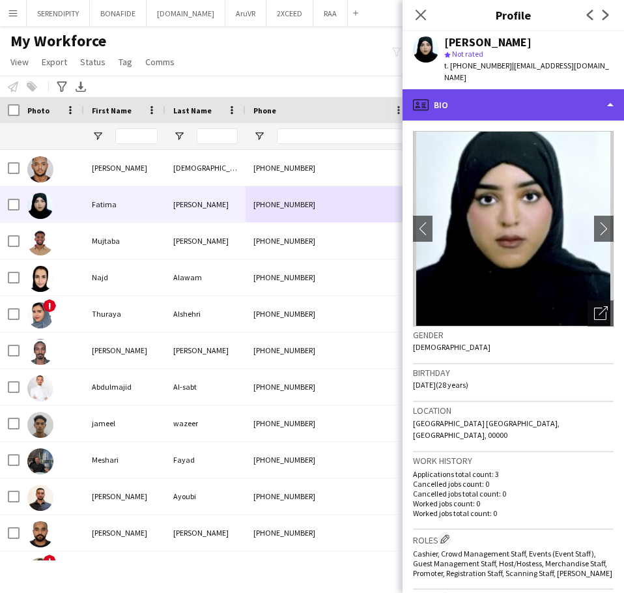
click at [531, 89] on div "profile Bio" at bounding box center [514, 104] width 222 height 31
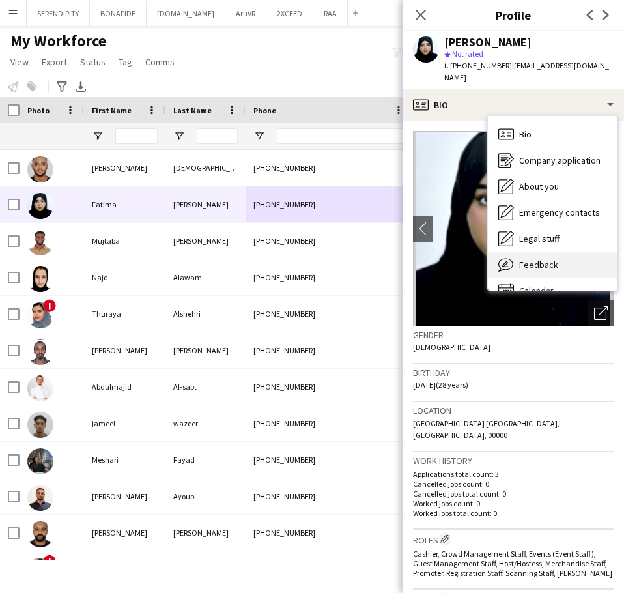
click at [576, 252] on div "Feedback Feedback" at bounding box center [552, 265] width 129 height 26
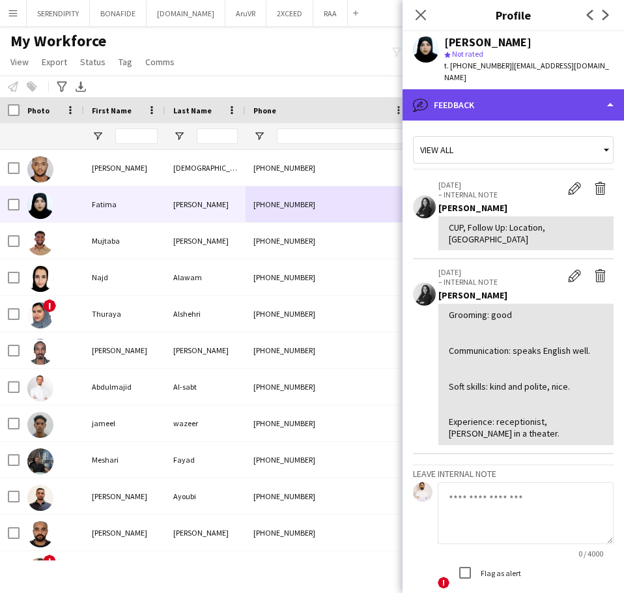
click at [544, 89] on div "bubble-pencil Feedback" at bounding box center [514, 104] width 222 height 31
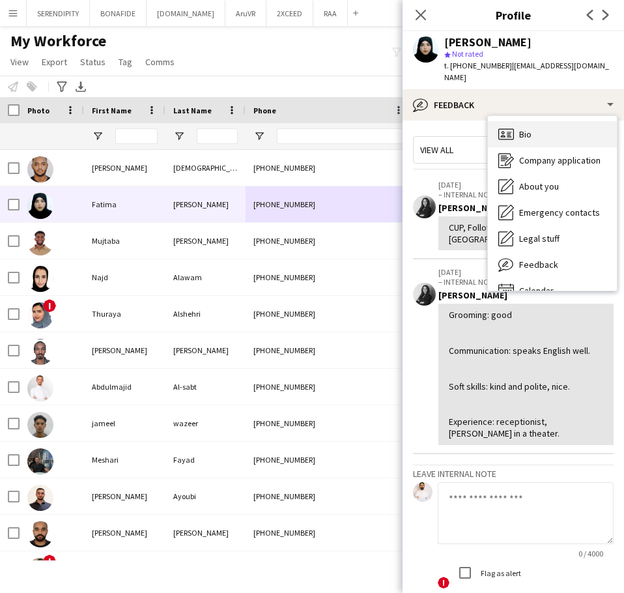
click at [549, 126] on div "Bio Bio" at bounding box center [552, 134] width 129 height 26
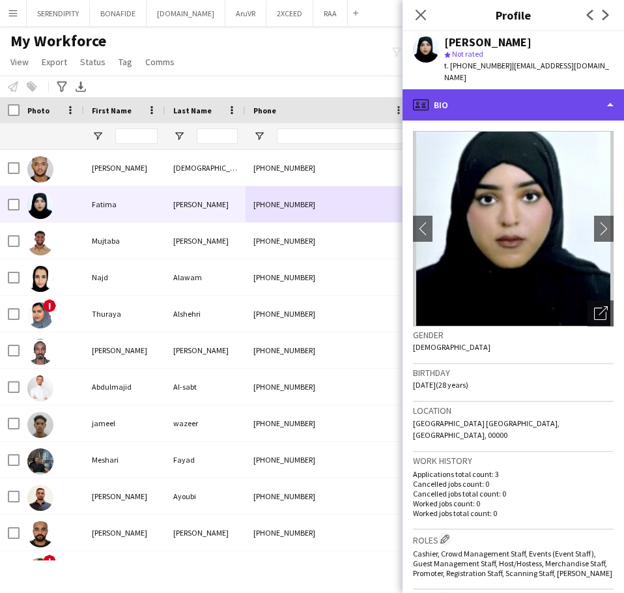
click at [537, 93] on div "profile Bio" at bounding box center [514, 104] width 222 height 31
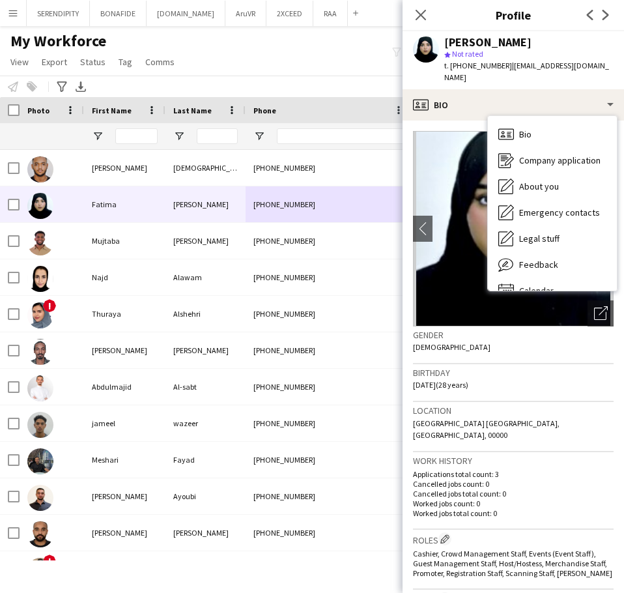
click at [561, 340] on div "Gender Female" at bounding box center [513, 346] width 201 height 38
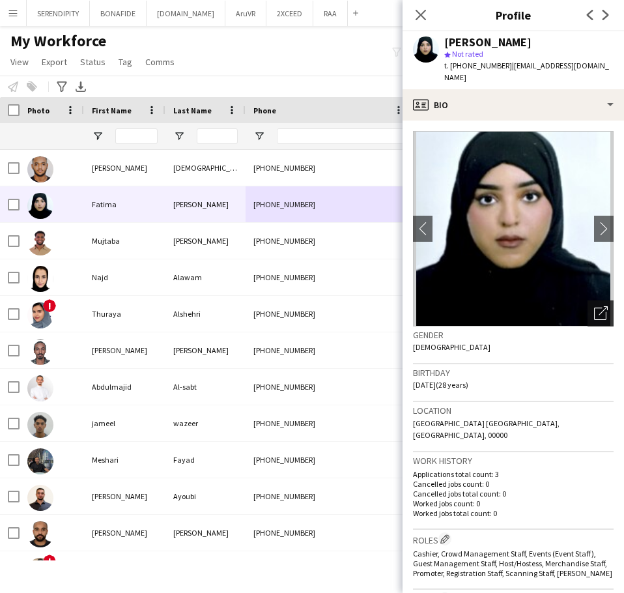
click at [594, 306] on icon "Open photos pop-in" at bounding box center [601, 313] width 14 height 14
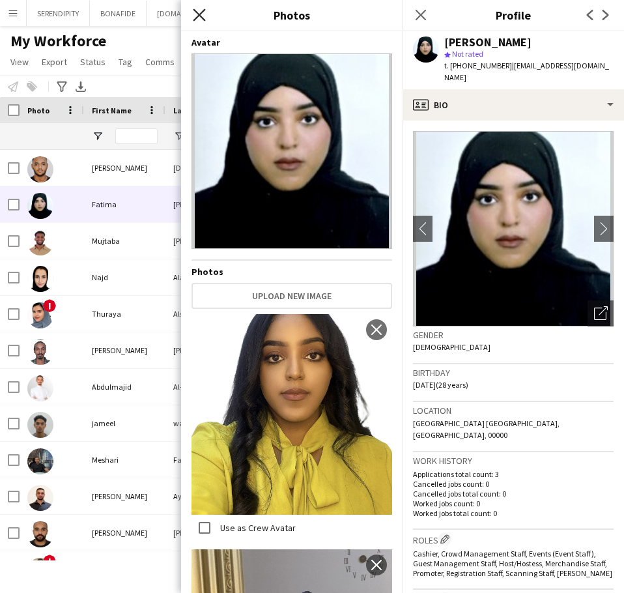
click at [199, 14] on icon at bounding box center [199, 14] width 12 height 12
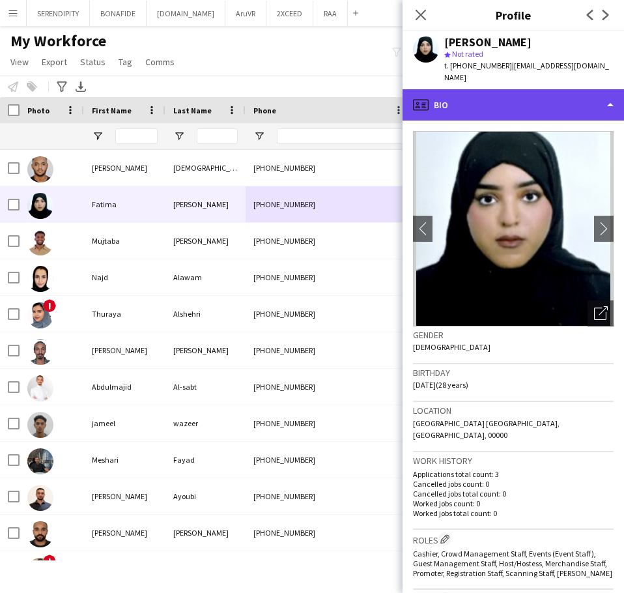
click at [536, 95] on div "profile Bio" at bounding box center [514, 104] width 222 height 31
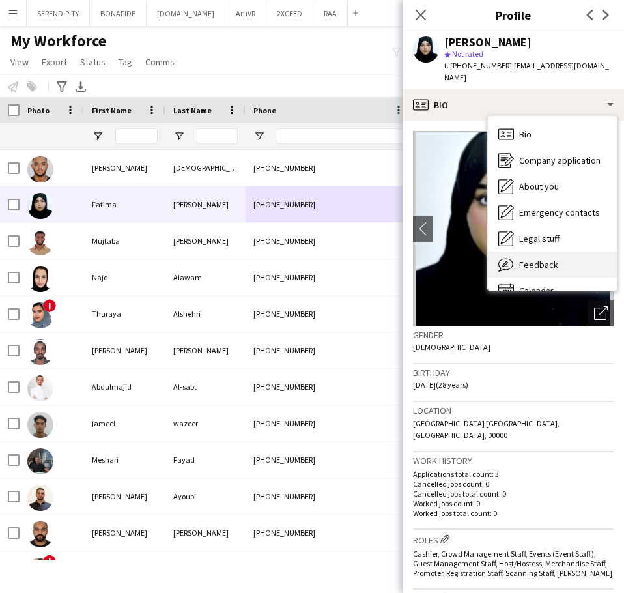
click at [570, 255] on div "Feedback Feedback" at bounding box center [552, 265] width 129 height 26
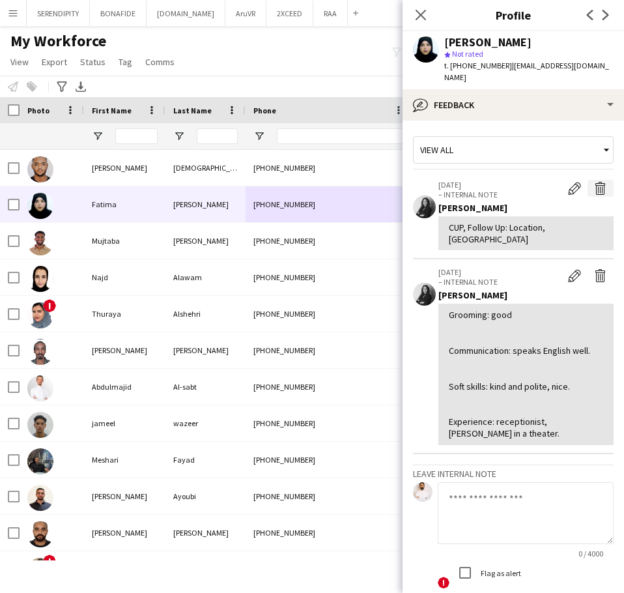
click at [594, 182] on app-icon "Delete internal note" at bounding box center [600, 188] width 13 height 13
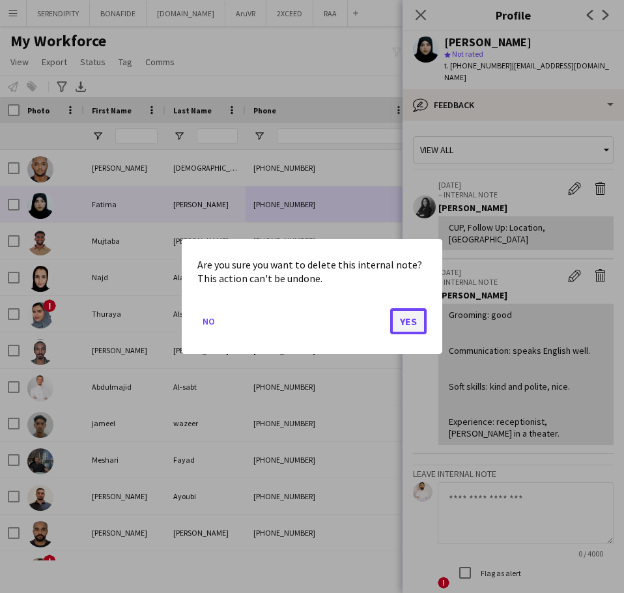
click at [413, 324] on button "Yes" at bounding box center [408, 321] width 36 height 26
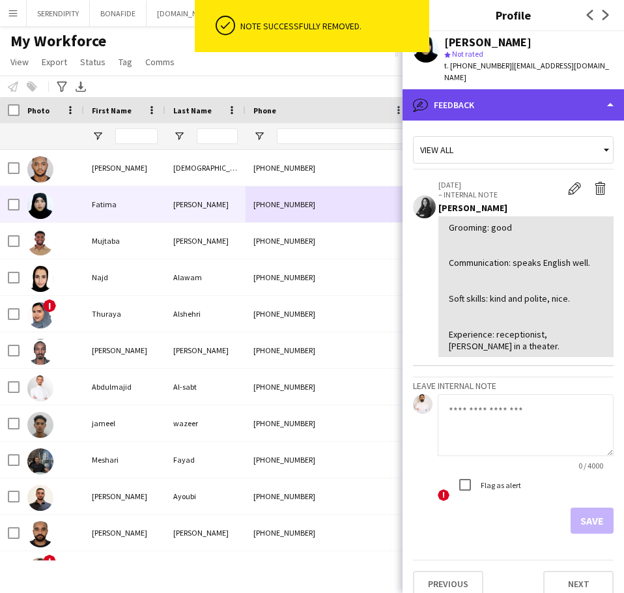
click at [520, 89] on div "bubble-pencil Feedback" at bounding box center [514, 104] width 222 height 31
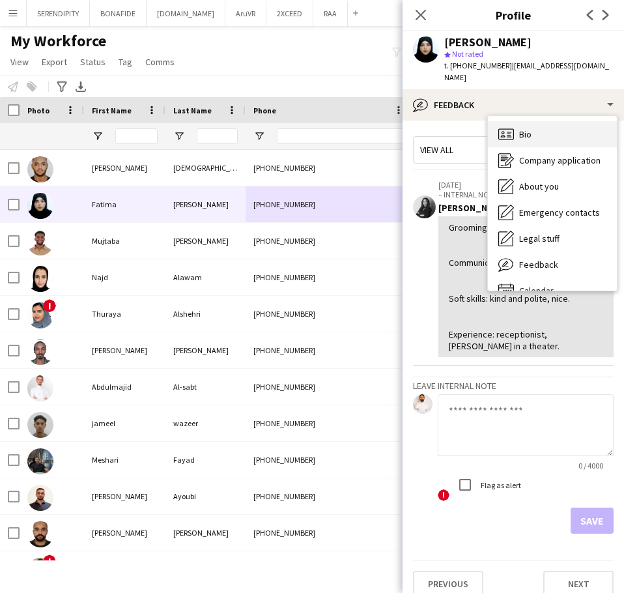
click at [552, 126] on div "Bio Bio" at bounding box center [552, 134] width 129 height 26
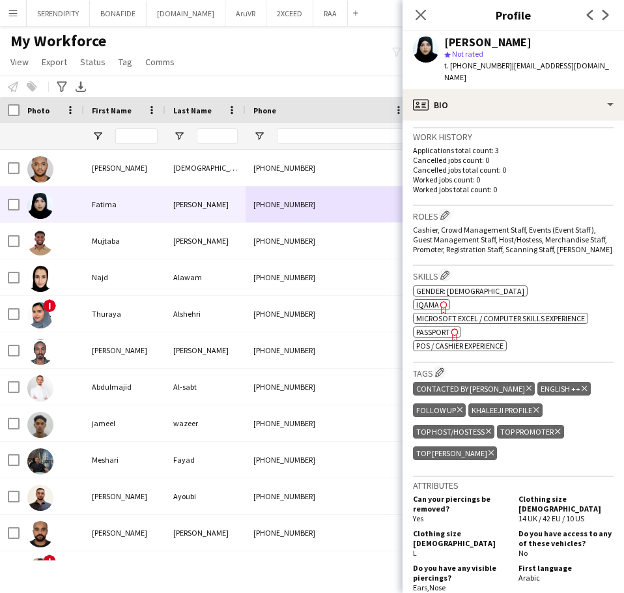
scroll to position [326, 0]
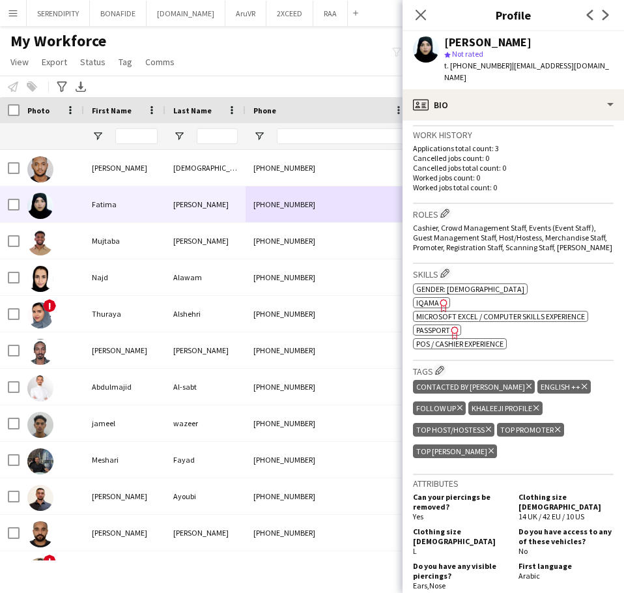
click at [459, 404] on icon "Delete tag" at bounding box center [460, 408] width 5 height 8
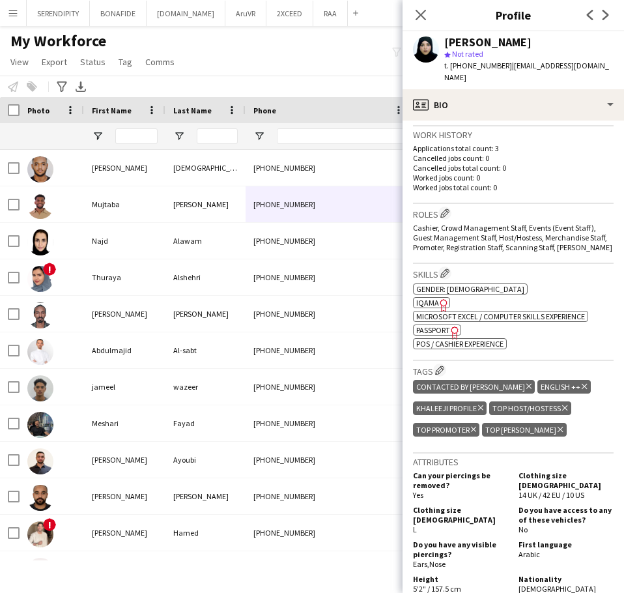
click at [527, 384] on icon at bounding box center [529, 386] width 5 height 5
click at [420, 9] on icon "Close pop-in" at bounding box center [421, 14] width 12 height 12
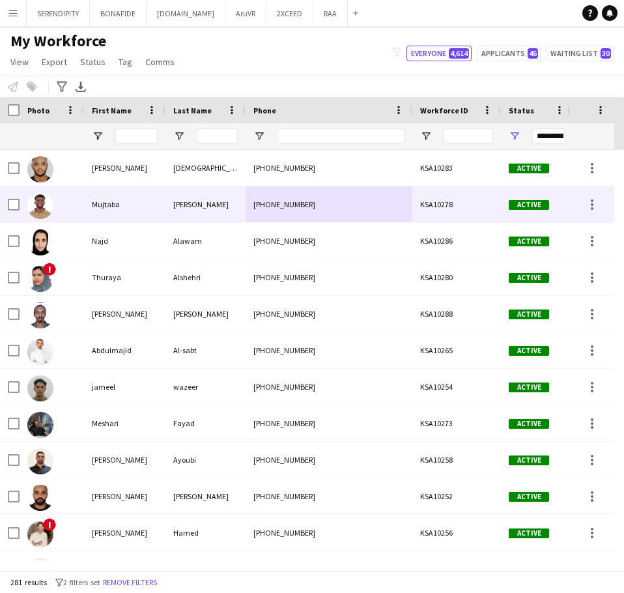
click at [328, 211] on div "[PHONE_NUMBER]" at bounding box center [329, 204] width 167 height 36
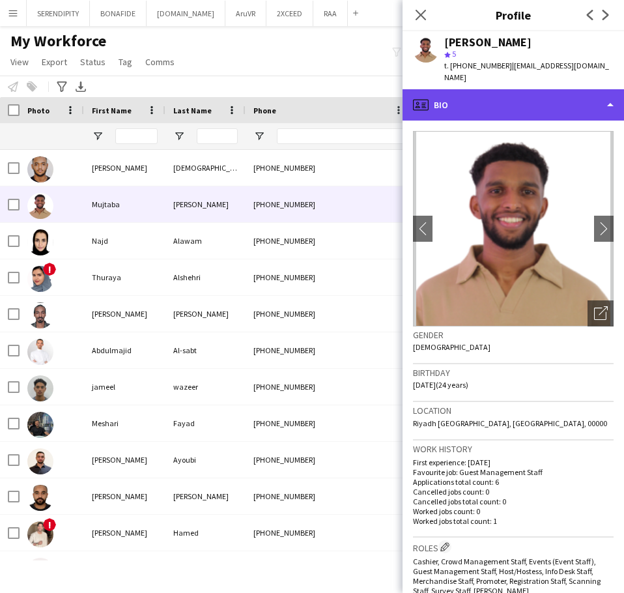
click at [514, 89] on div "profile Bio" at bounding box center [514, 104] width 222 height 31
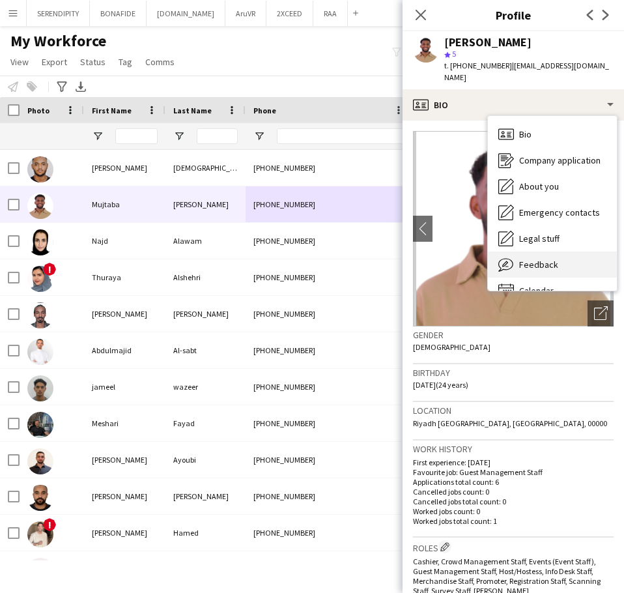
click at [559, 252] on div "Feedback Feedback" at bounding box center [552, 265] width 129 height 26
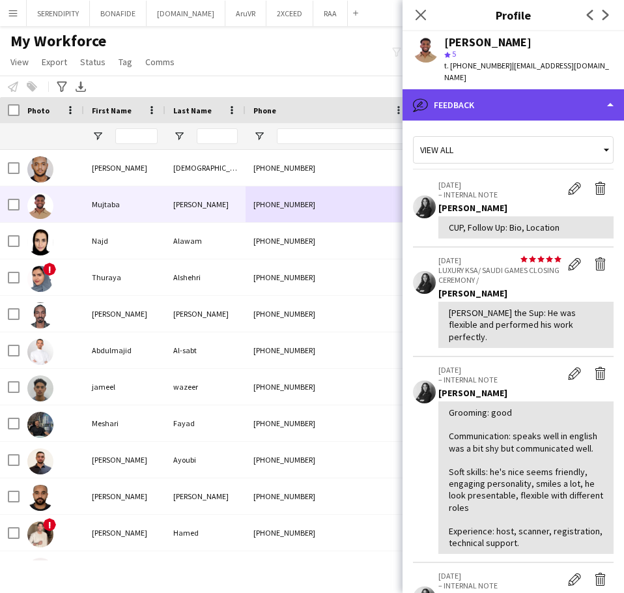
click at [534, 95] on div "bubble-pencil Feedback" at bounding box center [514, 104] width 222 height 31
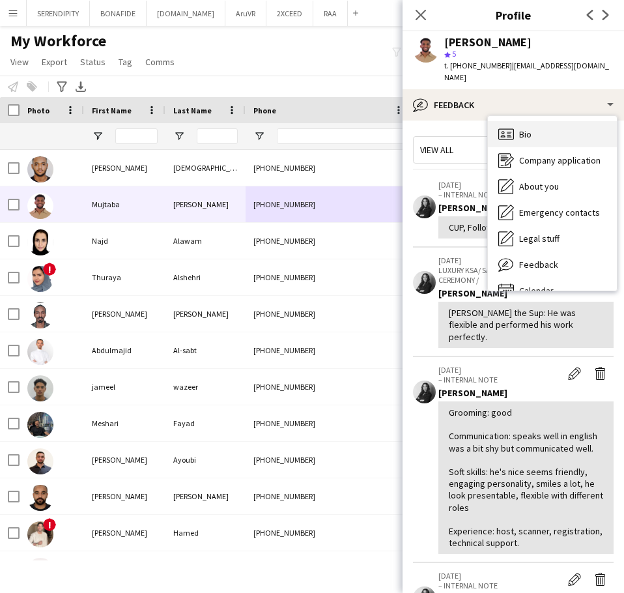
click at [542, 121] on div "Bio Bio" at bounding box center [552, 134] width 129 height 26
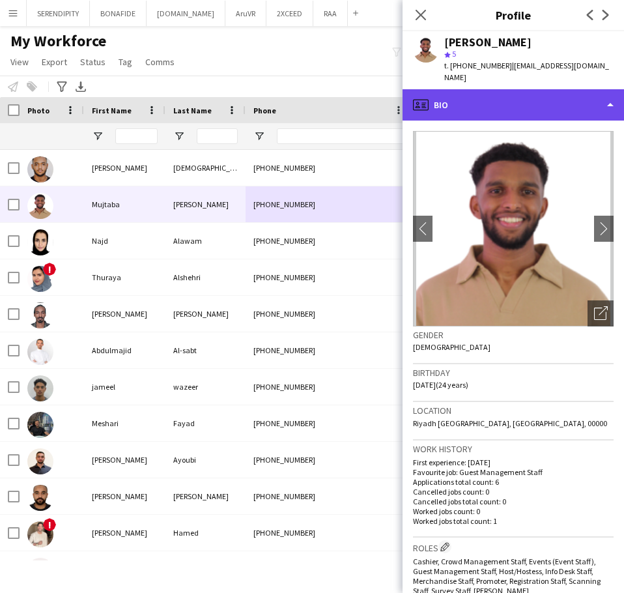
click at [516, 92] on div "profile Bio" at bounding box center [514, 104] width 222 height 31
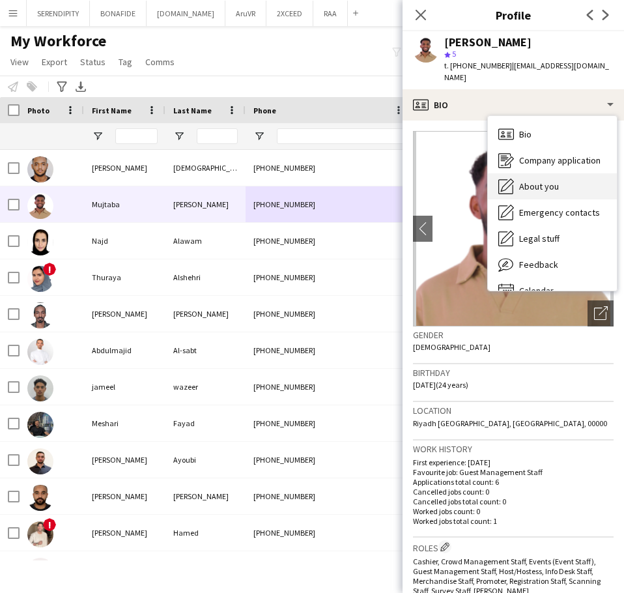
click at [557, 181] on span "About you" at bounding box center [539, 187] width 40 height 12
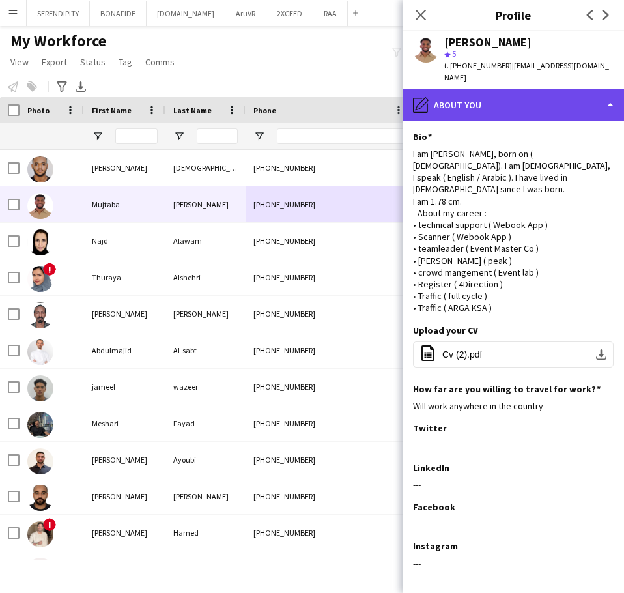
click at [512, 89] on div "pencil4 About you" at bounding box center [514, 104] width 222 height 31
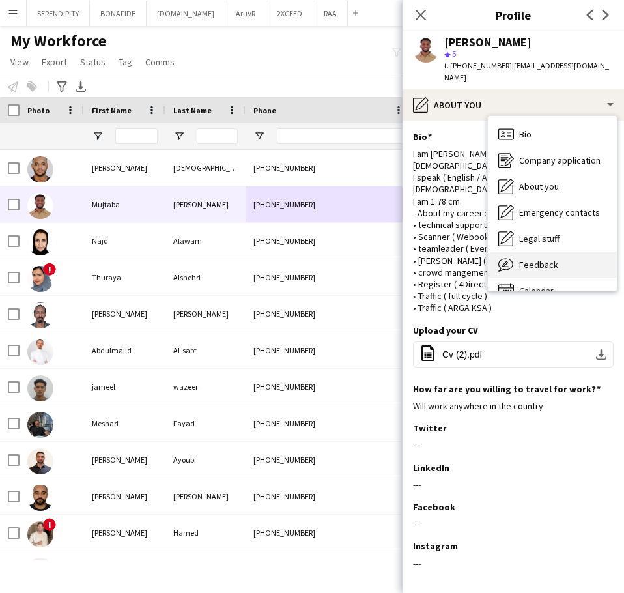
click at [571, 255] on div "Feedback Feedback" at bounding box center [552, 265] width 129 height 26
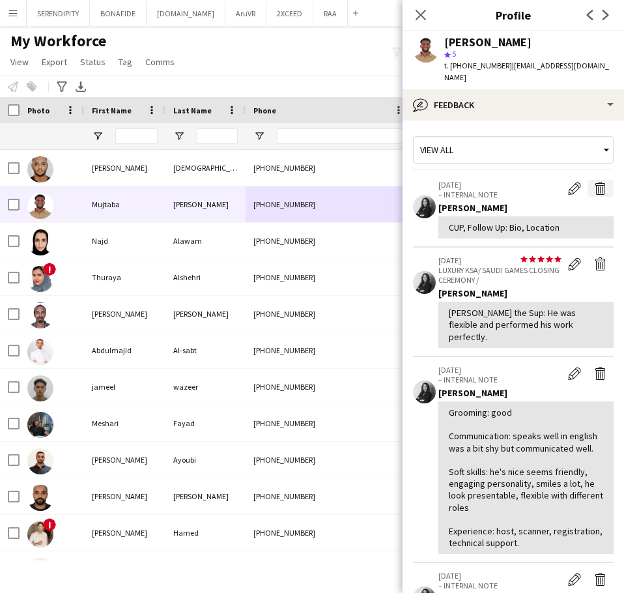
click at [594, 182] on app-icon "Delete internal note" at bounding box center [600, 188] width 13 height 13
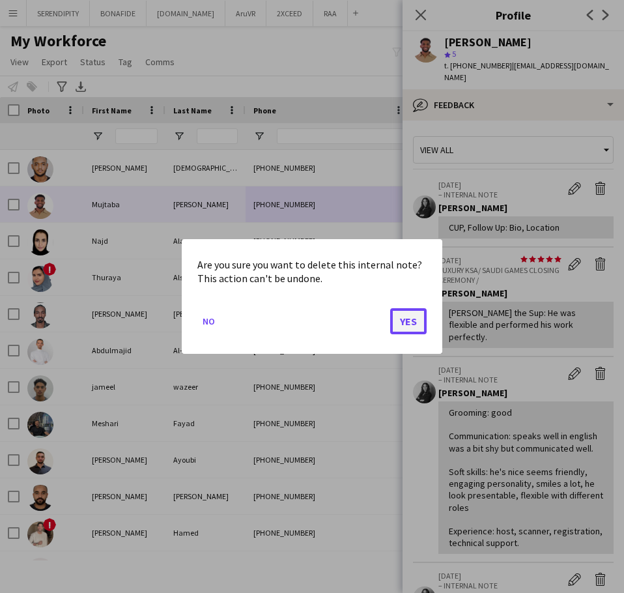
click at [408, 318] on button "Yes" at bounding box center [408, 321] width 36 height 26
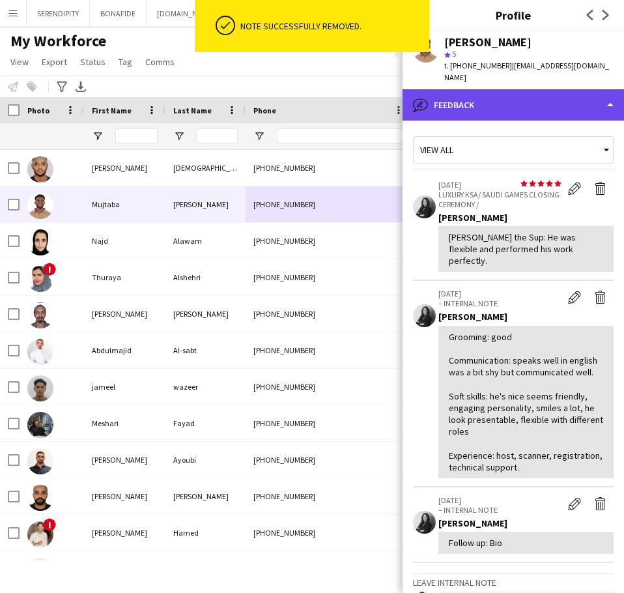
click at [523, 92] on div "bubble-pencil Feedback" at bounding box center [514, 104] width 222 height 31
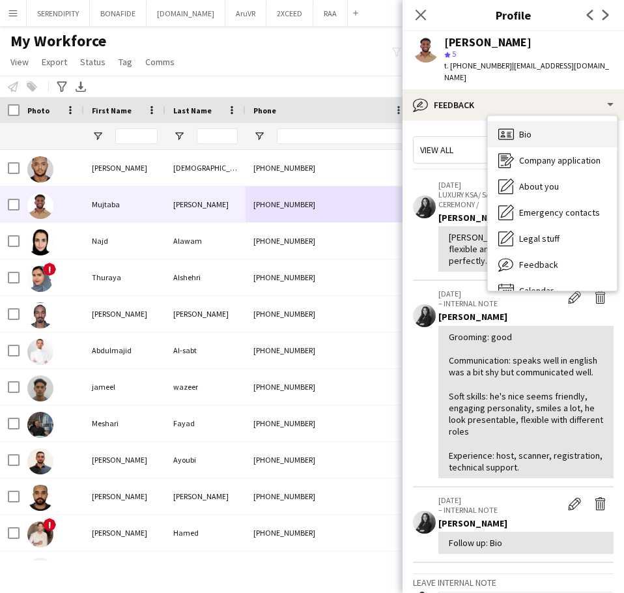
click at [547, 122] on div "Bio Bio" at bounding box center [552, 134] width 129 height 26
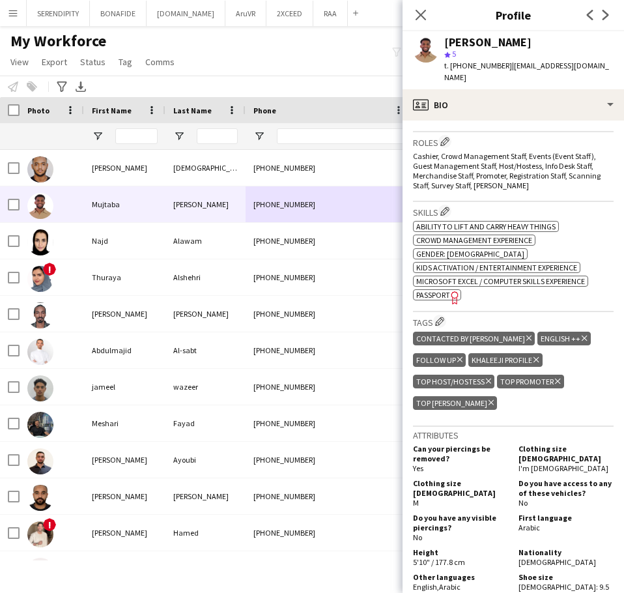
scroll to position [435, 0]
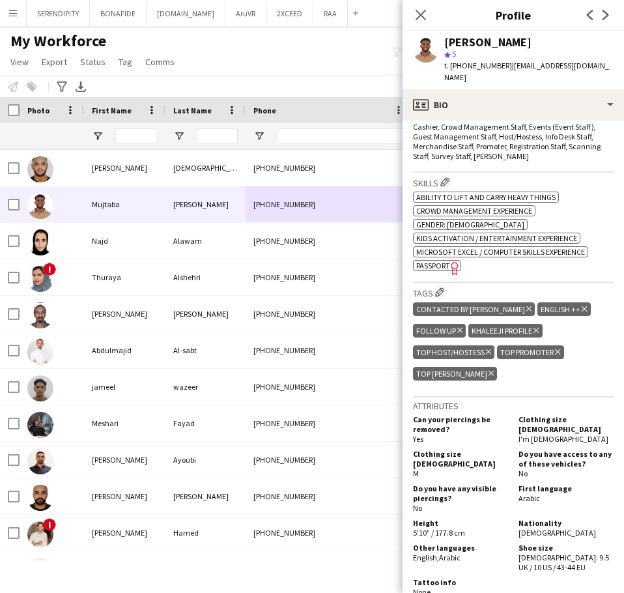
click at [459, 328] on icon at bounding box center [460, 330] width 5 height 5
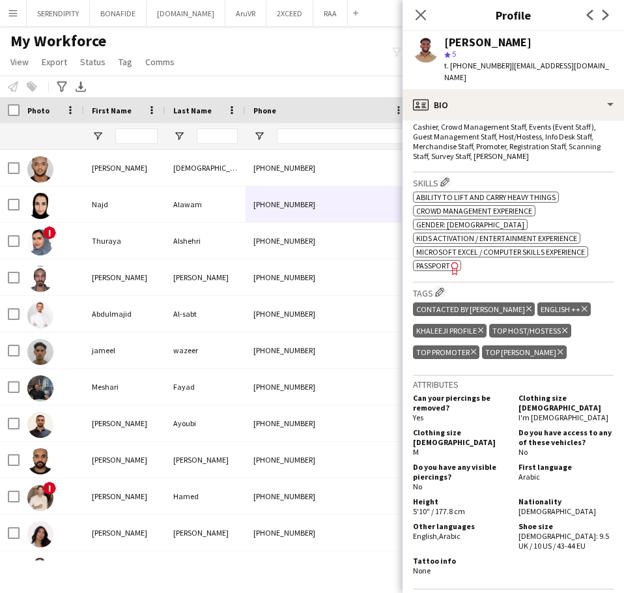
click at [527, 306] on icon at bounding box center [529, 308] width 5 height 5
click at [420, 14] on icon at bounding box center [421, 14] width 12 height 12
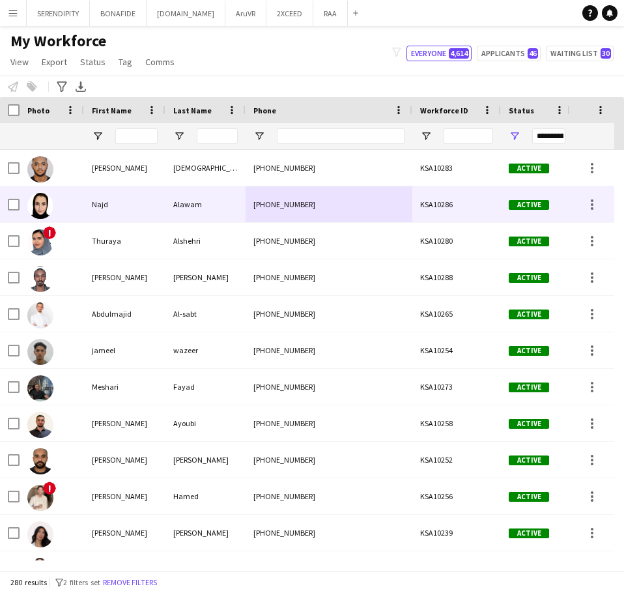
click at [364, 203] on div "[PHONE_NUMBER]" at bounding box center [329, 204] width 167 height 36
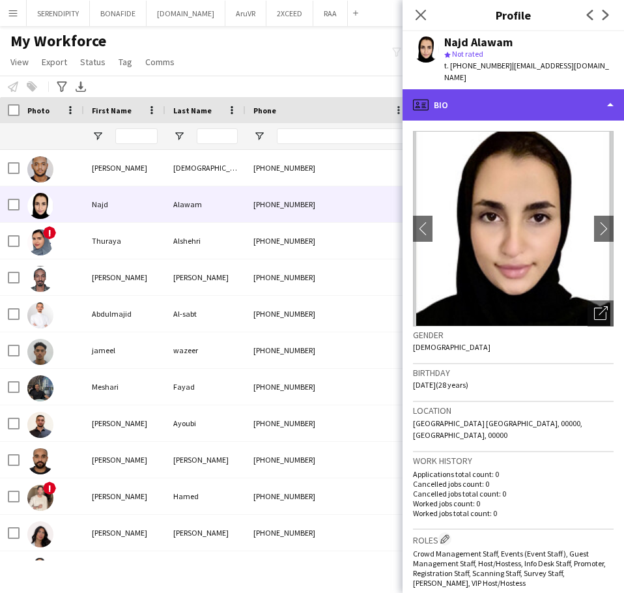
click at [567, 89] on div "profile Bio" at bounding box center [514, 104] width 222 height 31
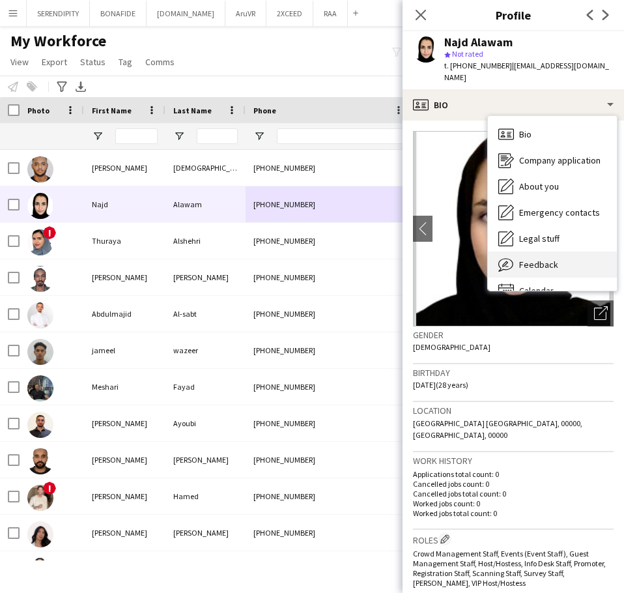
click at [576, 255] on div "Feedback Feedback" at bounding box center [552, 265] width 129 height 26
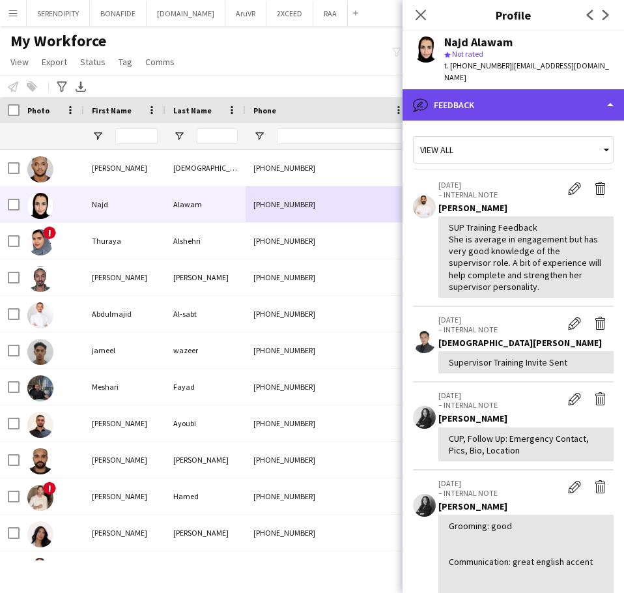
click at [521, 89] on div "bubble-pencil Feedback" at bounding box center [514, 104] width 222 height 31
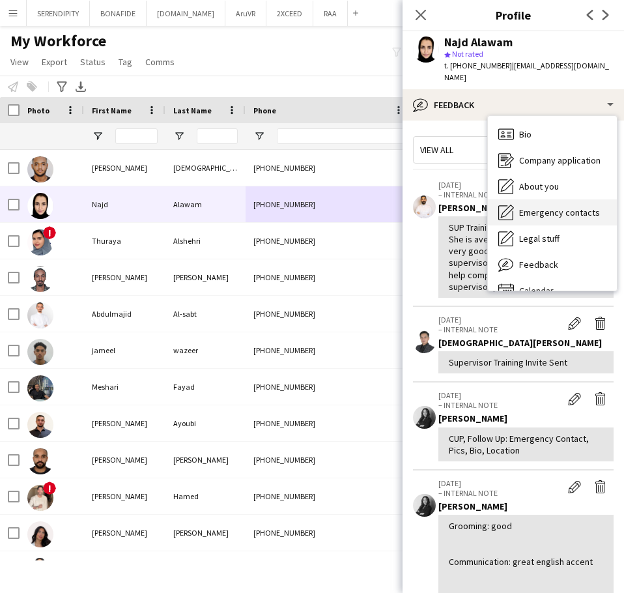
click at [568, 207] on div "Emergency contacts Emergency contacts" at bounding box center [552, 212] width 129 height 26
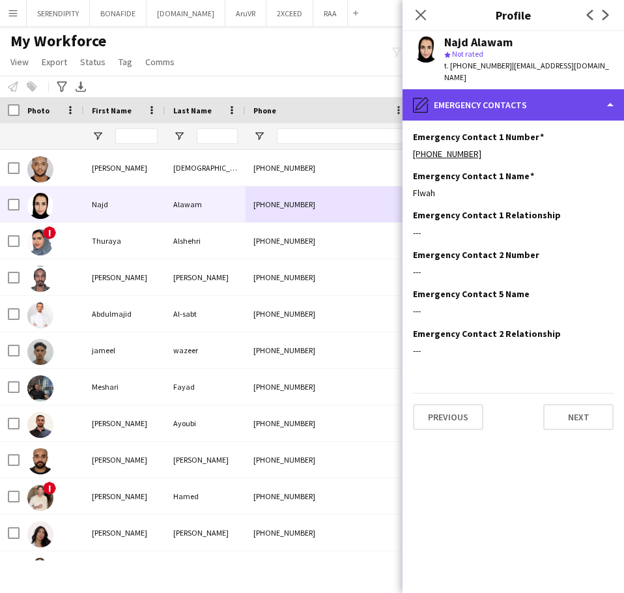
click at [529, 100] on div "pencil4 Emergency contacts" at bounding box center [514, 104] width 222 height 31
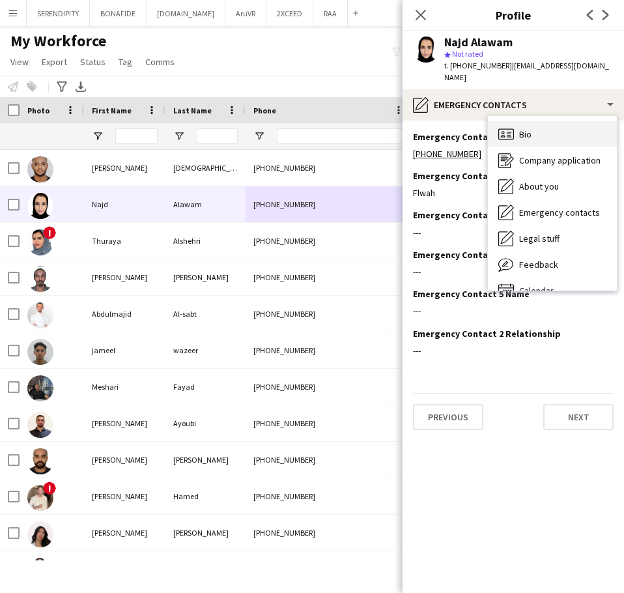
click at [543, 130] on div "Bio Bio" at bounding box center [552, 134] width 129 height 26
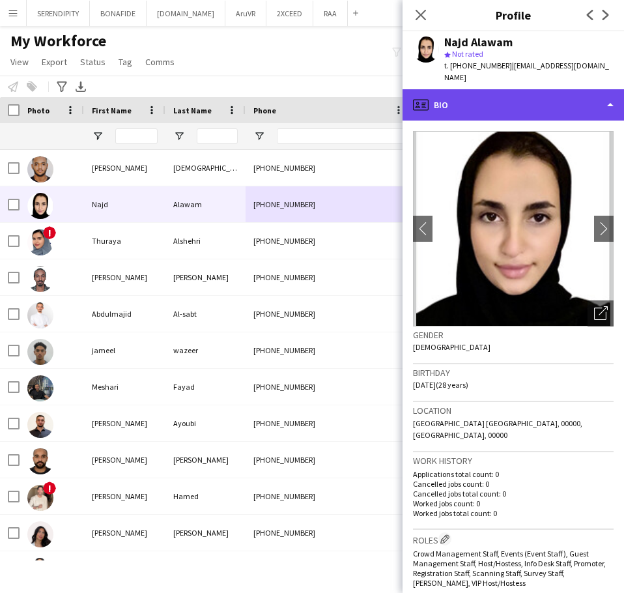
click at [534, 97] on div "profile Bio" at bounding box center [514, 104] width 222 height 31
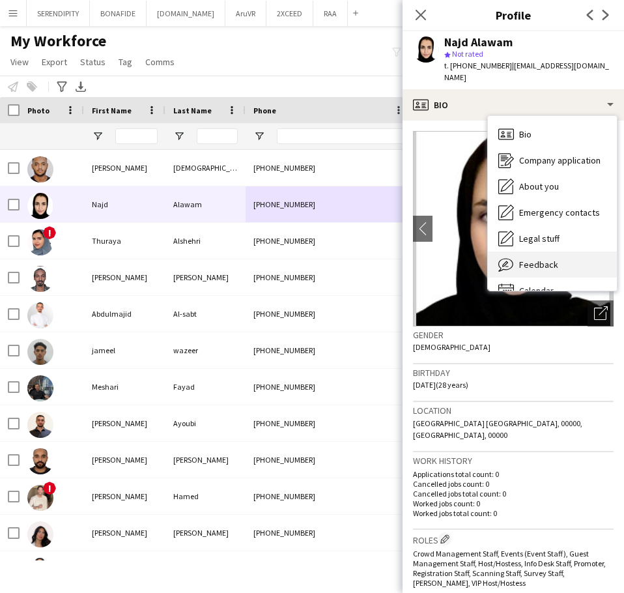
click at [576, 252] on div "Feedback Feedback" at bounding box center [552, 265] width 129 height 26
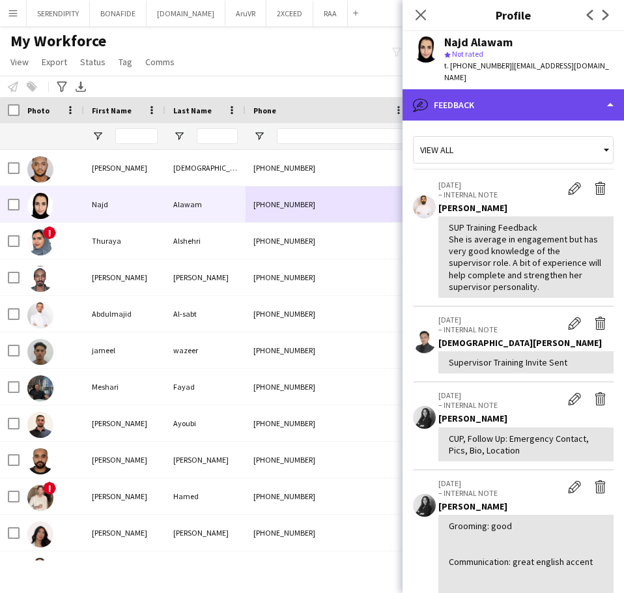
click at [523, 93] on div "bubble-pencil Feedback" at bounding box center [514, 104] width 222 height 31
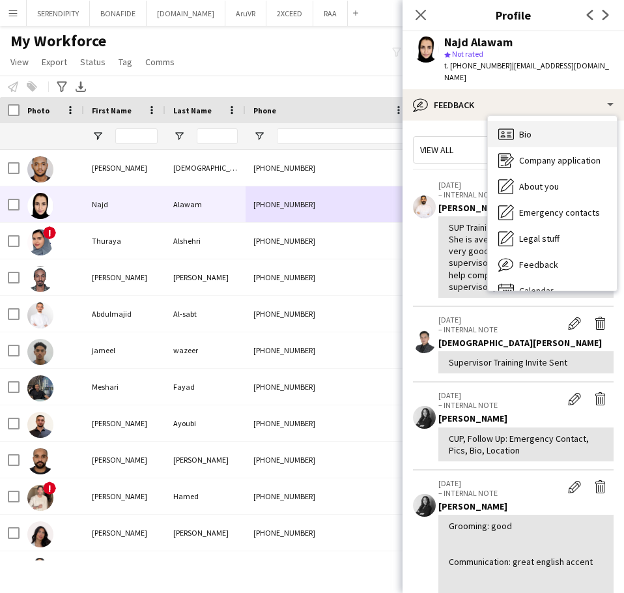
click at [540, 126] on div "Bio Bio" at bounding box center [552, 134] width 129 height 26
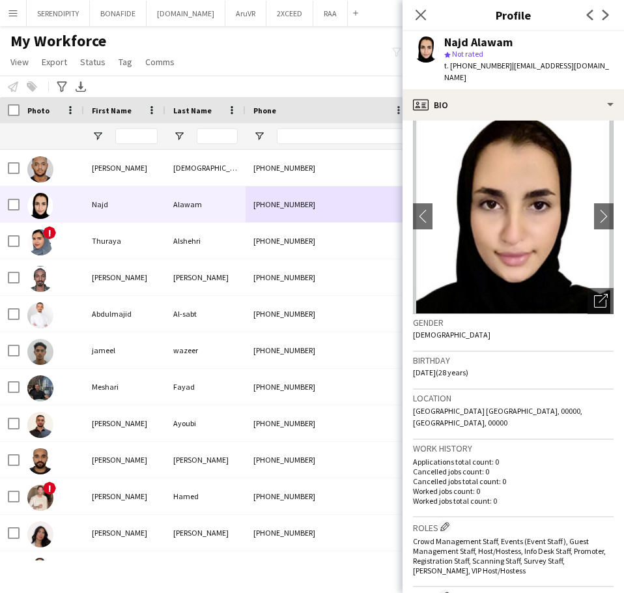
scroll to position [0, 0]
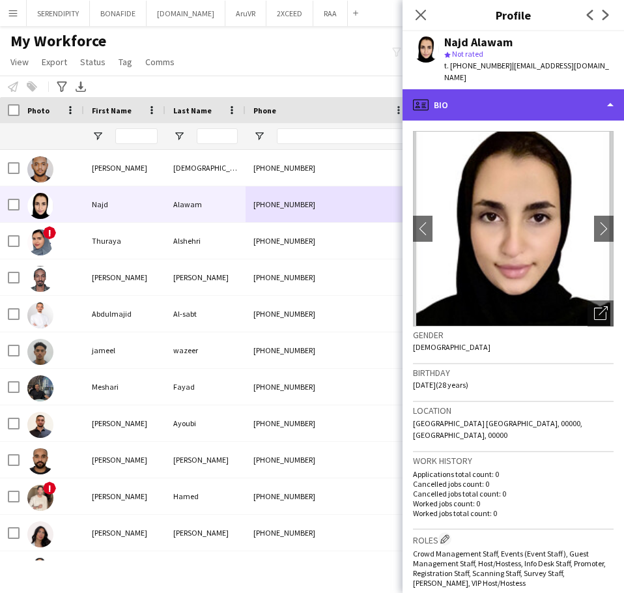
click at [525, 89] on div "profile Bio" at bounding box center [514, 104] width 222 height 31
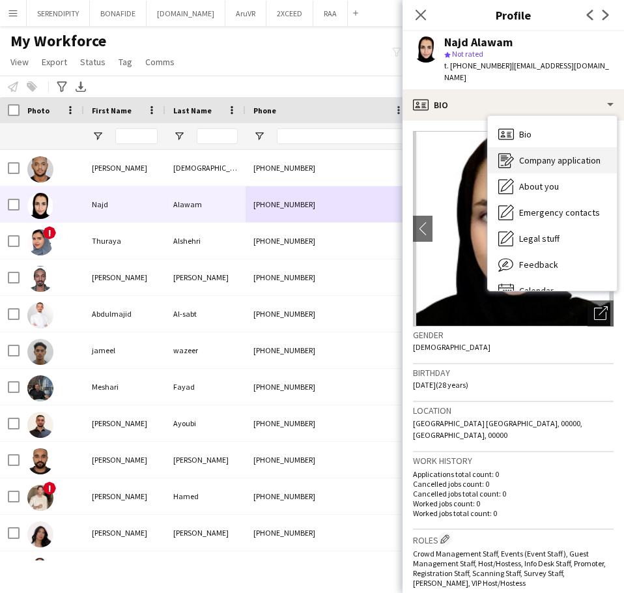
click at [566, 154] on span "Company application" at bounding box center [559, 160] width 81 height 12
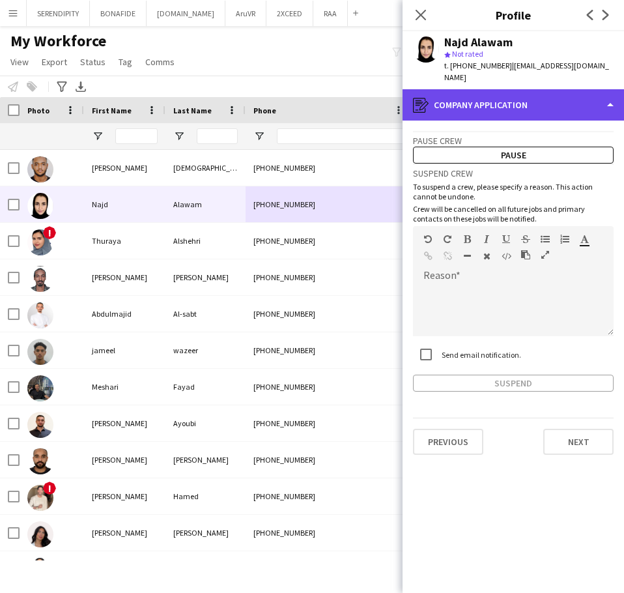
click at [541, 93] on div "register Company application" at bounding box center [514, 104] width 222 height 31
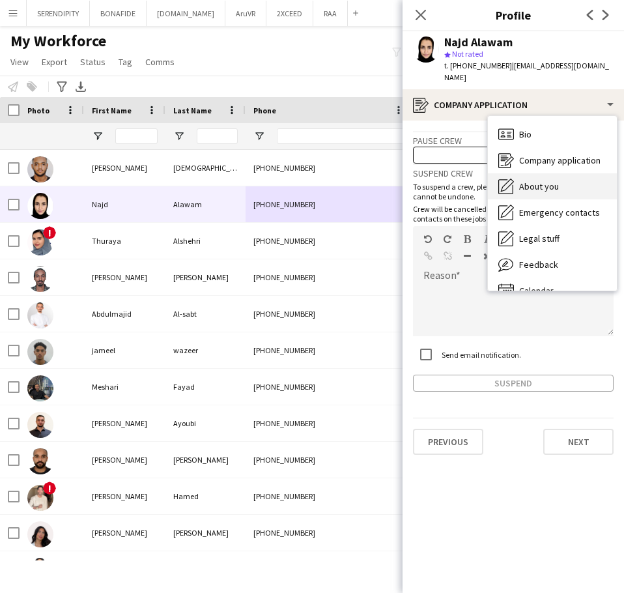
click at [569, 177] on div "About you About you" at bounding box center [552, 186] width 129 height 26
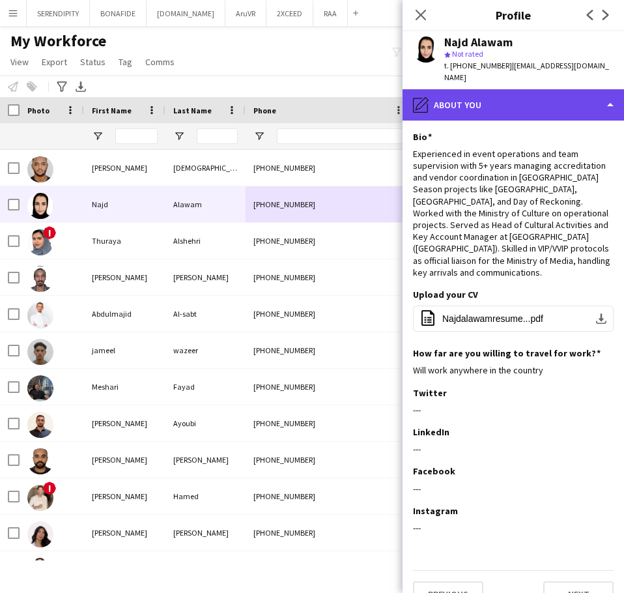
click at [506, 89] on div "pencil4 About you" at bounding box center [514, 104] width 222 height 31
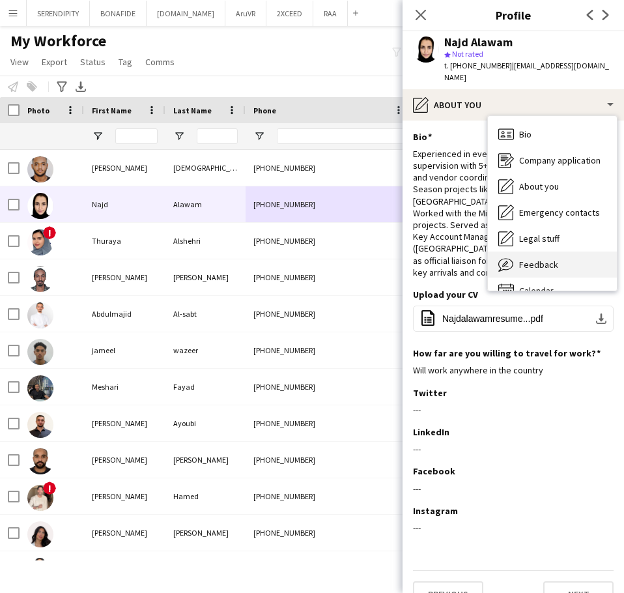
click at [570, 252] on div "Feedback Feedback" at bounding box center [552, 265] width 129 height 26
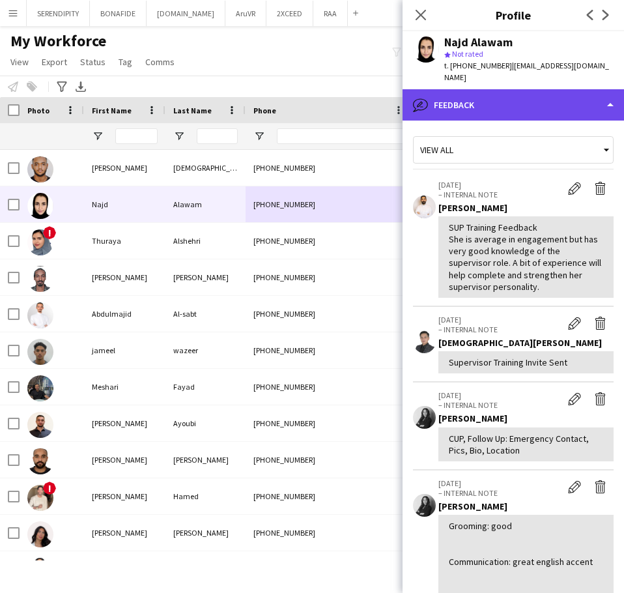
click at [547, 89] on div "bubble-pencil Feedback" at bounding box center [514, 104] width 222 height 31
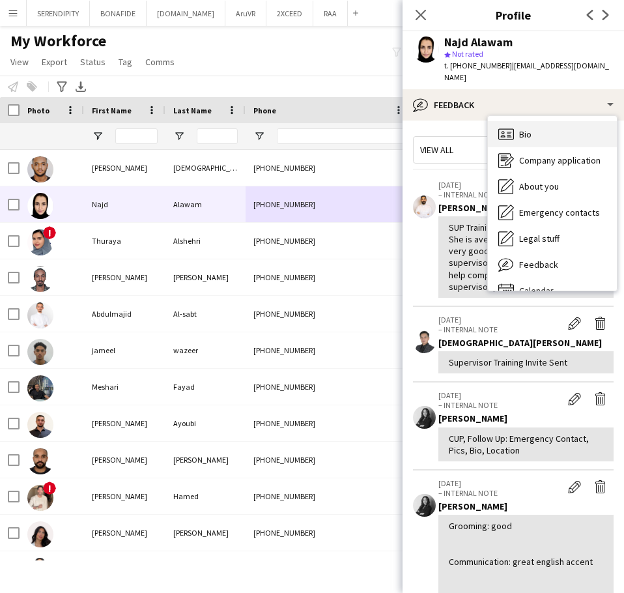
click at [554, 125] on div "Bio Bio" at bounding box center [552, 134] width 129 height 26
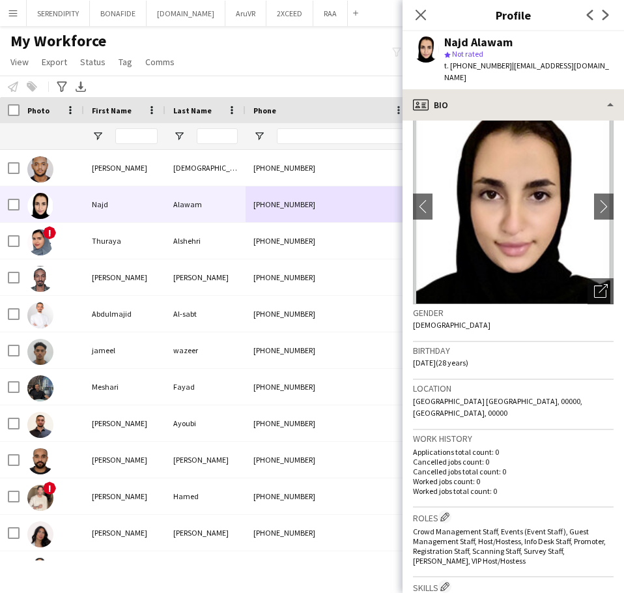
scroll to position [22, 0]
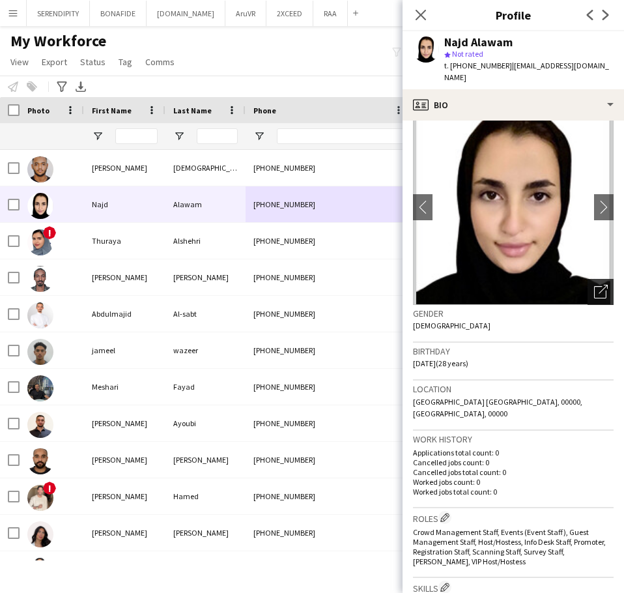
click at [594, 285] on icon "Open photos pop-in" at bounding box center [601, 292] width 14 height 14
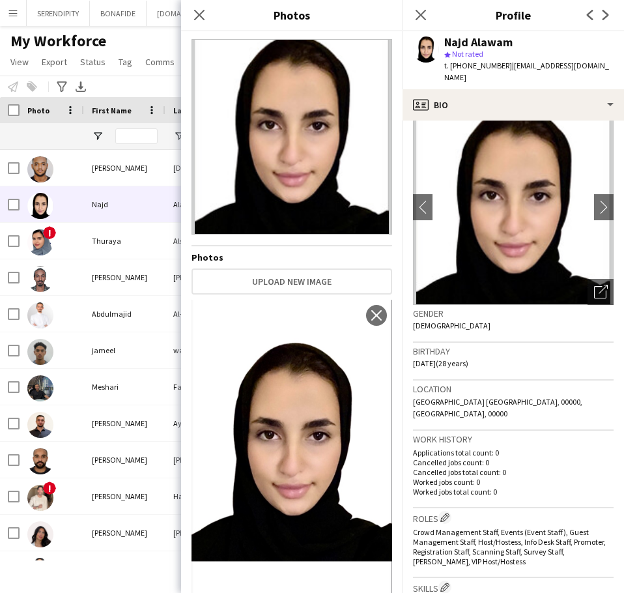
scroll to position [0, 0]
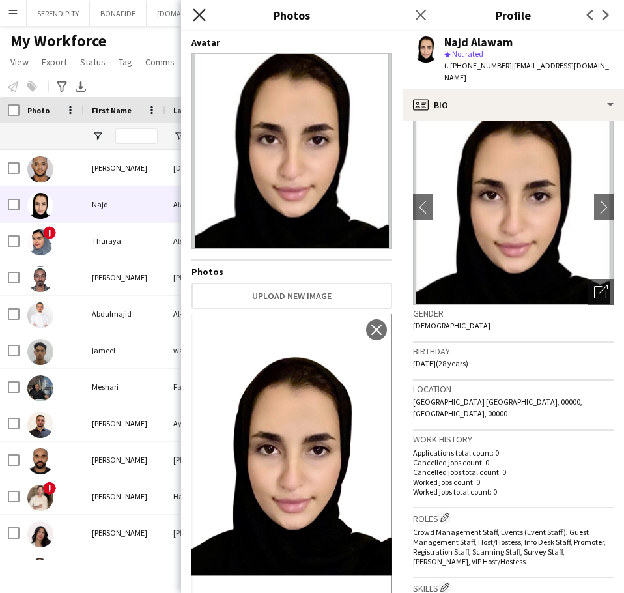
click at [201, 10] on icon "Close pop-in" at bounding box center [199, 14] width 12 height 12
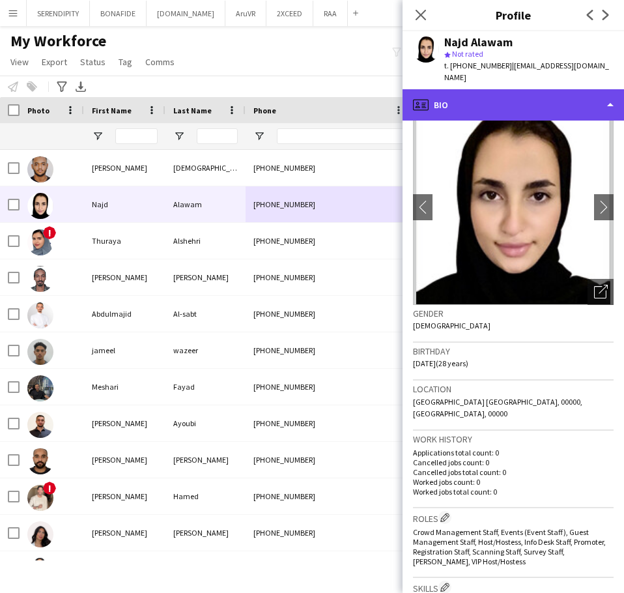
click at [548, 89] on div "profile Bio" at bounding box center [514, 104] width 222 height 31
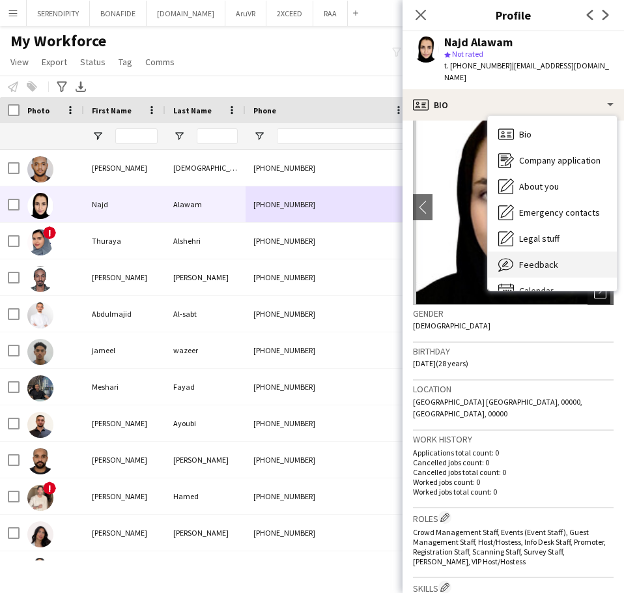
click at [570, 252] on div "Feedback Feedback" at bounding box center [552, 265] width 129 height 26
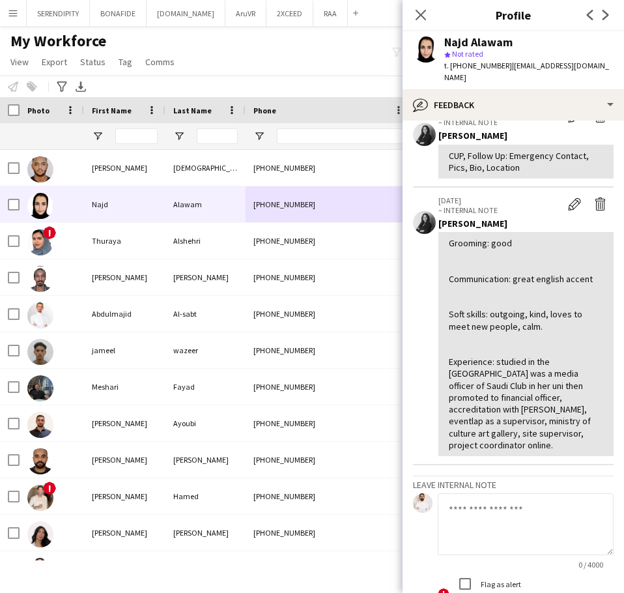
scroll to position [370, 0]
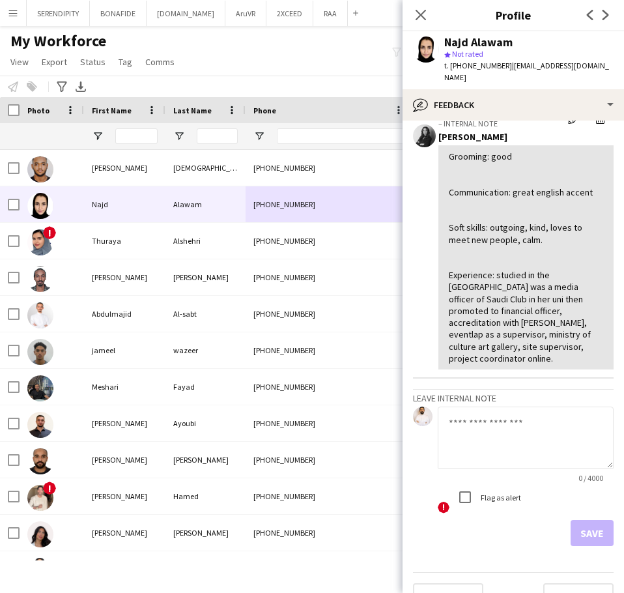
click at [488, 422] on textarea at bounding box center [526, 438] width 176 height 62
type textarea "**********"
click at [589, 520] on button "Save" at bounding box center [592, 533] width 43 height 26
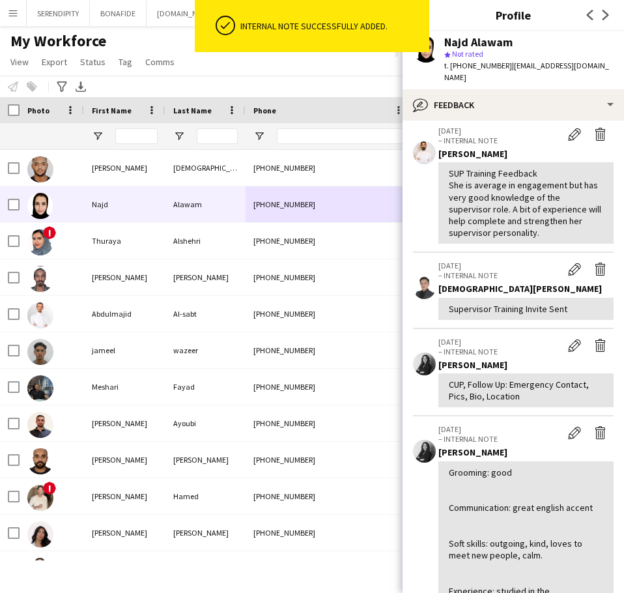
scroll to position [130, 0]
click at [594, 338] on app-icon "Delete internal note" at bounding box center [600, 344] width 13 height 13
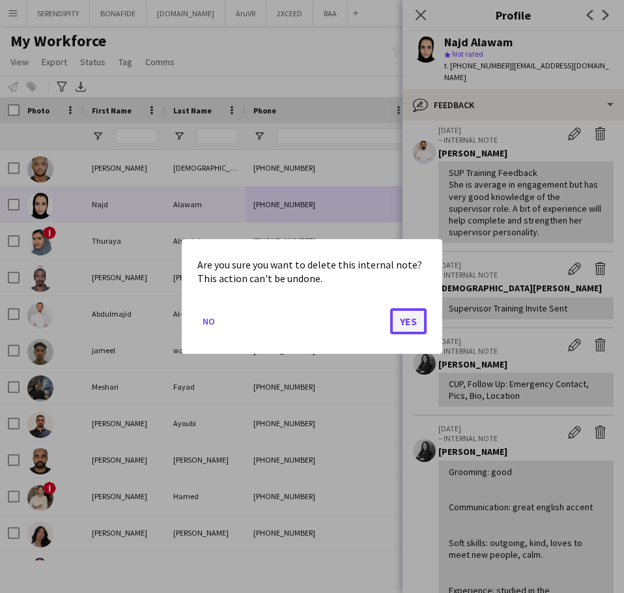
click at [418, 321] on button "Yes" at bounding box center [408, 321] width 36 height 26
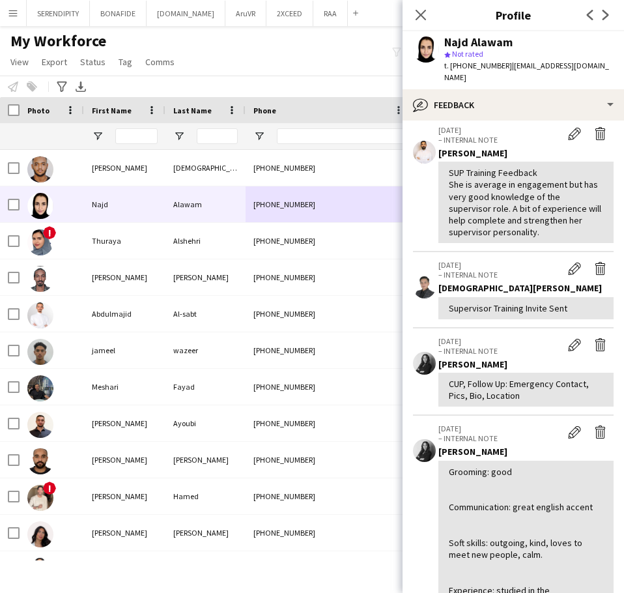
scroll to position [0, 0]
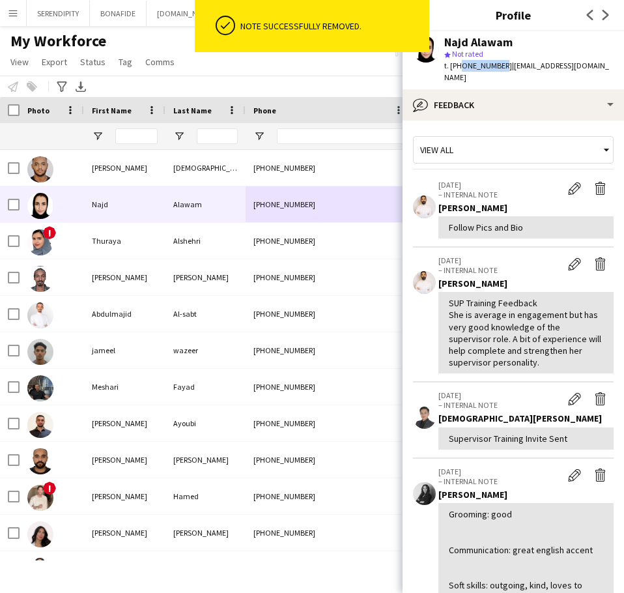
drag, startPoint x: 499, startPoint y: 65, endPoint x: 459, endPoint y: 66, distance: 39.8
click at [459, 66] on span "t. +966533391223" at bounding box center [479, 66] width 68 height 10
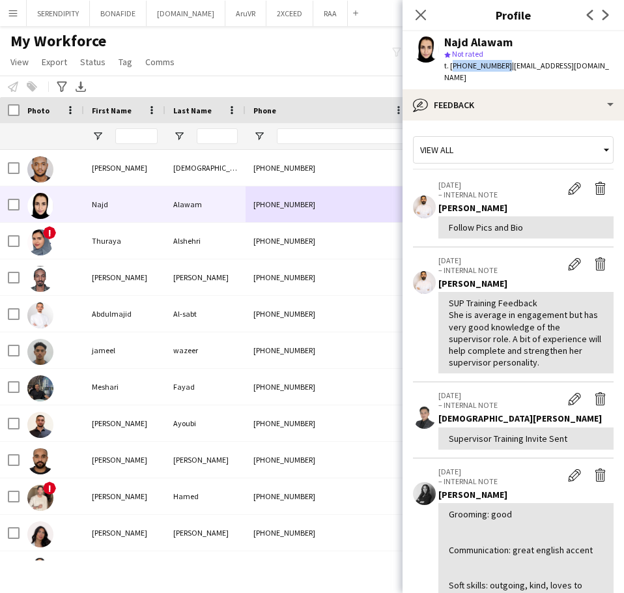
drag, startPoint x: 501, startPoint y: 64, endPoint x: 451, endPoint y: 65, distance: 49.6
click at [451, 65] on span "t. +966533391223" at bounding box center [479, 66] width 68 height 10
copy span "[PHONE_NUMBER]"
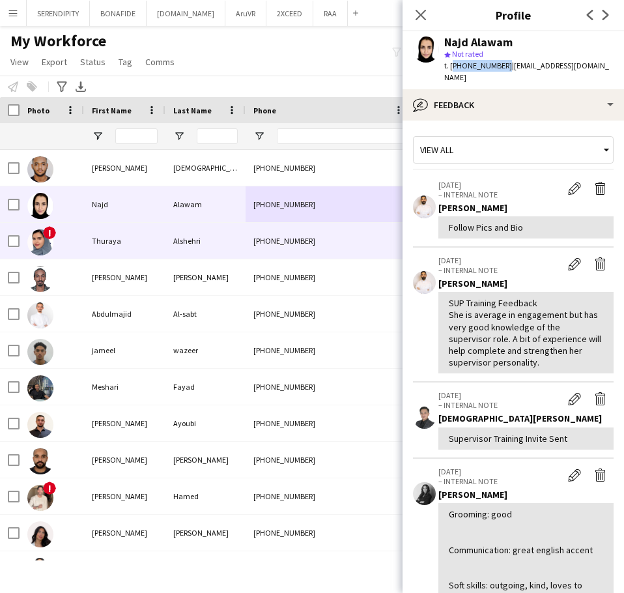
click at [315, 238] on div "[PHONE_NUMBER]" at bounding box center [329, 241] width 167 height 36
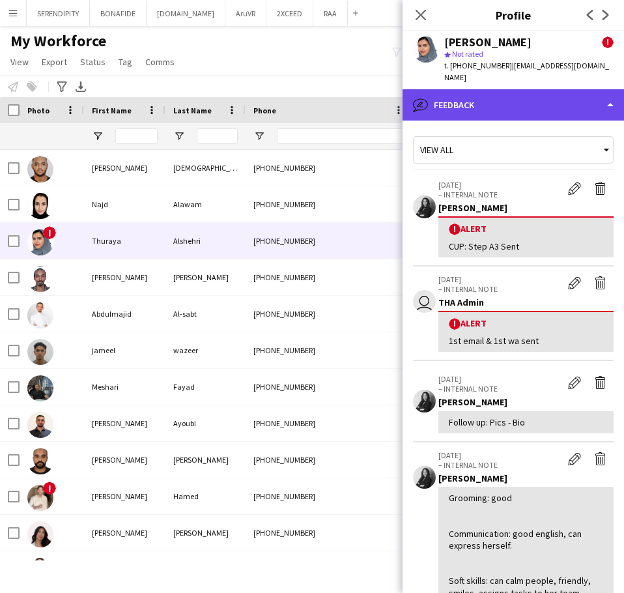
click at [480, 89] on div "bubble-pencil Feedback" at bounding box center [514, 104] width 222 height 31
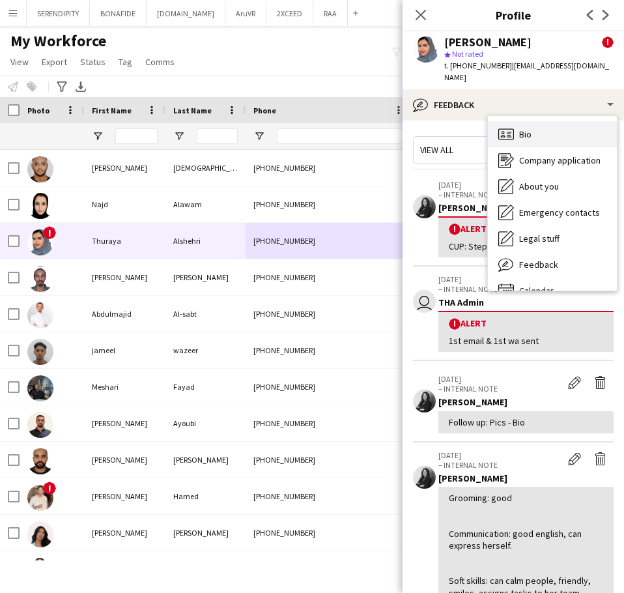
click at [522, 121] on div "Bio Bio" at bounding box center [552, 134] width 129 height 26
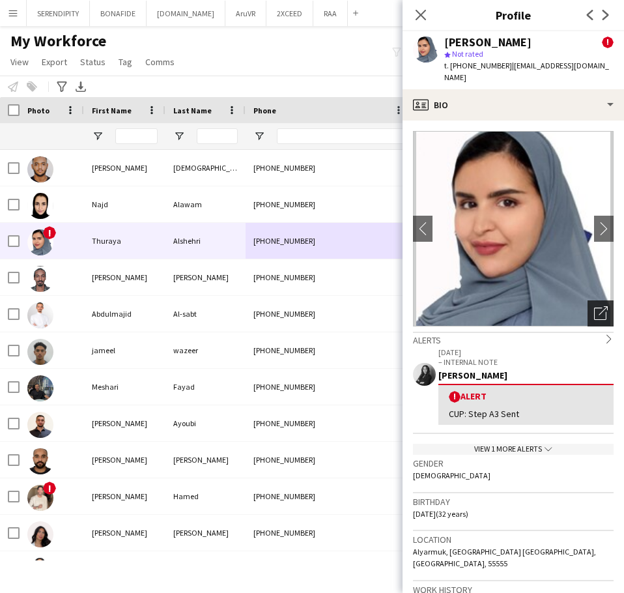
click at [599, 306] on icon at bounding box center [603, 310] width 9 height 9
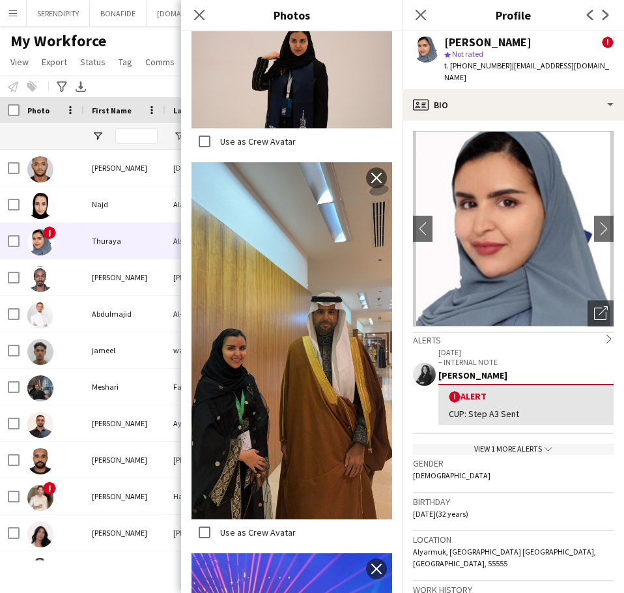
scroll to position [652, 0]
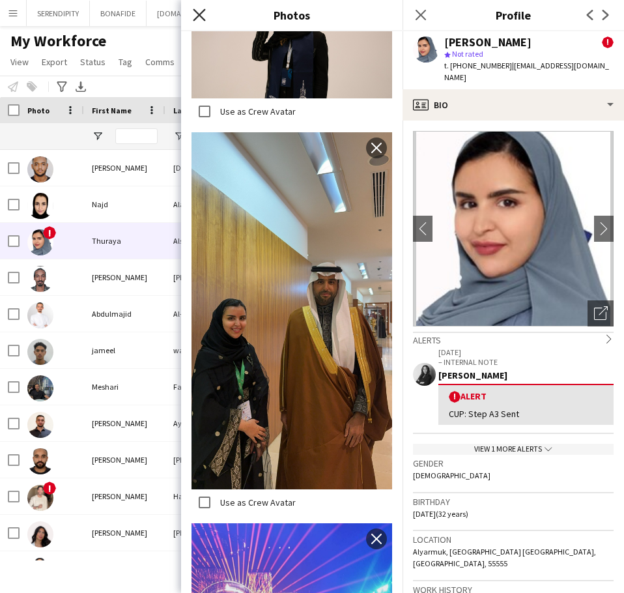
click at [200, 19] on icon "Close pop-in" at bounding box center [199, 14] width 12 height 12
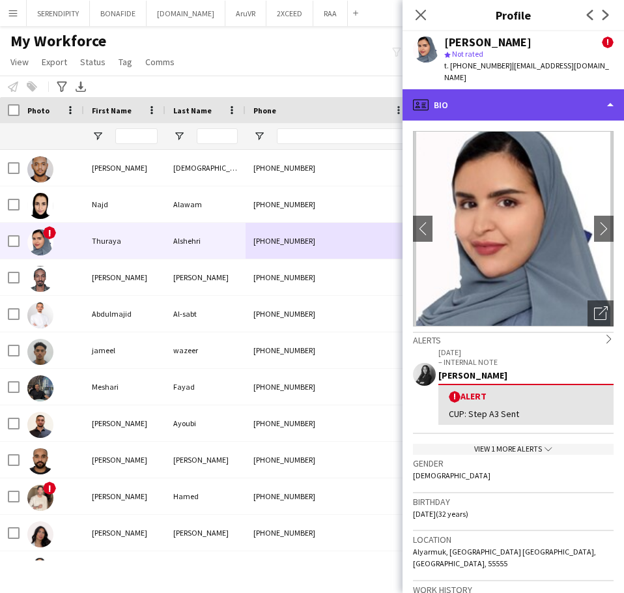
click at [539, 89] on div "profile Bio" at bounding box center [514, 104] width 222 height 31
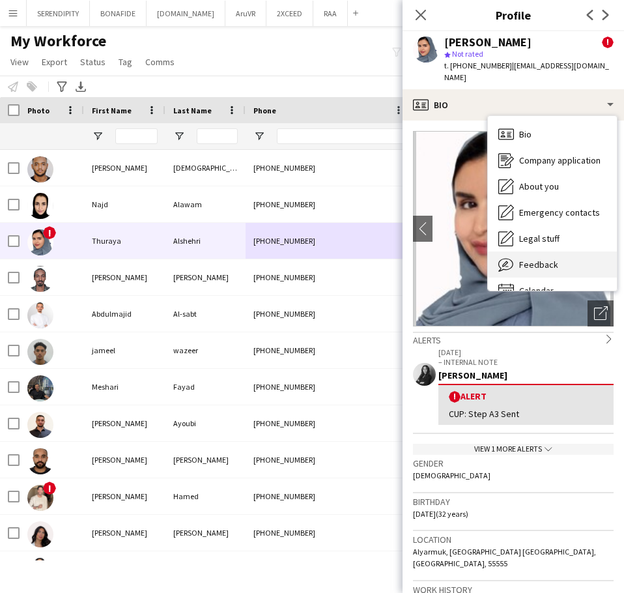
click at [566, 252] on div "Feedback Feedback" at bounding box center [552, 265] width 129 height 26
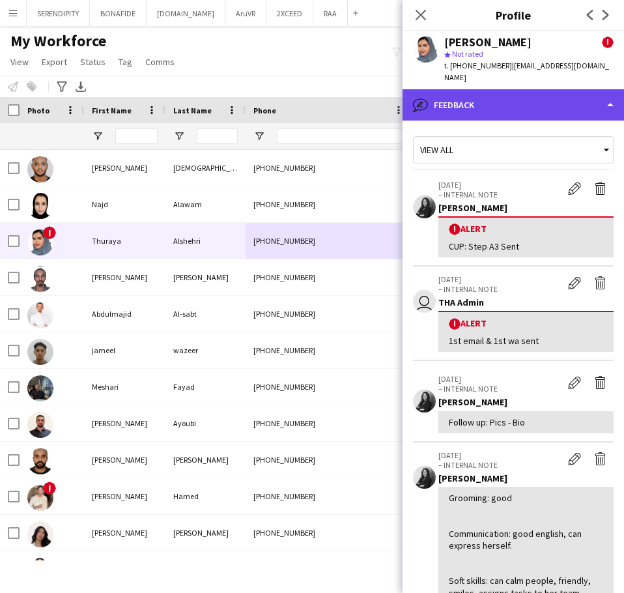
click at [542, 93] on div "bubble-pencil Feedback" at bounding box center [514, 104] width 222 height 31
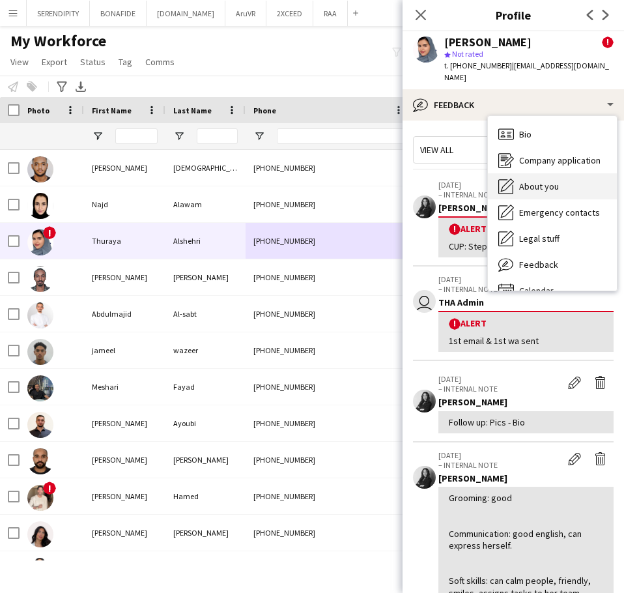
click at [553, 181] on span "About you" at bounding box center [539, 187] width 40 height 12
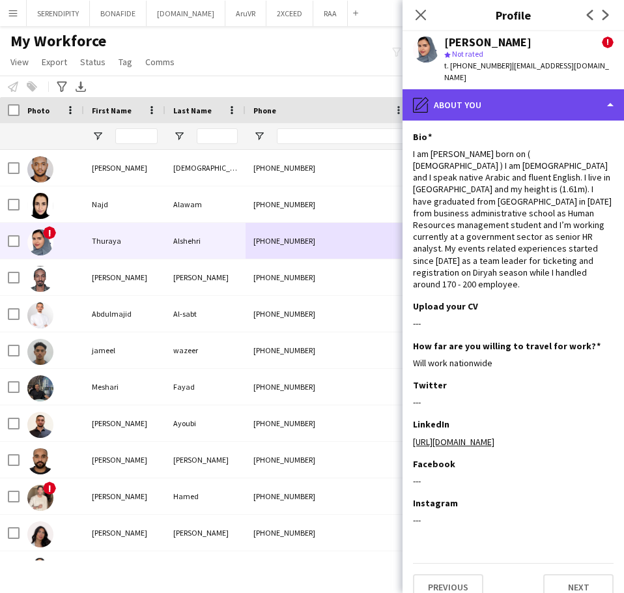
click at [489, 90] on div "pencil4 About you" at bounding box center [514, 104] width 222 height 31
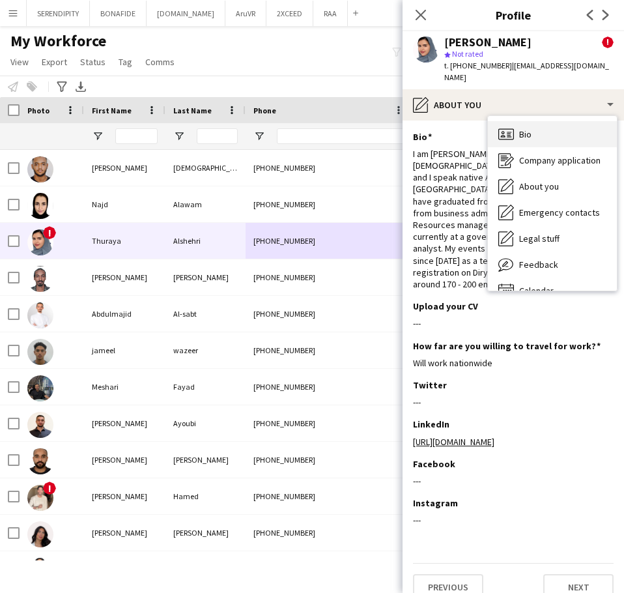
click at [527, 128] on span "Bio" at bounding box center [525, 134] width 12 height 12
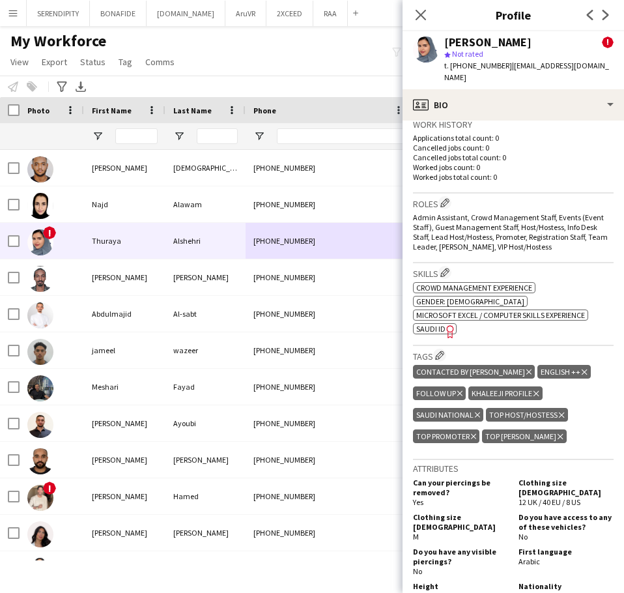
scroll to position [521, 0]
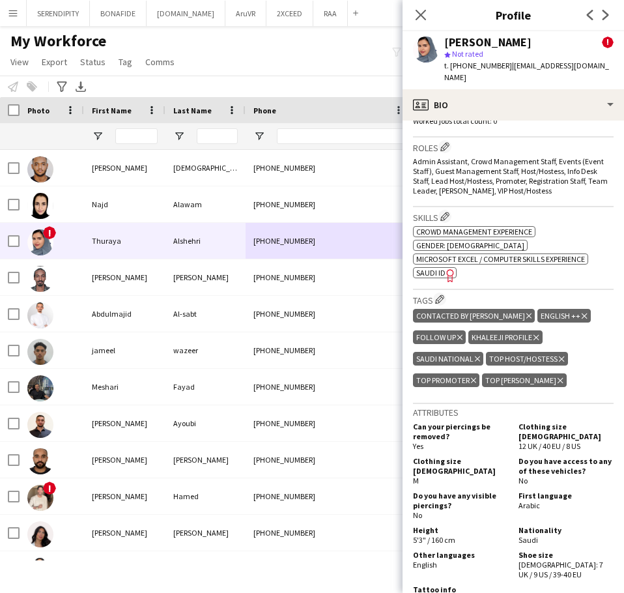
click at [527, 313] on icon at bounding box center [529, 315] width 5 height 5
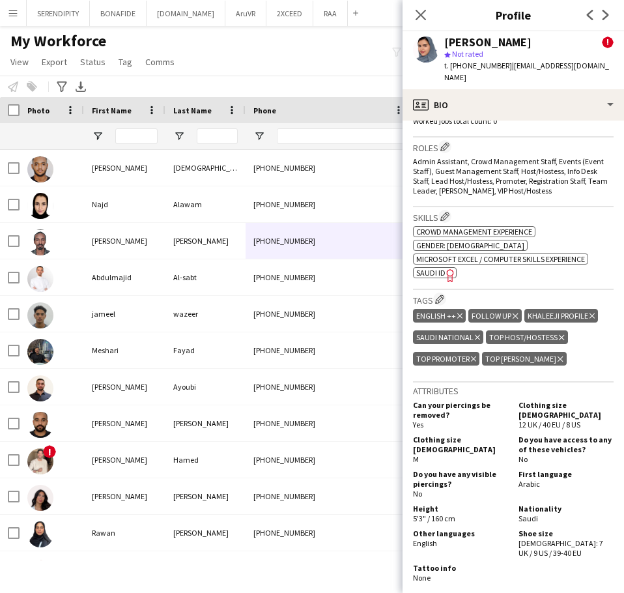
click at [514, 313] on icon at bounding box center [515, 315] width 5 height 5
click at [422, 15] on icon "Close pop-in" at bounding box center [421, 14] width 12 height 12
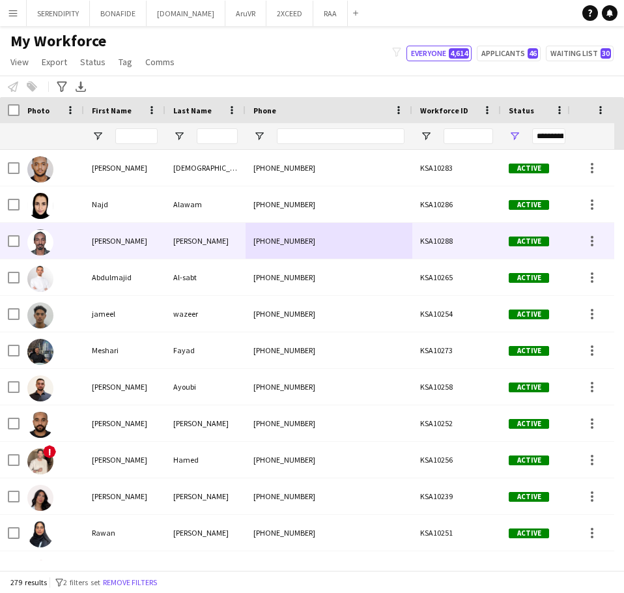
click at [395, 232] on div "[PHONE_NUMBER]" at bounding box center [329, 241] width 167 height 36
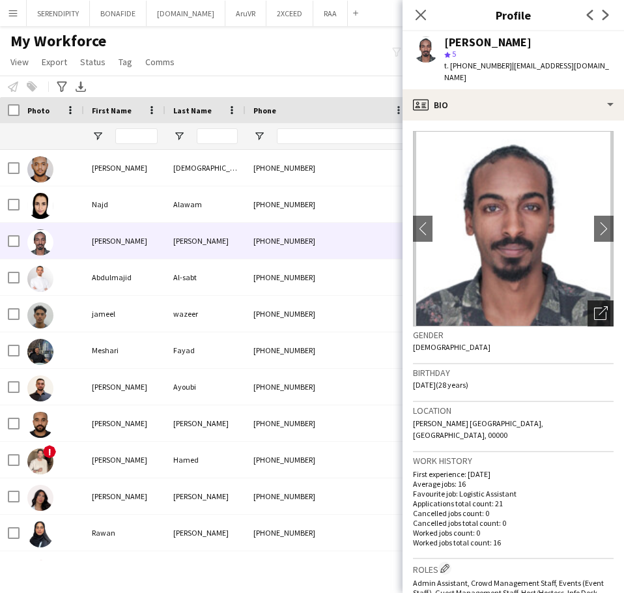
click at [594, 306] on icon "Open photos pop-in" at bounding box center [601, 313] width 14 height 14
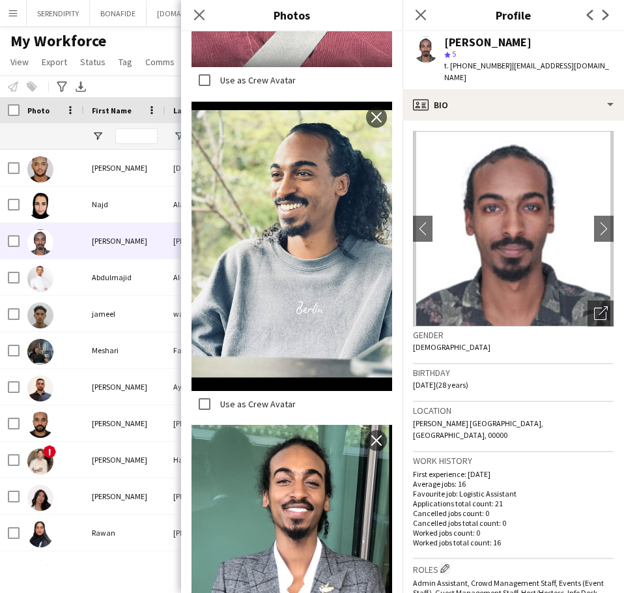
scroll to position [1287, 0]
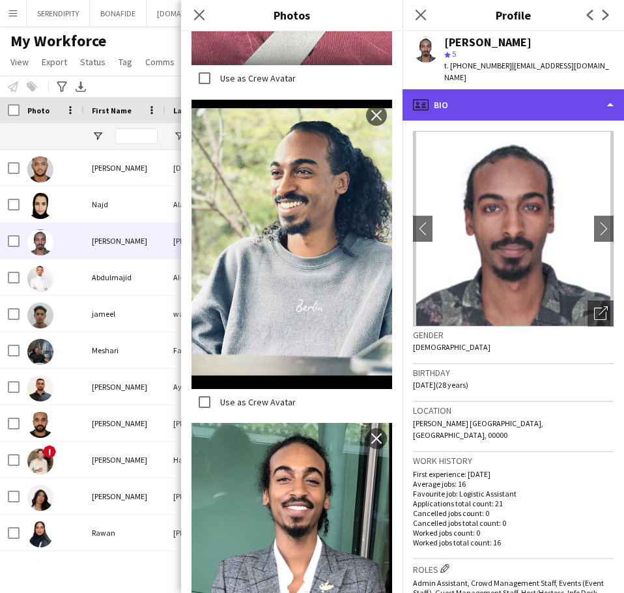
click at [484, 89] on div "profile Bio" at bounding box center [514, 104] width 222 height 31
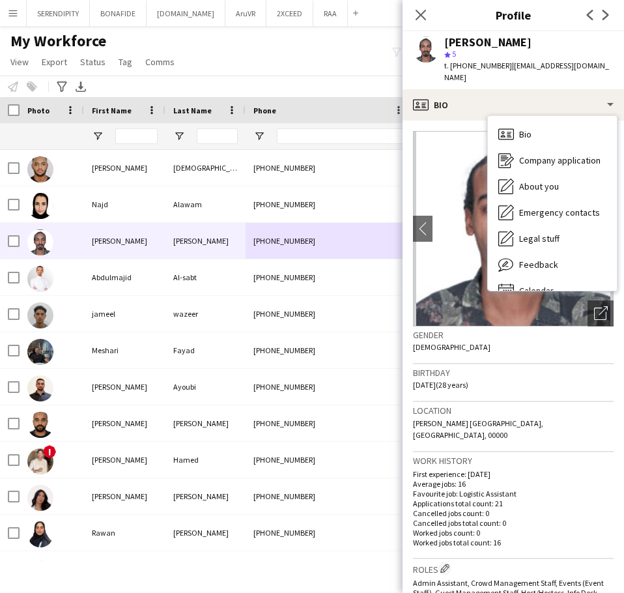
click at [541, 329] on h3 "Gender" at bounding box center [513, 335] width 201 height 12
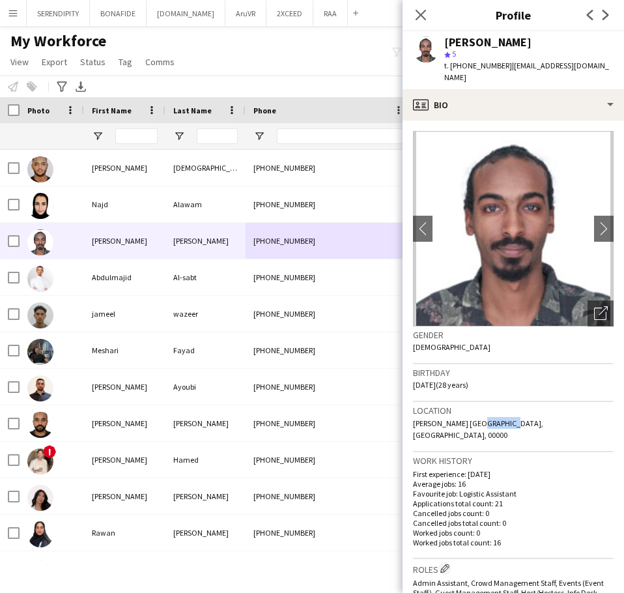
drag, startPoint x: 501, startPoint y: 408, endPoint x: 473, endPoint y: 406, distance: 28.1
click at [473, 418] on span "[PERSON_NAME] [GEOGRAPHIC_DATA], [GEOGRAPHIC_DATA], 00000" at bounding box center [478, 429] width 130 height 22
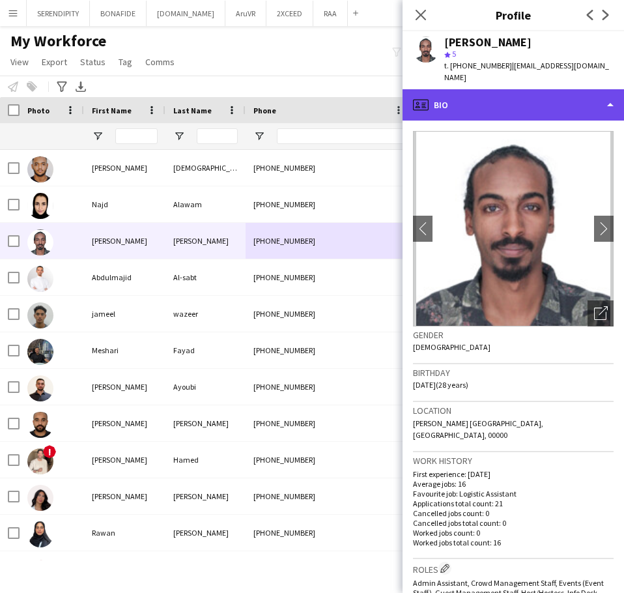
click at [520, 89] on div "profile Bio" at bounding box center [514, 104] width 222 height 31
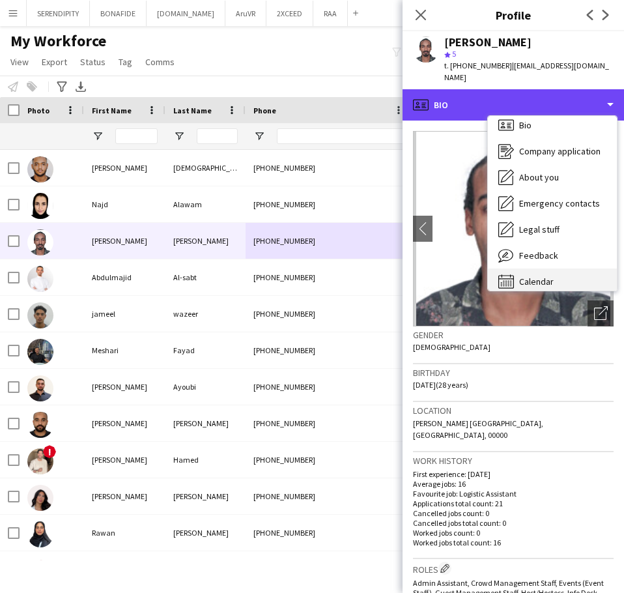
scroll to position [18, 0]
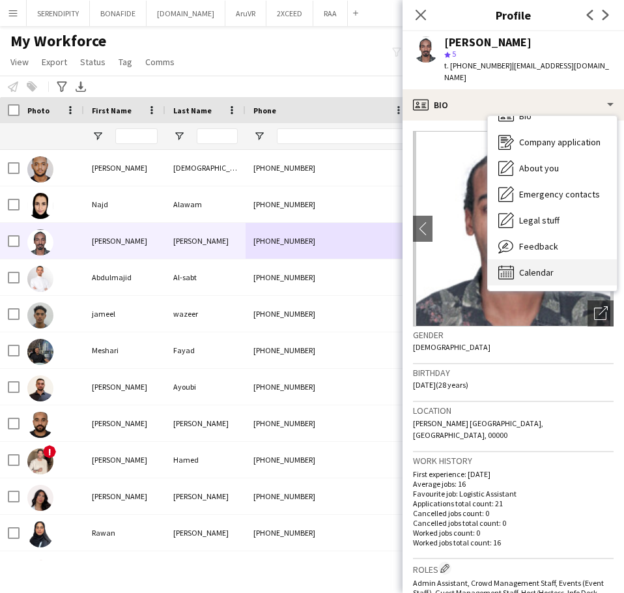
click at [537, 267] on span "Calendar" at bounding box center [536, 273] width 35 height 12
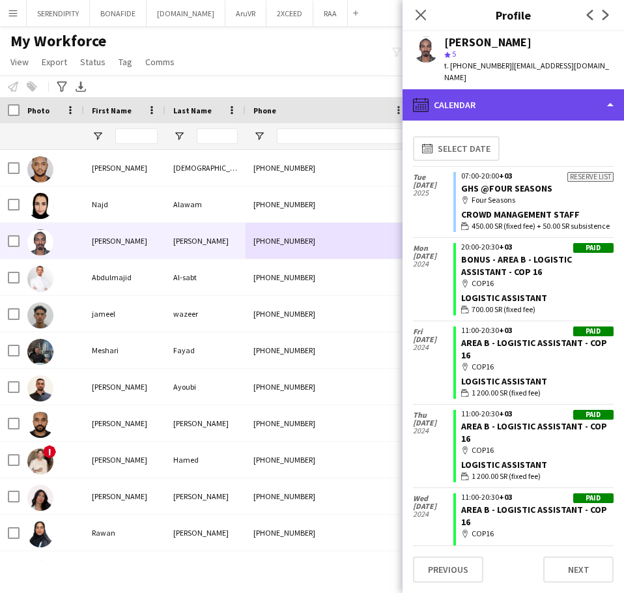
click at [555, 100] on div "calendar-full Calendar" at bounding box center [514, 104] width 222 height 31
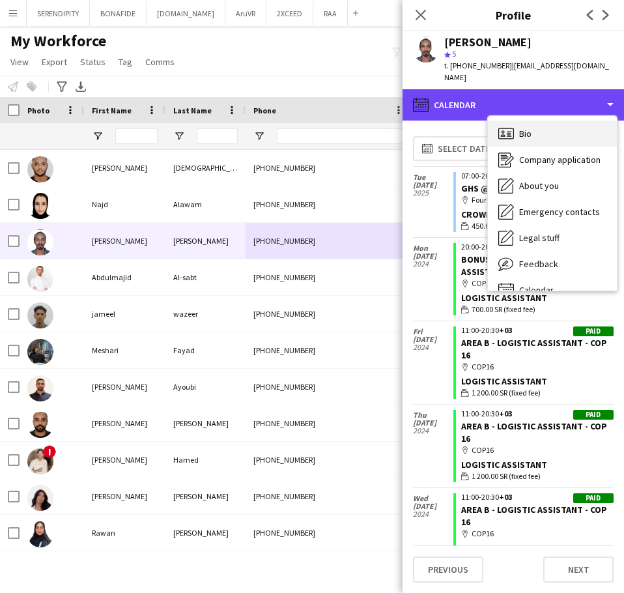
scroll to position [0, 0]
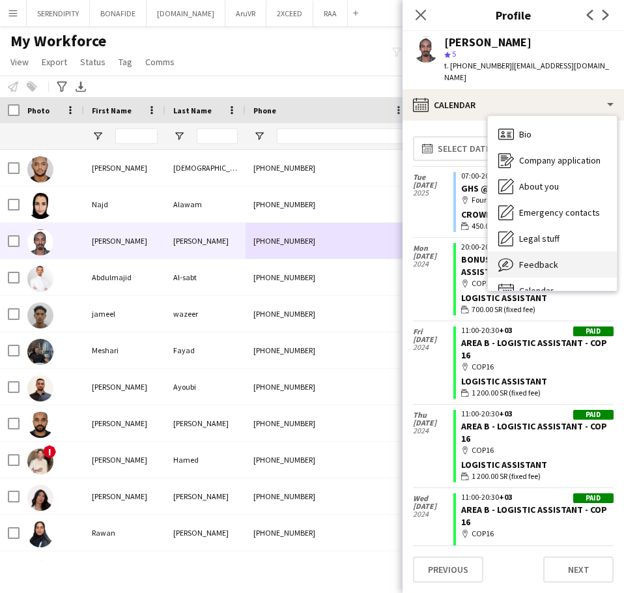
click at [574, 252] on div "Feedback Feedback" at bounding box center [552, 265] width 129 height 26
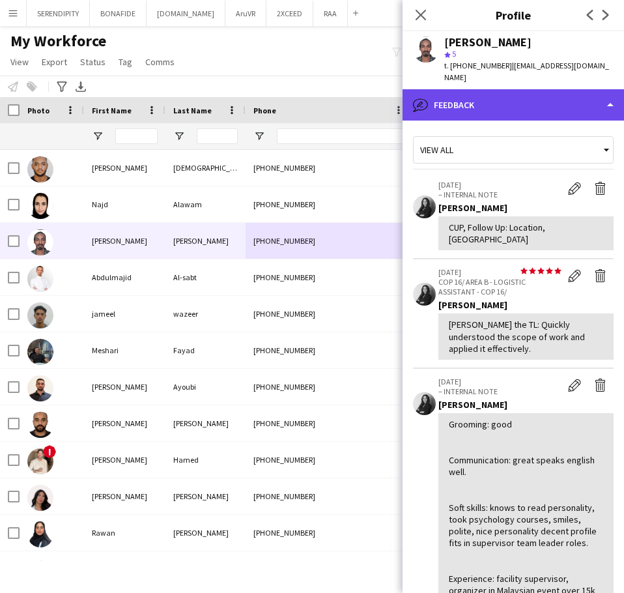
click at [521, 91] on div "bubble-pencil Feedback" at bounding box center [514, 104] width 222 height 31
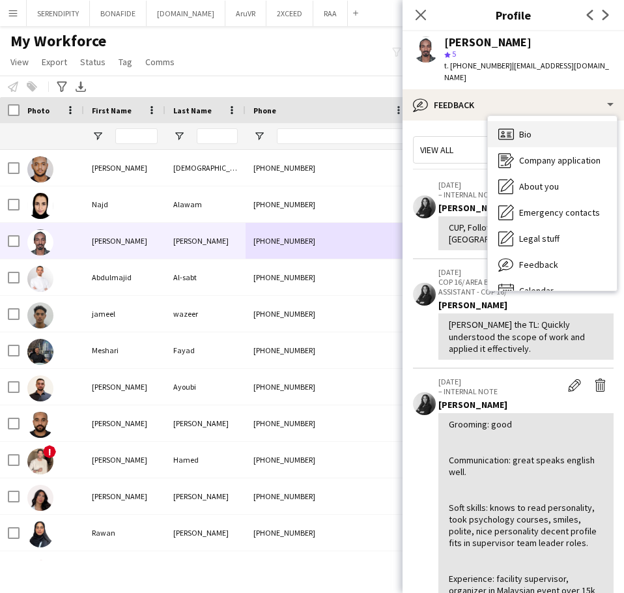
click at [539, 122] on div "Bio Bio" at bounding box center [552, 134] width 129 height 26
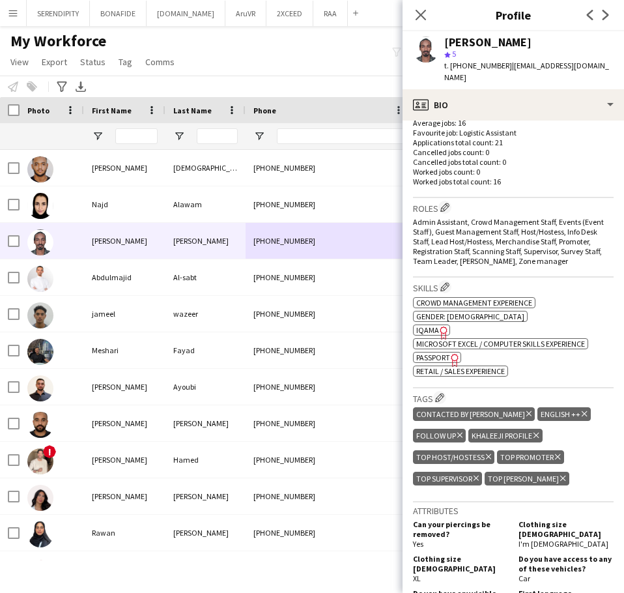
scroll to position [370, 0]
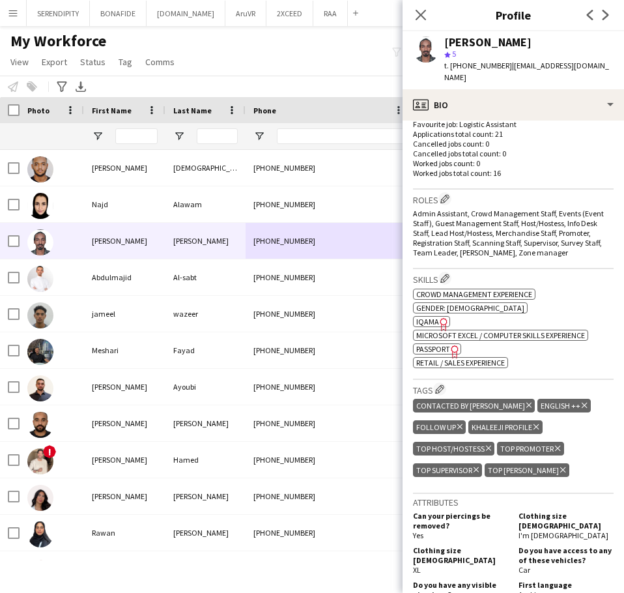
click at [527, 401] on icon "Delete tag" at bounding box center [529, 405] width 5 height 8
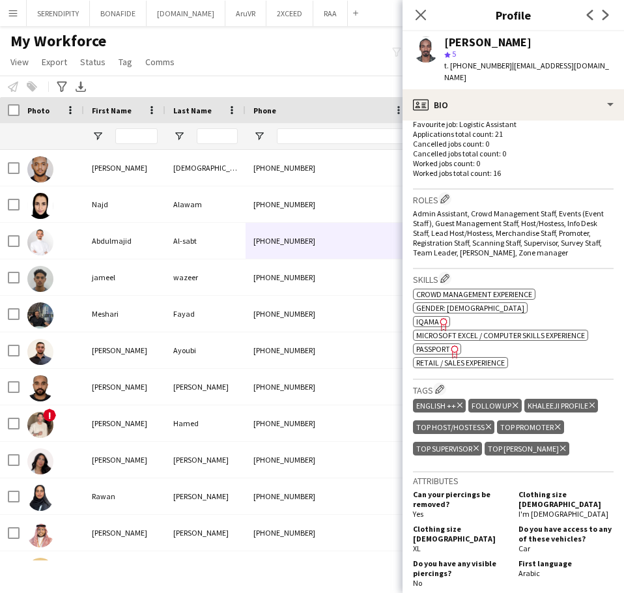
click at [514, 401] on icon "Delete tag" at bounding box center [515, 405] width 5 height 8
click at [417, 13] on icon "Close pop-in" at bounding box center [421, 14] width 12 height 12
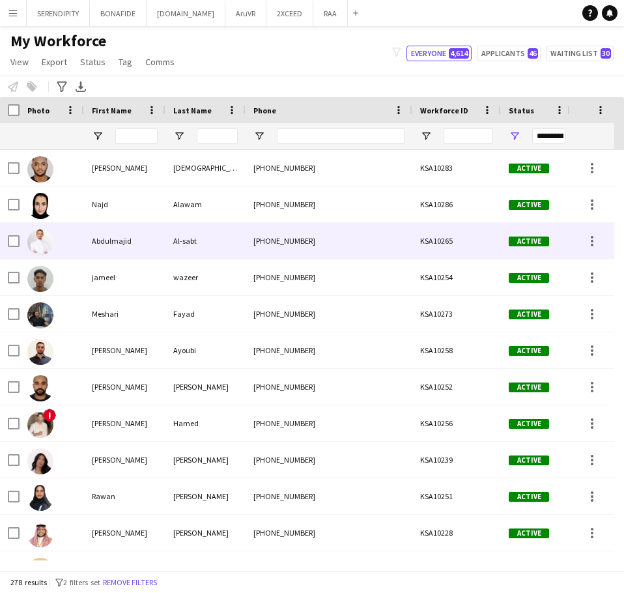
click at [403, 232] on div "[PHONE_NUMBER]" at bounding box center [329, 241] width 167 height 36
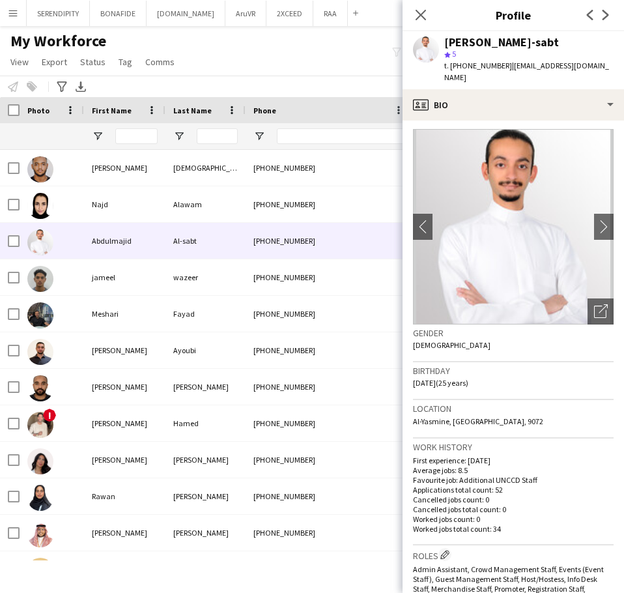
scroll to position [0, 0]
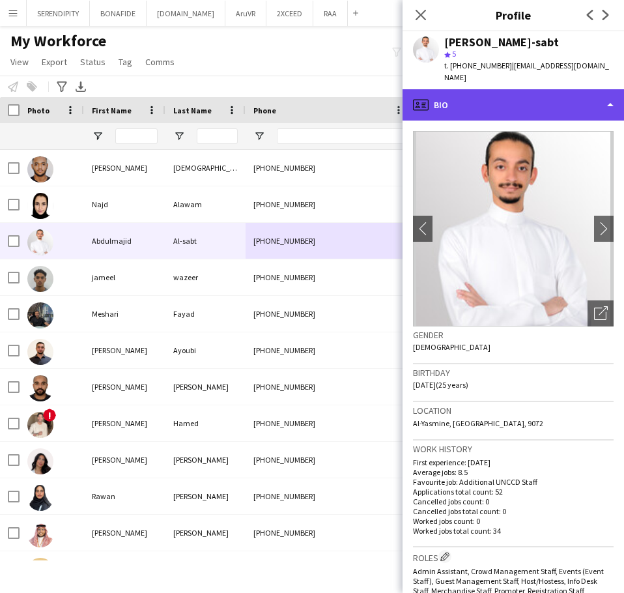
click at [521, 89] on div "profile Bio" at bounding box center [514, 104] width 222 height 31
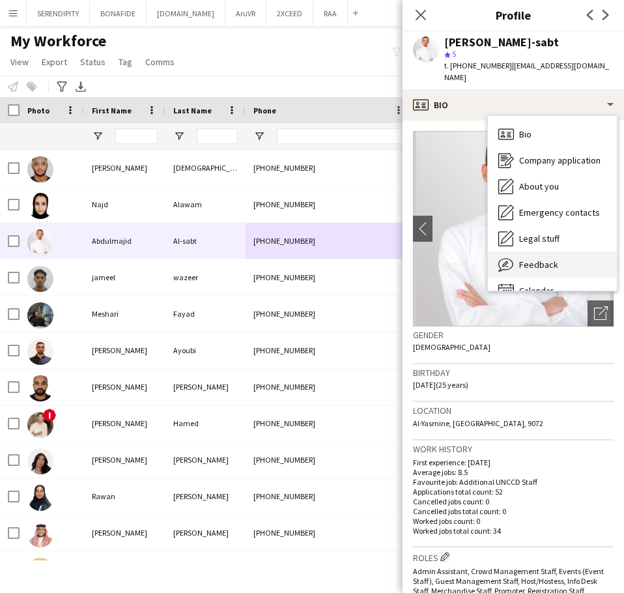
click at [559, 252] on div "Feedback Feedback" at bounding box center [552, 265] width 129 height 26
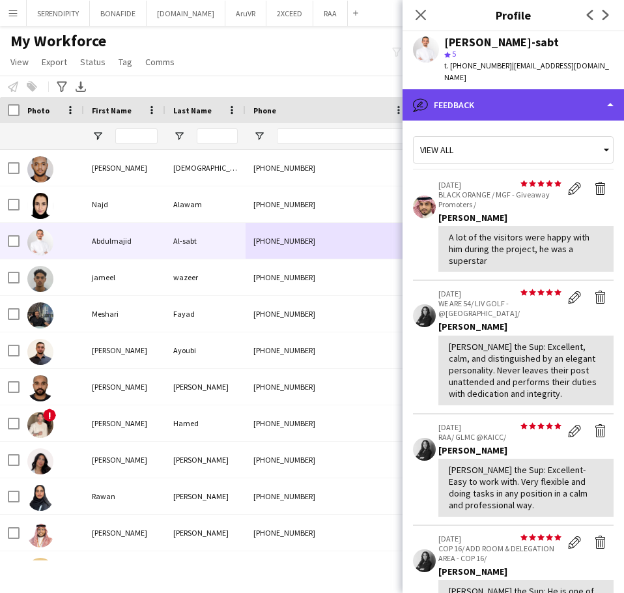
click at [529, 89] on div "bubble-pencil Feedback" at bounding box center [514, 104] width 222 height 31
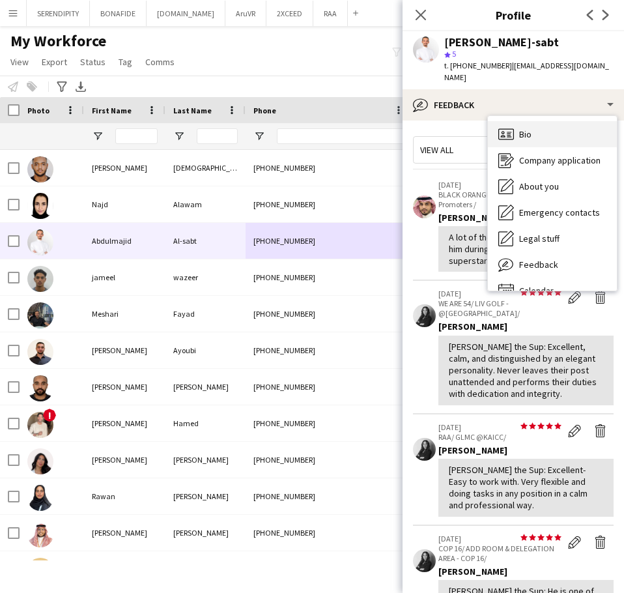
click at [532, 128] on span "Bio" at bounding box center [525, 134] width 12 height 12
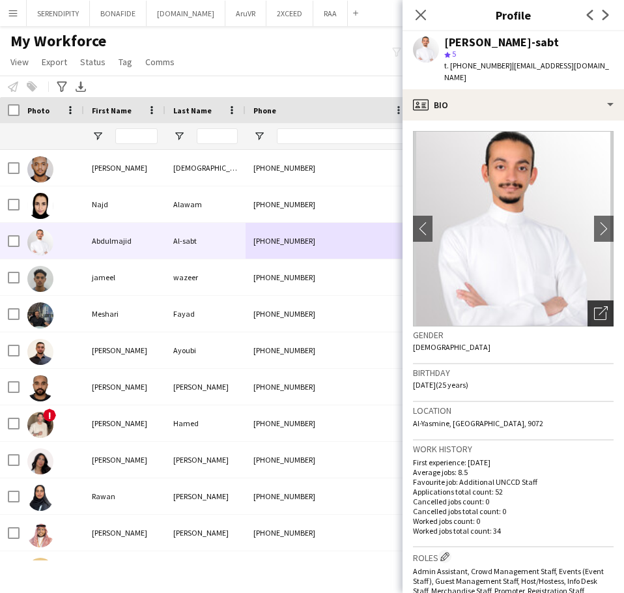
click at [594, 306] on icon "Open photos pop-in" at bounding box center [601, 313] width 14 height 14
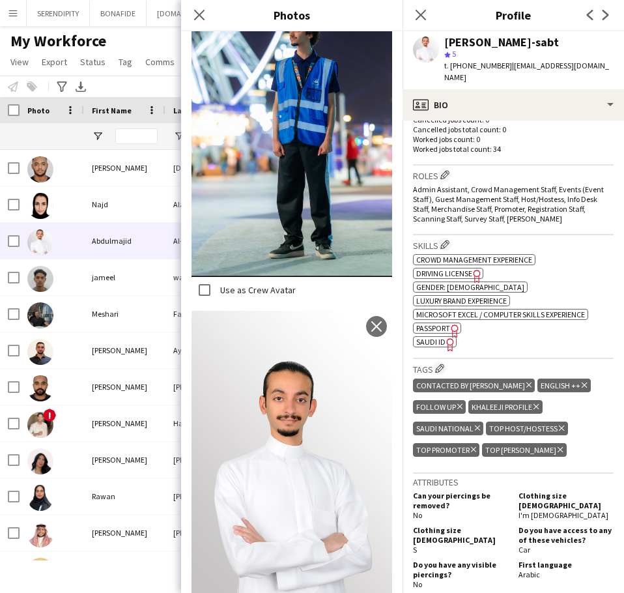
scroll to position [413, 0]
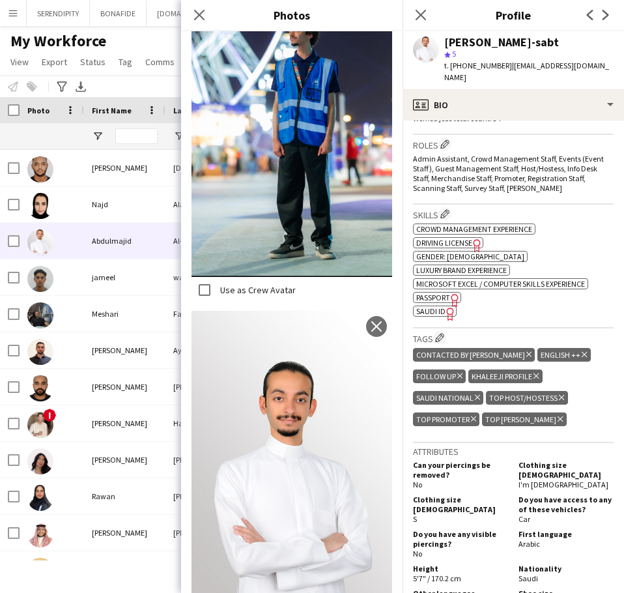
click at [458, 373] on icon at bounding box center [460, 375] width 5 height 5
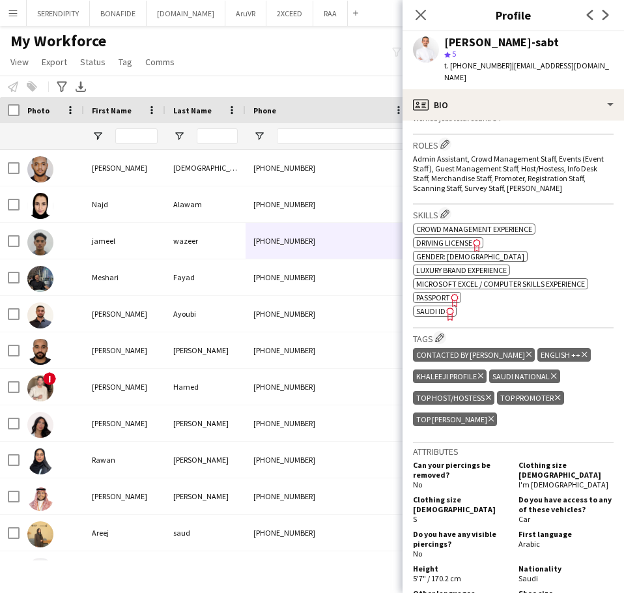
click at [527, 351] on icon "Delete tag" at bounding box center [529, 355] width 5 height 8
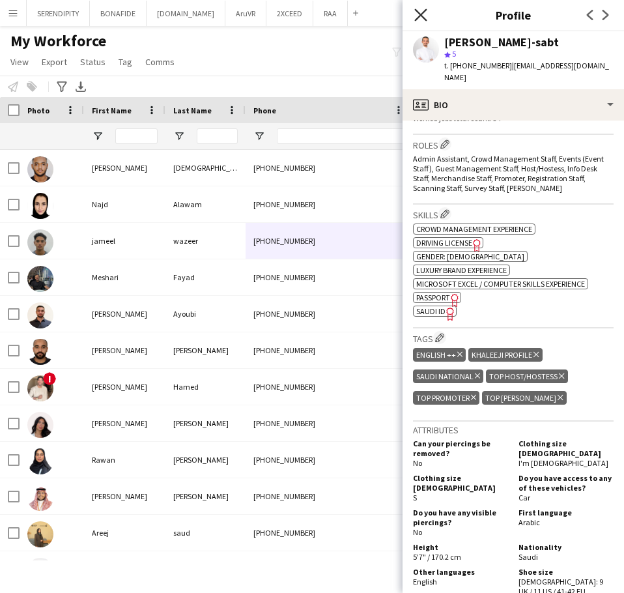
click at [418, 10] on icon "Close pop-in" at bounding box center [421, 14] width 12 height 12
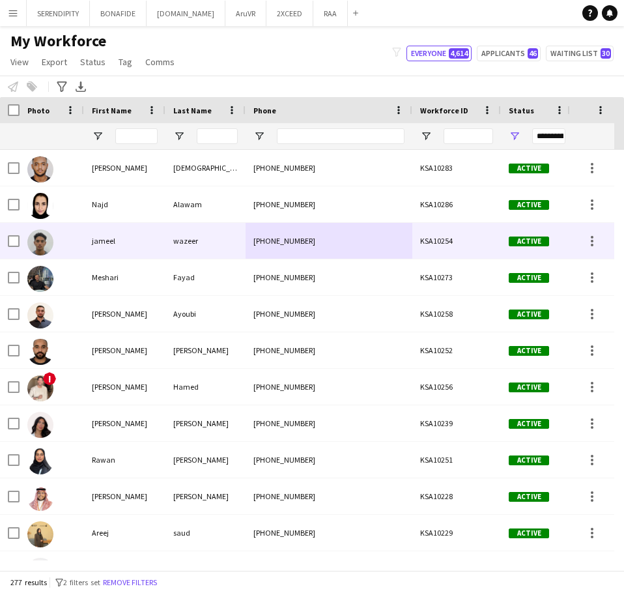
click at [458, 239] on div "KSA10254" at bounding box center [457, 241] width 89 height 36
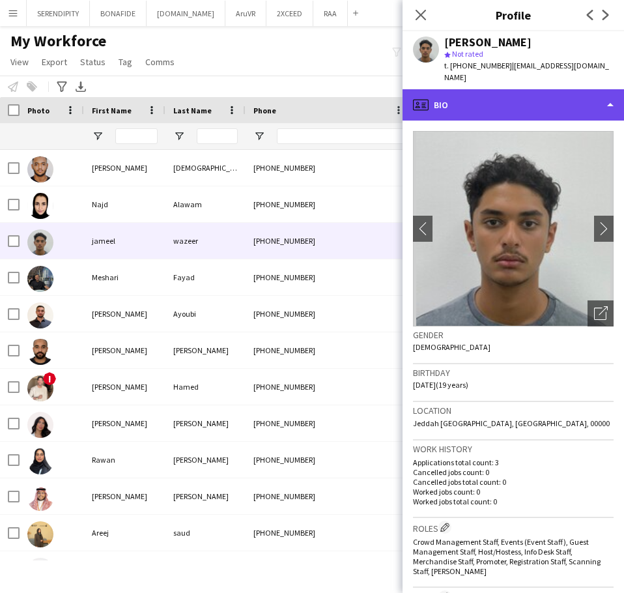
click at [512, 93] on div "profile Bio" at bounding box center [514, 104] width 222 height 31
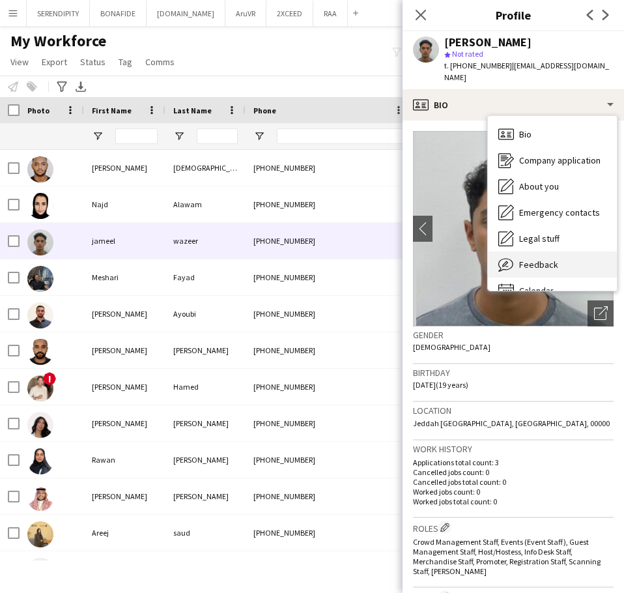
click at [567, 252] on div "Feedback Feedback" at bounding box center [552, 265] width 129 height 26
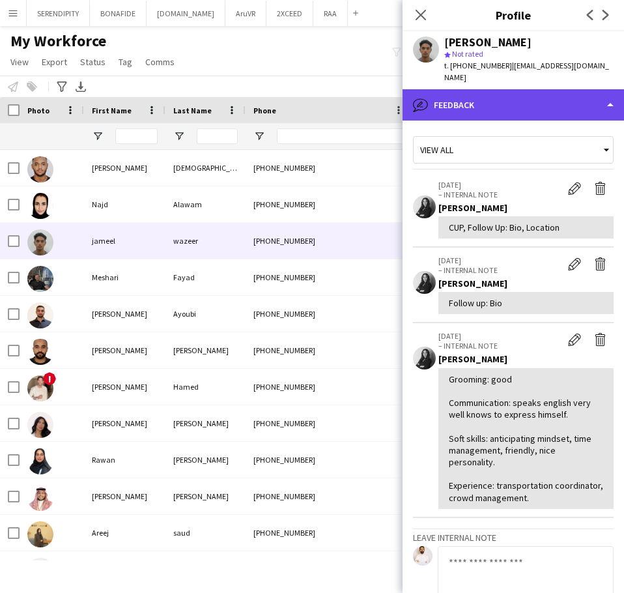
click at [528, 89] on div "bubble-pencil Feedback" at bounding box center [514, 104] width 222 height 31
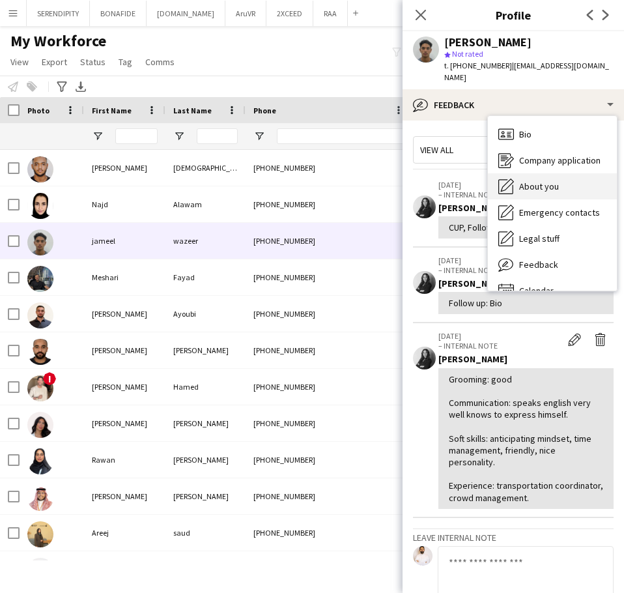
click at [563, 173] on div "About you About you" at bounding box center [552, 186] width 129 height 26
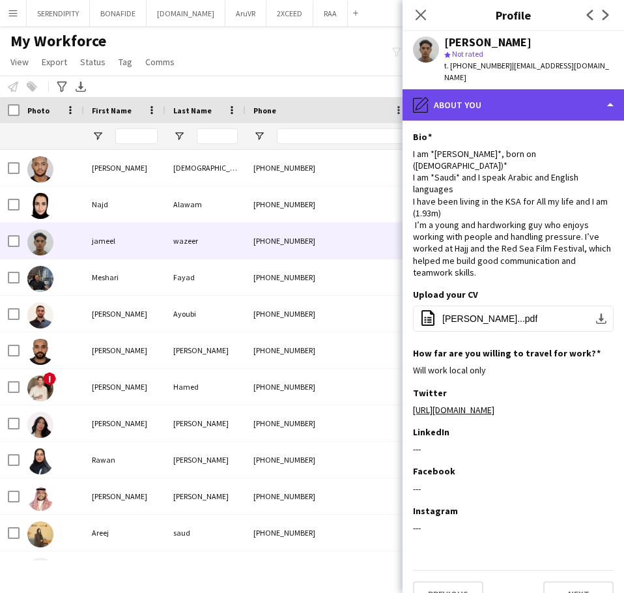
click at [534, 89] on div "pencil4 About you" at bounding box center [514, 104] width 222 height 31
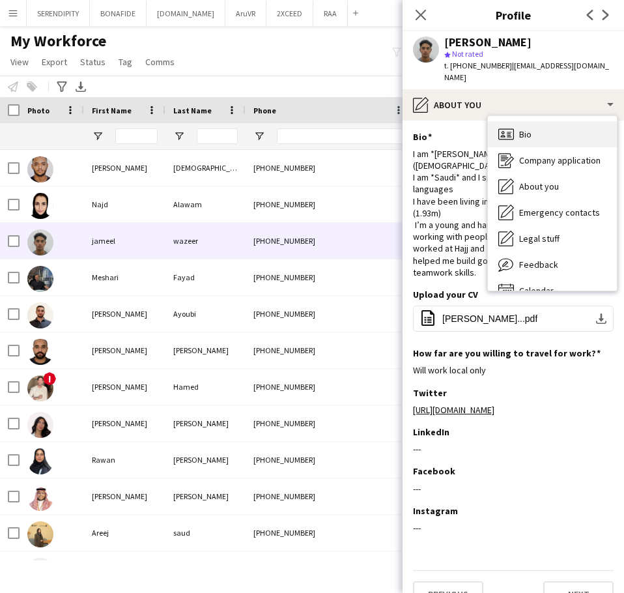
click at [542, 125] on div "Bio Bio" at bounding box center [552, 134] width 129 height 26
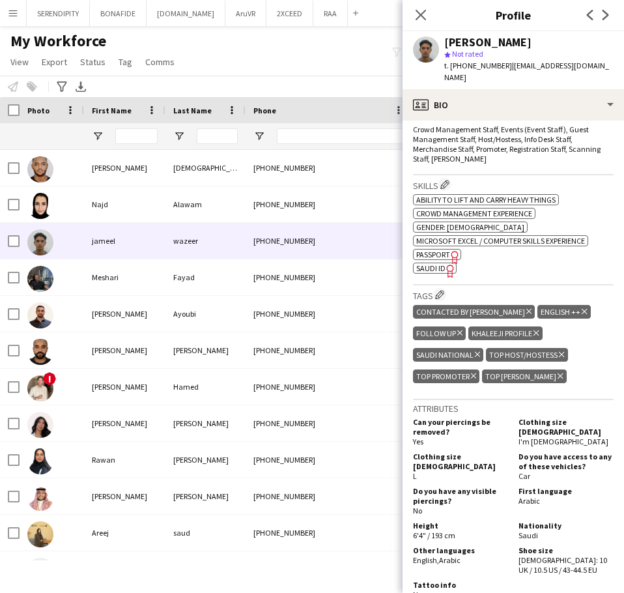
click at [527, 309] on icon at bounding box center [529, 311] width 5 height 5
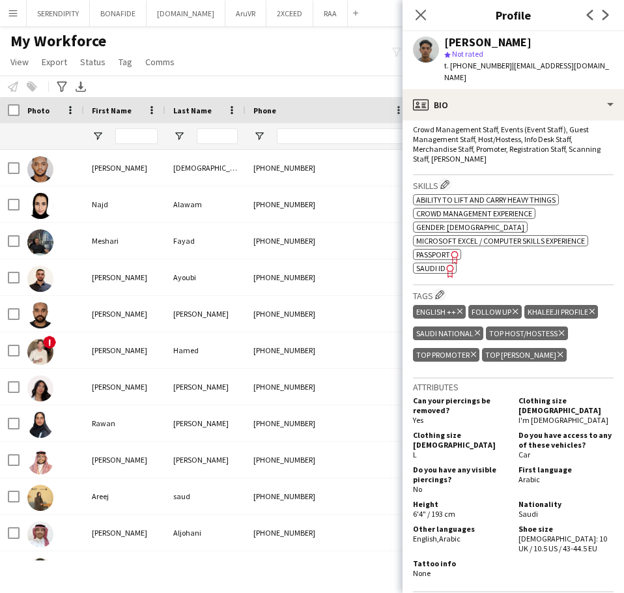
click at [514, 308] on icon "Delete tag" at bounding box center [515, 312] width 5 height 8
click at [423, 14] on icon "Close pop-in" at bounding box center [421, 14] width 12 height 12
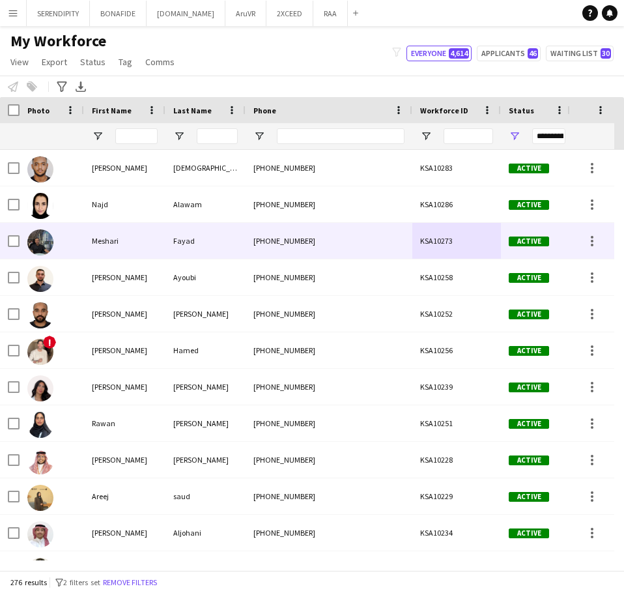
click at [349, 242] on div "[PHONE_NUMBER]" at bounding box center [329, 241] width 167 height 36
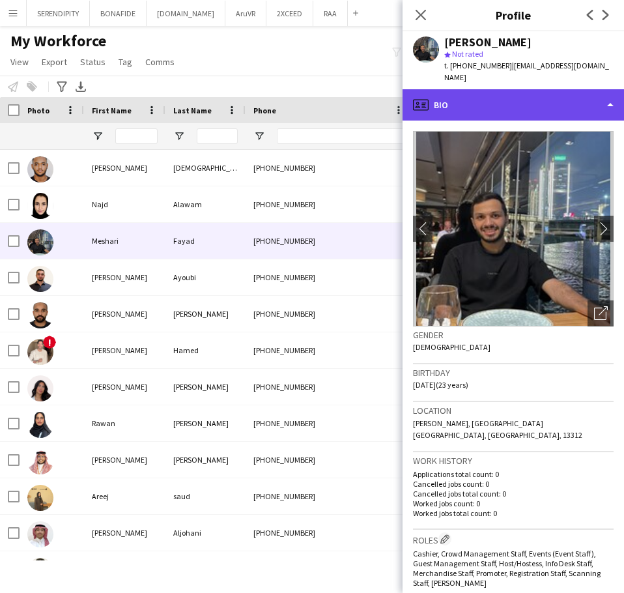
click at [554, 96] on div "profile Bio" at bounding box center [514, 104] width 222 height 31
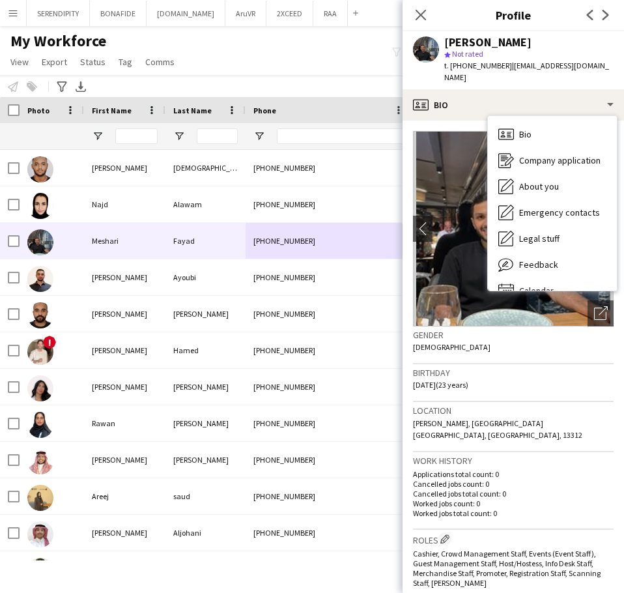
click at [574, 364] on div "Birthday 03-11-2001 (23 years)" at bounding box center [513, 383] width 201 height 38
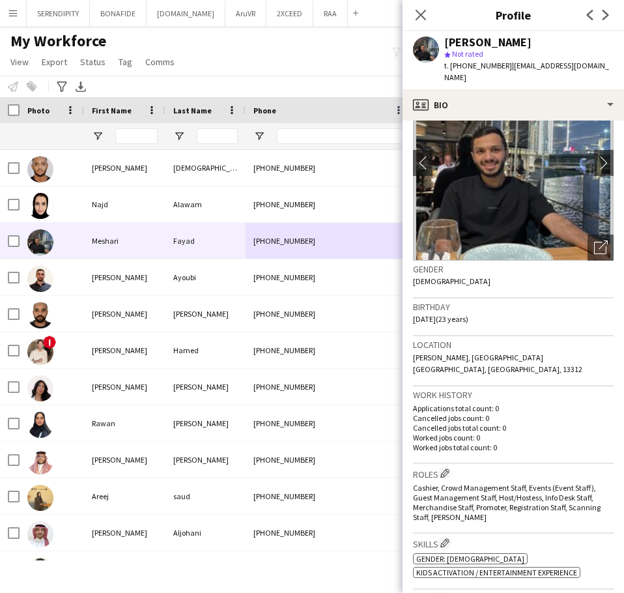
scroll to position [0, 0]
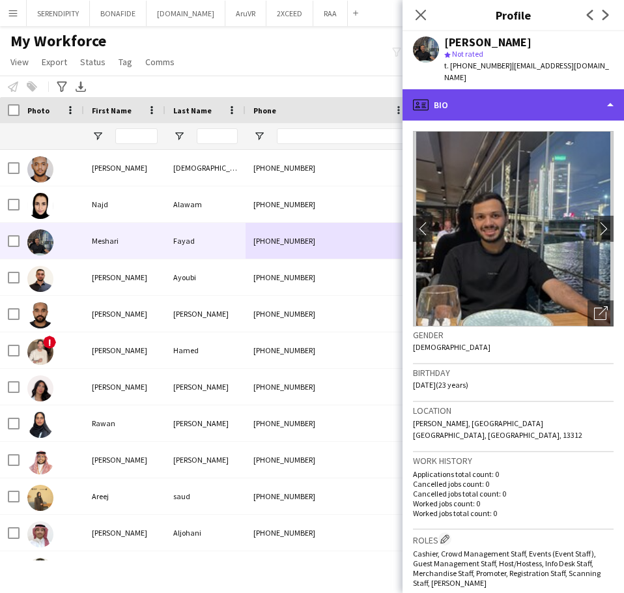
click at [549, 91] on div "profile Bio" at bounding box center [514, 104] width 222 height 31
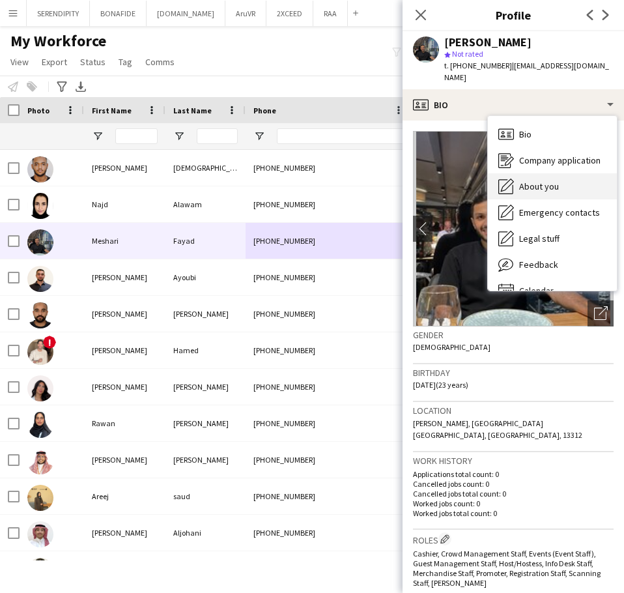
click at [564, 173] on div "About you About you" at bounding box center [552, 186] width 129 height 26
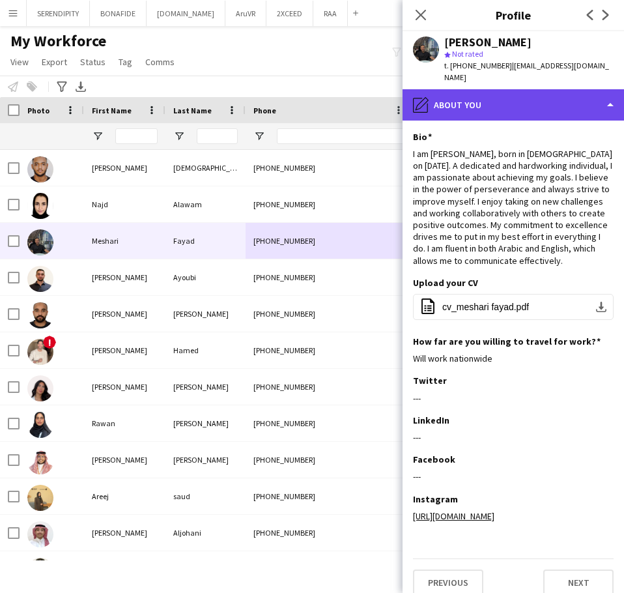
click at [553, 93] on div "pencil4 About you" at bounding box center [514, 104] width 222 height 31
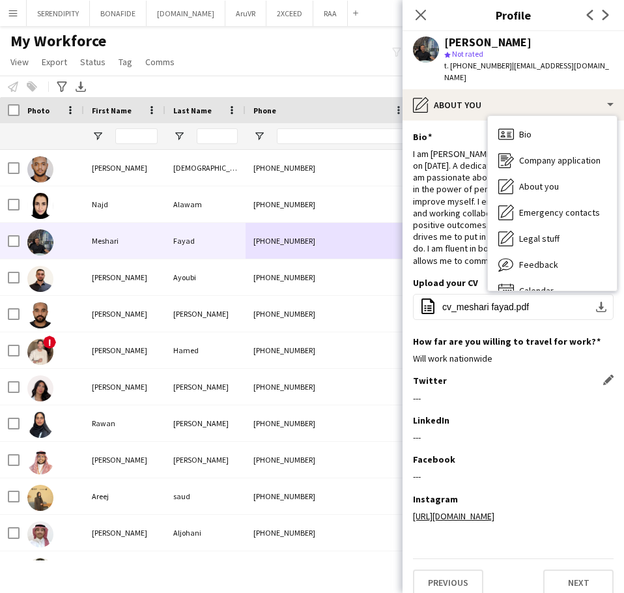
click at [551, 392] on div "---" at bounding box center [513, 398] width 201 height 12
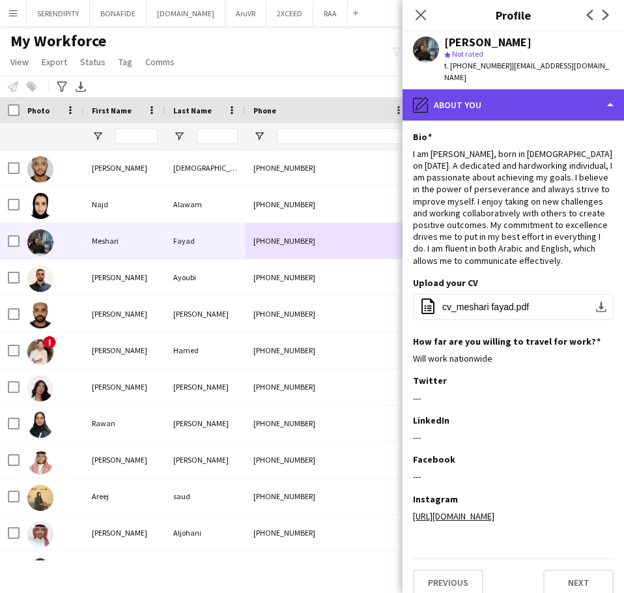
click at [556, 90] on div "pencil4 About you" at bounding box center [514, 104] width 222 height 31
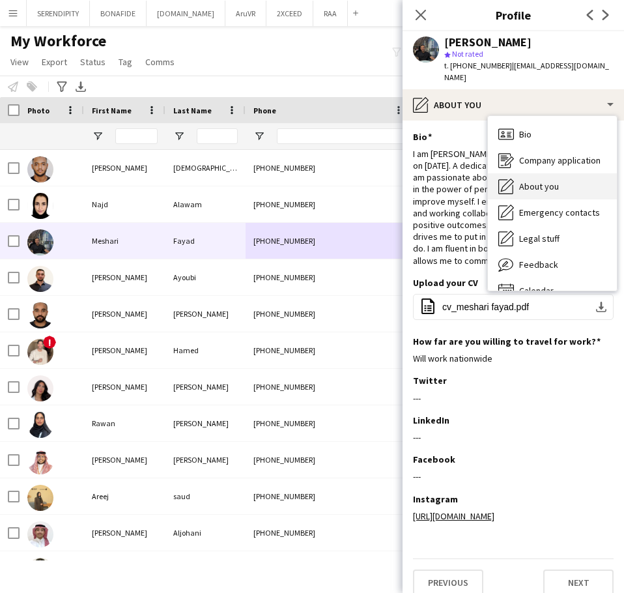
click at [566, 173] on div "About you About you" at bounding box center [552, 186] width 129 height 26
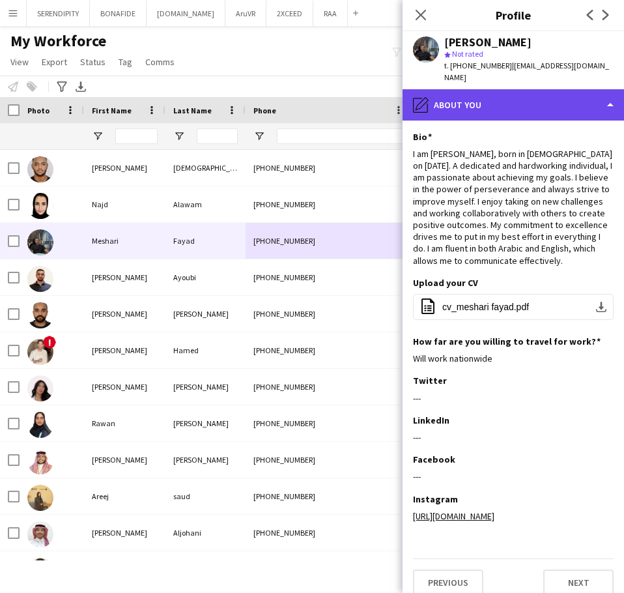
click at [551, 91] on div "pencil4 About you" at bounding box center [514, 104] width 222 height 31
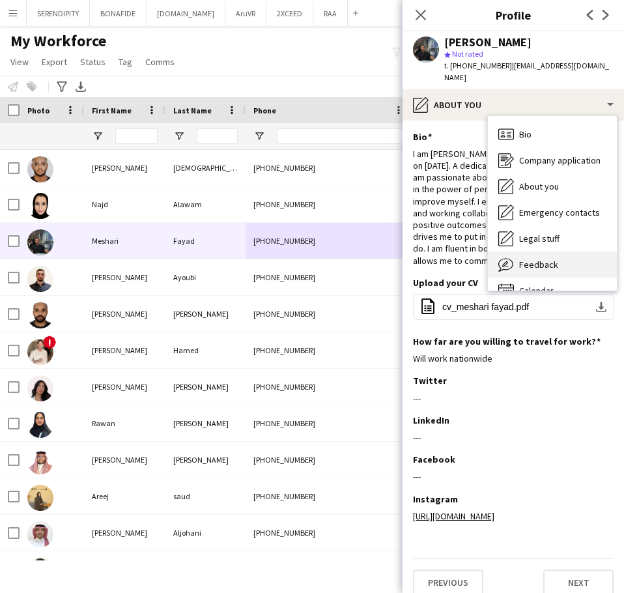
click at [564, 252] on div "Feedback Feedback" at bounding box center [552, 265] width 129 height 26
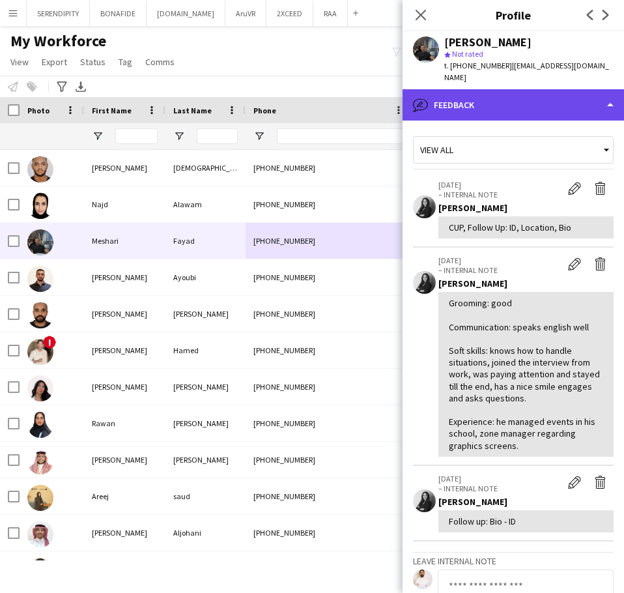
click at [547, 92] on div "bubble-pencil Feedback" at bounding box center [514, 104] width 222 height 31
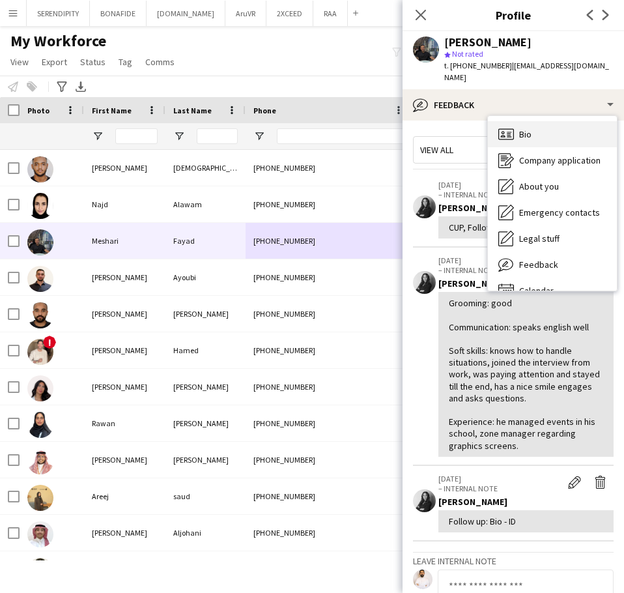
click at [554, 121] on div "Bio Bio" at bounding box center [552, 134] width 129 height 26
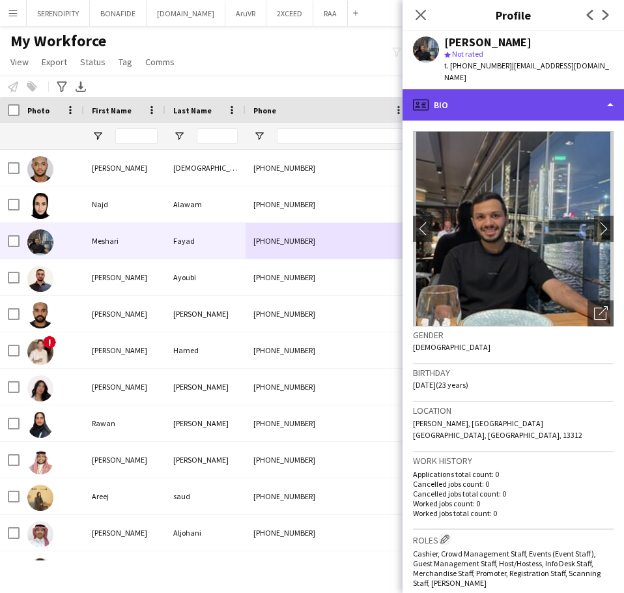
click at [553, 102] on div "profile Bio" at bounding box center [514, 104] width 222 height 31
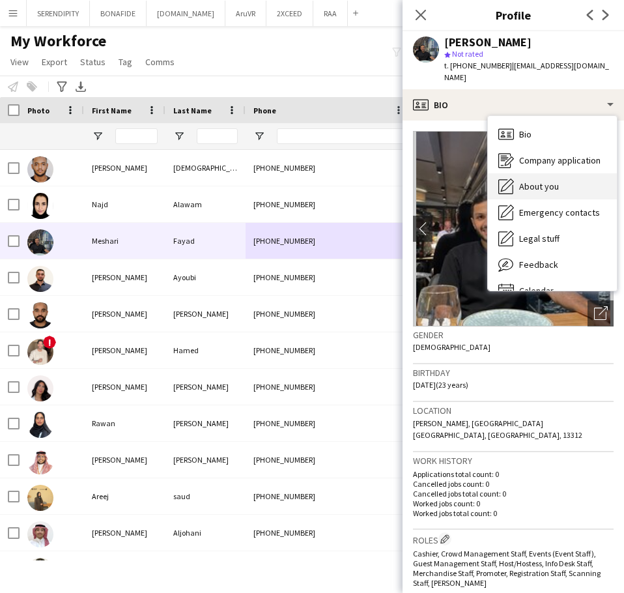
click at [560, 173] on div "About you About you" at bounding box center [552, 186] width 129 height 26
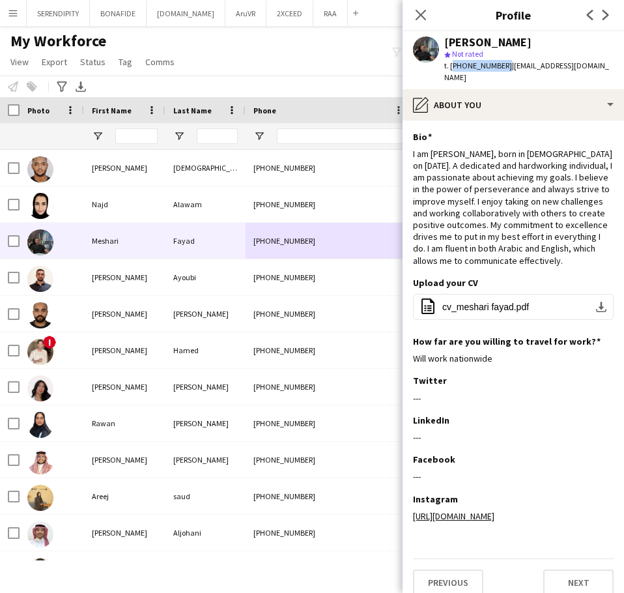
drag, startPoint x: 501, startPoint y: 66, endPoint x: 452, endPoint y: 68, distance: 48.3
click at [452, 68] on span "t. +966502044815" at bounding box center [479, 66] width 68 height 10
copy span "[PHONE_NUMBER]"
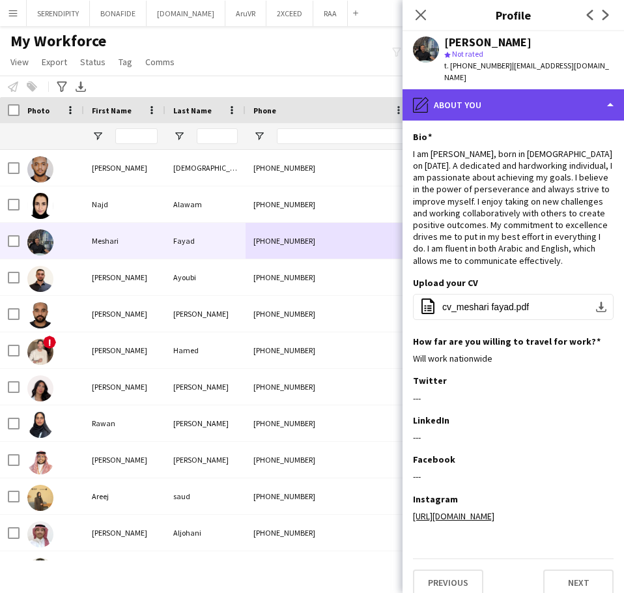
click at [540, 89] on div "pencil4 About you" at bounding box center [514, 104] width 222 height 31
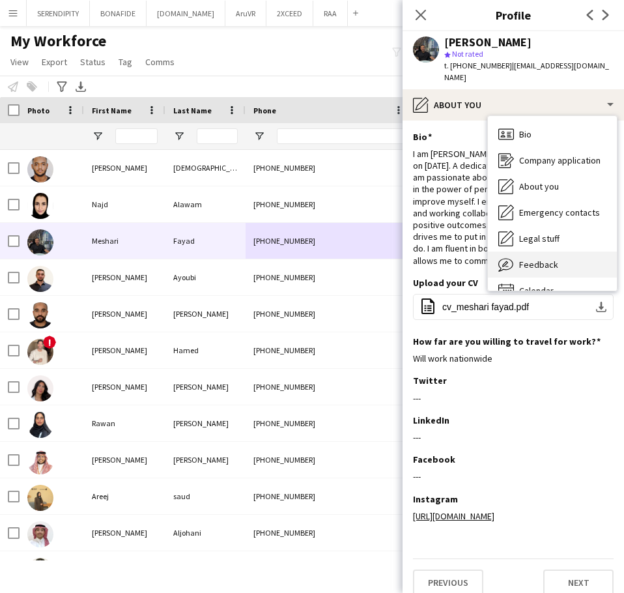
click at [566, 252] on div "Feedback Feedback" at bounding box center [552, 265] width 129 height 26
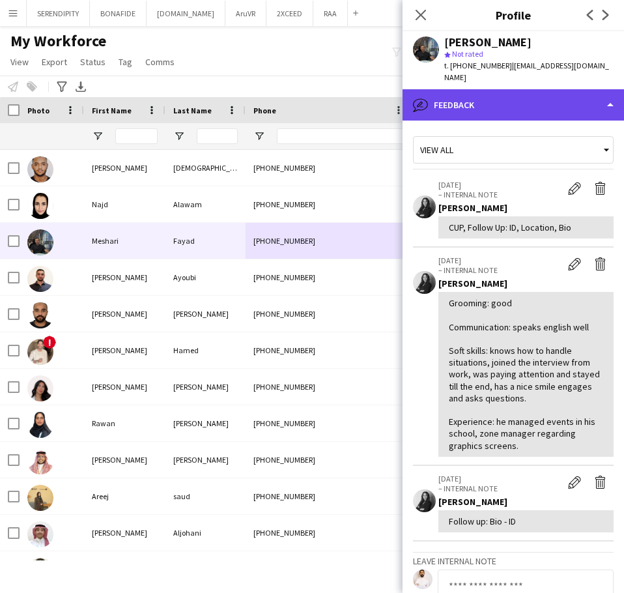
click at [543, 93] on div "bubble-pencil Feedback" at bounding box center [514, 104] width 222 height 31
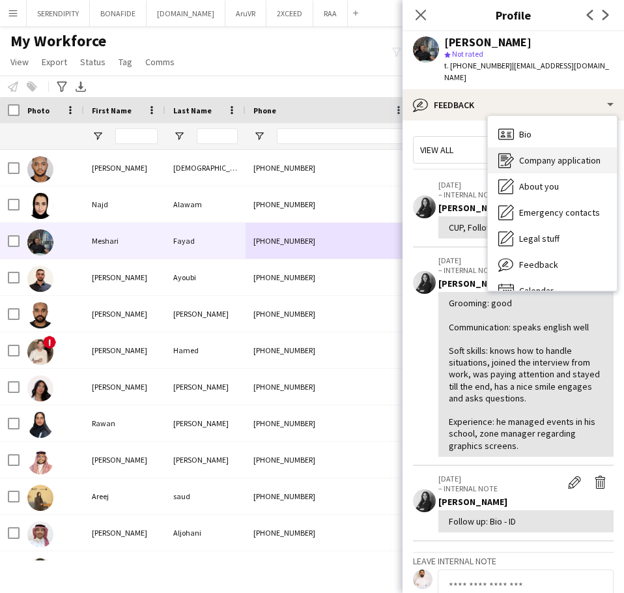
click at [559, 154] on span "Company application" at bounding box center [559, 160] width 81 height 12
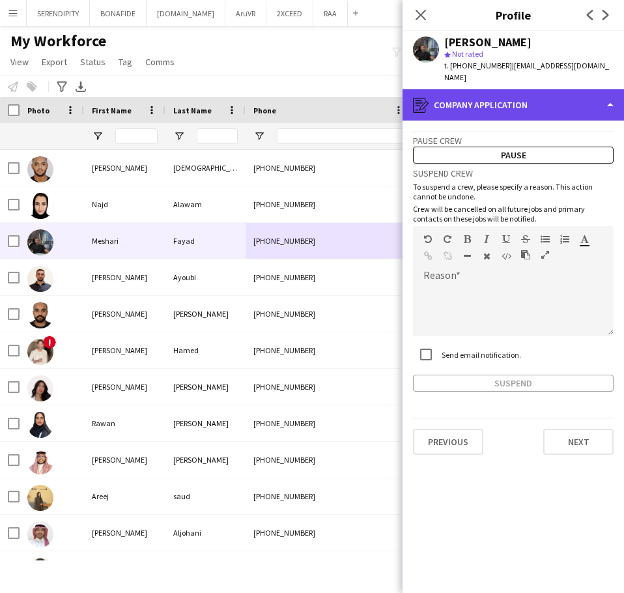
click at [543, 93] on div "register Company application" at bounding box center [514, 104] width 222 height 31
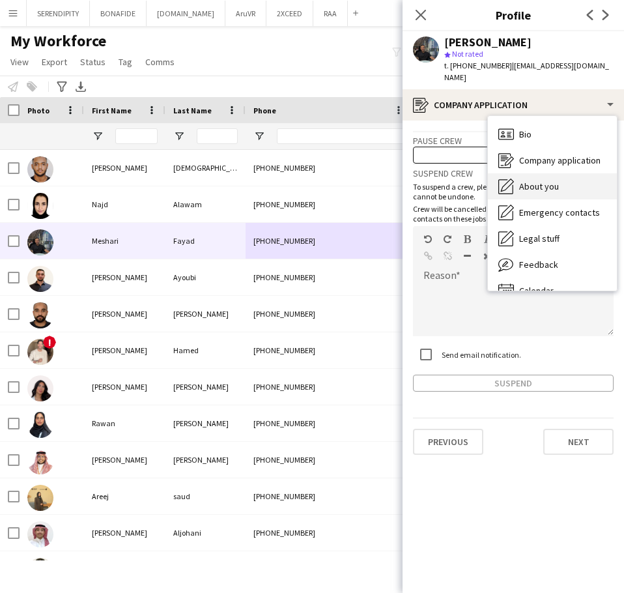
click at [575, 173] on div "About you About you" at bounding box center [552, 186] width 129 height 26
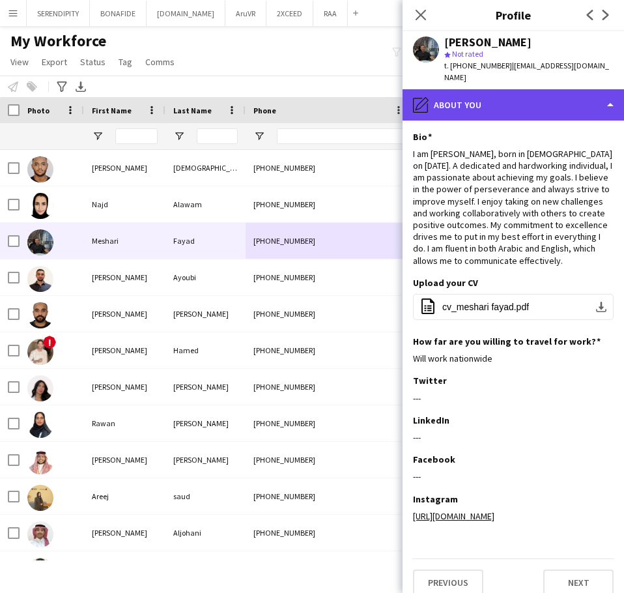
click at [552, 94] on div "pencil4 About you" at bounding box center [514, 104] width 222 height 31
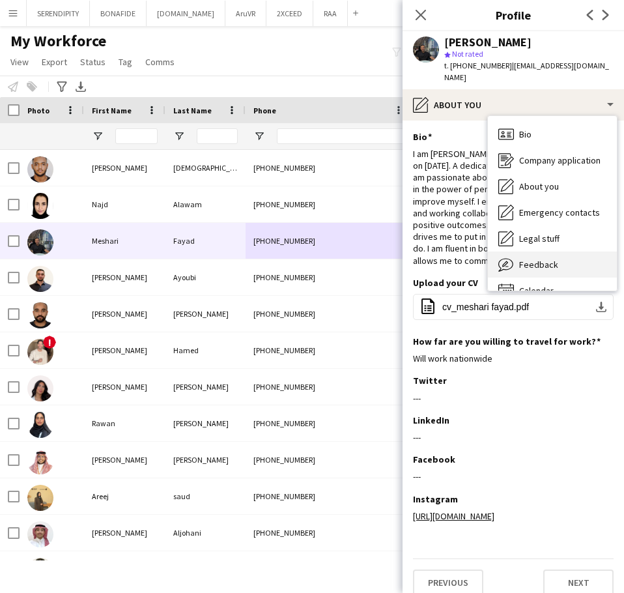
click at [578, 252] on div "Feedback Feedback" at bounding box center [552, 265] width 129 height 26
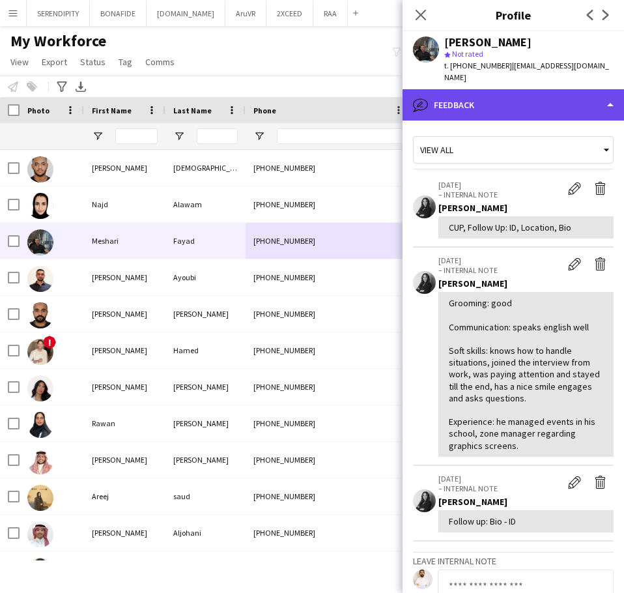
click at [540, 95] on div "bubble-pencil Feedback" at bounding box center [514, 104] width 222 height 31
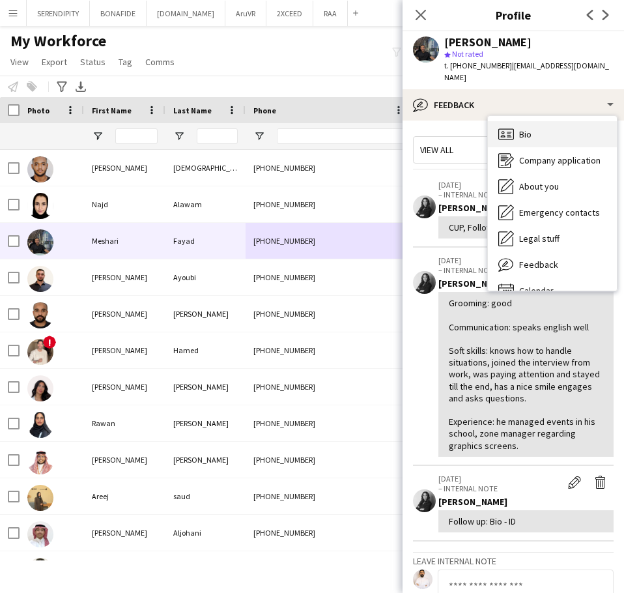
click at [543, 121] on div "Bio Bio" at bounding box center [552, 134] width 129 height 26
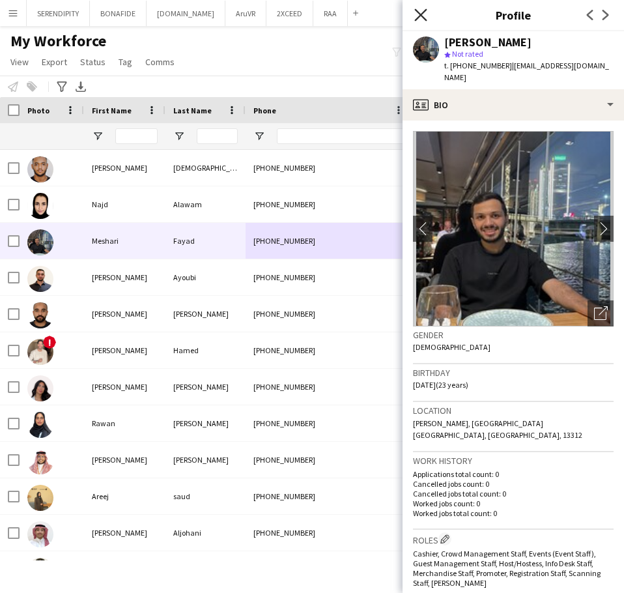
click at [416, 14] on icon "Close pop-in" at bounding box center [421, 14] width 12 height 12
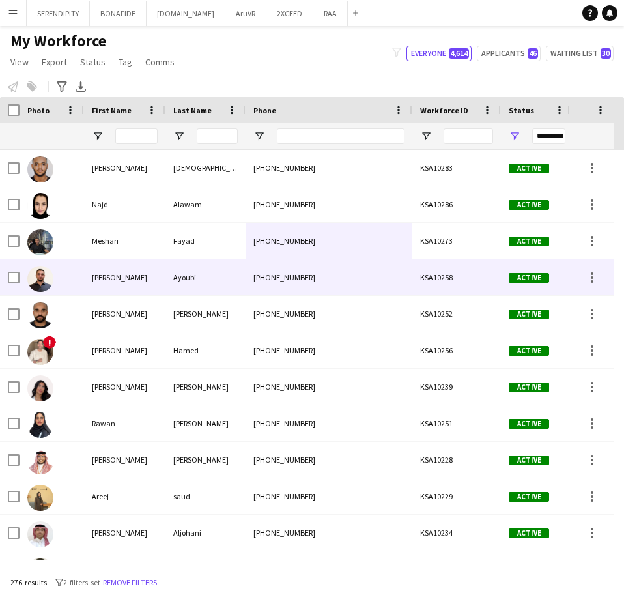
click at [293, 274] on div "[PHONE_NUMBER]" at bounding box center [329, 277] width 167 height 36
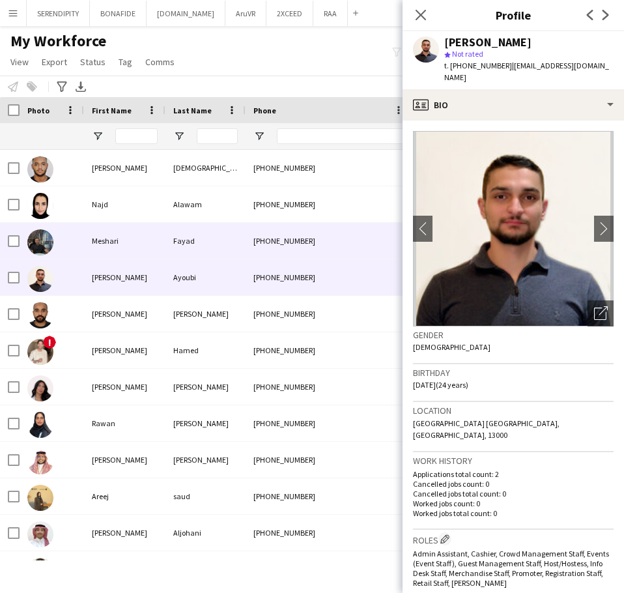
click at [181, 232] on div "Fayad" at bounding box center [206, 241] width 80 height 36
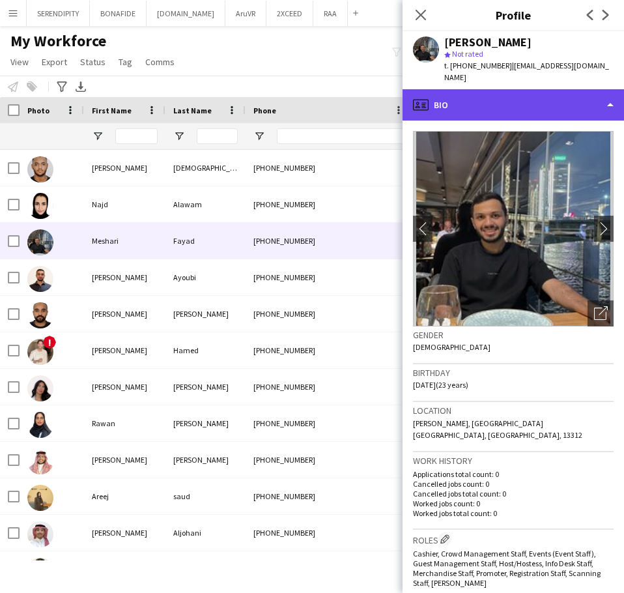
click at [499, 91] on div "profile Bio" at bounding box center [514, 104] width 222 height 31
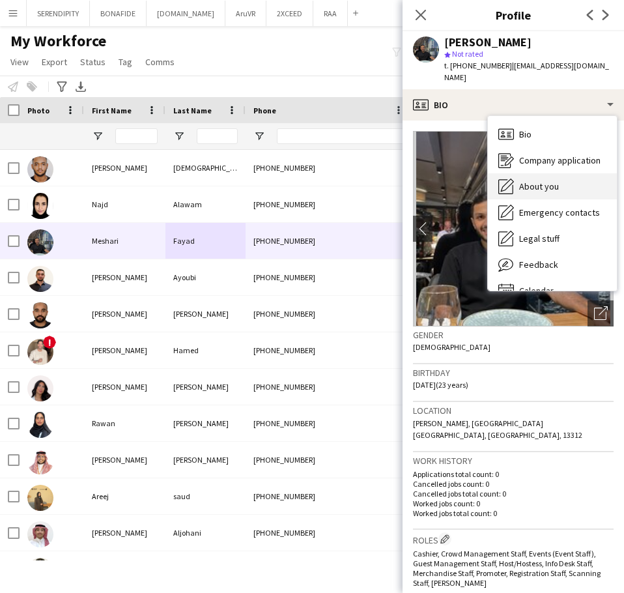
click at [570, 173] on div "About you About you" at bounding box center [552, 186] width 129 height 26
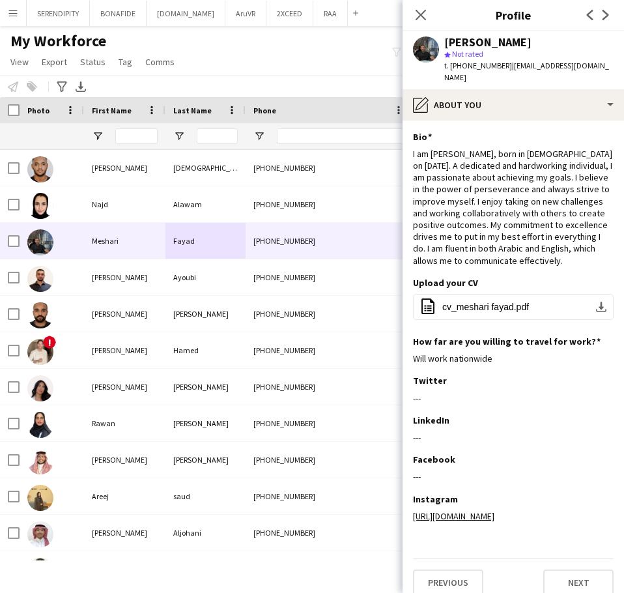
drag, startPoint x: 522, startPoint y: 258, endPoint x: 411, endPoint y: 140, distance: 161.8
click at [411, 140] on app-section-data-types "Bio Edit this field I am Meshari Fayadh, born in Saudi Arabia on November 3, 20…" at bounding box center [514, 357] width 222 height 473
copy div "I am Meshari Fayadh, born in Saudi Arabia on November 3, 2001. A dedicated and …"
